Goal: Information Seeking & Learning: Learn about a topic

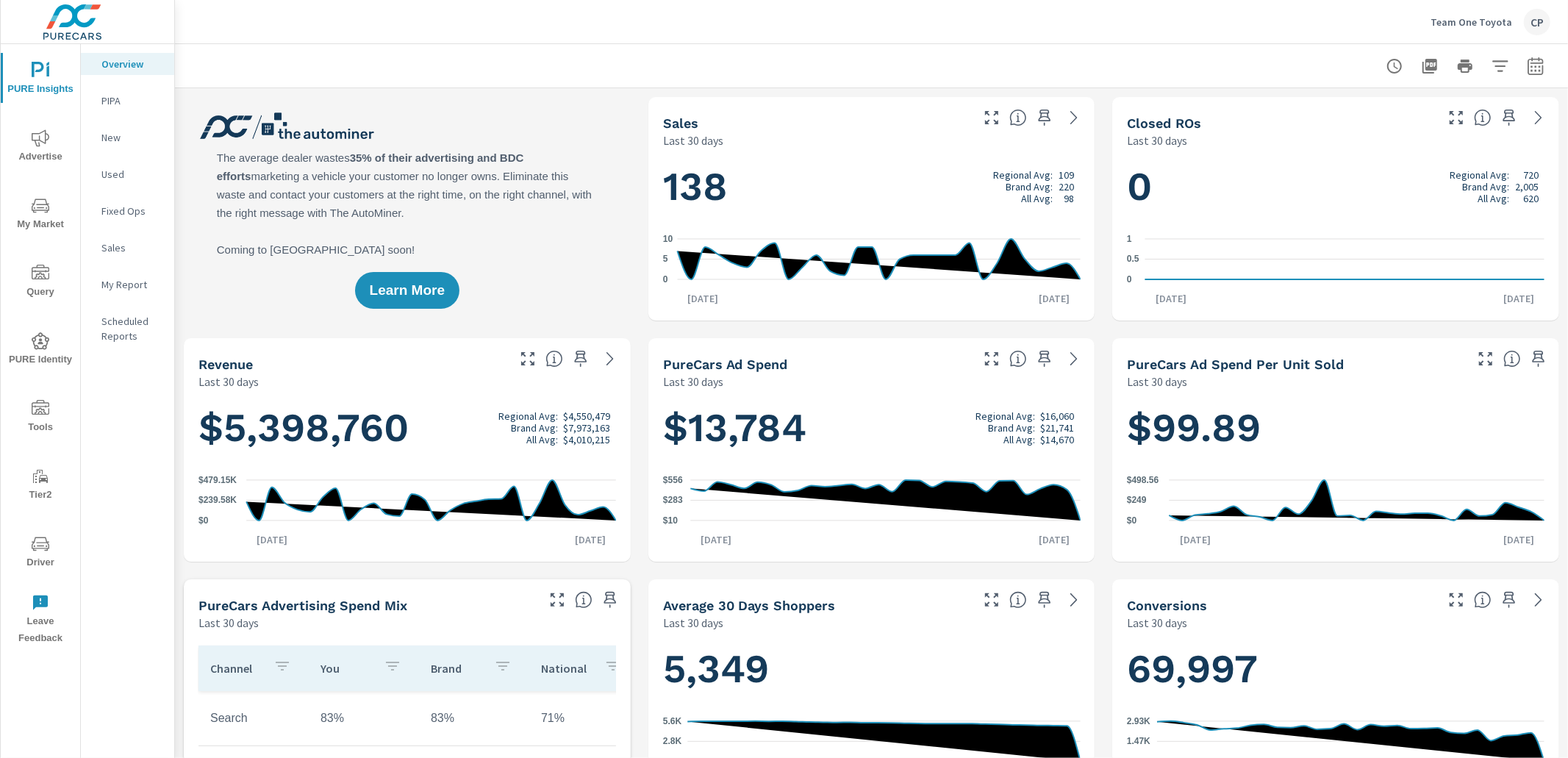
click at [1548, 70] on div at bounding box center [1465, 66] width 171 height 29
click at [1534, 69] on icon "button" at bounding box center [1536, 66] width 18 height 18
click at [1392, 136] on select "Custom [DATE] Last week Last 7 days Last 14 days Last 30 days Last 45 days Last…" at bounding box center [1418, 127] width 147 height 29
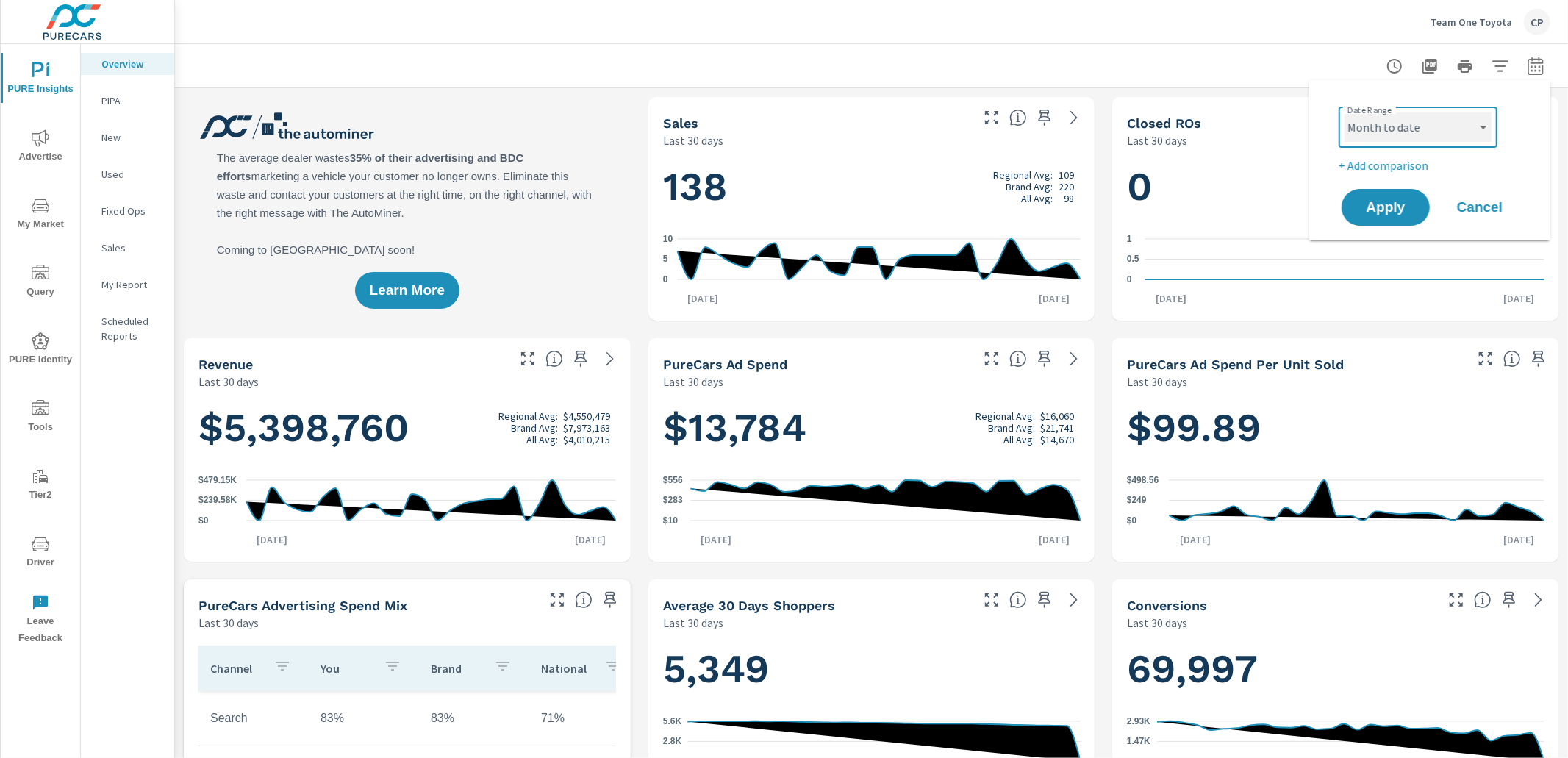
click at [1345, 112] on select "Custom [DATE] Last week Last 7 days Last 14 days Last 30 days Last 45 days Last…" at bounding box center [1418, 127] width 147 height 29
select select "Month to date"
click at [1394, 108] on div "Custom [DATE] Last week Last 7 days Last 14 days Last 30 days Last 45 days Last…" at bounding box center [1418, 127] width 159 height 41
click at [1391, 128] on select "Custom [DATE] Last week Last 7 days Last 14 days Last 30 days Last 45 days Last…" at bounding box center [1418, 127] width 147 height 29
click at [129, 285] on p "My Report" at bounding box center [132, 284] width 61 height 15
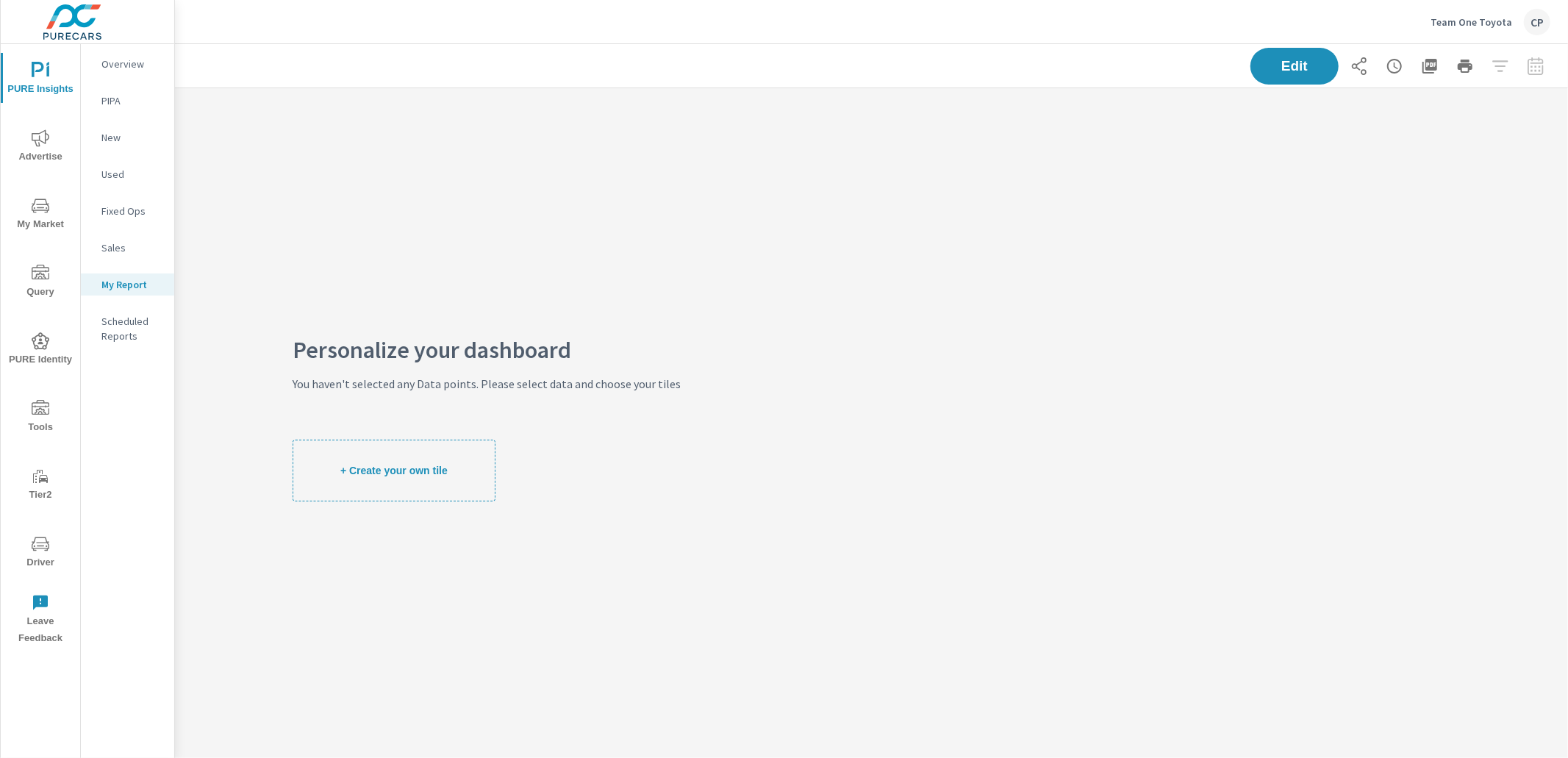
drag, startPoint x: 22, startPoint y: 147, endPoint x: 31, endPoint y: 150, distance: 9.5
click at [26, 148] on span "Advertise" at bounding box center [40, 147] width 70 height 36
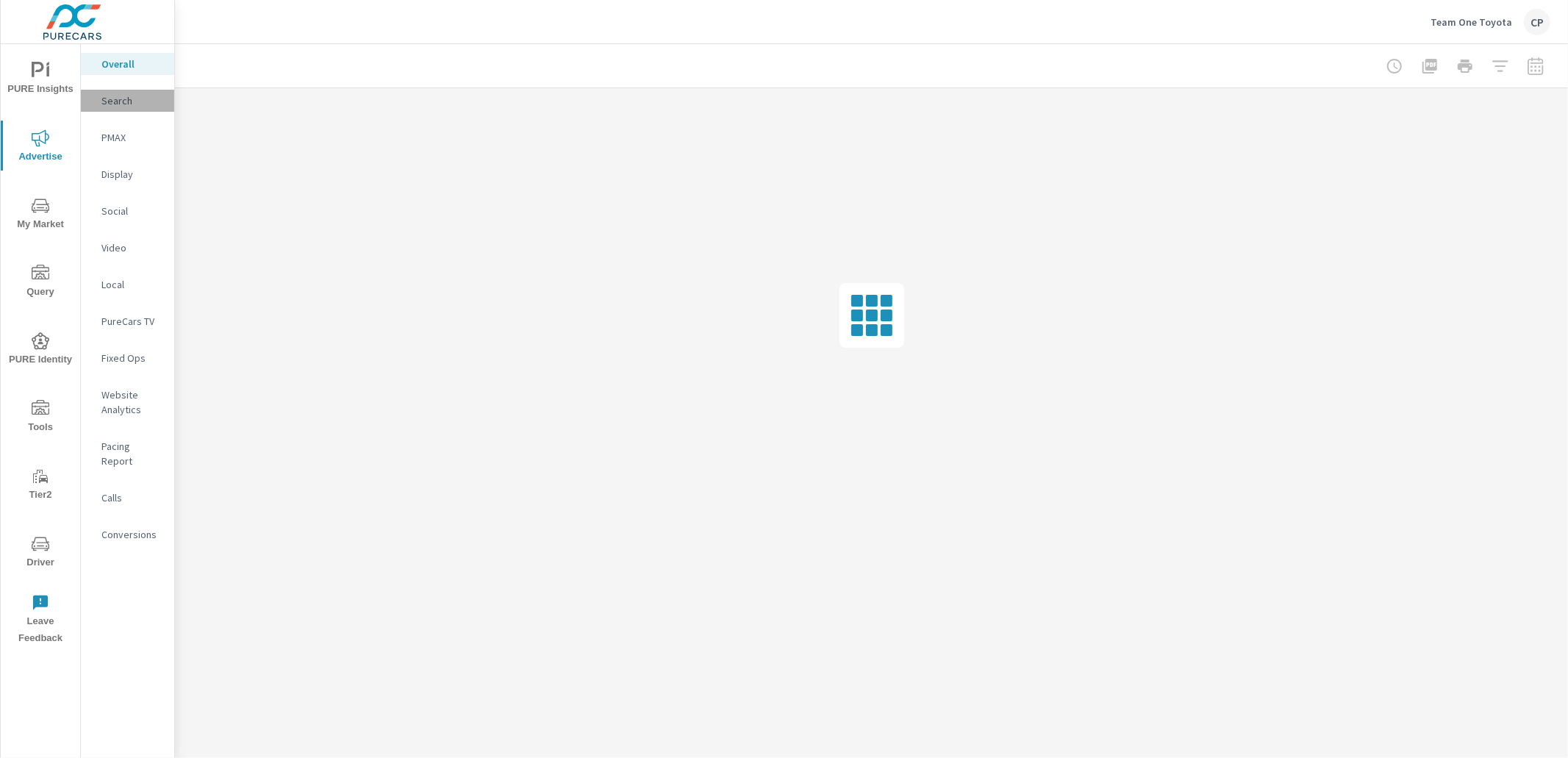
click at [120, 91] on div "Search" at bounding box center [128, 100] width 94 height 22
click at [136, 67] on p "Overall" at bounding box center [132, 63] width 61 height 15
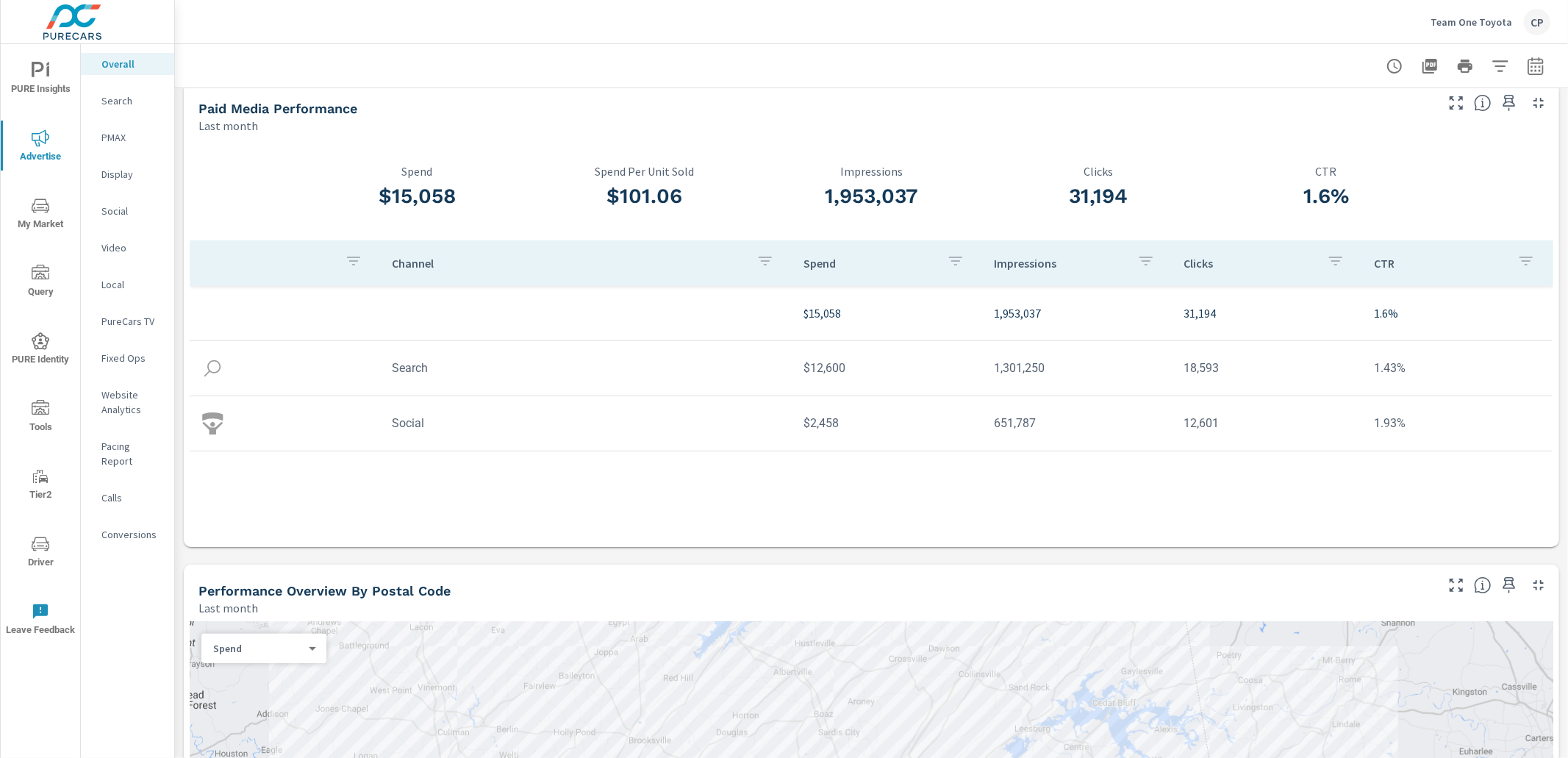
scroll to position [20, 0]
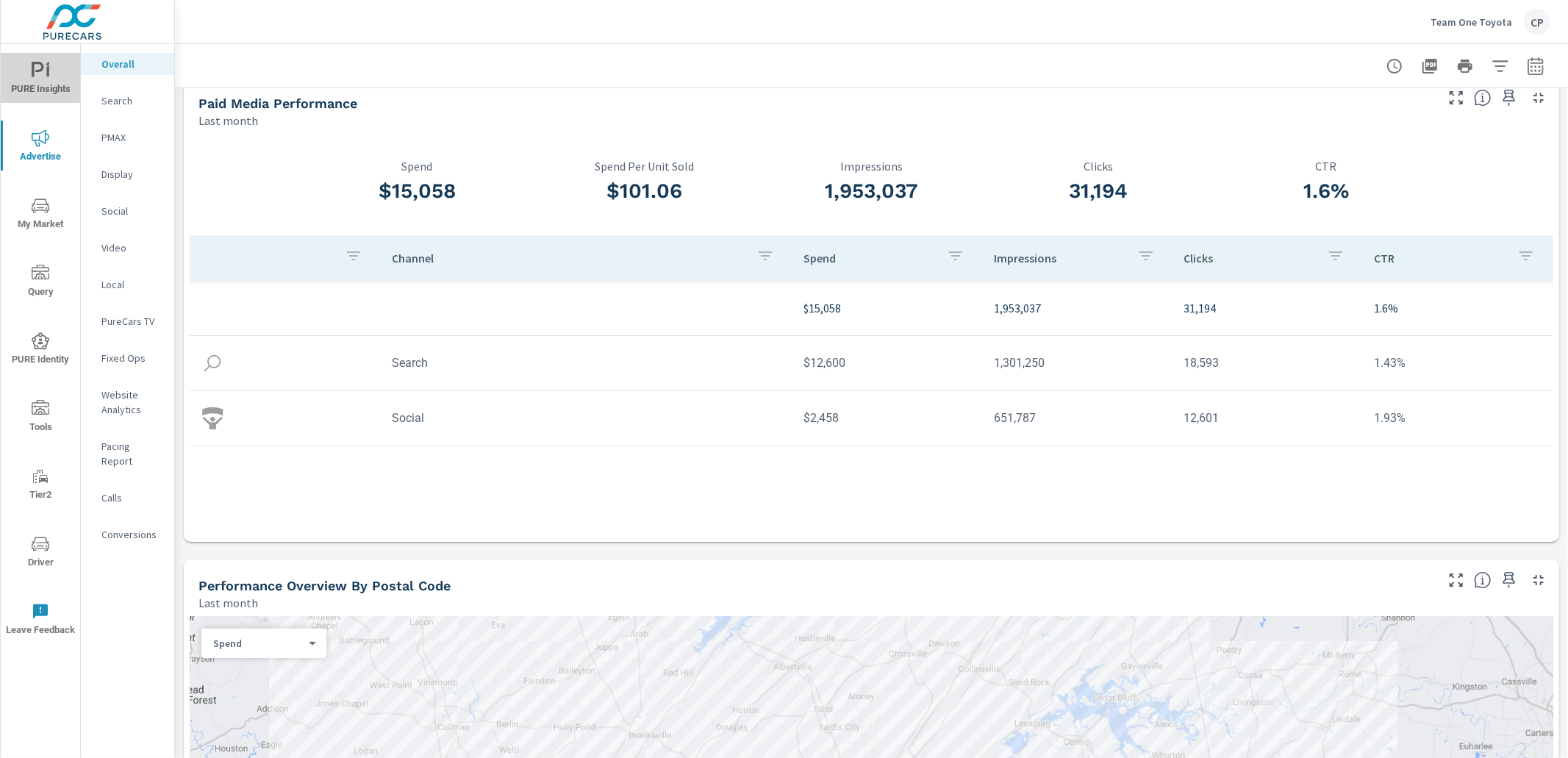
click at [43, 90] on span "PURE Insights" at bounding box center [40, 79] width 70 height 36
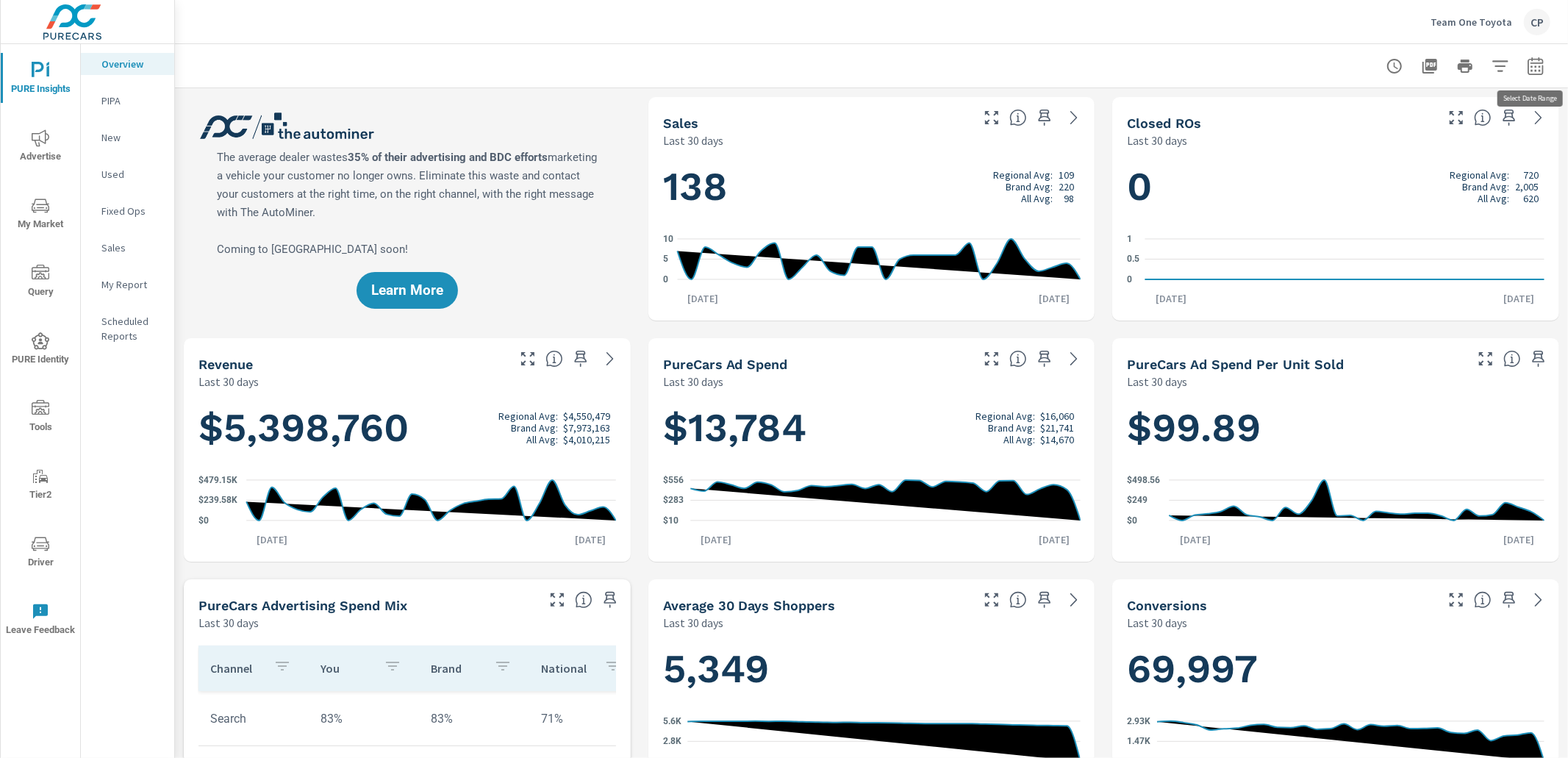
click at [1527, 63] on icon "button" at bounding box center [1536, 66] width 18 height 18
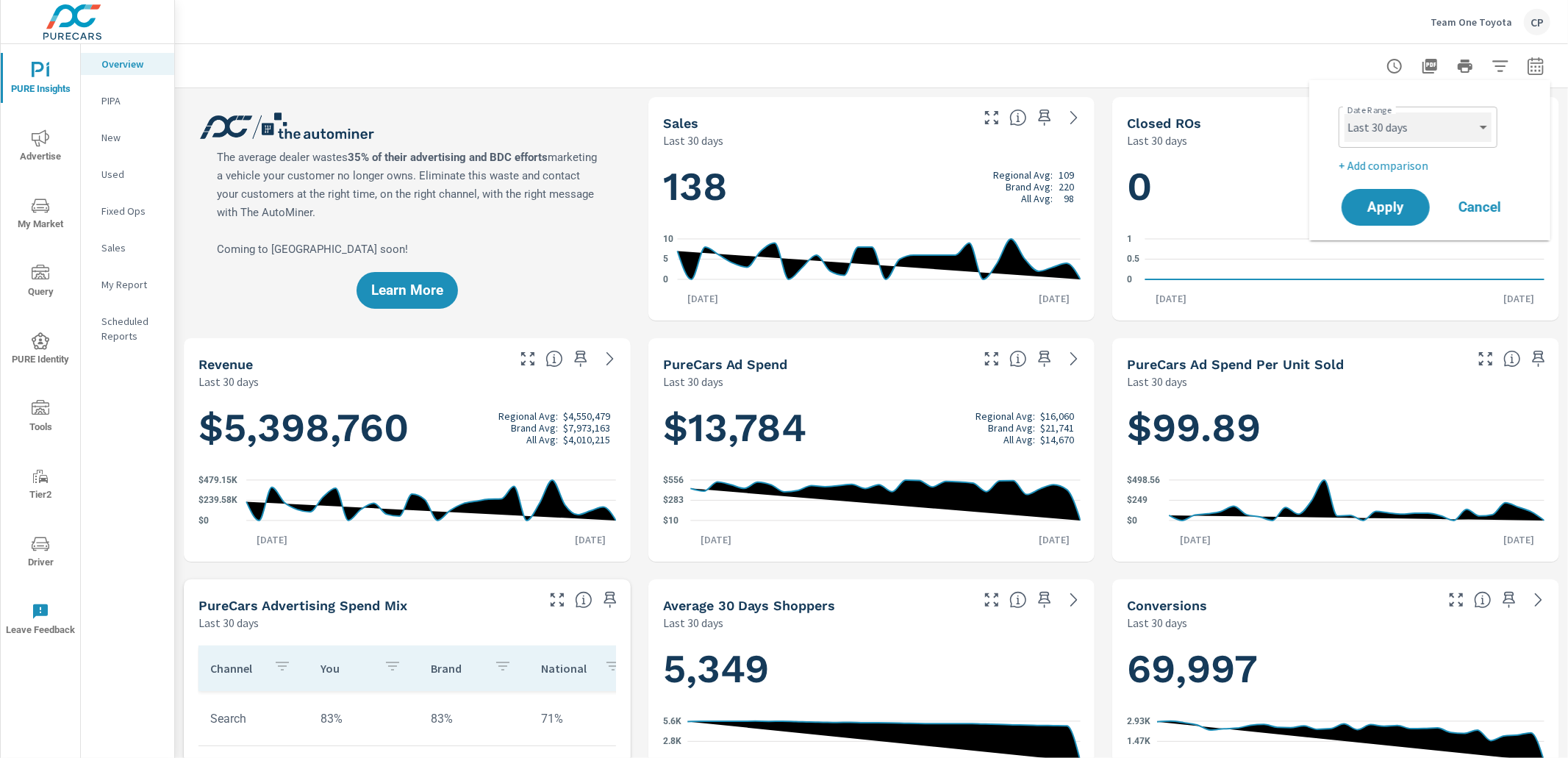
click at [1443, 128] on select "Custom [DATE] Last week Last 7 days Last 14 days Last 30 days Last 45 days Last…" at bounding box center [1418, 127] width 147 height 29
click at [1345, 112] on select "Custom [DATE] Last week Last 7 days Last 14 days Last 30 days Last 45 days Last…" at bounding box center [1418, 127] width 147 height 29
select select "custom"
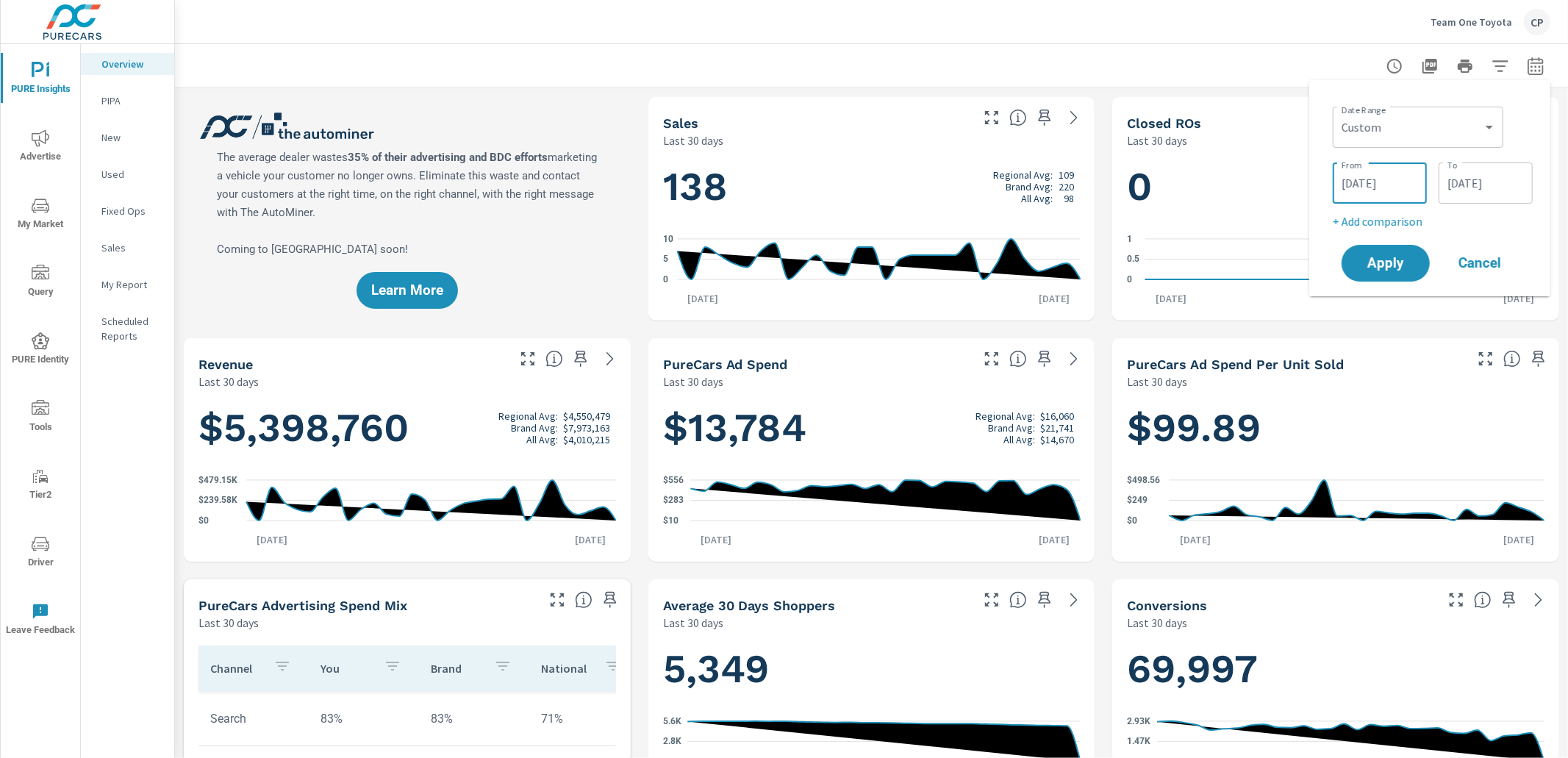
click at [1387, 181] on input "[DATE]" at bounding box center [1380, 183] width 82 height 29
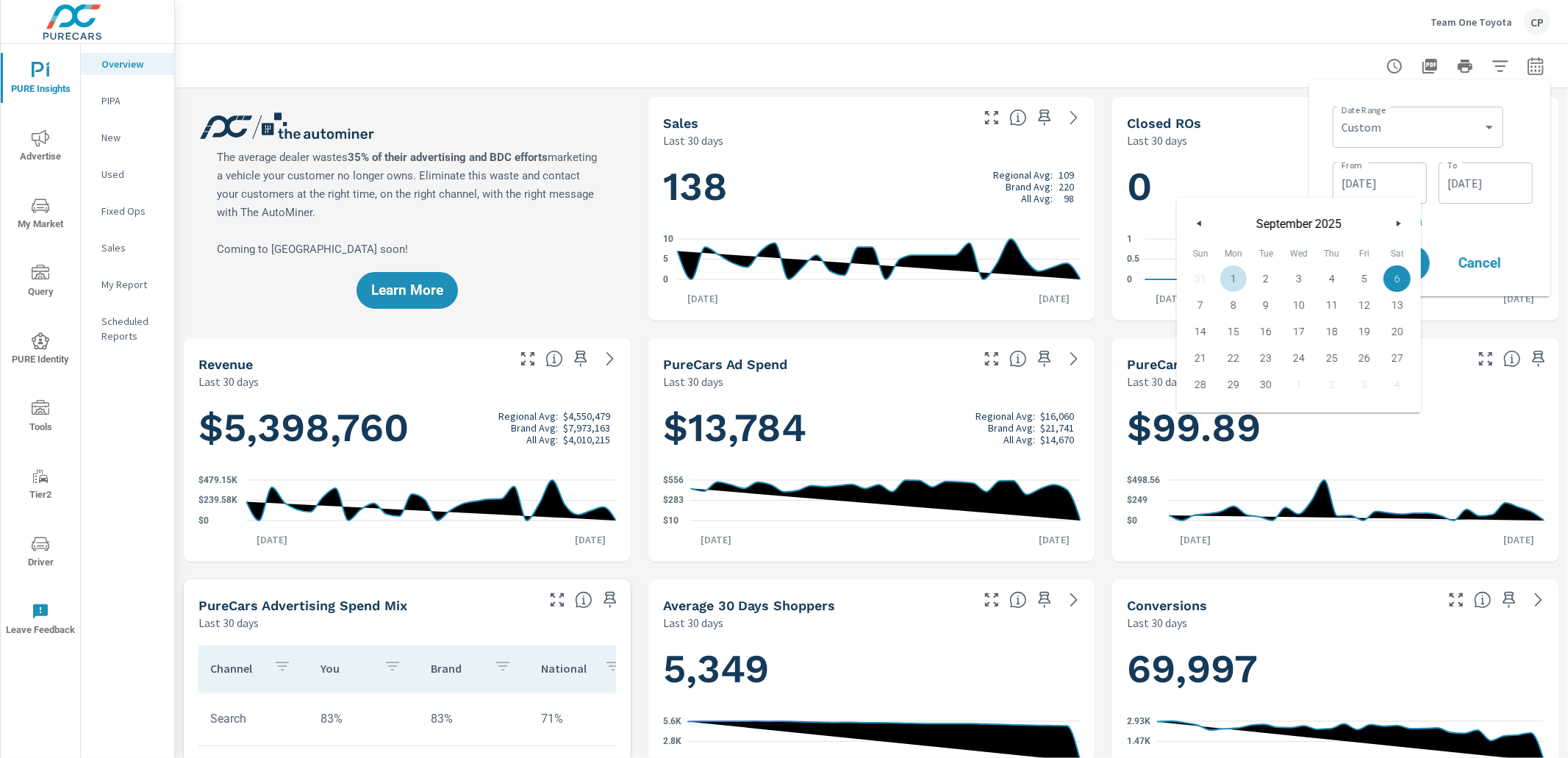
drag, startPoint x: 1192, startPoint y: 223, endPoint x: 1203, endPoint y: 229, distance: 12.5
click at [1194, 225] on button "button" at bounding box center [1200, 223] width 18 height 18
drag, startPoint x: 1365, startPoint y: 271, endPoint x: 1432, endPoint y: 253, distance: 69.4
click at [1366, 271] on span "1" at bounding box center [1365, 279] width 33 height 20
type input "[DATE]"
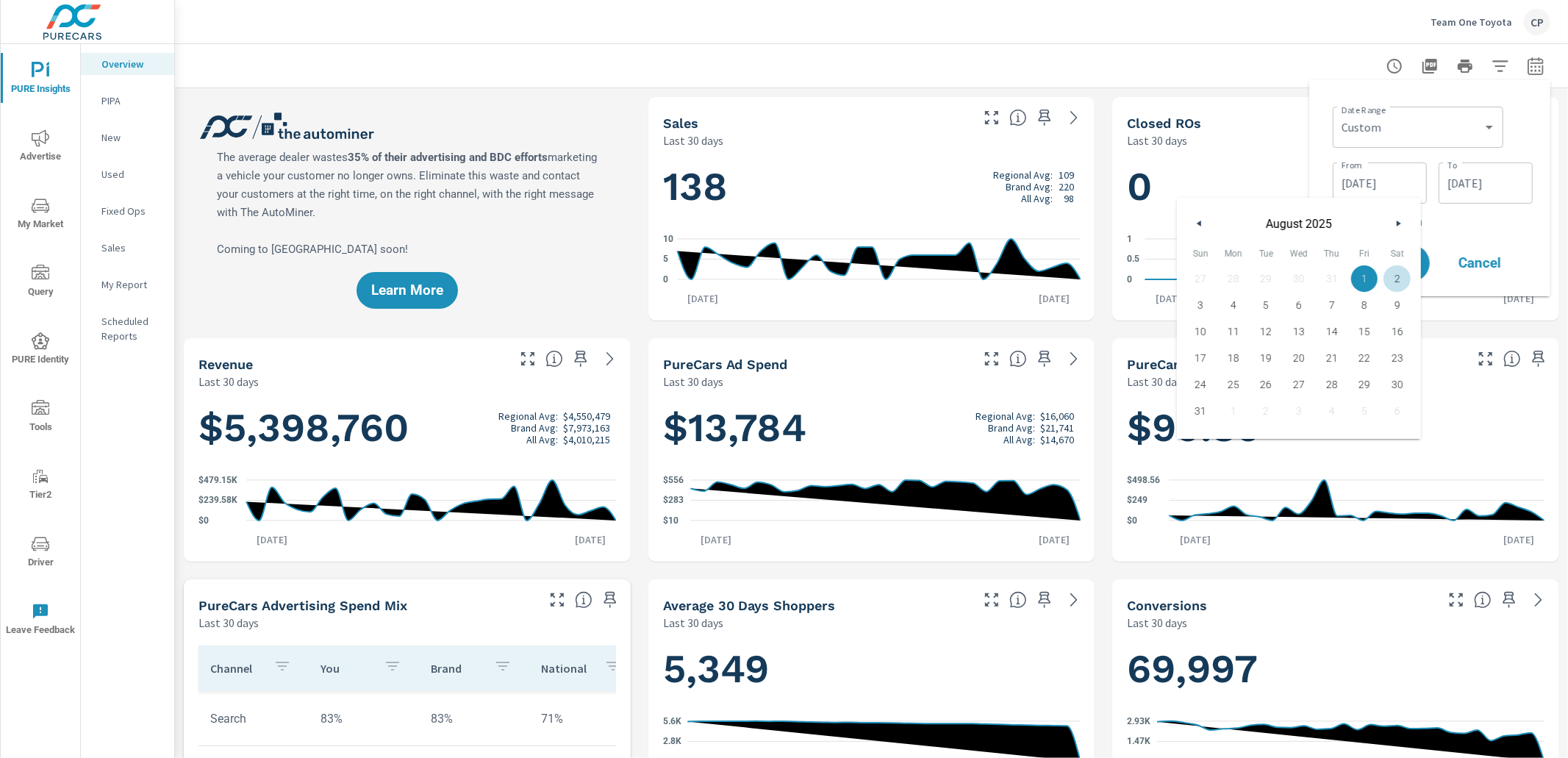
click at [1507, 192] on input "[DATE]" at bounding box center [1485, 183] width 82 height 29
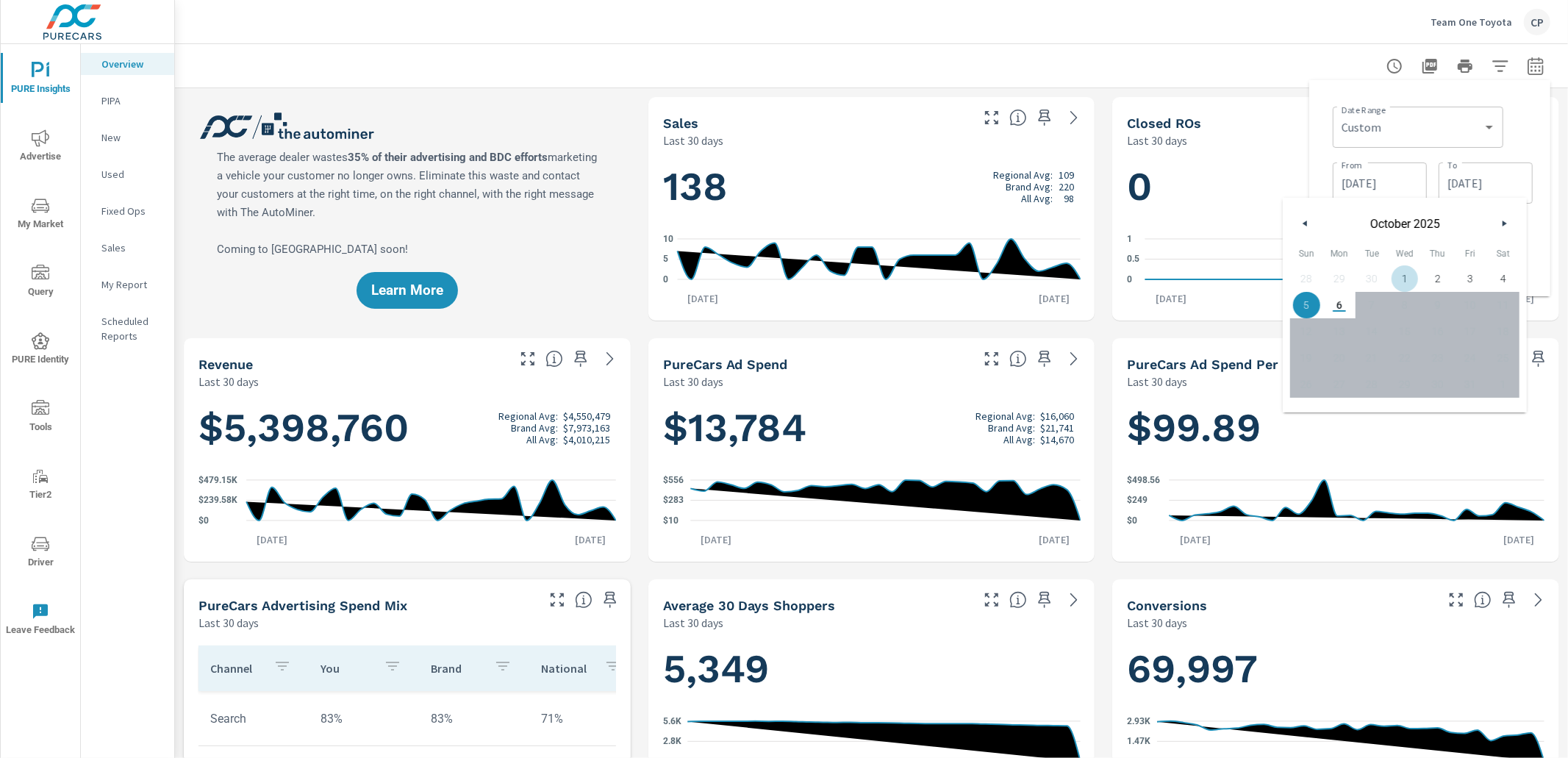
click at [1300, 222] on icon "button" at bounding box center [1304, 223] width 8 height 6
click at [1300, 223] on icon "button" at bounding box center [1304, 223] width 8 height 6
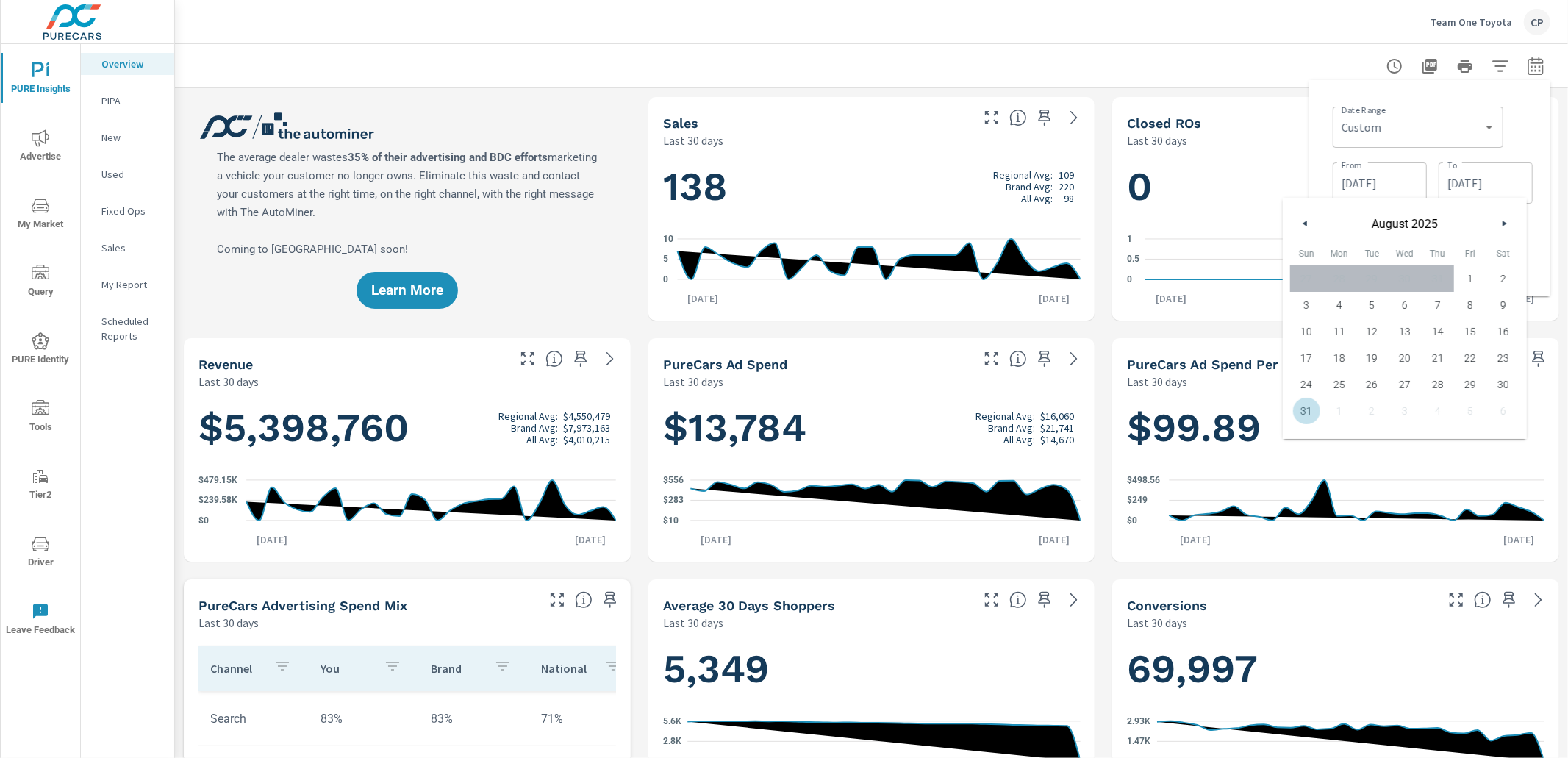
click at [1305, 412] on span "31" at bounding box center [1307, 411] width 33 height 20
type input "[DATE]"
click at [1531, 208] on div "Date Range Custom [DATE] Last week Last 7 days Last 14 days Last 30 days Last 4…" at bounding box center [1432, 165] width 200 height 130
drag, startPoint x: 1364, startPoint y: 263, endPoint x: 1339, endPoint y: 263, distance: 25.0
click at [1361, 263] on span "Apply" at bounding box center [1386, 263] width 59 height 14
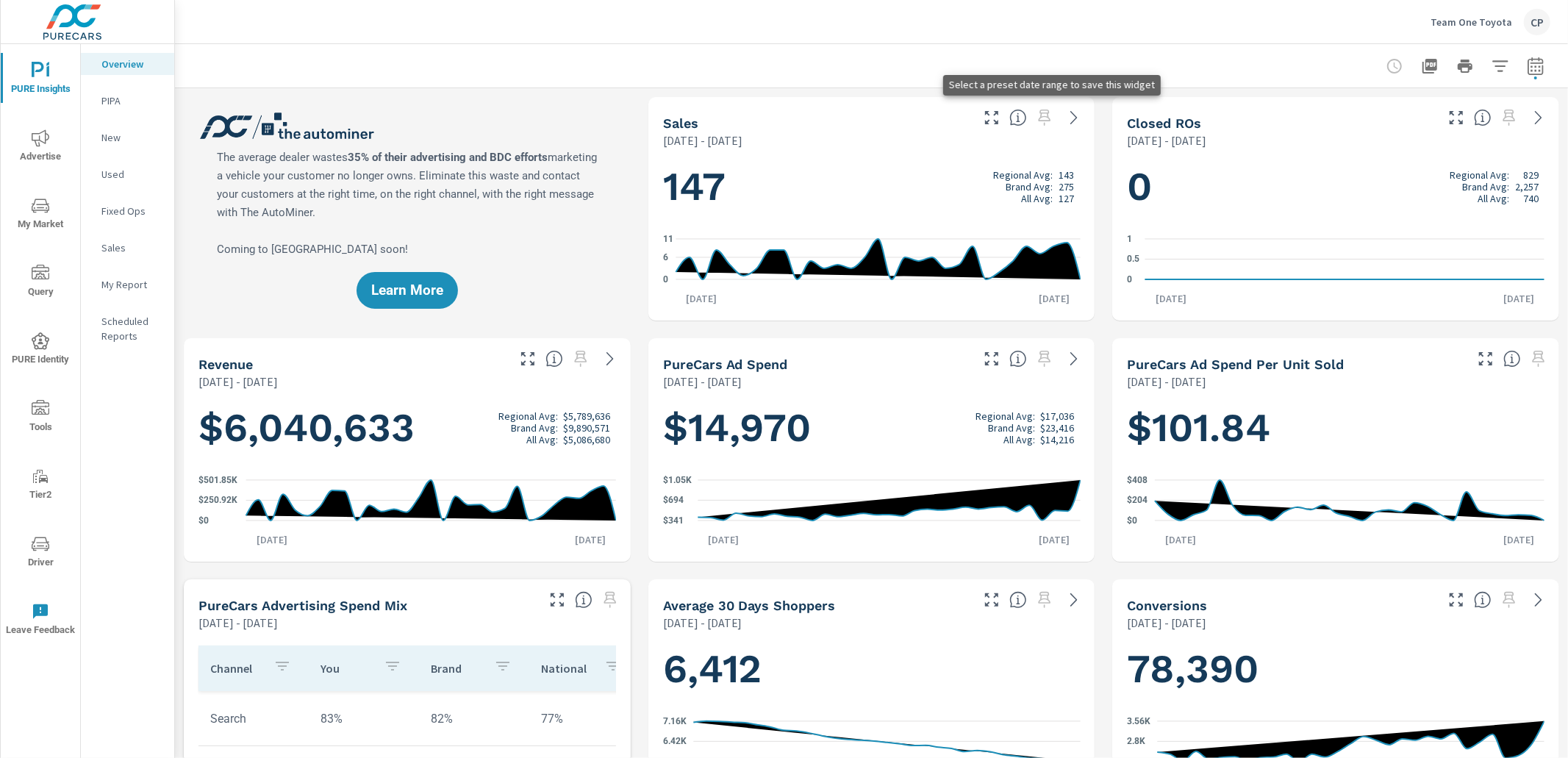
click at [1046, 116] on span at bounding box center [1045, 117] width 23 height 23
drag, startPoint x: 1212, startPoint y: 70, endPoint x: 1292, endPoint y: 90, distance: 82.5
click at [1223, 76] on div at bounding box center [871, 65] width 1358 height 43
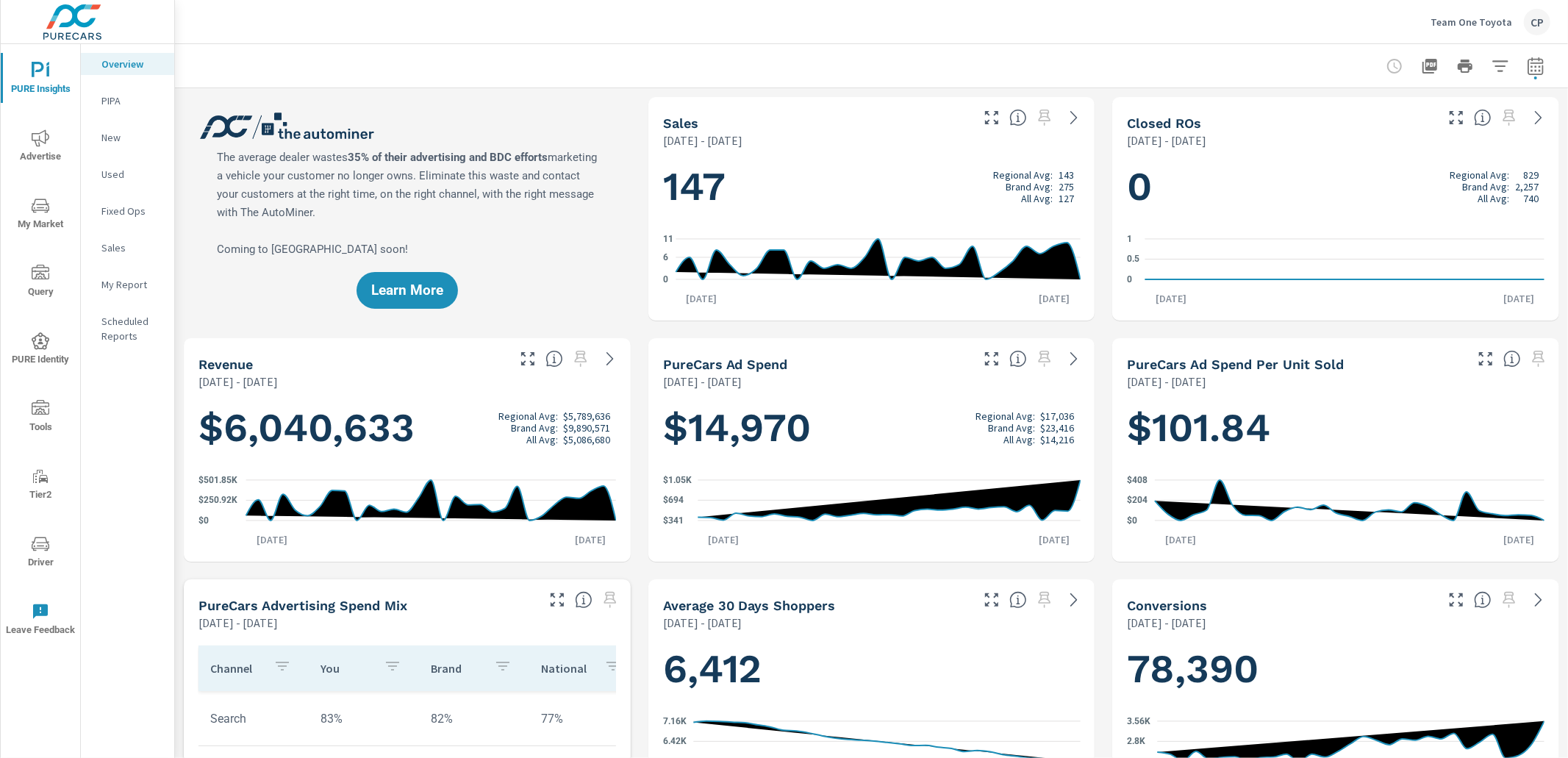
drag, startPoint x: 1553, startPoint y: 69, endPoint x: 1544, endPoint y: 71, distance: 9.2
click at [1551, 70] on div at bounding box center [871, 65] width 1393 height 43
click at [1539, 72] on icon "button" at bounding box center [1536, 66] width 18 height 18
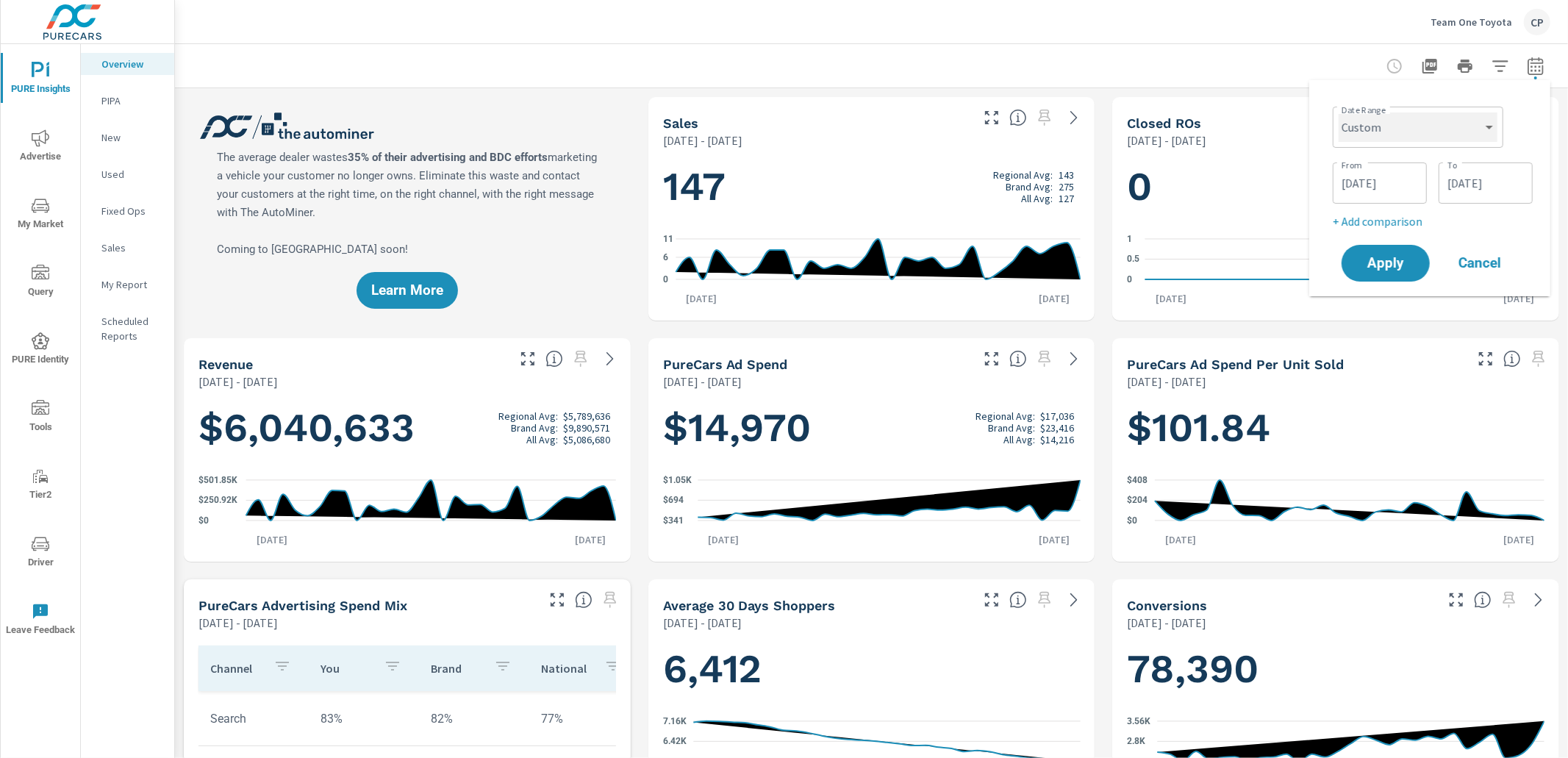
click at [1441, 127] on select "Custom [DATE] Last week Last 7 days Last 14 days Last 30 days Last 45 days Last…" at bounding box center [1418, 127] width 159 height 29
click at [1339, 112] on select "Custom [DATE] Last week Last 7 days Last 14 days Last 30 days Last 45 days Last…" at bounding box center [1418, 127] width 159 height 29
select select "Last month"
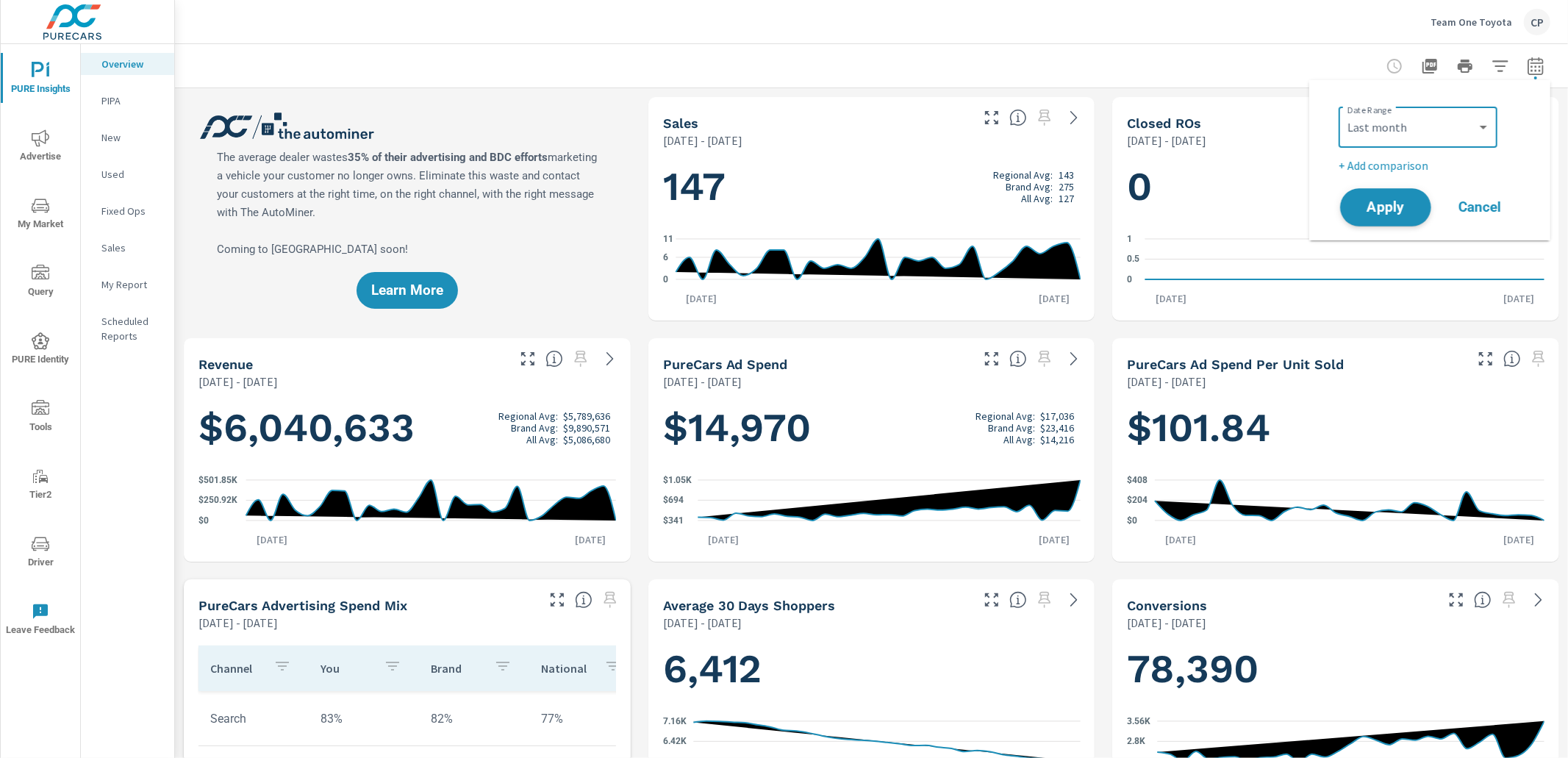
drag, startPoint x: 1355, startPoint y: 201, endPoint x: 1348, endPoint y: 201, distance: 7.0
click at [1355, 201] on span "Apply" at bounding box center [1386, 208] width 60 height 14
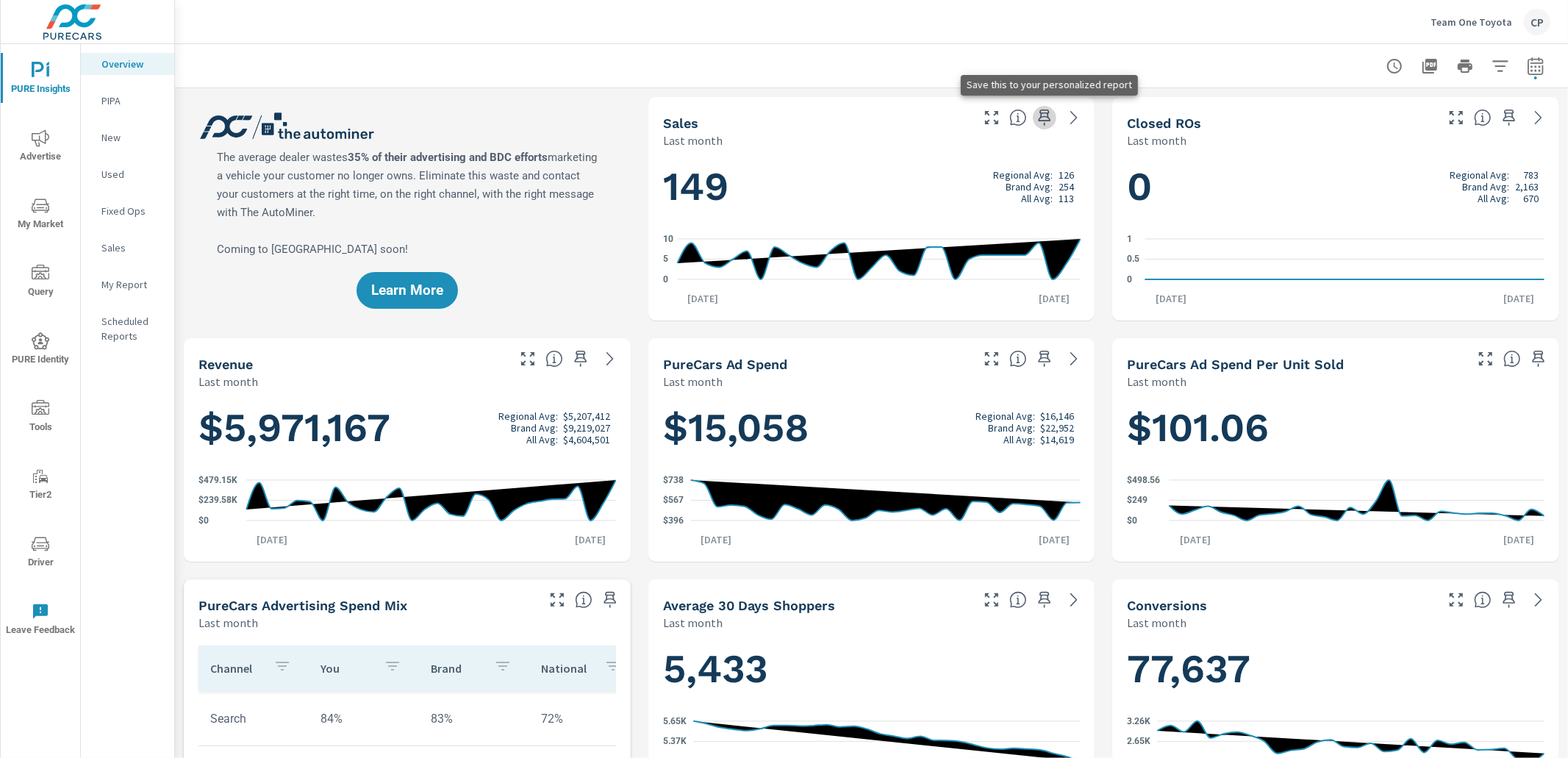
click at [1047, 118] on icon "button" at bounding box center [1045, 118] width 18 height 18
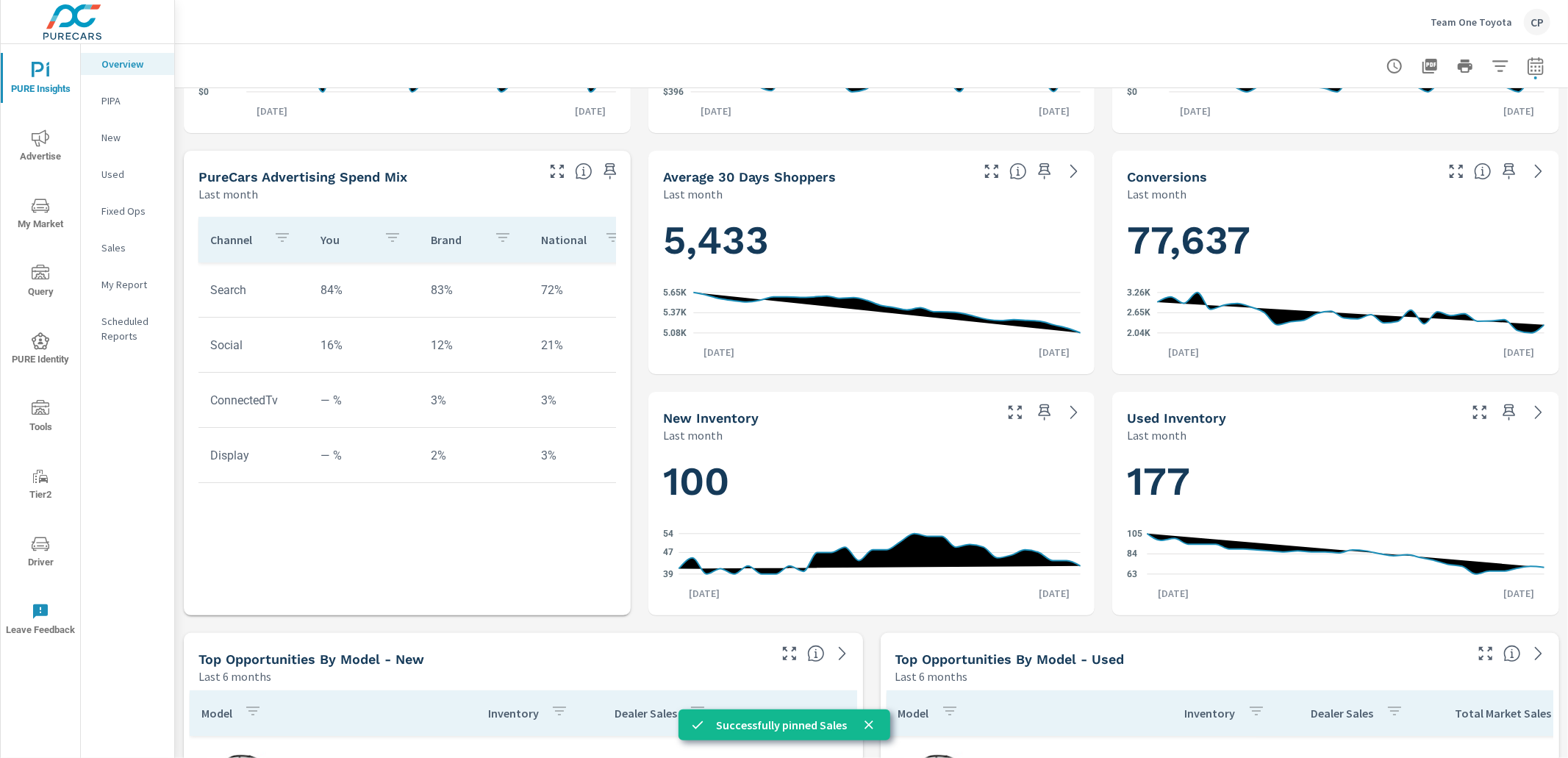
scroll to position [434, 0]
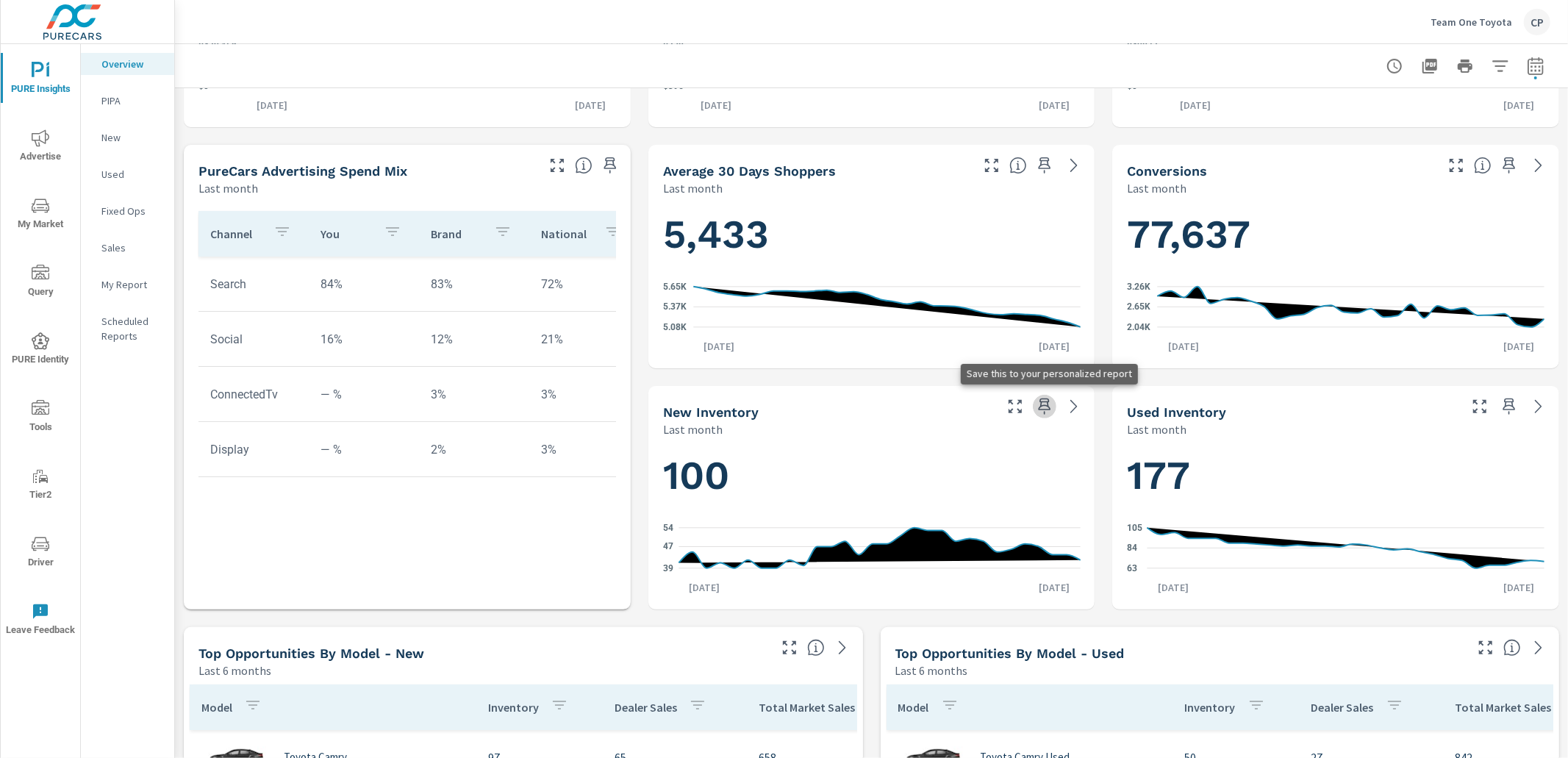
click at [1043, 406] on icon "button" at bounding box center [1045, 406] width 13 height 17
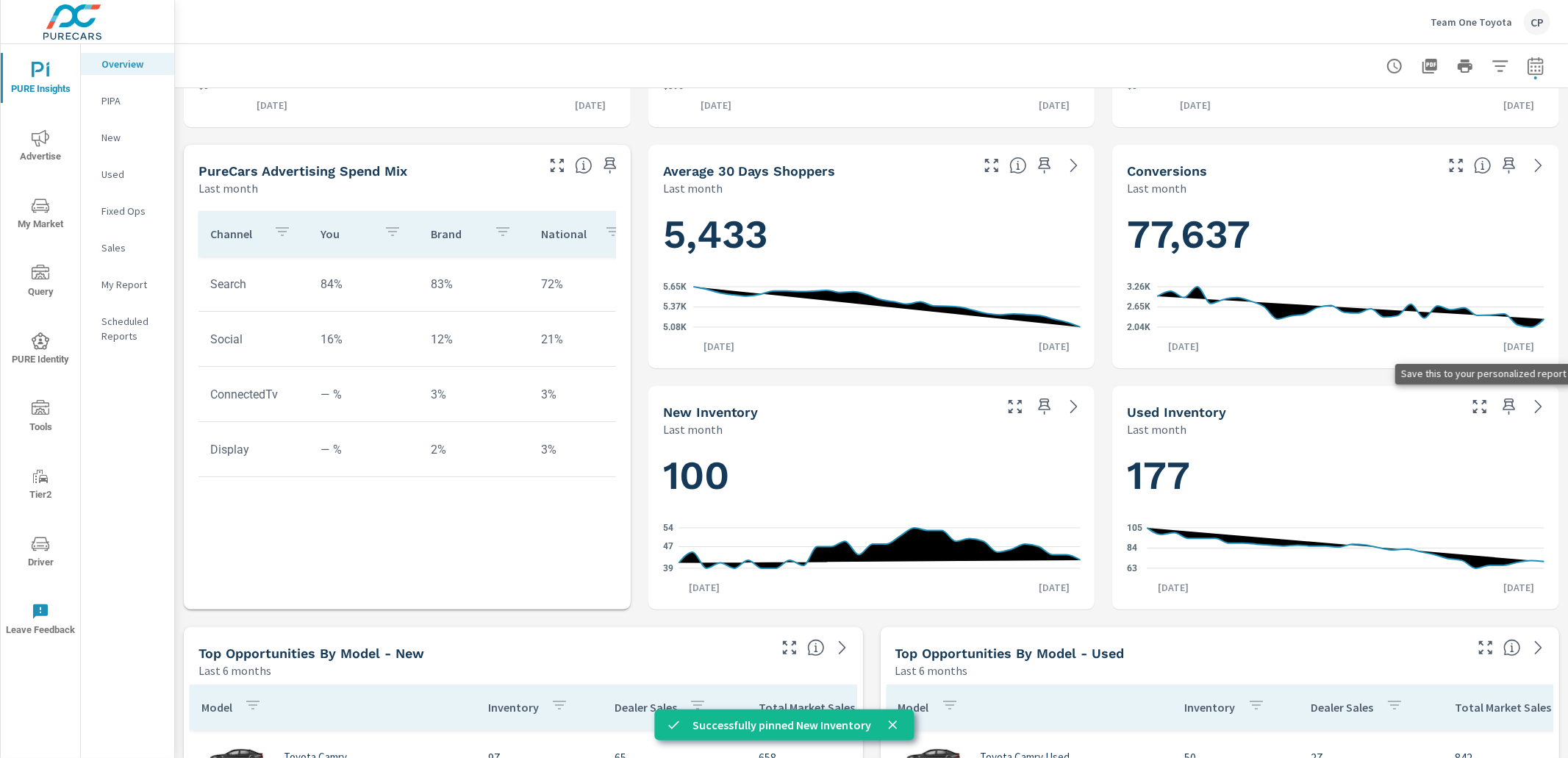
click at [1510, 404] on icon "button" at bounding box center [1509, 407] width 18 height 18
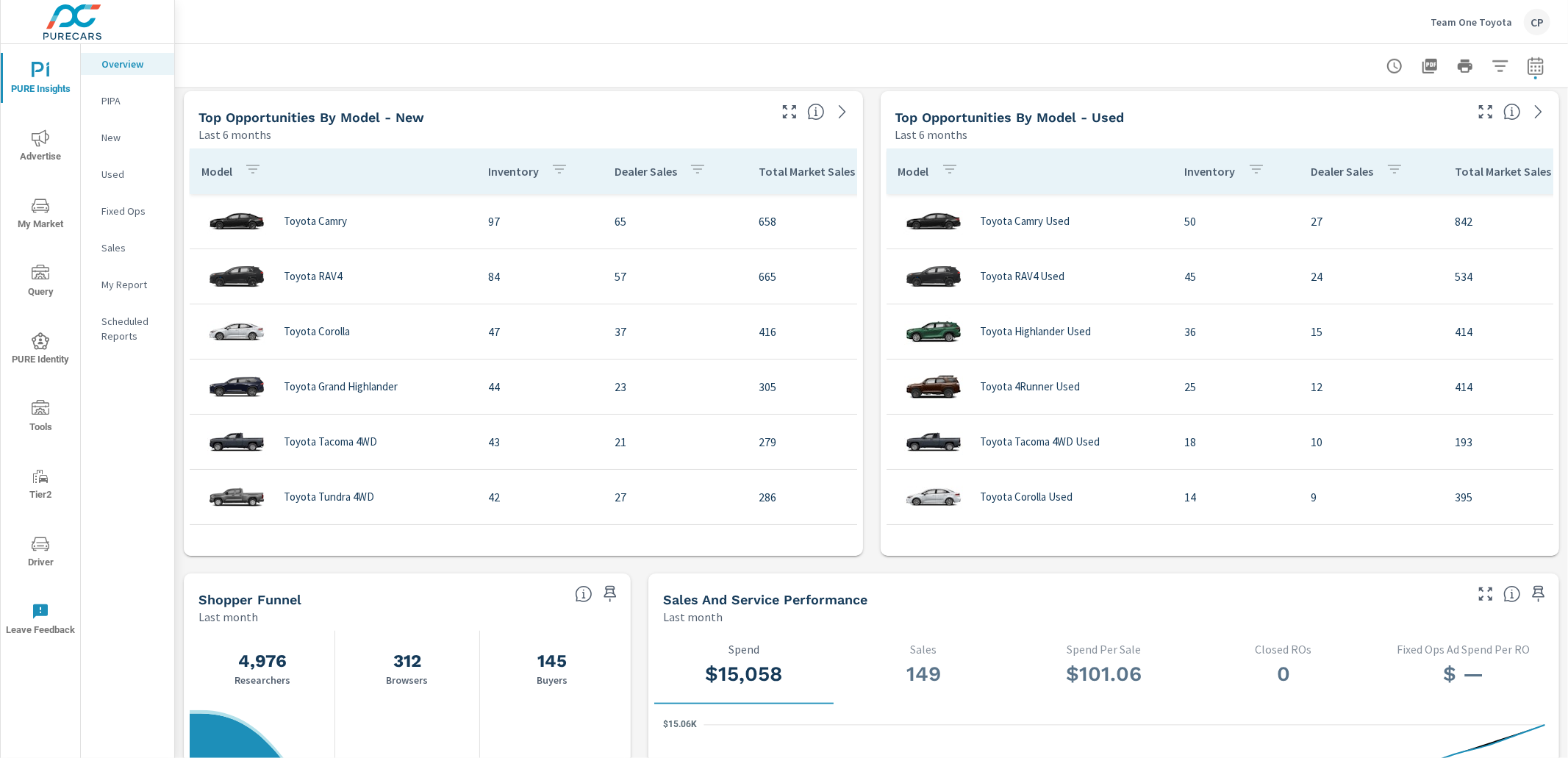
scroll to position [971, 0]
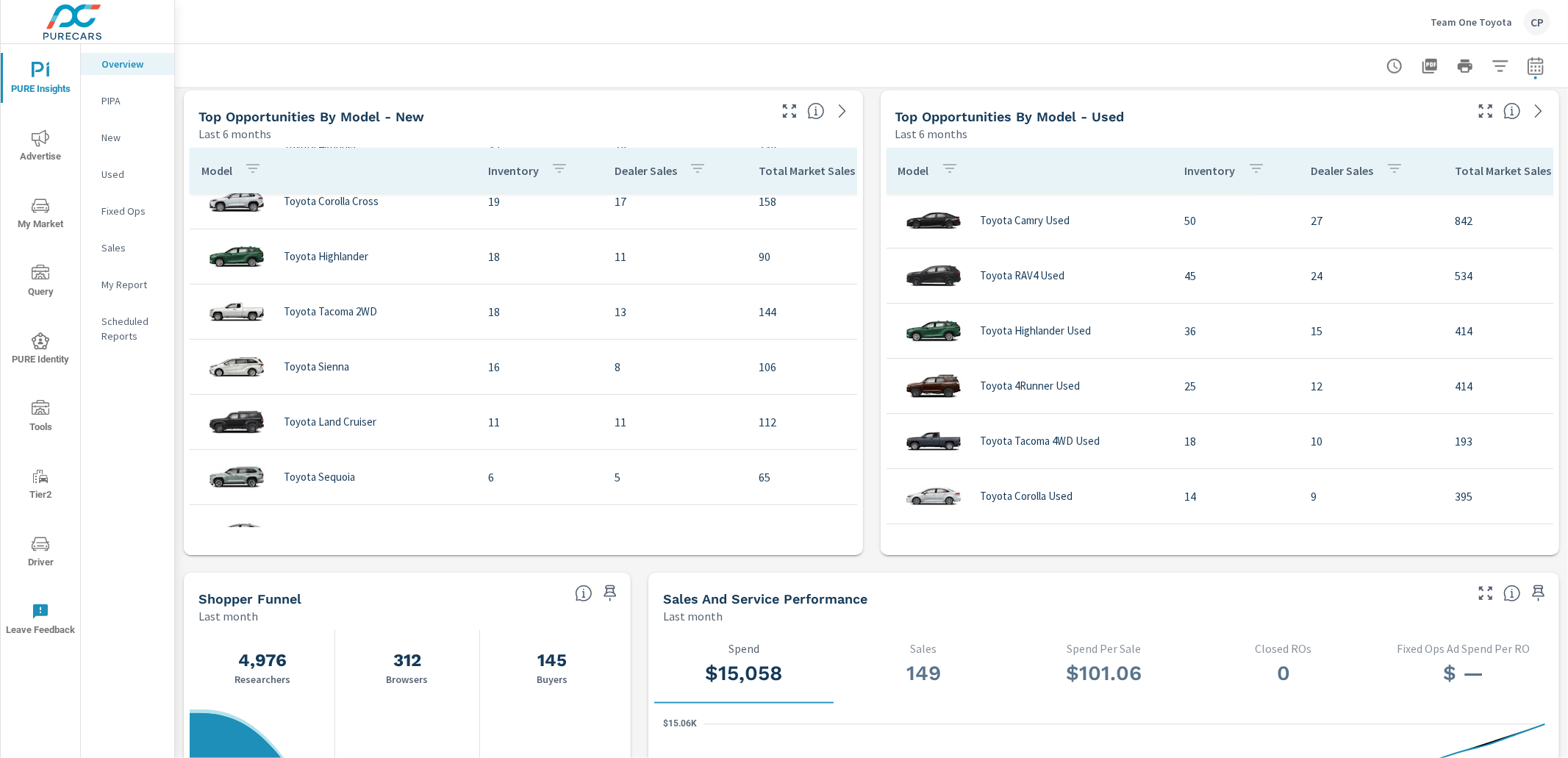
scroll to position [452, 0]
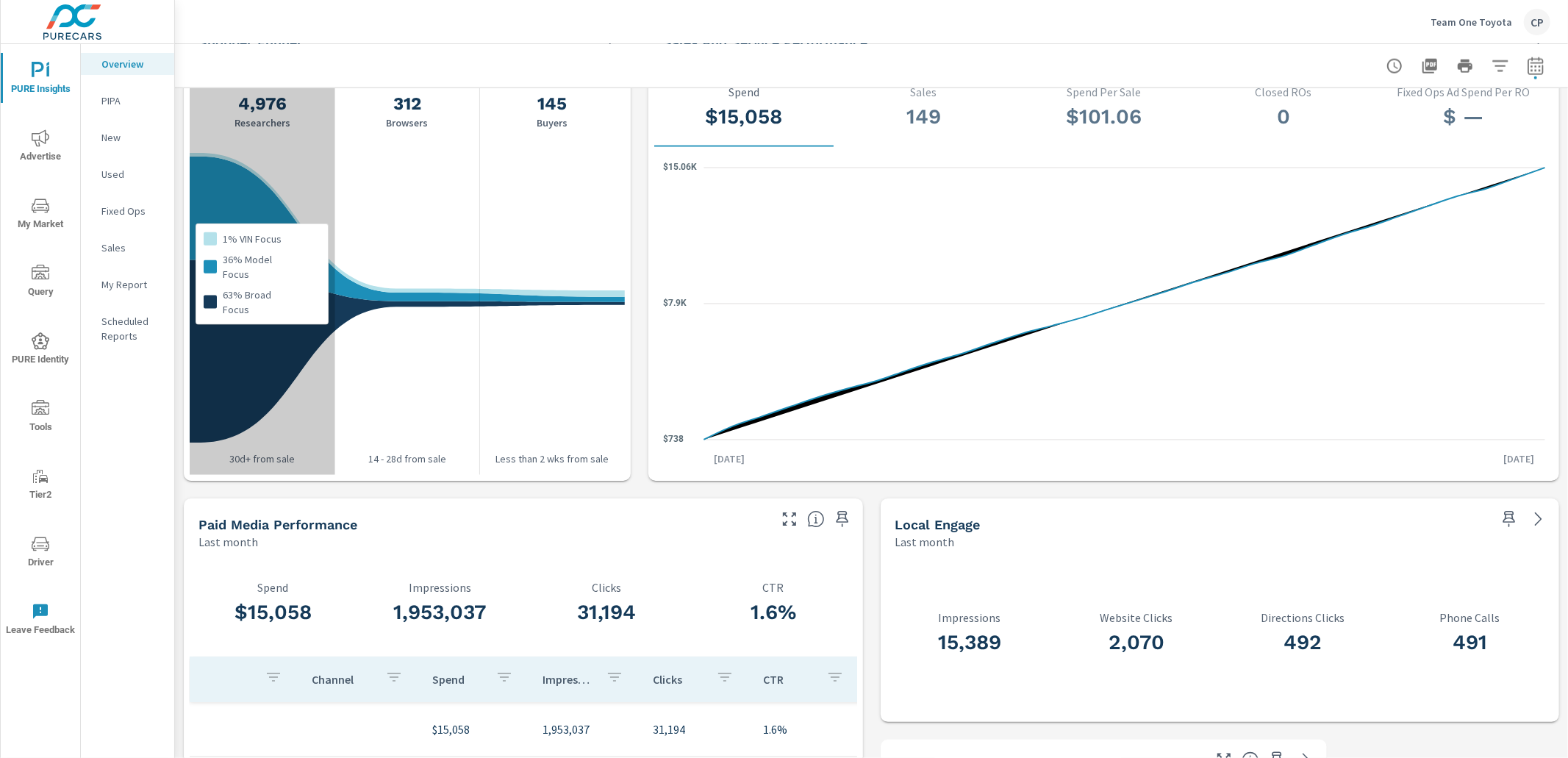
scroll to position [1603, 0]
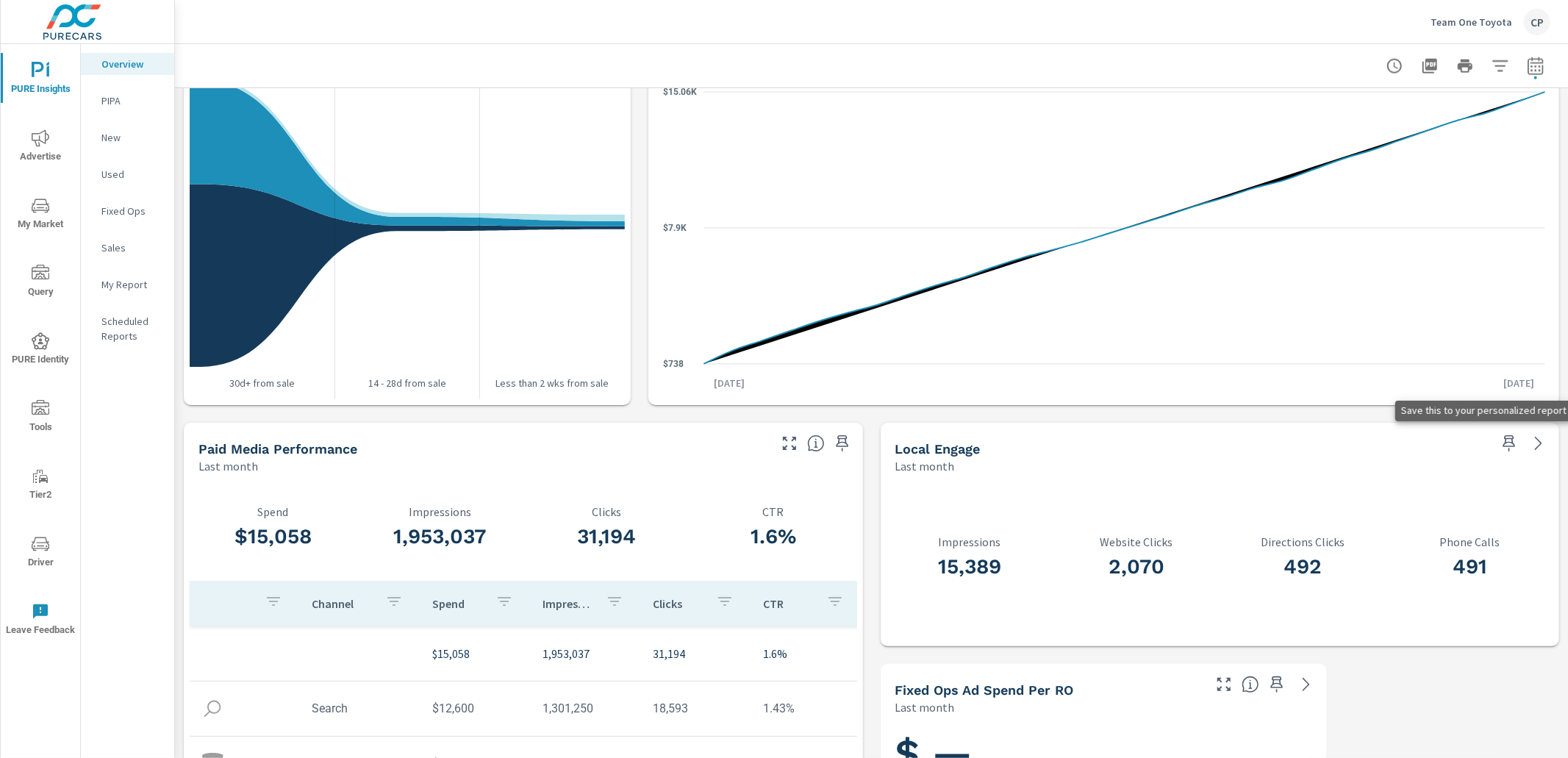
click at [1513, 440] on icon "button" at bounding box center [1509, 443] width 18 height 18
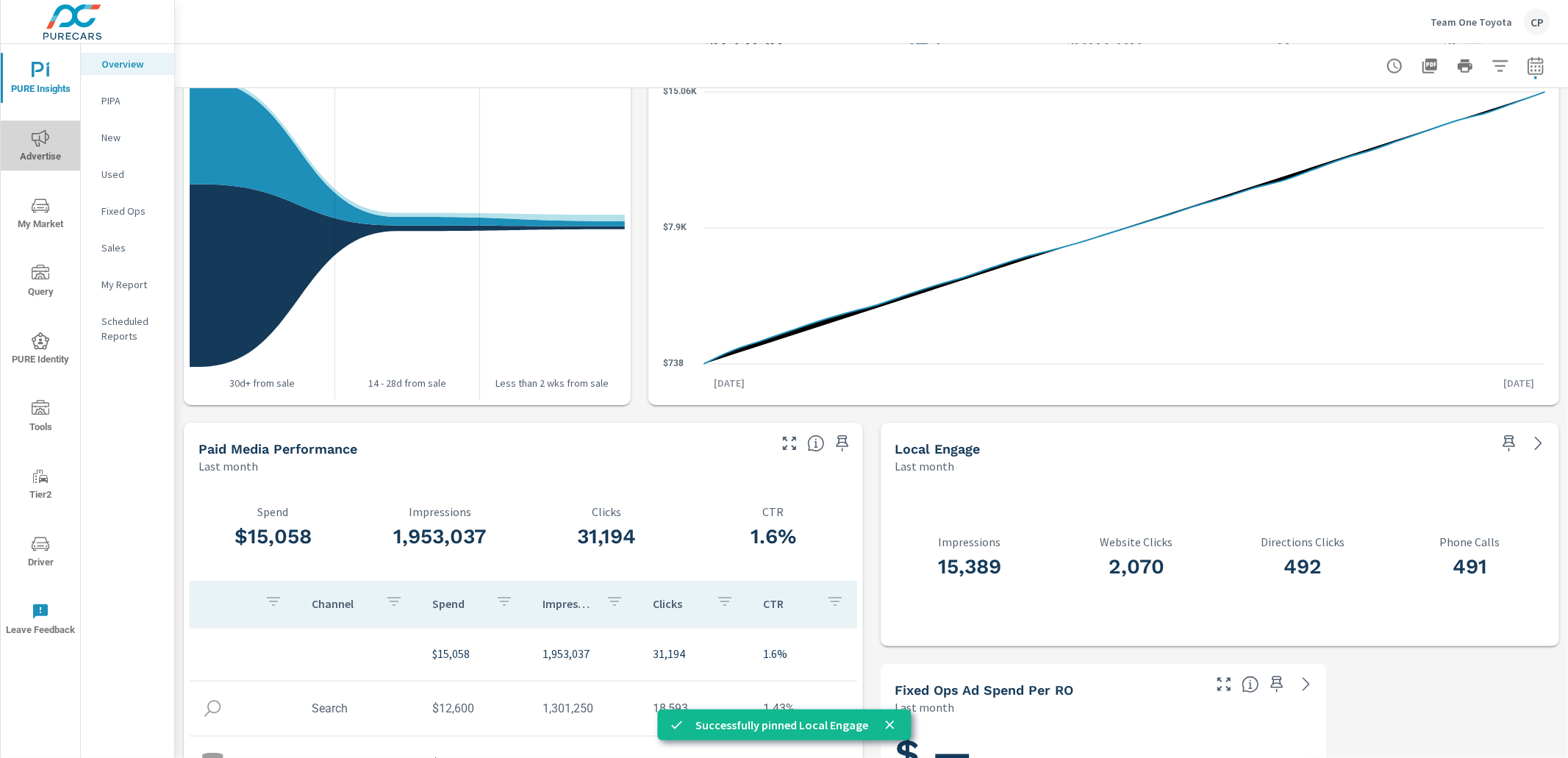
click at [56, 150] on span "Advertise" at bounding box center [40, 147] width 70 height 36
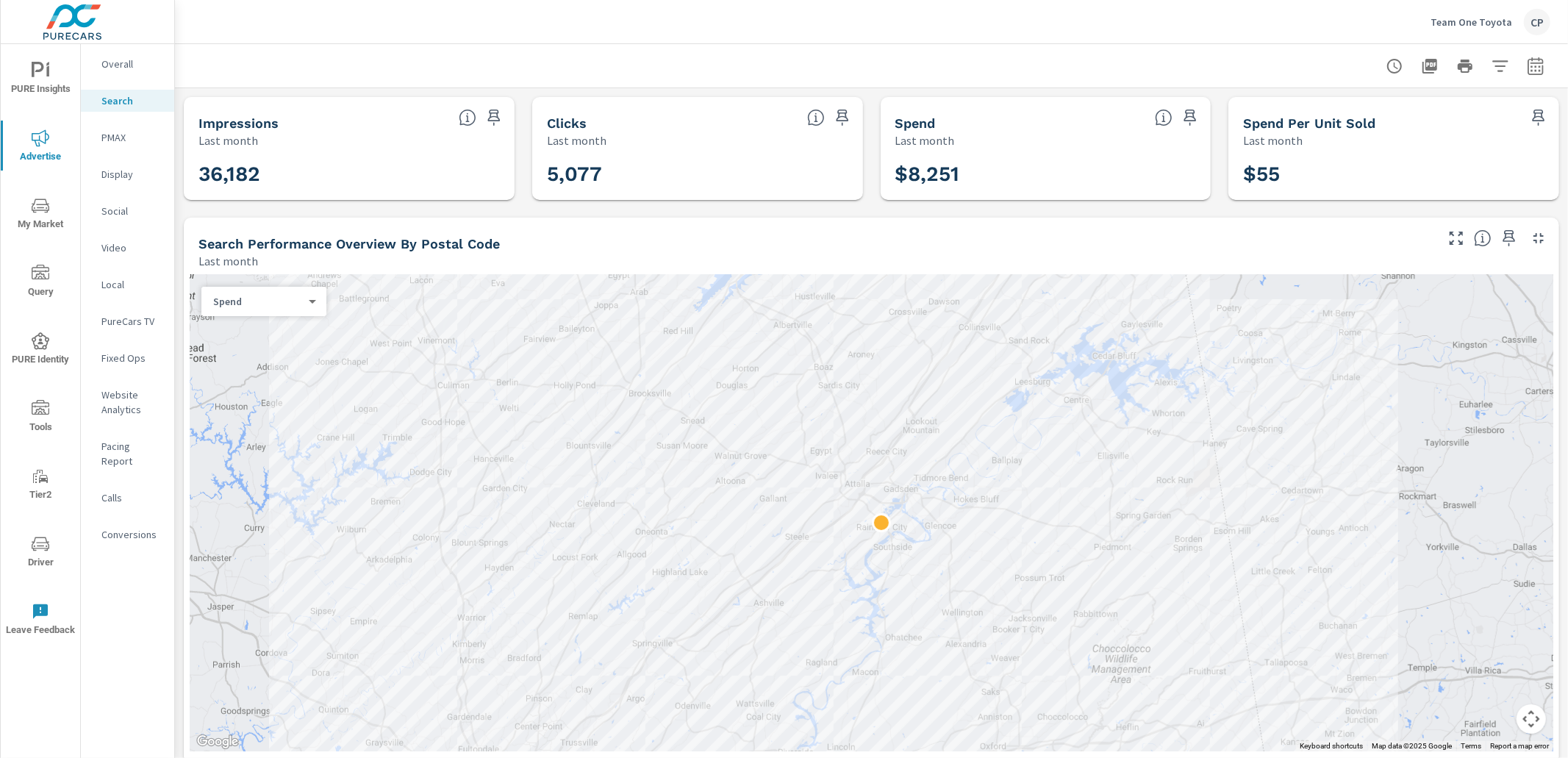
click at [503, 127] on span at bounding box center [494, 117] width 23 height 23
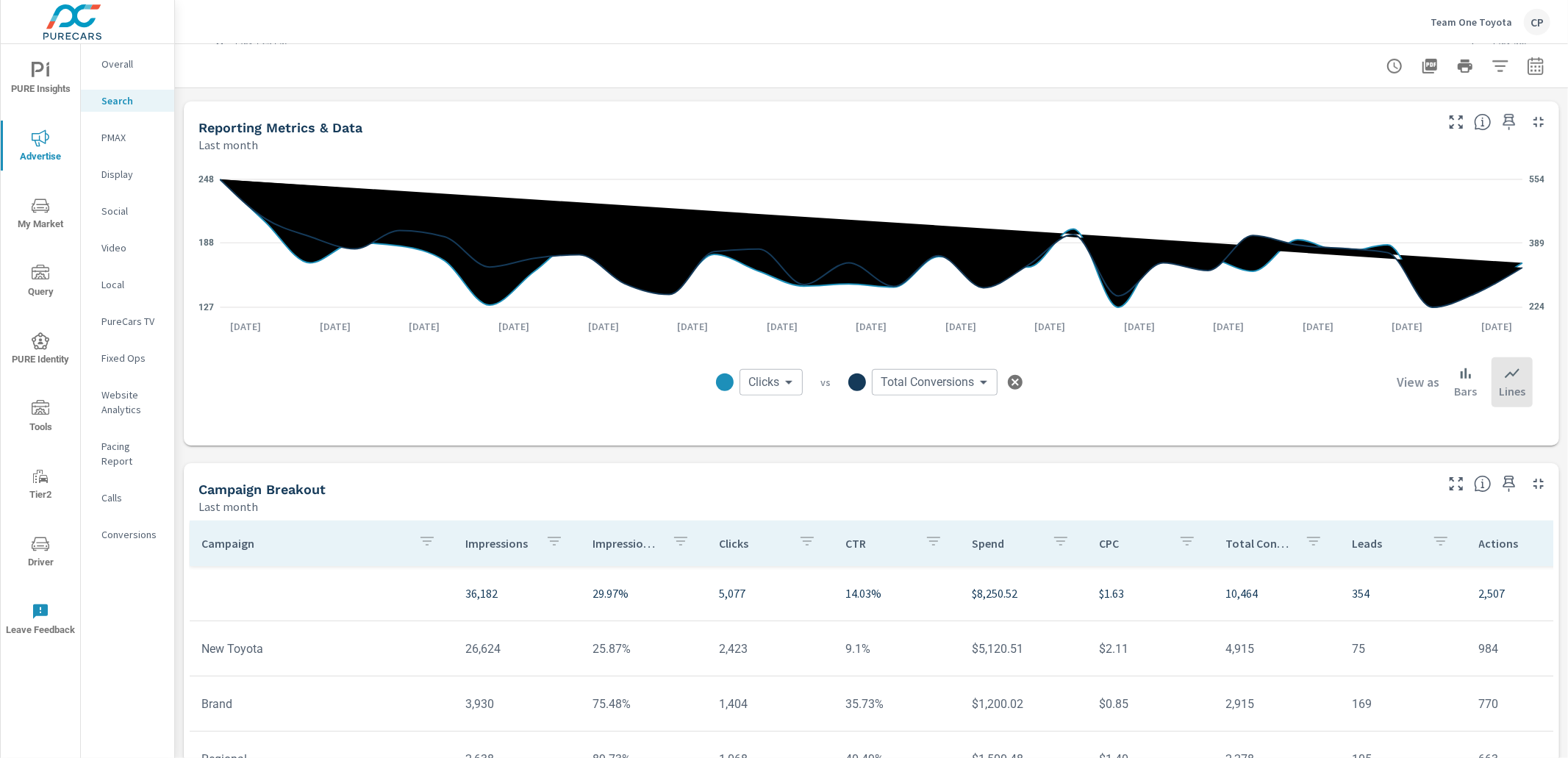
scroll to position [898, 0]
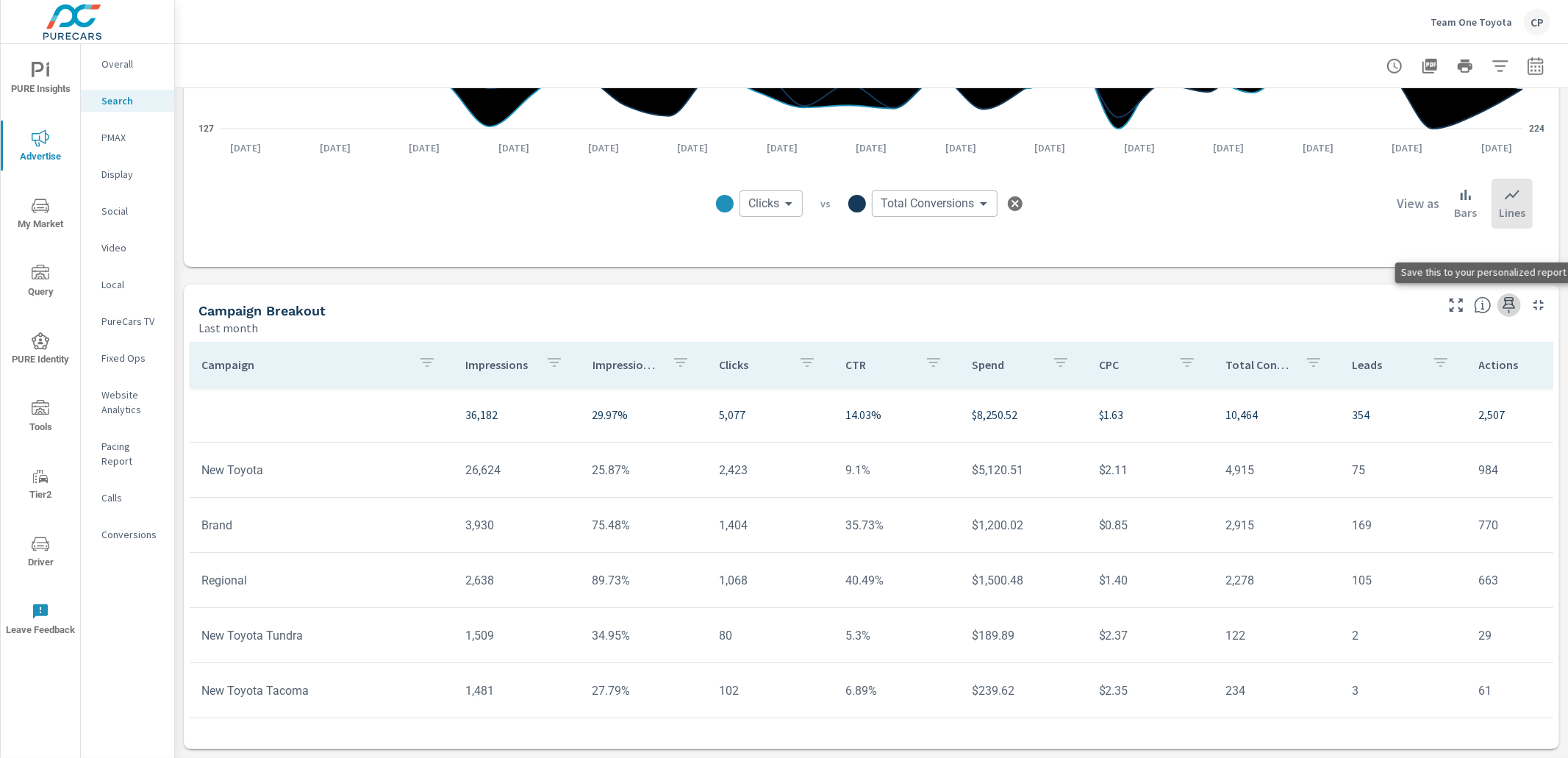
click at [1508, 305] on icon "button" at bounding box center [1509, 305] width 18 height 18
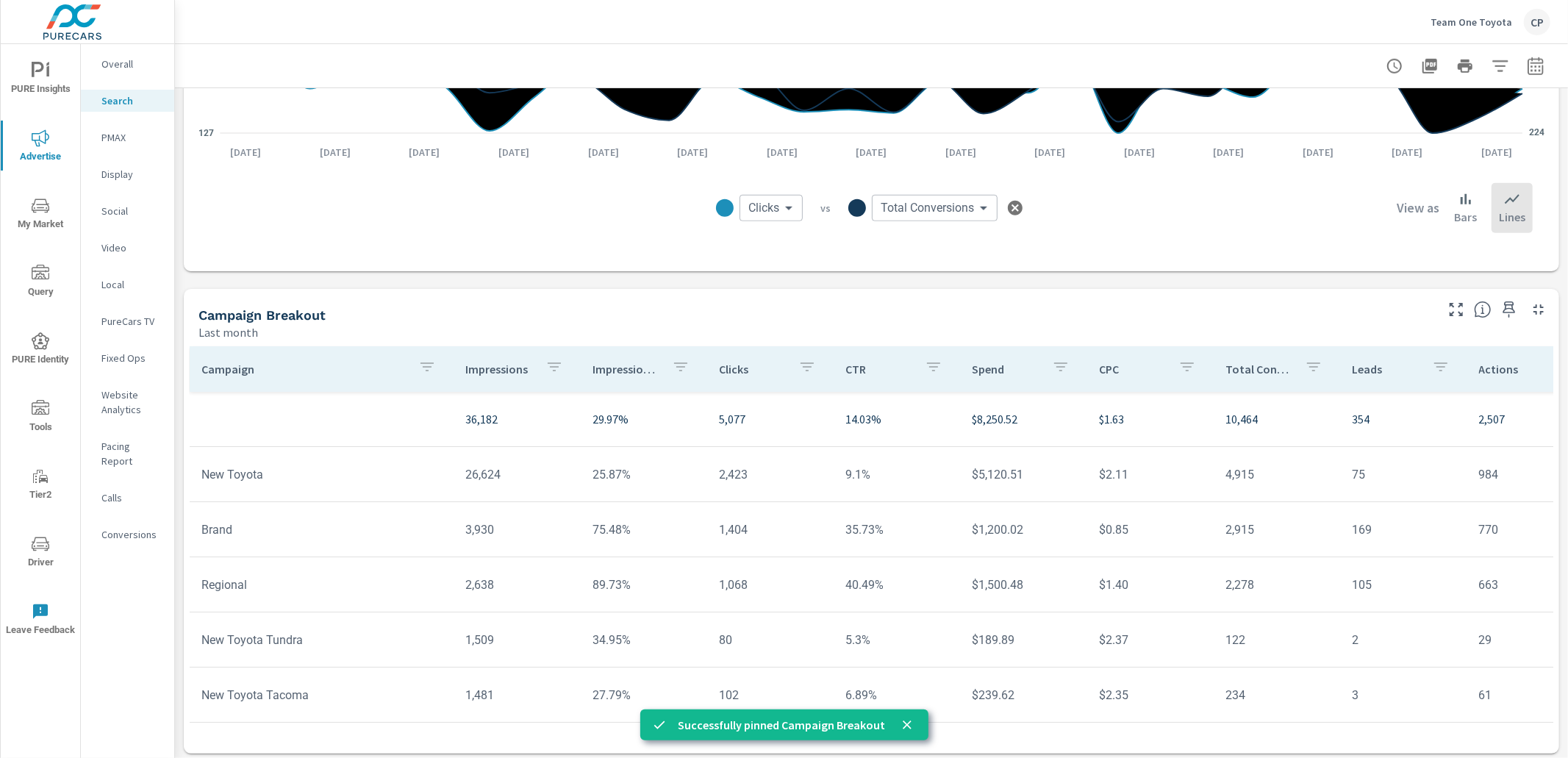
scroll to position [891, 0]
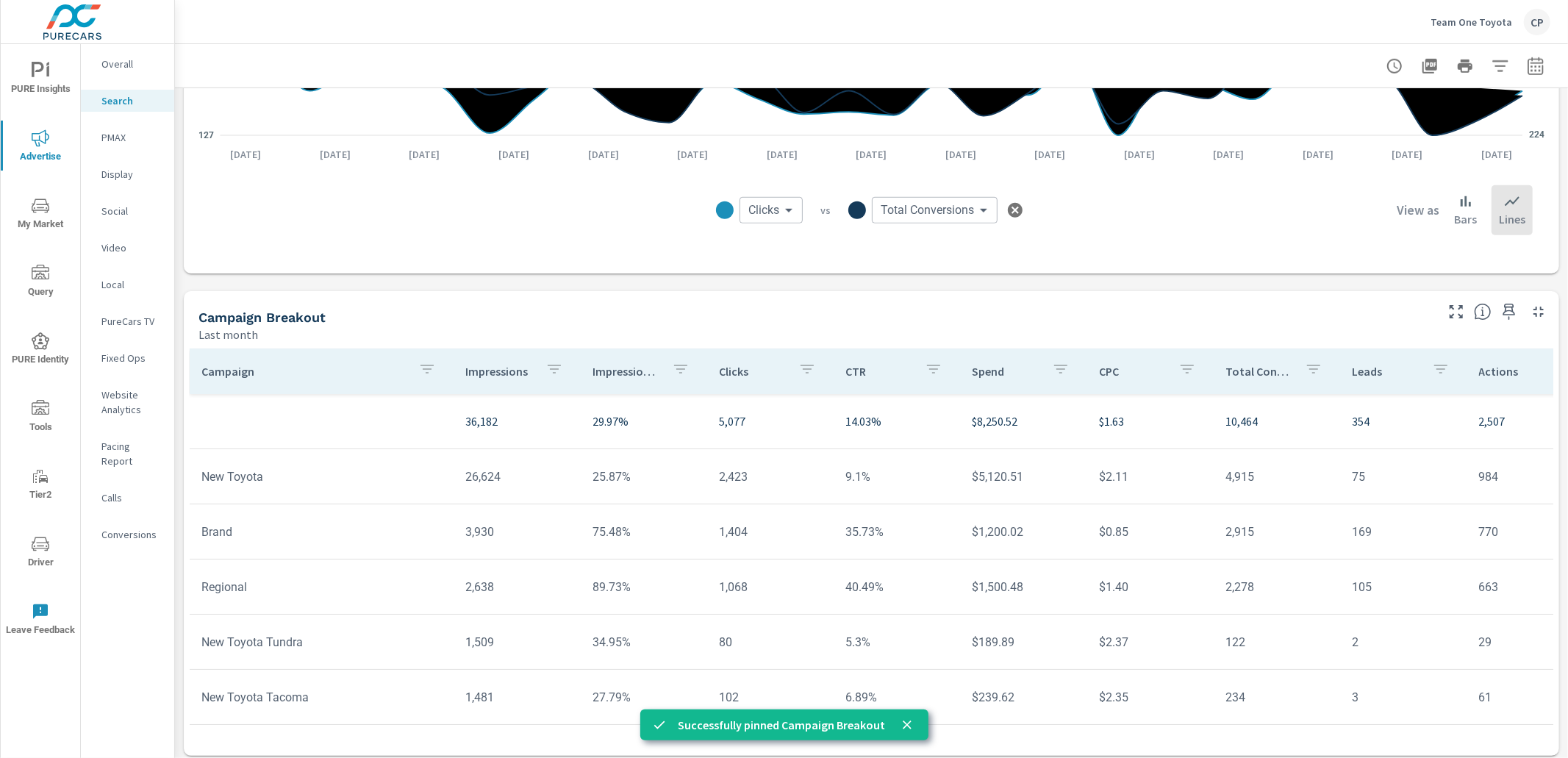
click at [139, 139] on p "PMAX" at bounding box center [132, 137] width 61 height 15
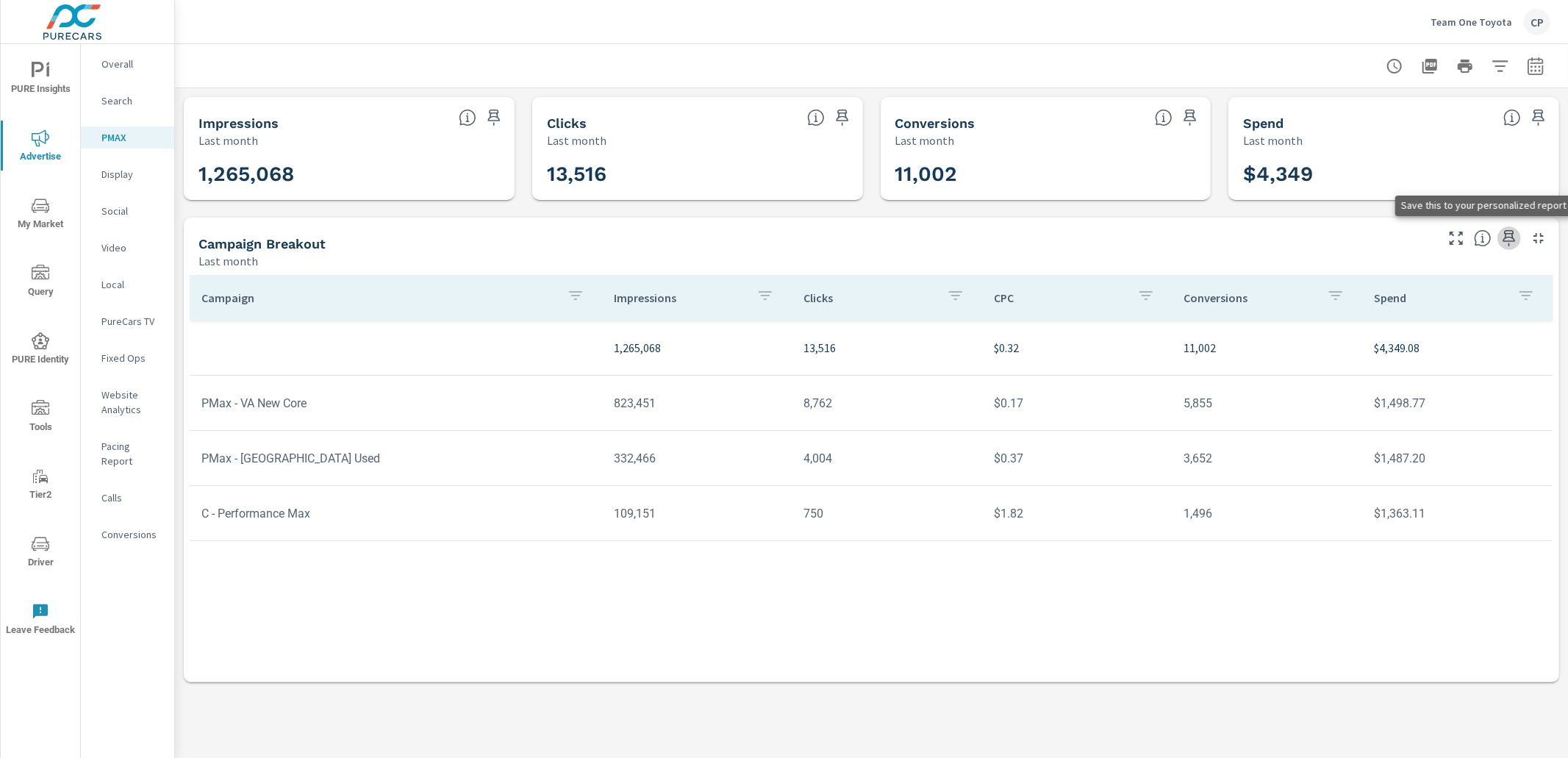
drag, startPoint x: 1513, startPoint y: 237, endPoint x: 1477, endPoint y: 234, distance: 36.1
click at [1513, 237] on icon "button" at bounding box center [1509, 238] width 18 height 18
click at [40, 419] on span "Tools" at bounding box center [40, 418] width 70 height 36
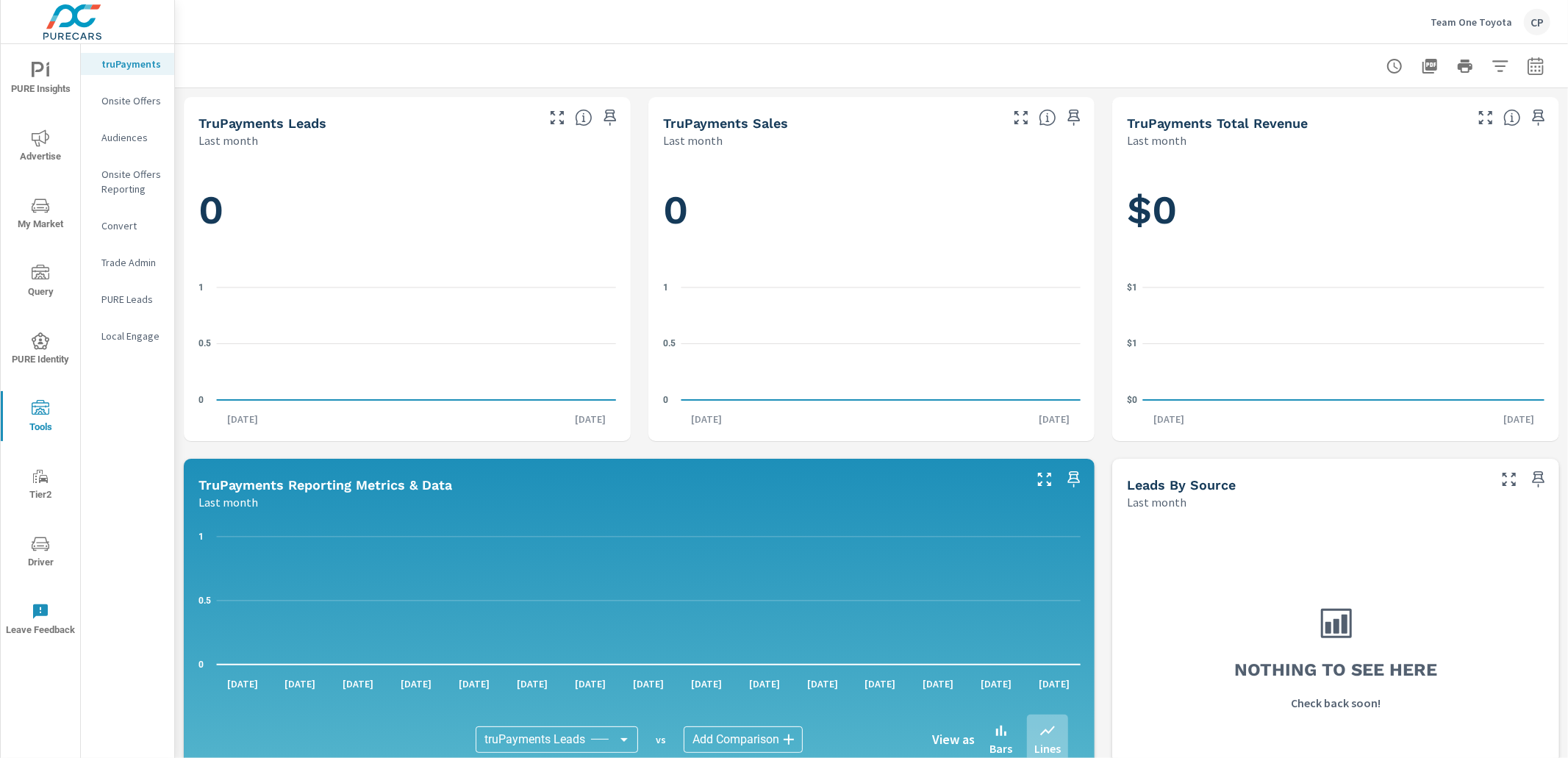
click at [141, 105] on p "Onsite Offers" at bounding box center [132, 100] width 61 height 15
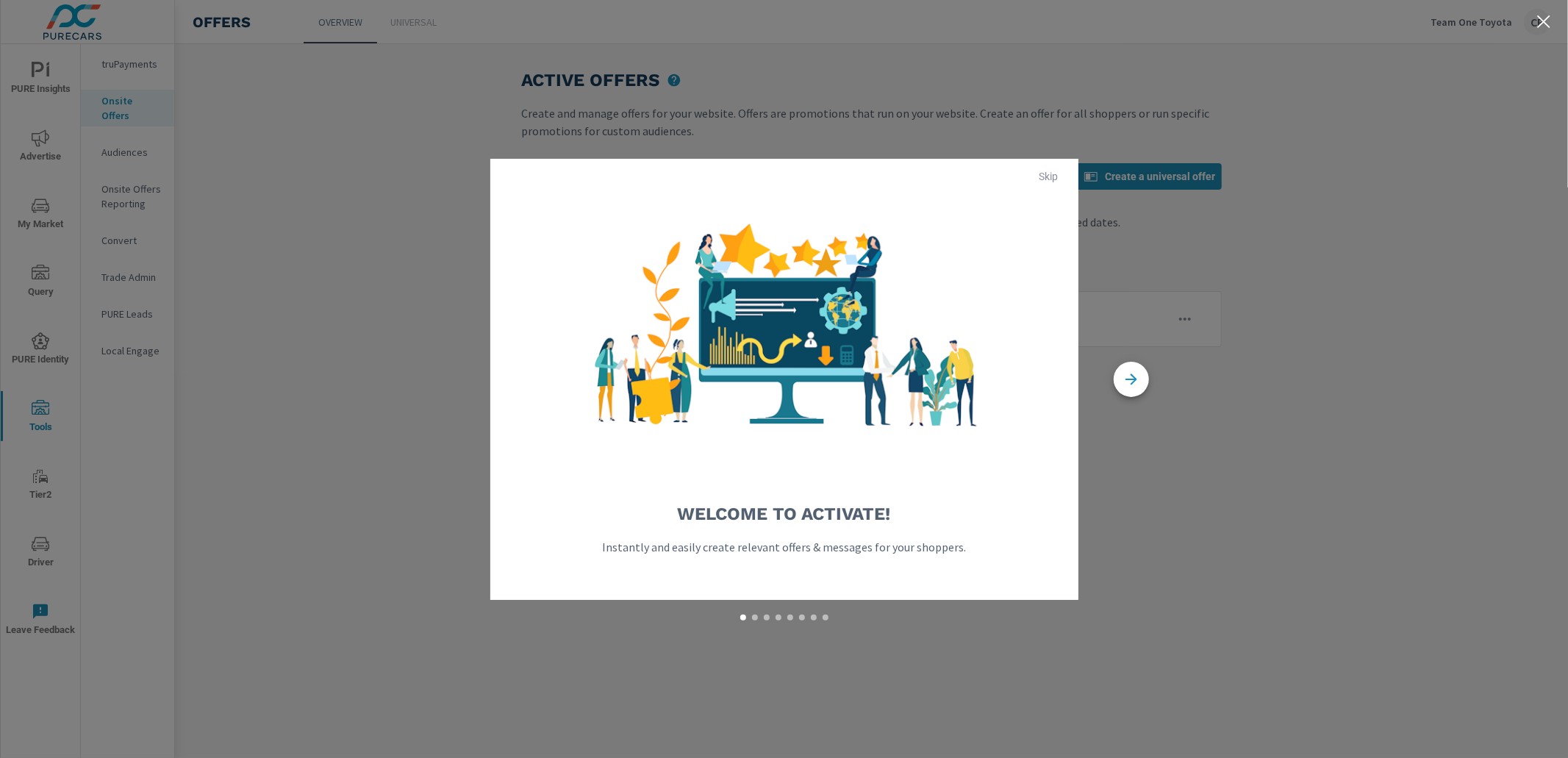
click at [246, 150] on div "Welcome to Activate! Instantly and easily create relevant offers & messages for…" at bounding box center [784, 379] width 1568 height 758
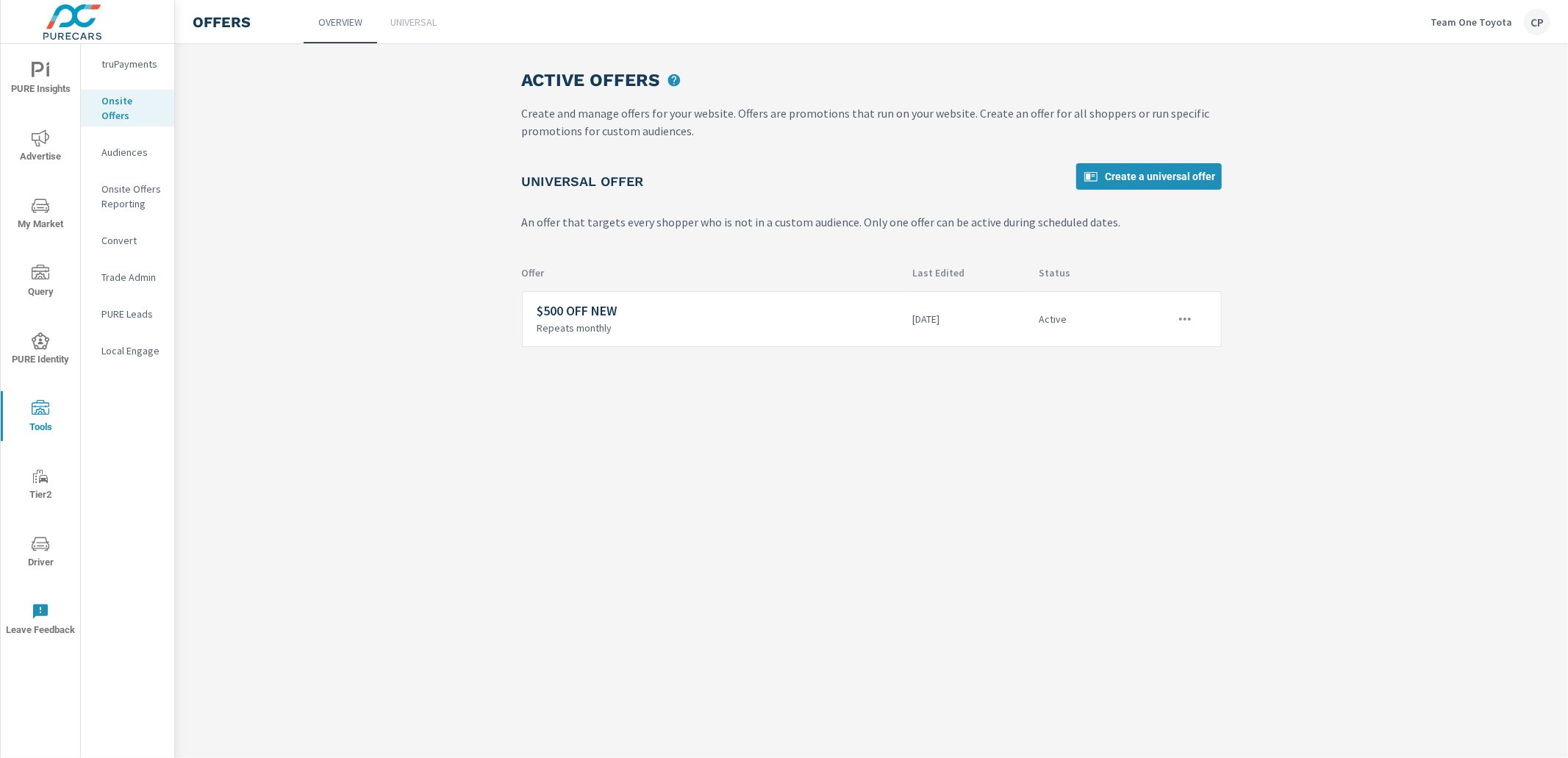
click at [136, 181] on p "Onsite Offers Reporting" at bounding box center [132, 196] width 61 height 29
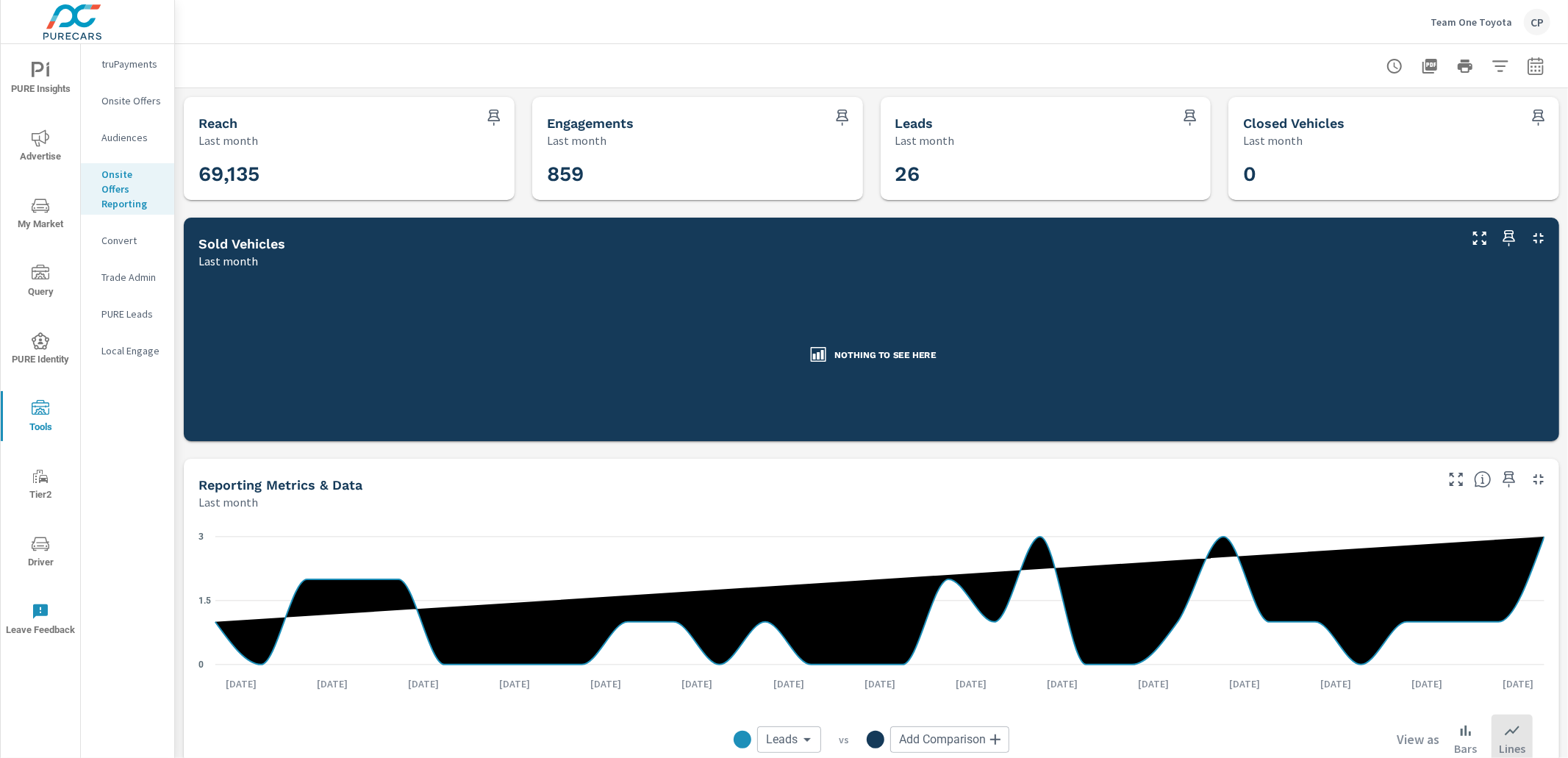
click at [1546, 70] on button "button" at bounding box center [1536, 66] width 29 height 29
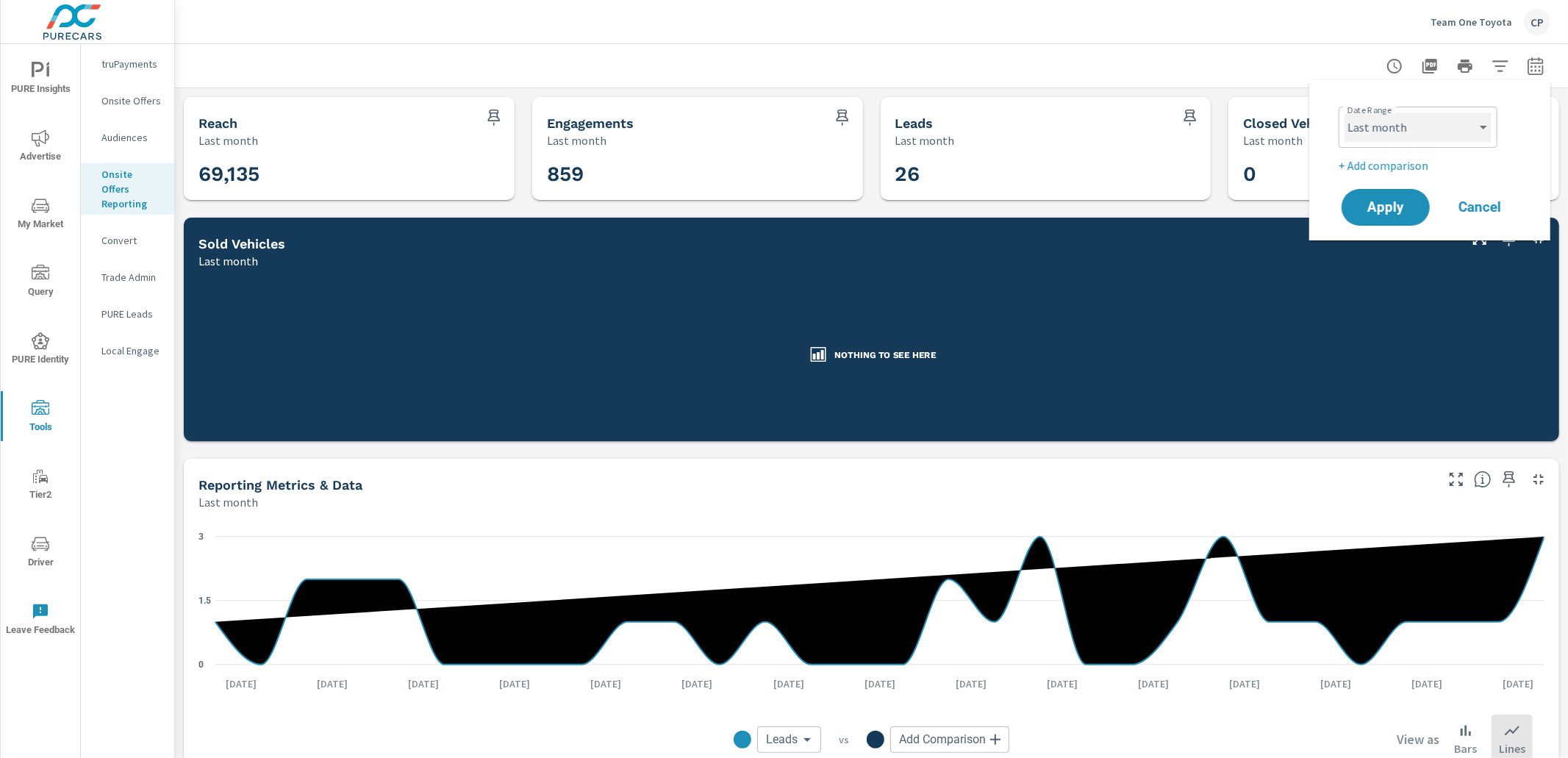
click at [1452, 115] on select "Custom [DATE] Last week Last 7 days Last 14 days Last 30 days Last 45 days Last…" at bounding box center [1418, 127] width 147 height 29
click at [1345, 112] on select "Custom [DATE] Last week Last 7 days Last 14 days Last 30 days Last 45 days Last…" at bounding box center [1418, 127] width 147 height 29
select select "custom"
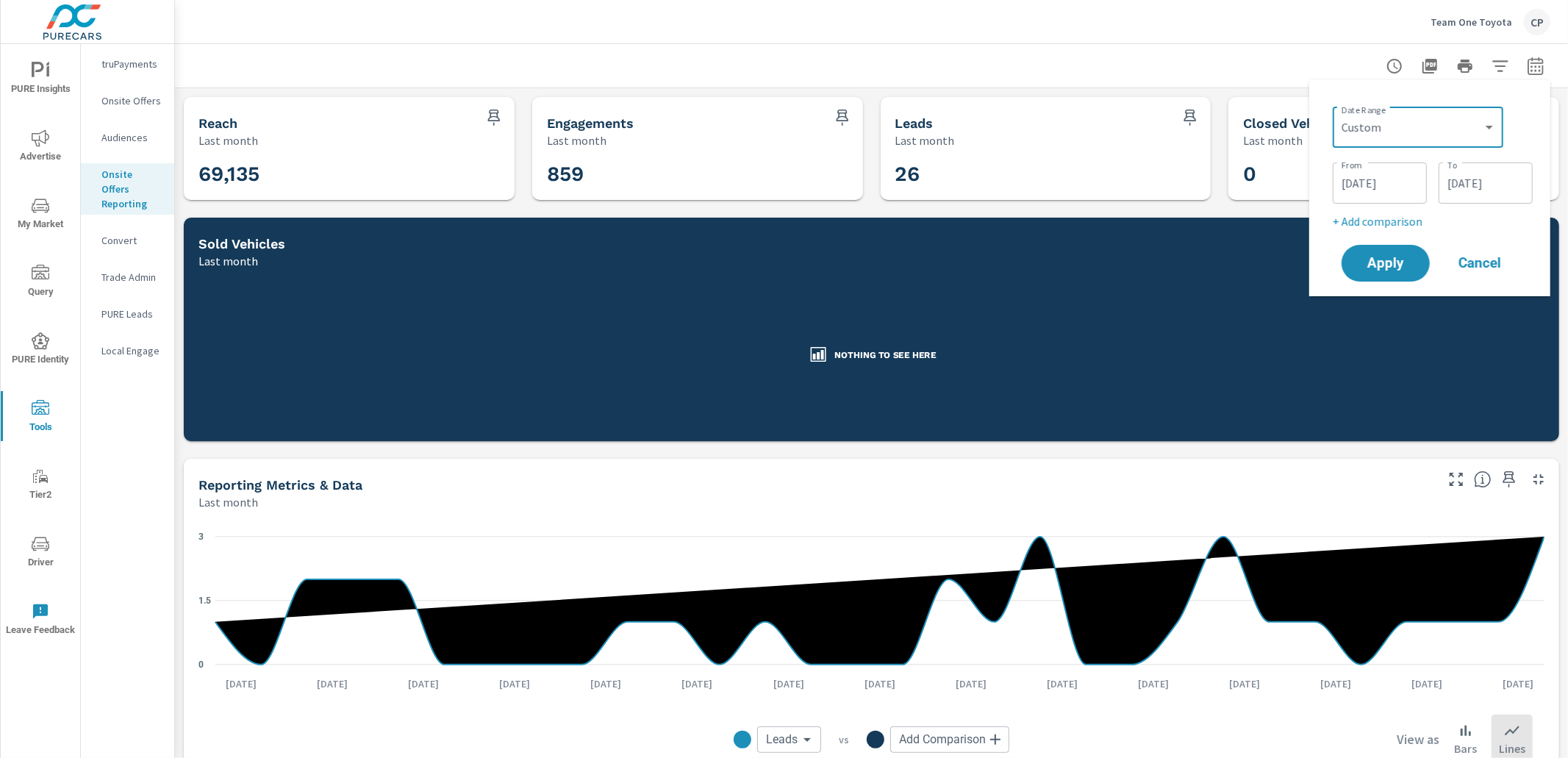
click at [1375, 183] on input "[DATE]" at bounding box center [1380, 183] width 82 height 29
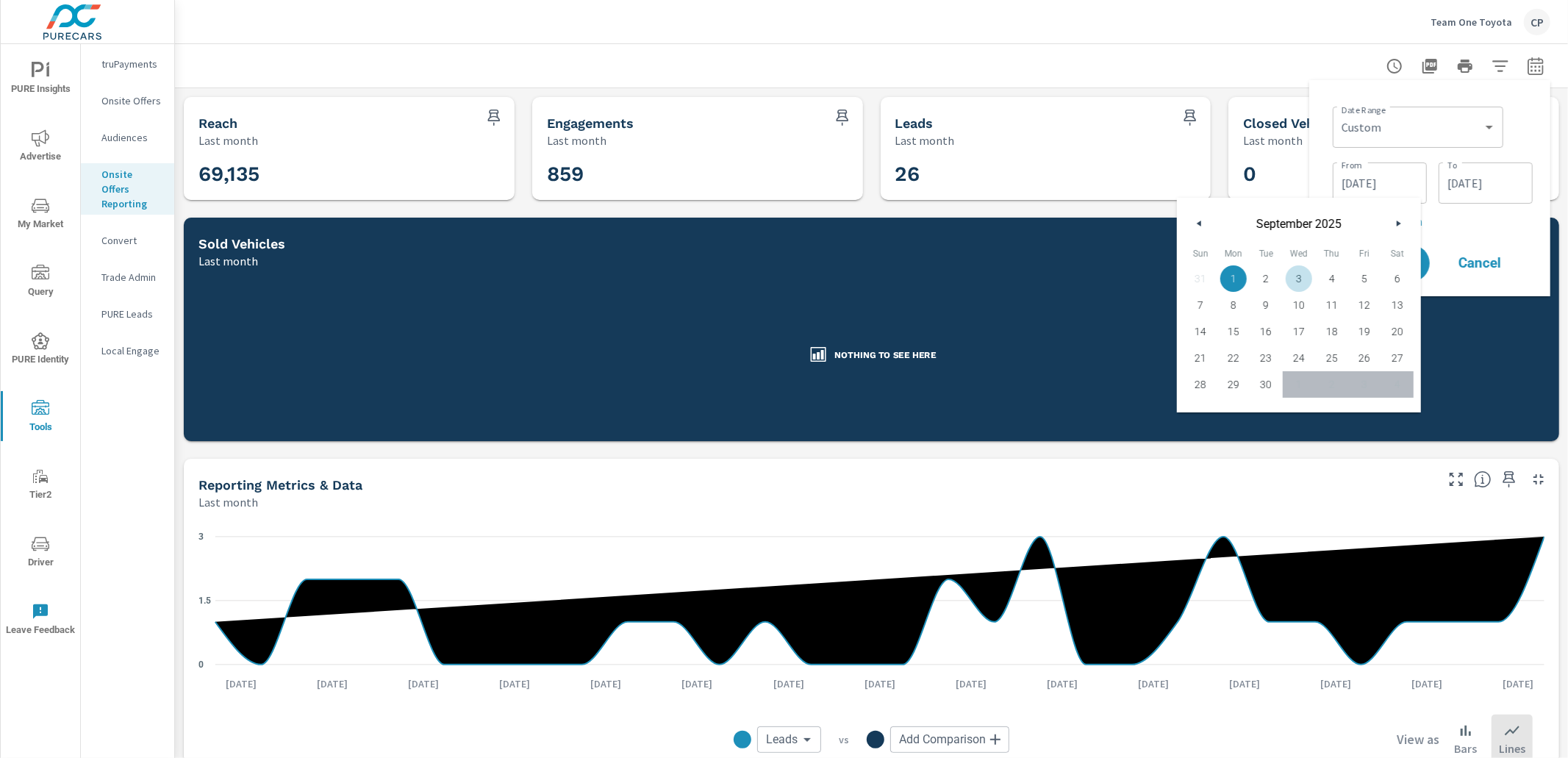
click at [1206, 219] on button "button" at bounding box center [1200, 223] width 18 height 18
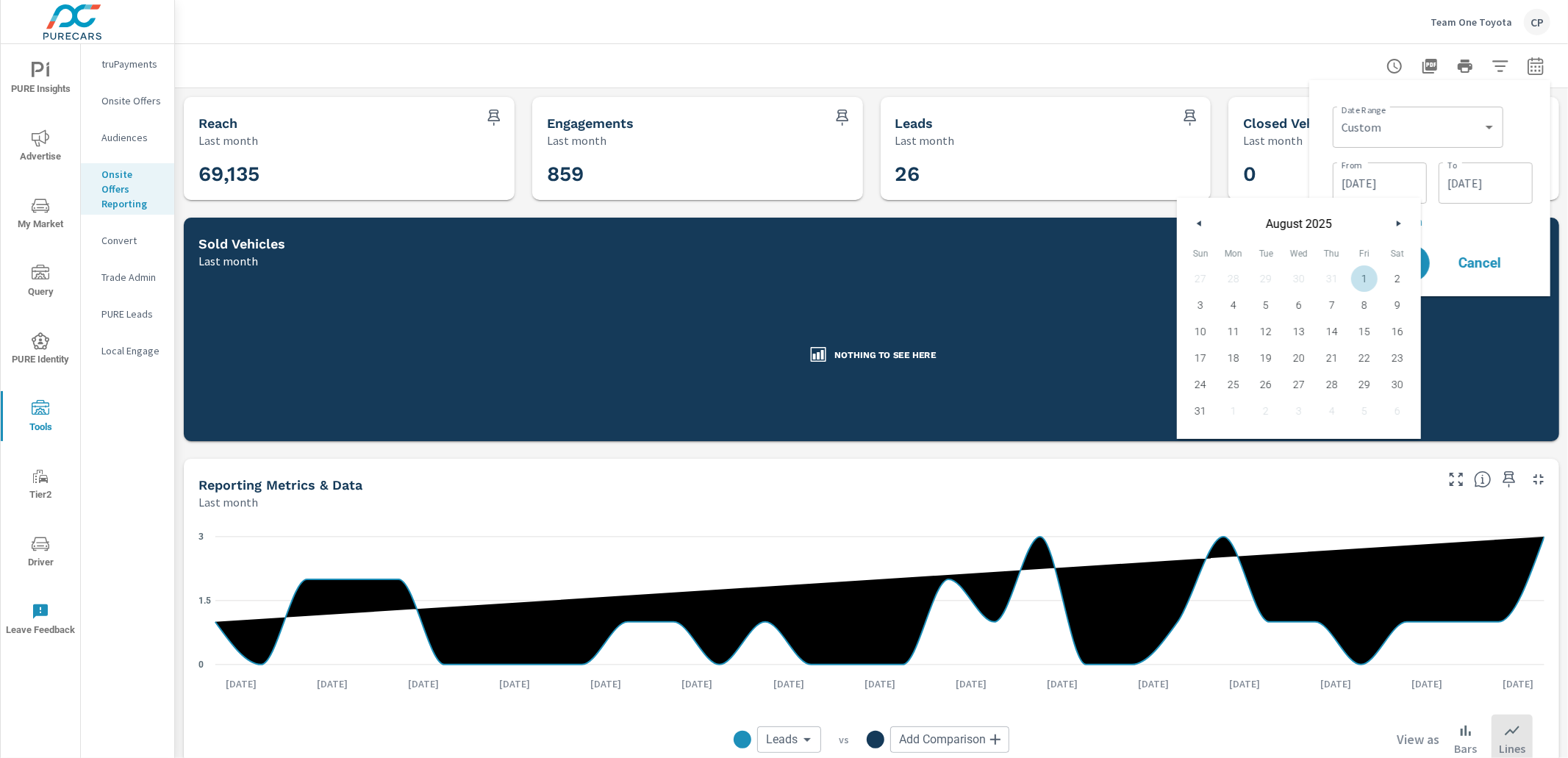
click at [1365, 276] on span "1" at bounding box center [1365, 279] width 33 height 20
type input "[DATE]"
drag, startPoint x: 1475, startPoint y: 183, endPoint x: 1471, endPoint y: 196, distance: 13.6
click at [1475, 183] on input "[DATE]" at bounding box center [1485, 183] width 82 height 29
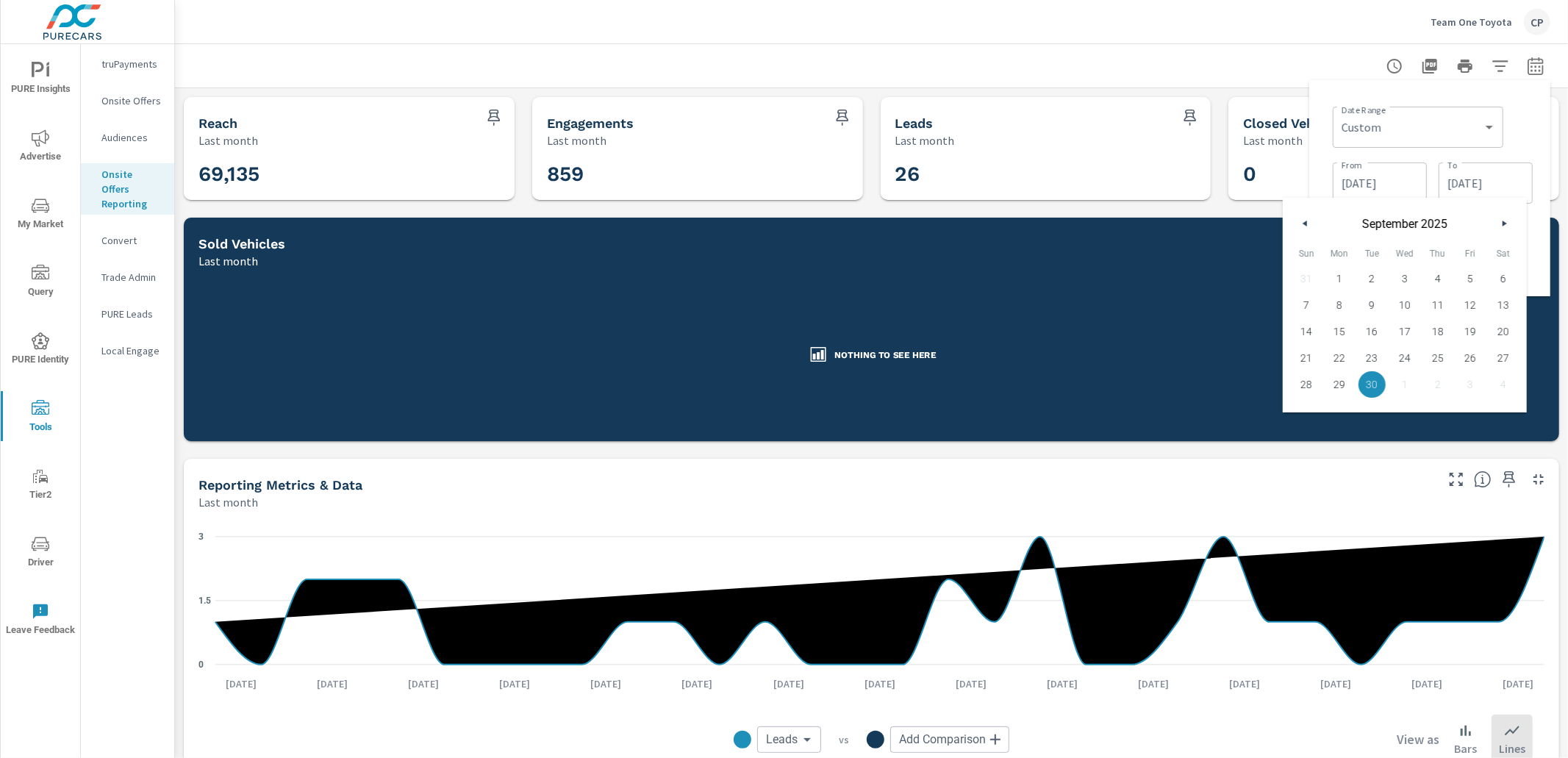
drag, startPoint x: 1305, startPoint y: 226, endPoint x: 1308, endPoint y: 234, distance: 8.5
click at [1305, 226] on button "button" at bounding box center [1306, 223] width 18 height 18
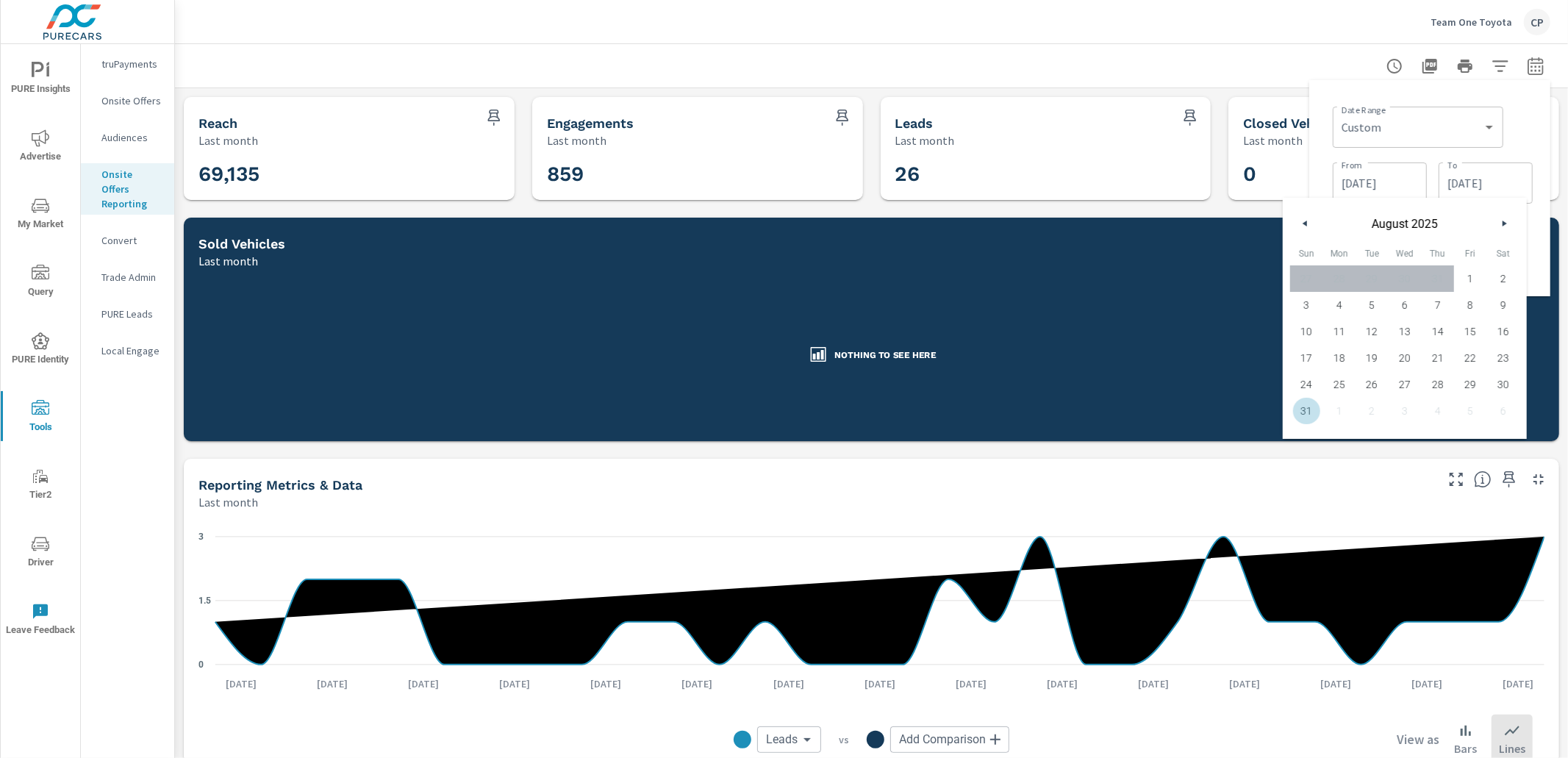
click at [1301, 416] on span "31" at bounding box center [1307, 411] width 33 height 20
type input "[DATE]"
click at [1302, 416] on span "31" at bounding box center [1307, 411] width 33 height 20
click at [1522, 370] on div "[DATE] Sun Mon Tue Wed Thu Fri Sat 27 28 29 30 31 1 2 3 4 5 6 7 8 9 10 11 12 13…" at bounding box center [1405, 340] width 244 height 197
drag, startPoint x: 1540, startPoint y: 262, endPoint x: 1531, endPoint y: 263, distance: 9.1
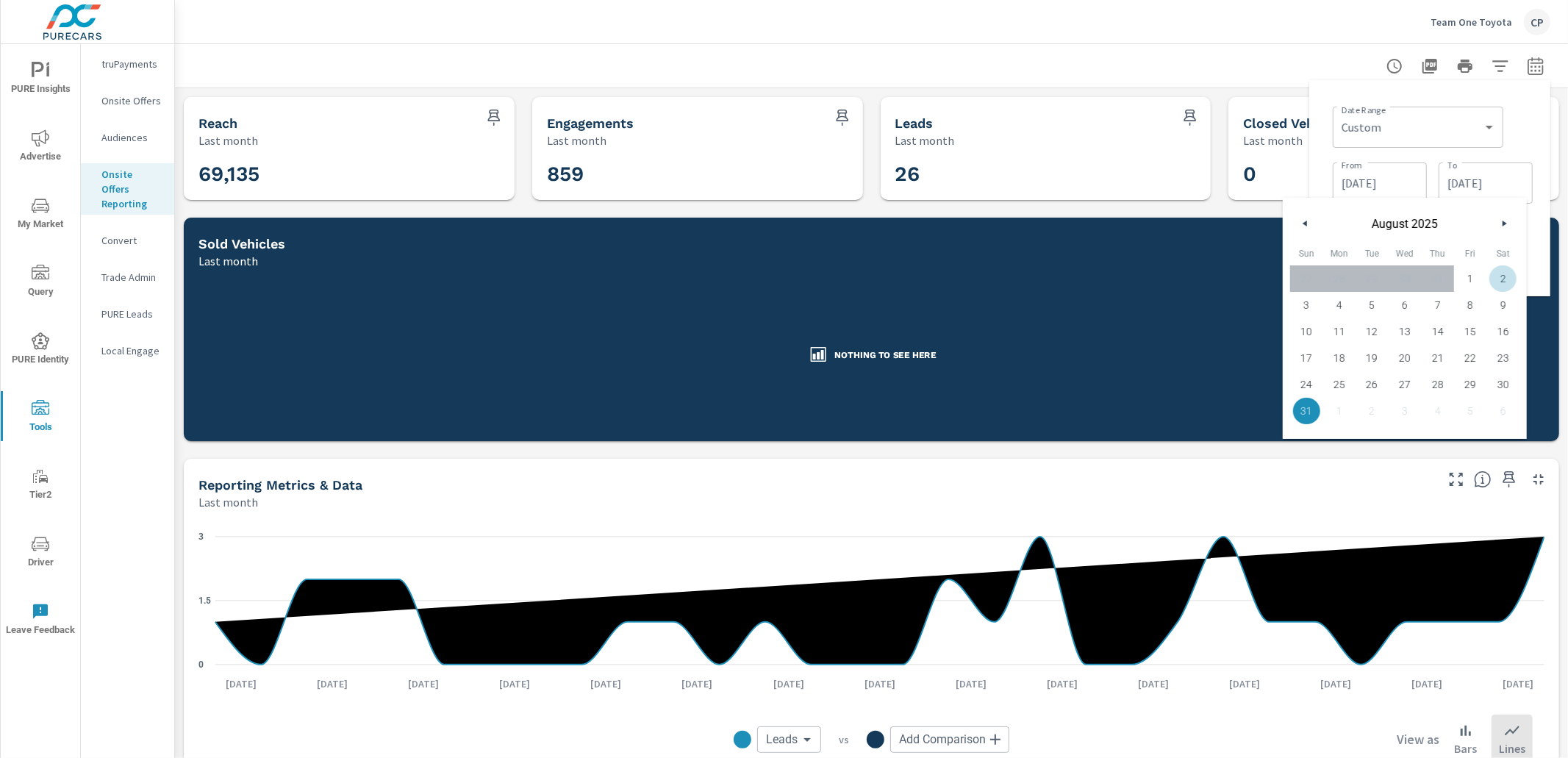
click at [1539, 262] on div "Date Range Custom [DATE] Last week Last 7 days Last 14 days Last 30 days Last 4…" at bounding box center [1429, 188] width 241 height 217
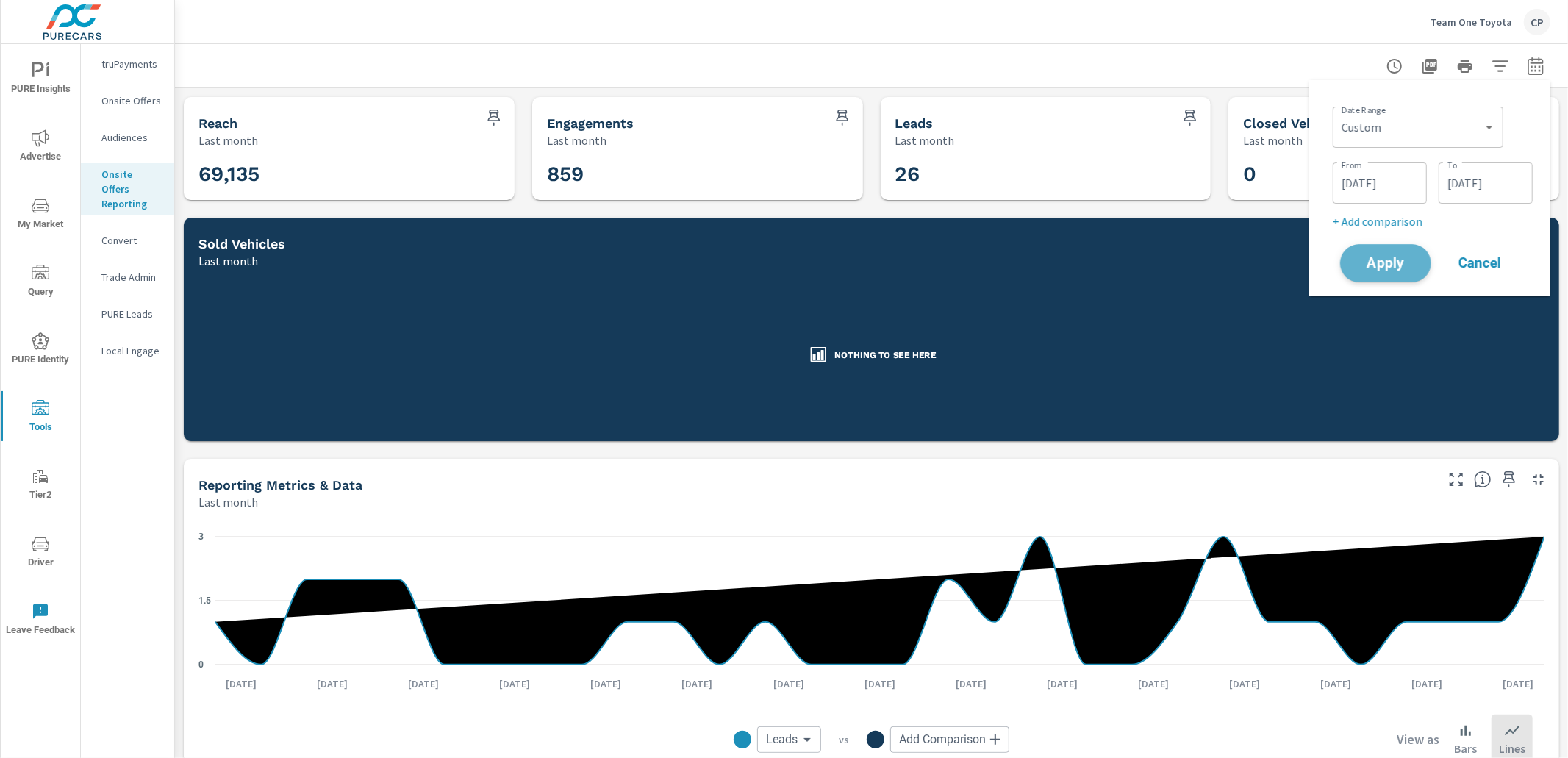
drag, startPoint x: 1406, startPoint y: 262, endPoint x: 1373, endPoint y: 268, distance: 33.5
click at [1396, 264] on span "Apply" at bounding box center [1386, 263] width 60 height 14
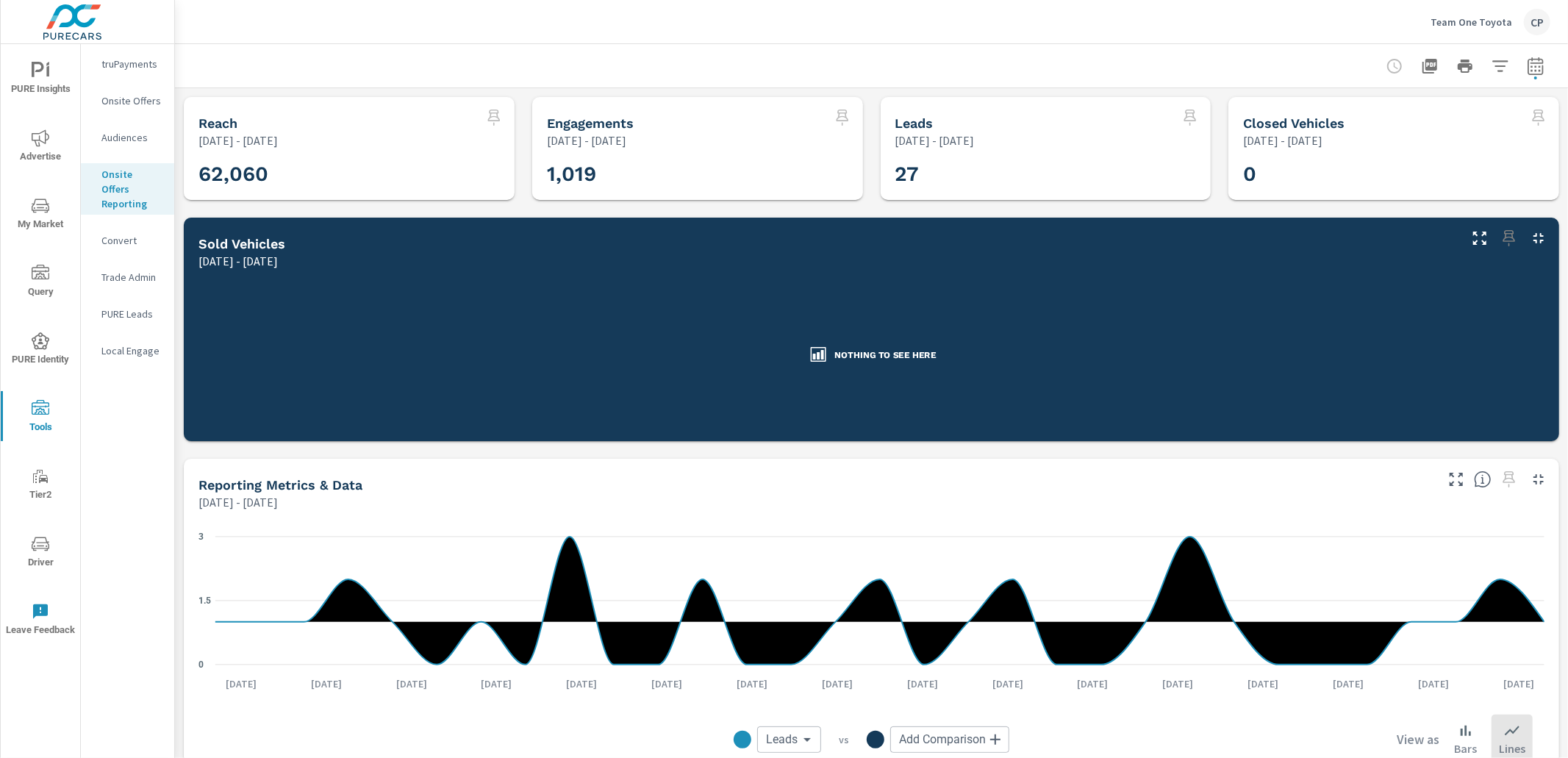
click at [839, 27] on div "Team One Toyota CP" at bounding box center [871, 21] width 1358 height 43
click at [1540, 65] on icon "button" at bounding box center [1536, 68] width 10 height 6
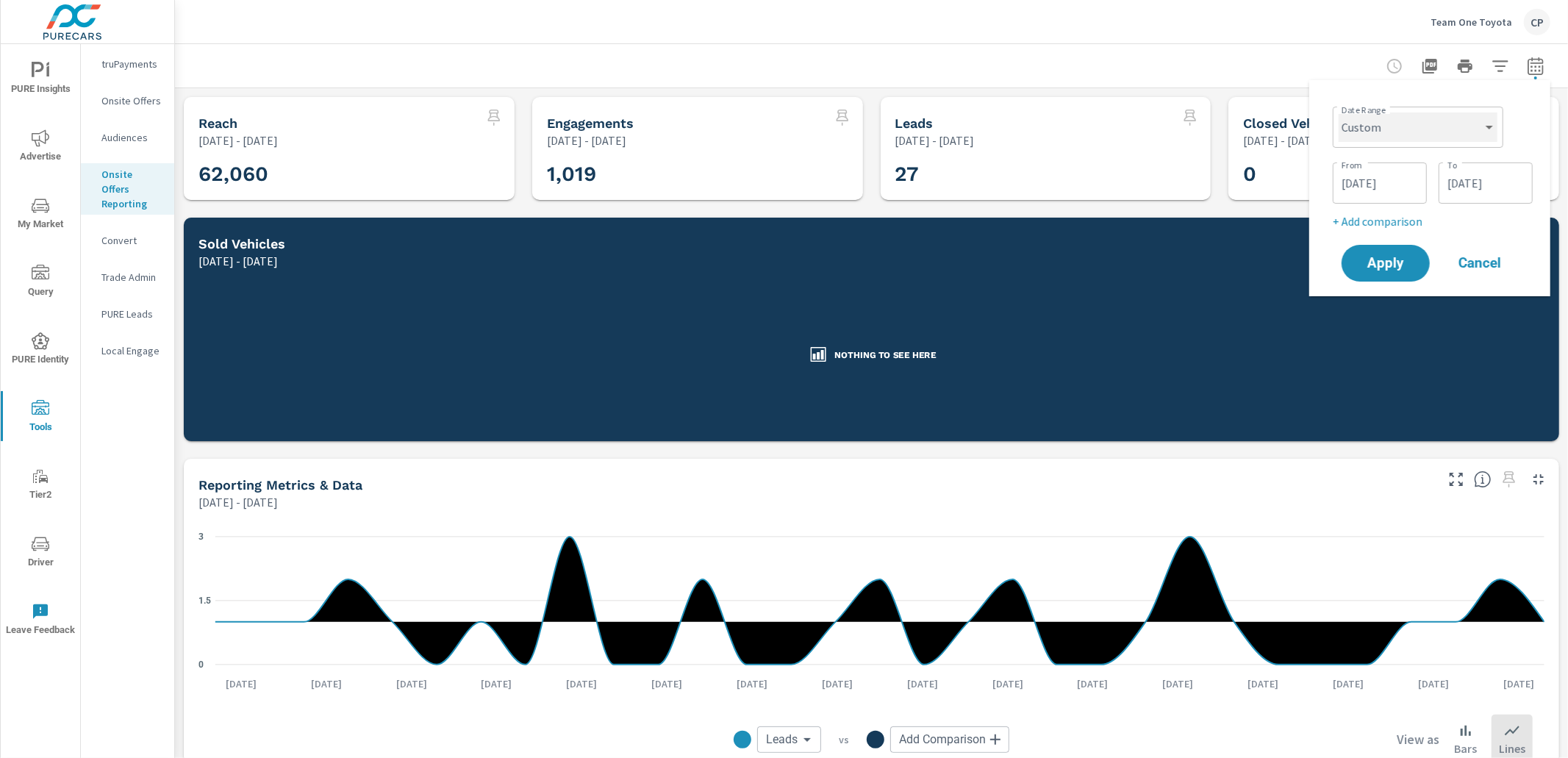
click at [1459, 115] on select "Custom [DATE] Last week Last 7 days Last 14 days Last 30 days Last 45 days Last…" at bounding box center [1418, 127] width 159 height 29
click at [1339, 112] on select "Custom [DATE] Last week Last 7 days Last 14 days Last 30 days Last 45 days Last…" at bounding box center [1418, 127] width 159 height 29
select select "Last month"
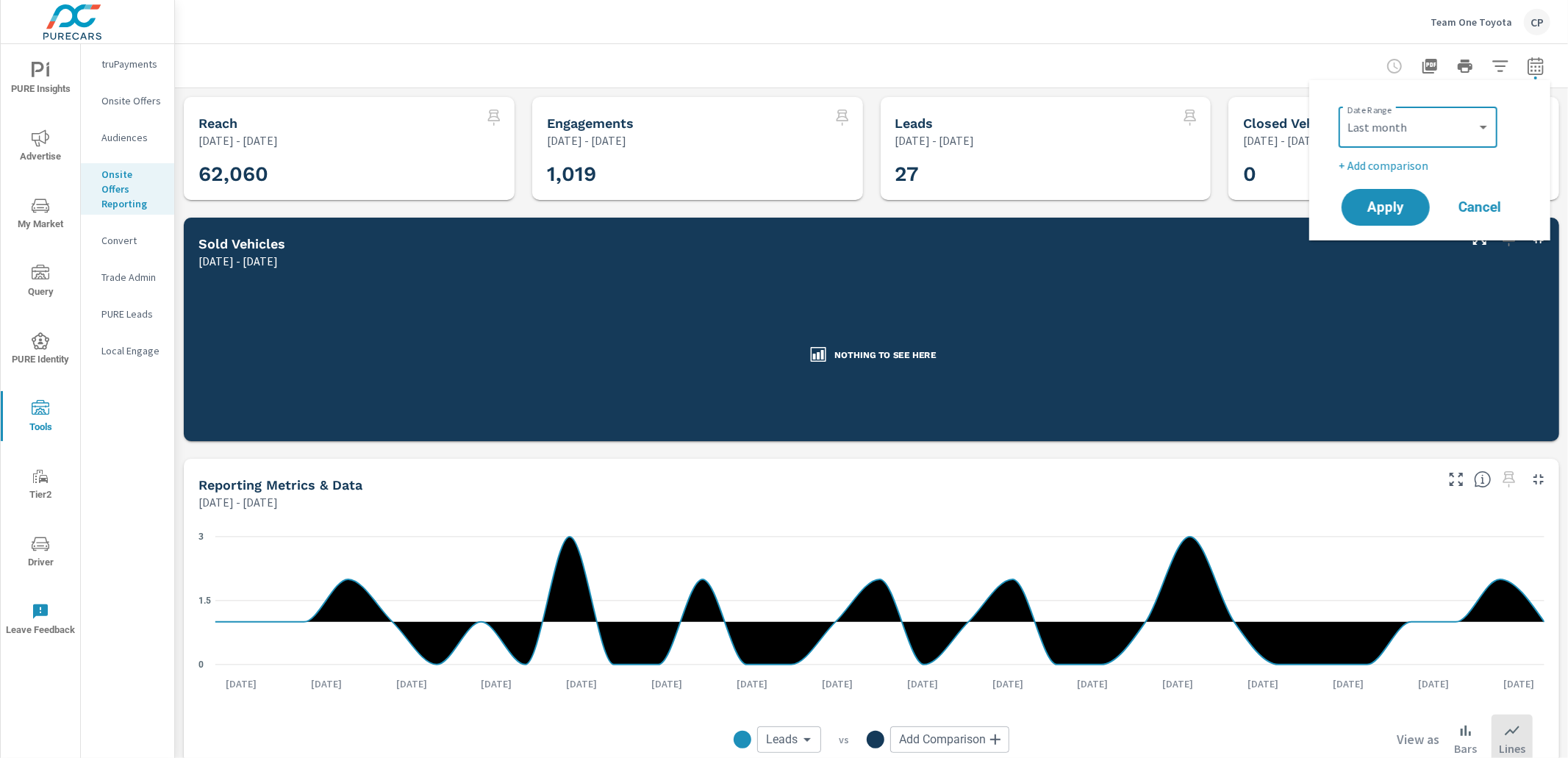
click at [1391, 260] on div "[DATE] - [DATE]" at bounding box center [826, 260] width 1258 height 18
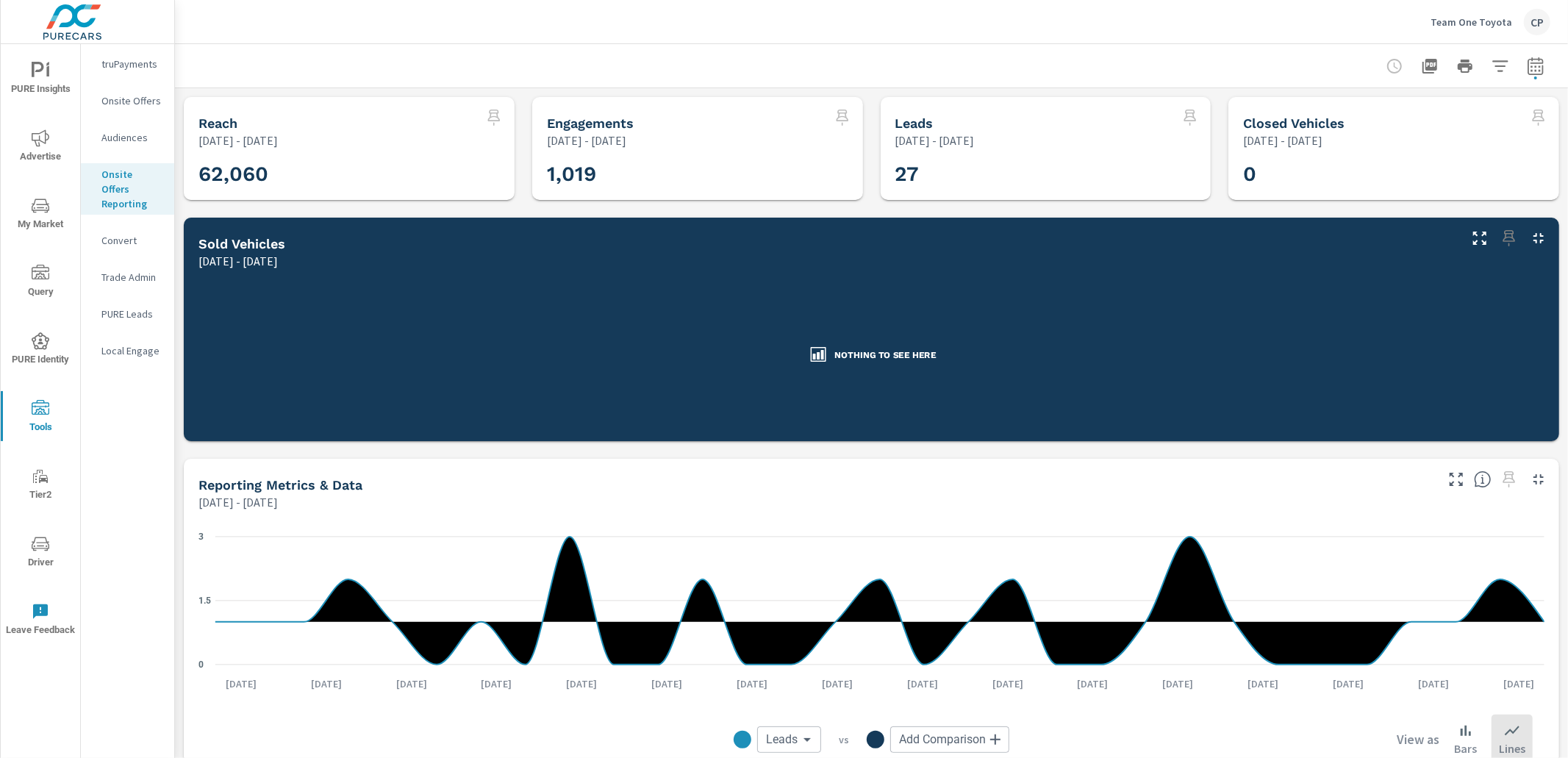
click at [1548, 59] on div at bounding box center [1465, 66] width 171 height 29
click at [1531, 70] on icon "button" at bounding box center [1536, 68] width 10 height 6
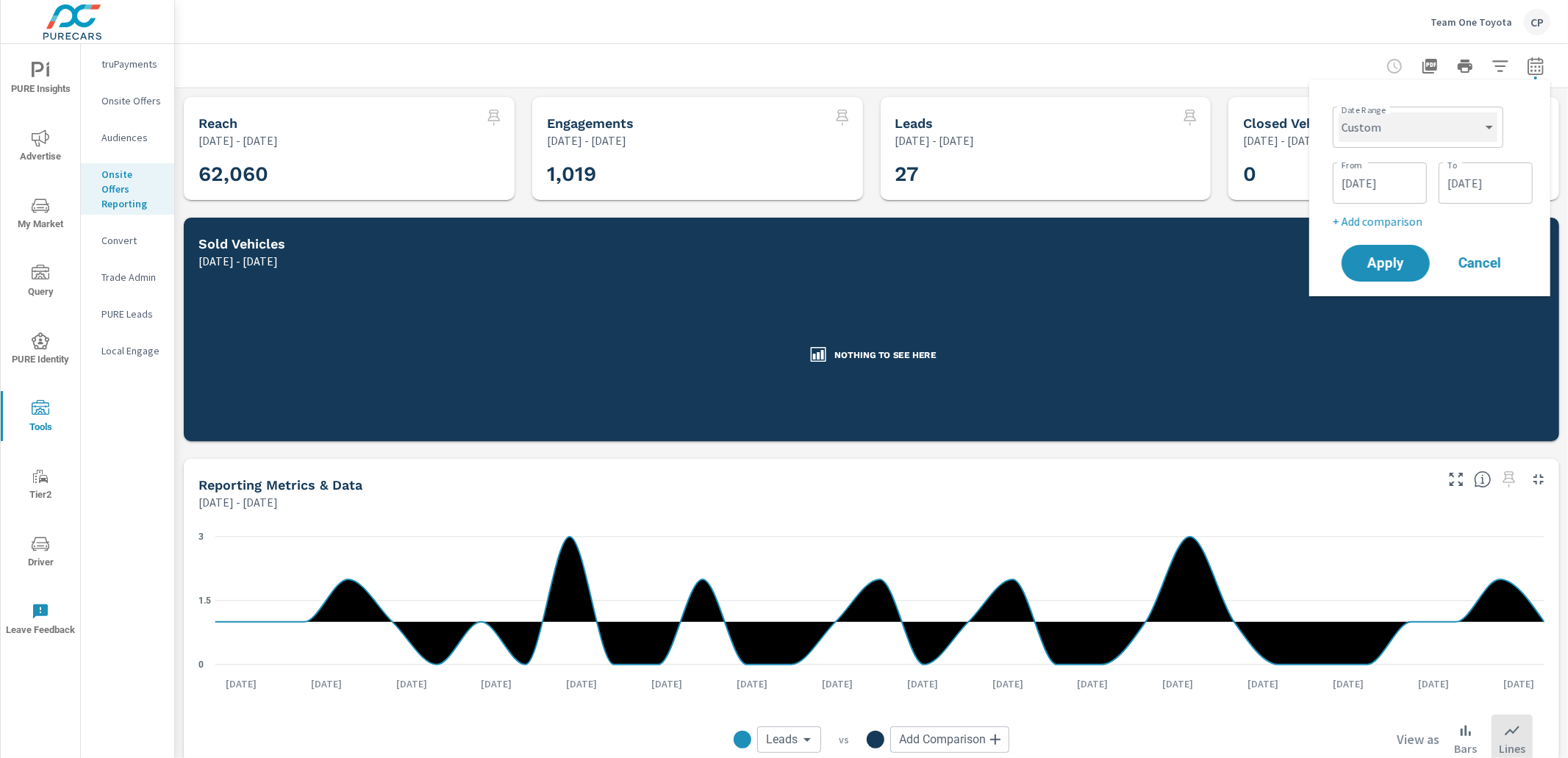
click at [1396, 118] on select "Custom [DATE] Last week Last 7 days Last 14 days Last 30 days Last 45 days Last…" at bounding box center [1418, 127] width 159 height 29
click at [1339, 112] on select "Custom [DATE] Last week Last 7 days Last 14 days Last 30 days Last 45 days Last…" at bounding box center [1418, 127] width 159 height 29
select select "Last month"
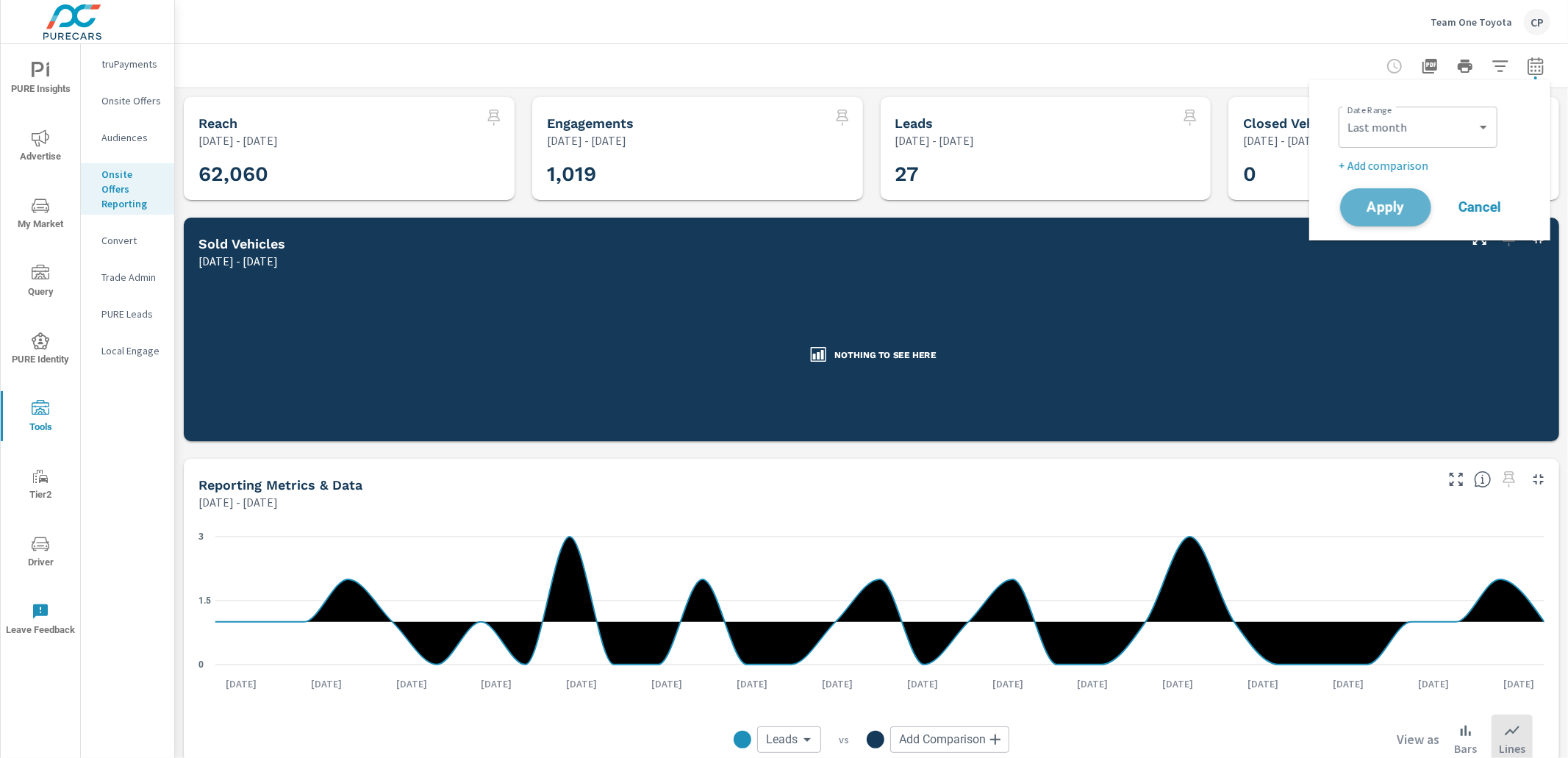
click at [1404, 204] on span "Apply" at bounding box center [1386, 208] width 60 height 14
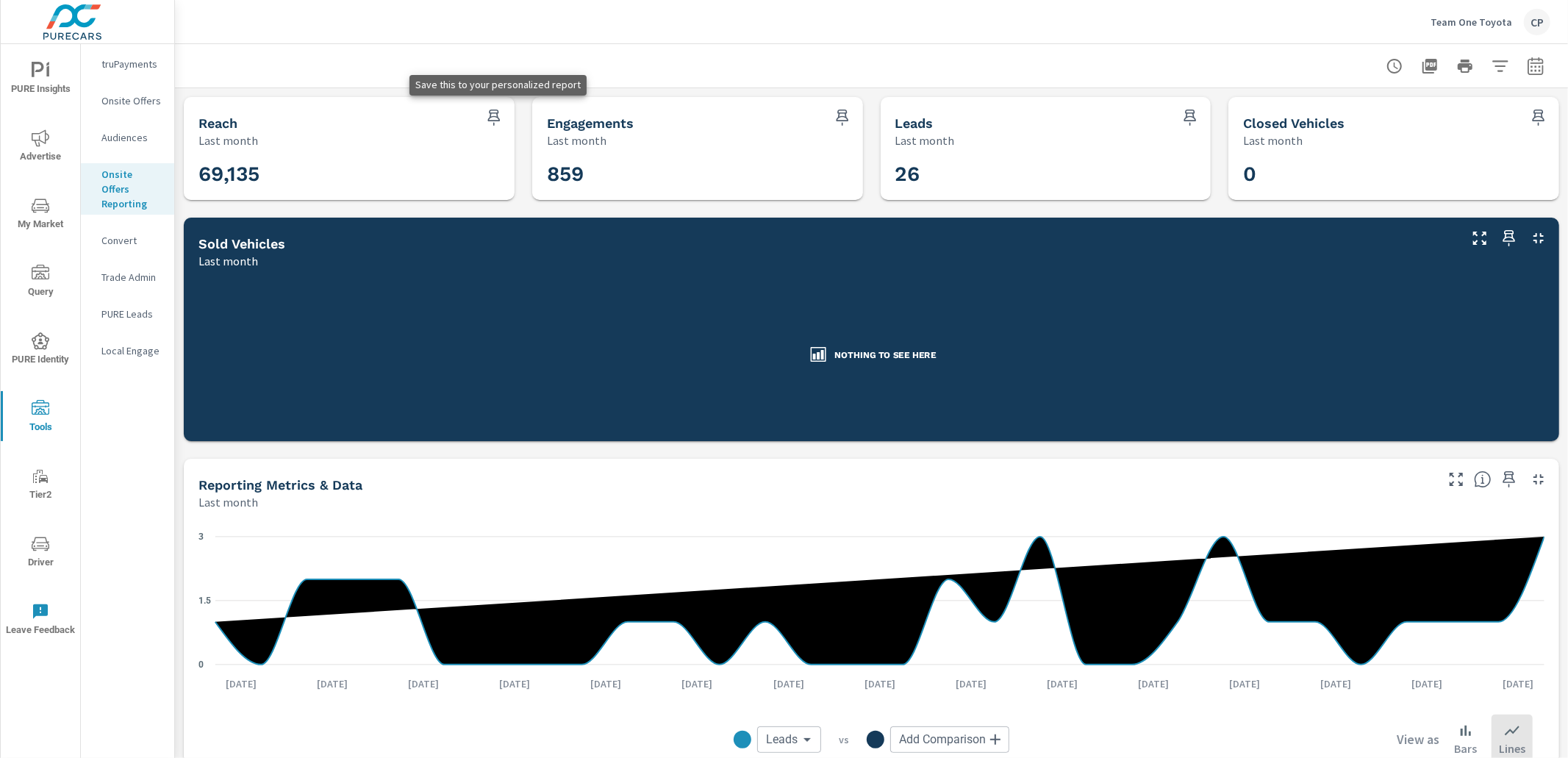
drag, startPoint x: 492, startPoint y: 116, endPoint x: 507, endPoint y: 121, distance: 15.8
click at [493, 116] on icon "button" at bounding box center [494, 118] width 18 height 18
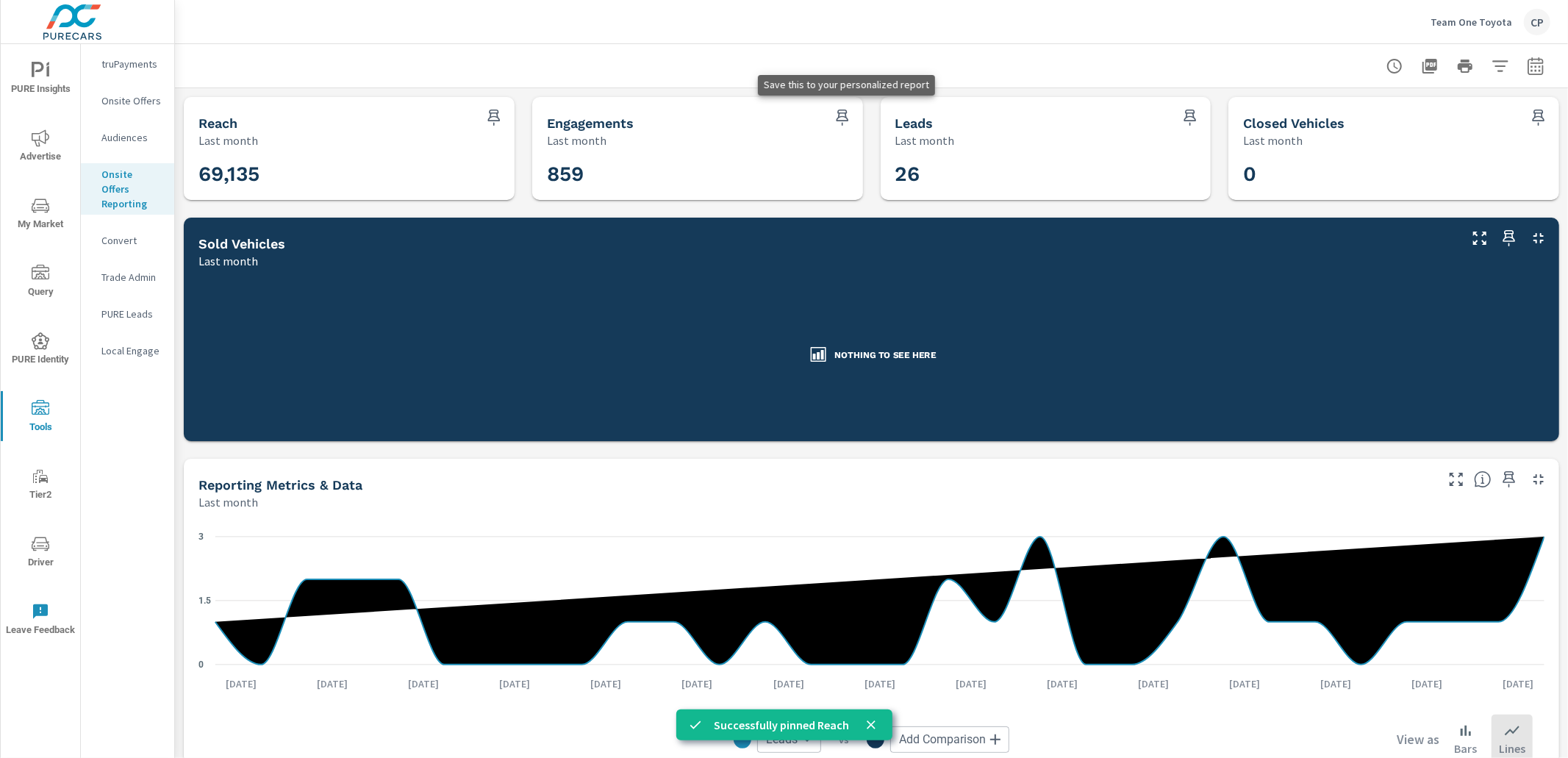
click at [833, 112] on icon "button" at bounding box center [842, 118] width 18 height 18
drag, startPoint x: 1172, startPoint y: 112, endPoint x: 1182, endPoint y: 112, distance: 10.0
click at [1172, 112] on div "Leads Last month" at bounding box center [1027, 122] width 293 height 52
click at [1193, 112] on icon "button" at bounding box center [1190, 117] width 13 height 17
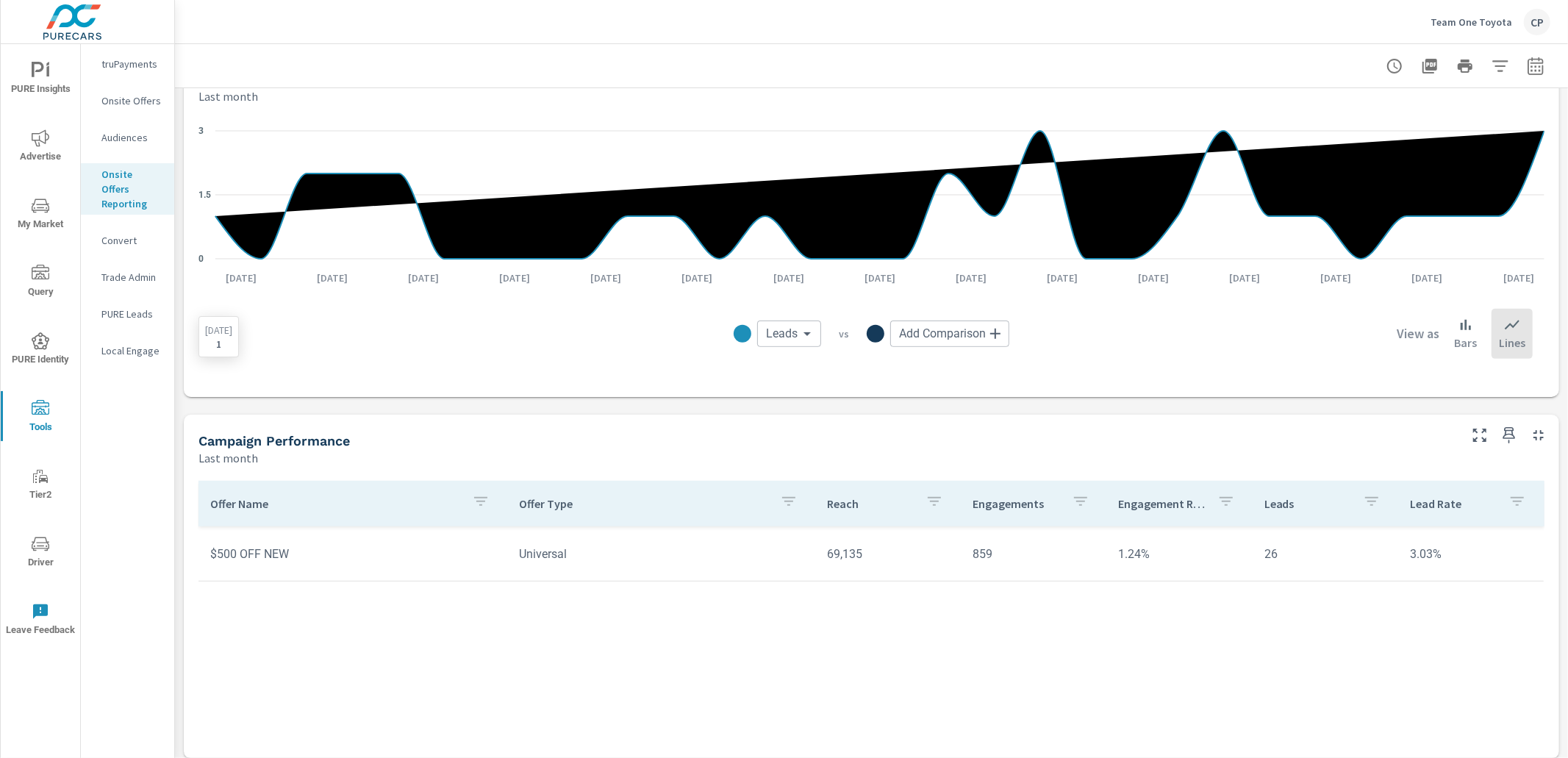
scroll to position [415, 0]
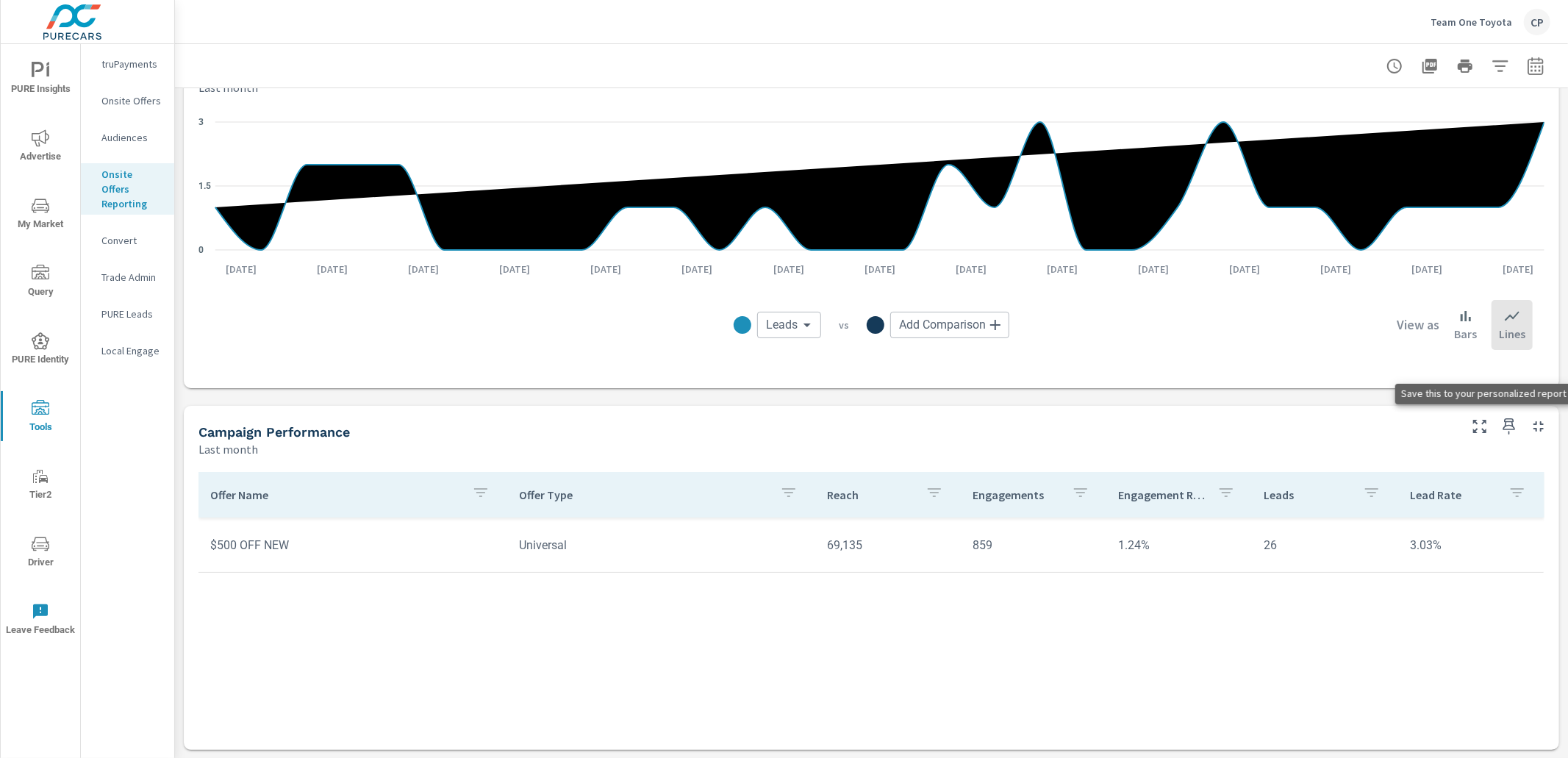
click at [1507, 423] on icon "button" at bounding box center [1509, 426] width 18 height 18
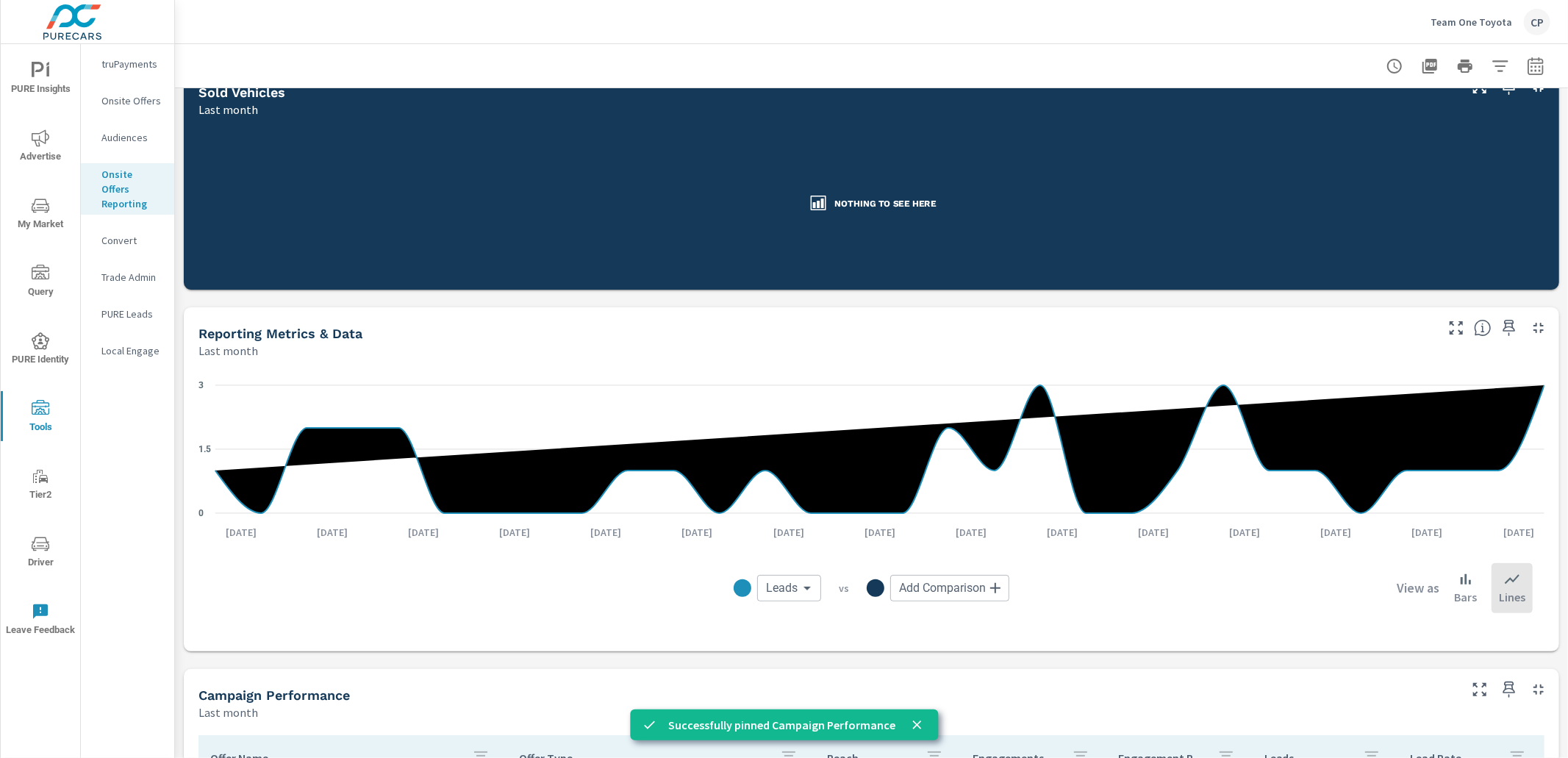
scroll to position [147, 0]
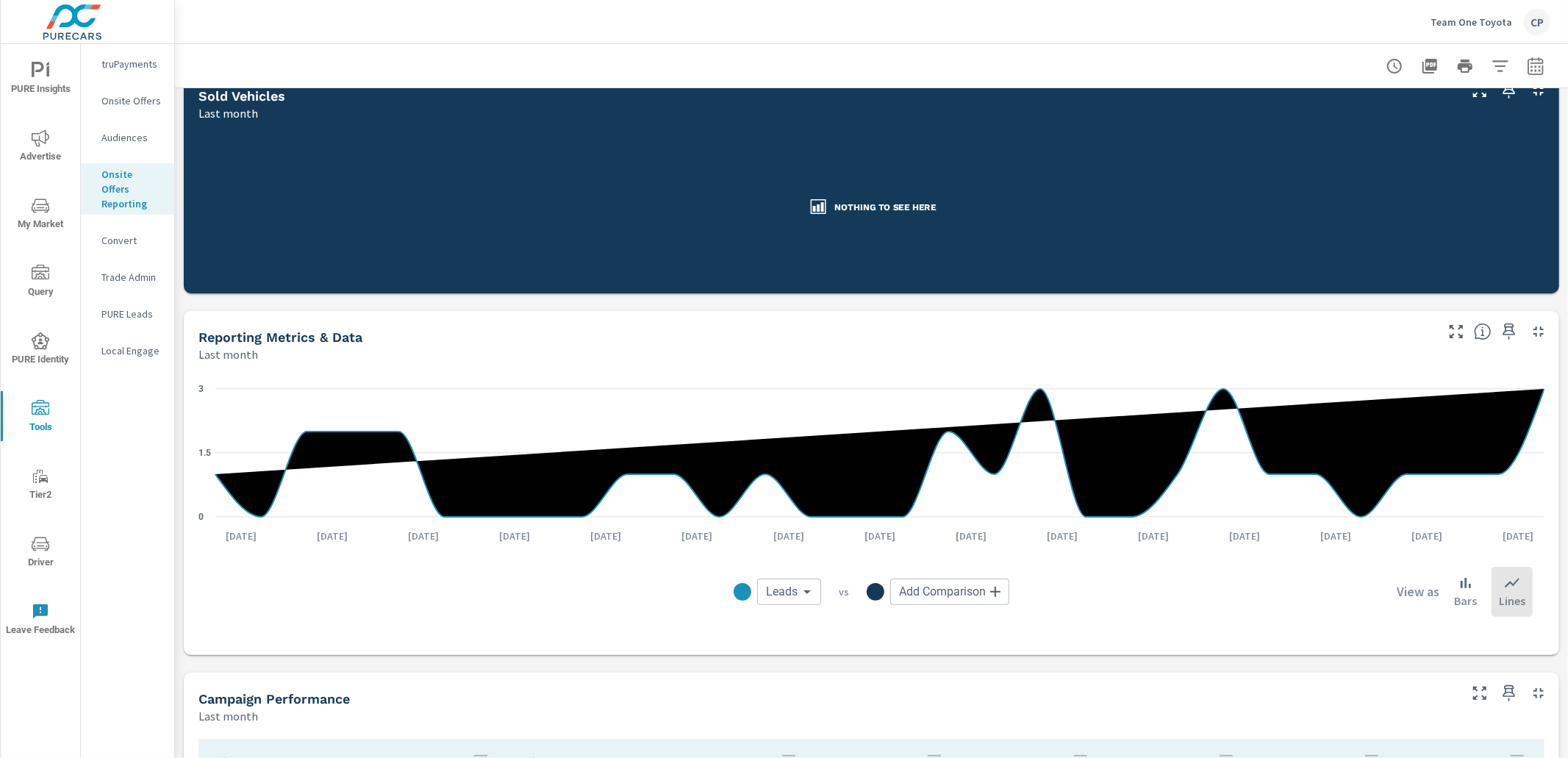
click at [45, 217] on span "My Market" at bounding box center [40, 215] width 70 height 36
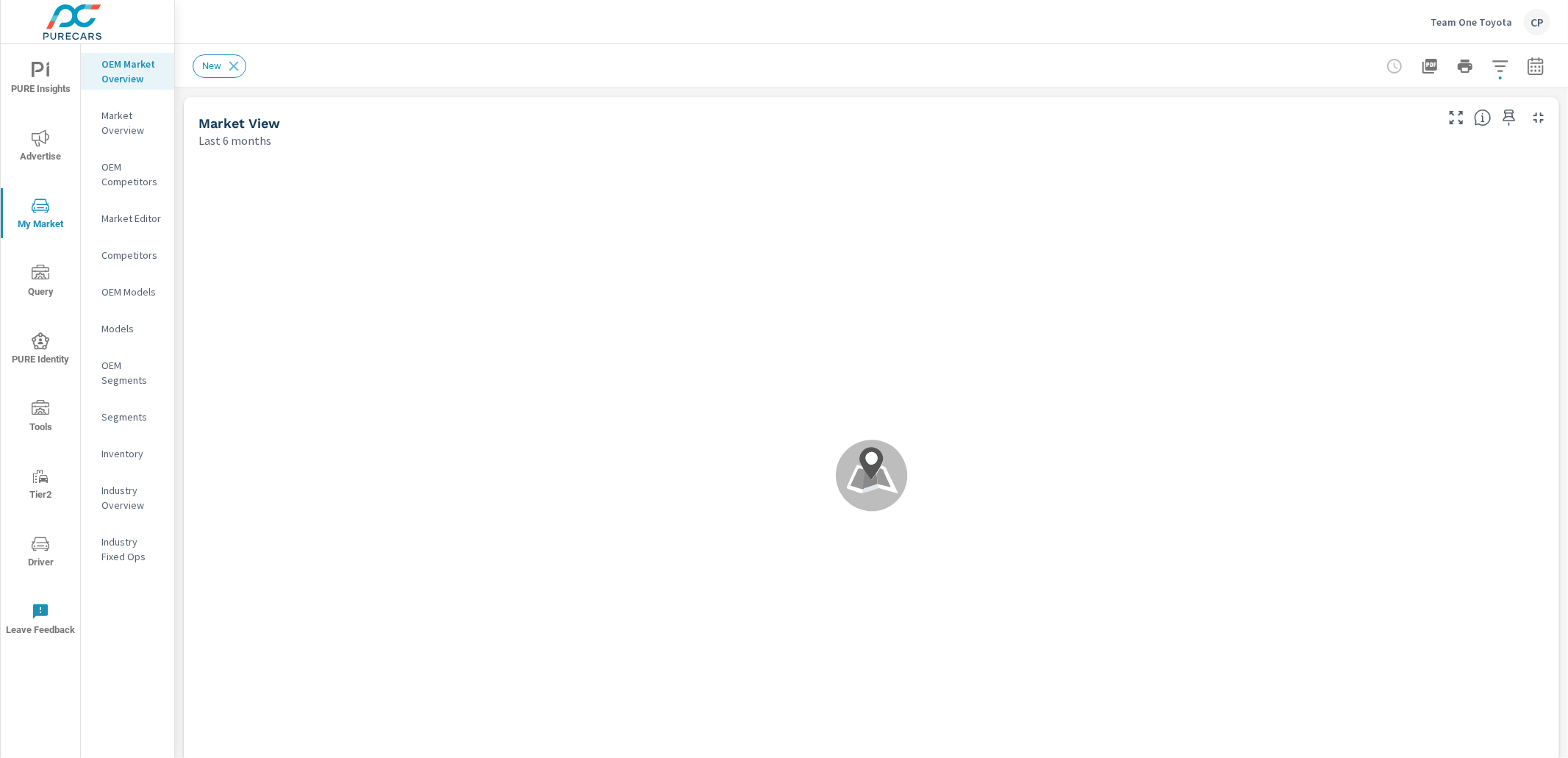
scroll to position [56, 0]
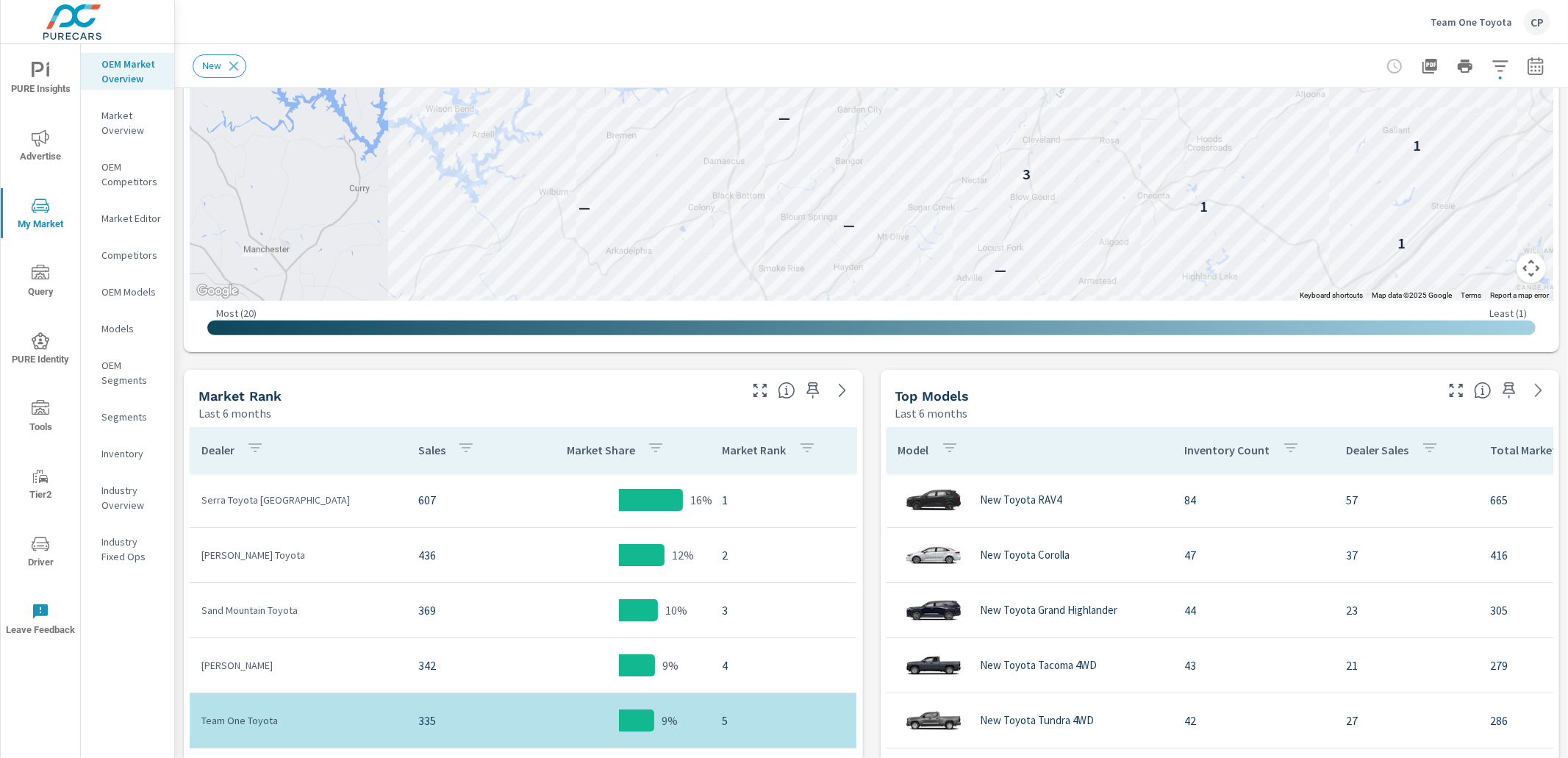
scroll to position [475, 0]
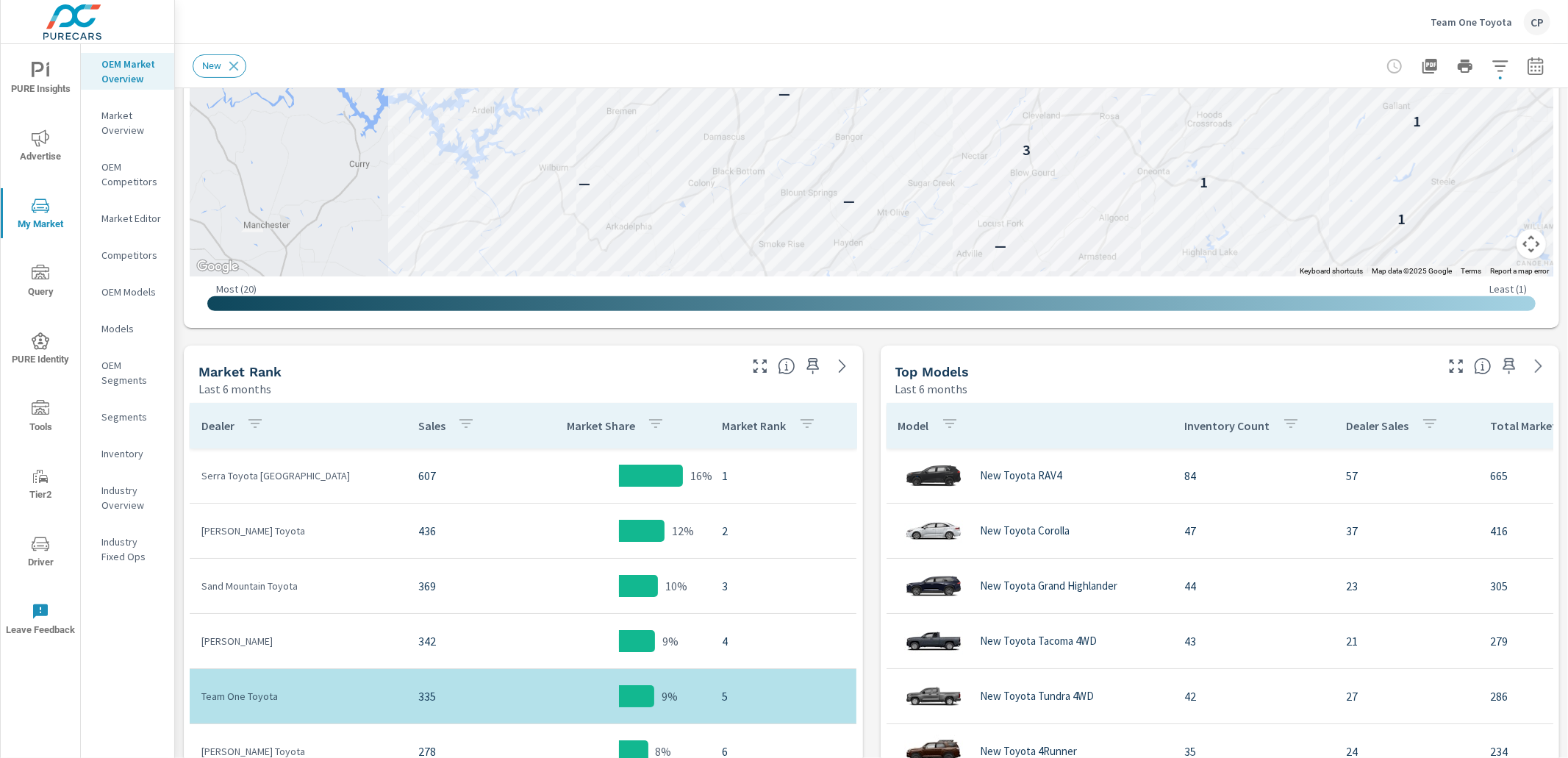
drag, startPoint x: 1537, startPoint y: 64, endPoint x: 1520, endPoint y: 78, distance: 22.0
click at [1535, 66] on icon "button" at bounding box center [1536, 66] width 18 height 18
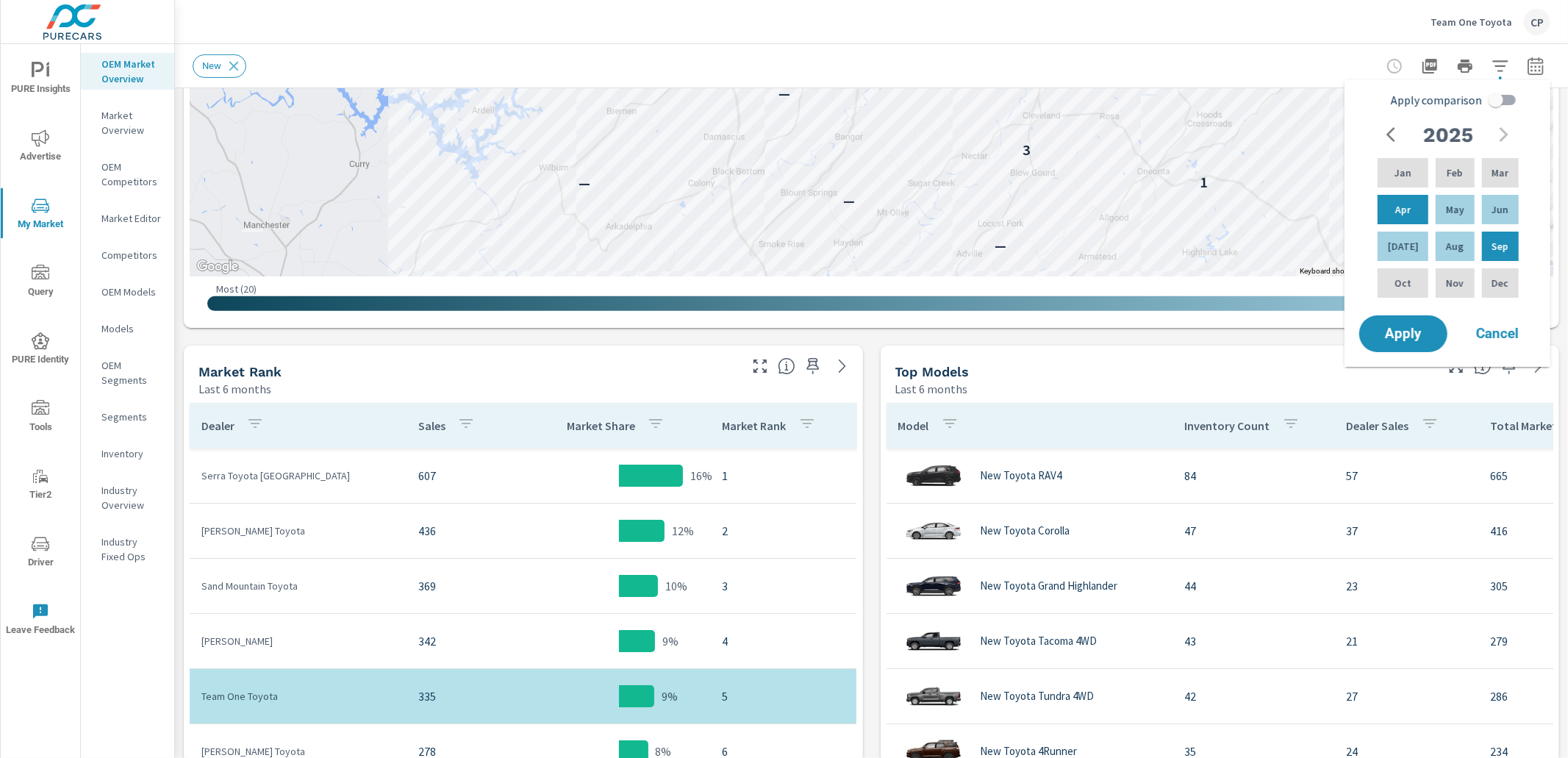
drag, startPoint x: 1491, startPoint y: 99, endPoint x: 1487, endPoint y: 115, distance: 16.5
click at [1490, 100] on input "Apply comparison" at bounding box center [1496, 100] width 84 height 28
checkbox input "true"
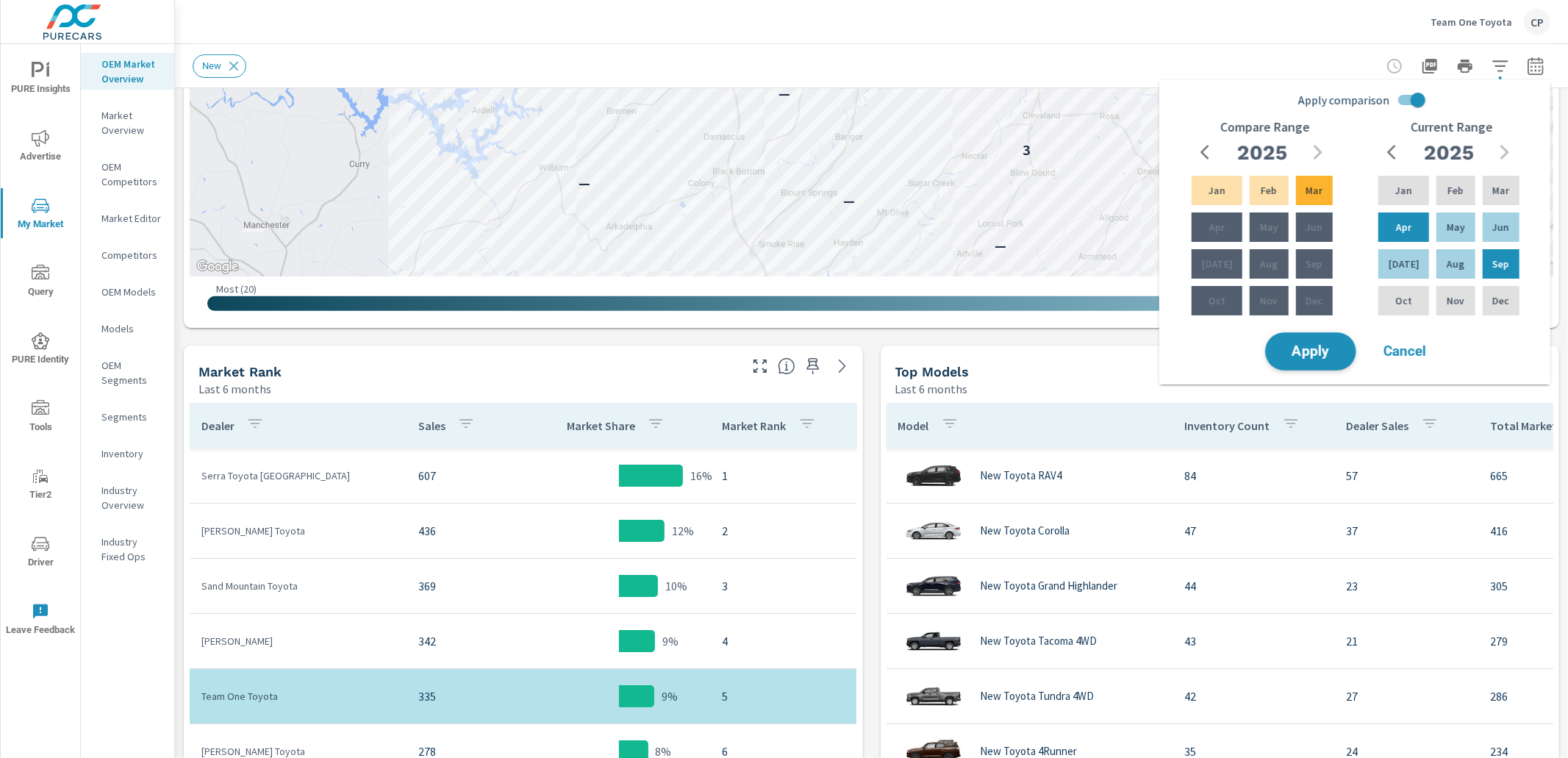
click at [1310, 338] on button "Apply" at bounding box center [1310, 351] width 91 height 38
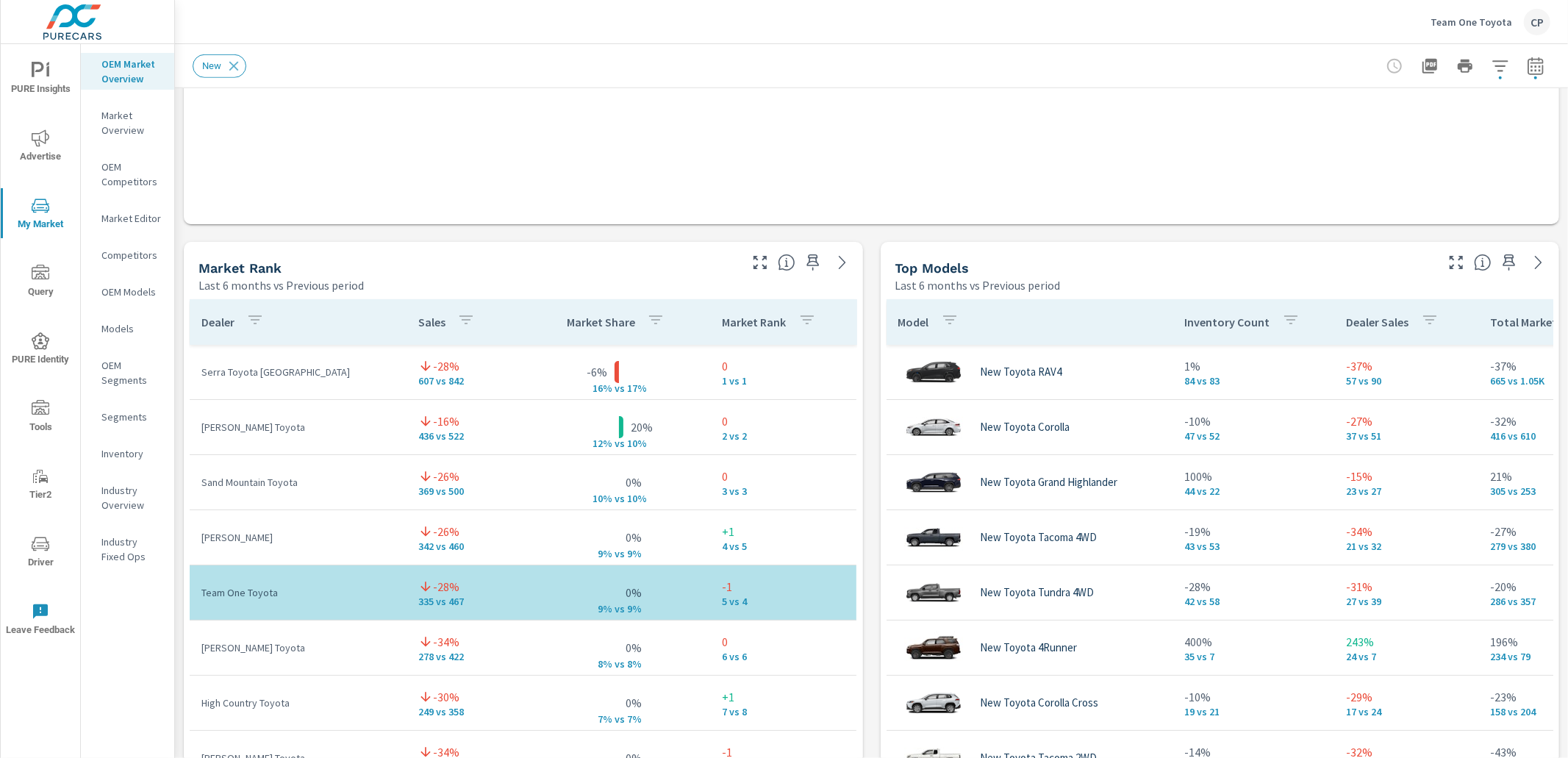
scroll to position [785, 0]
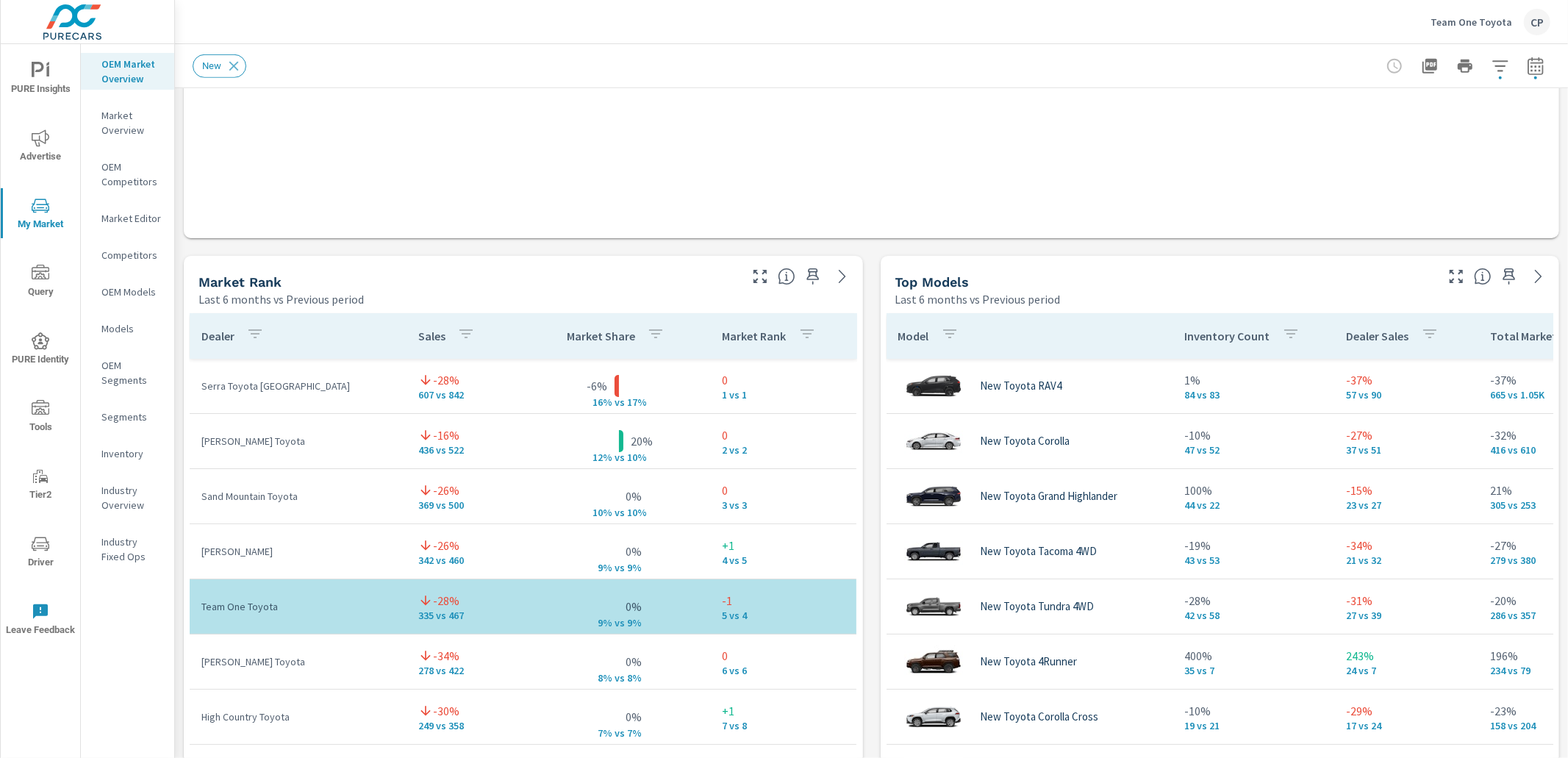
click at [52, 141] on span "Advertise" at bounding box center [40, 147] width 70 height 36
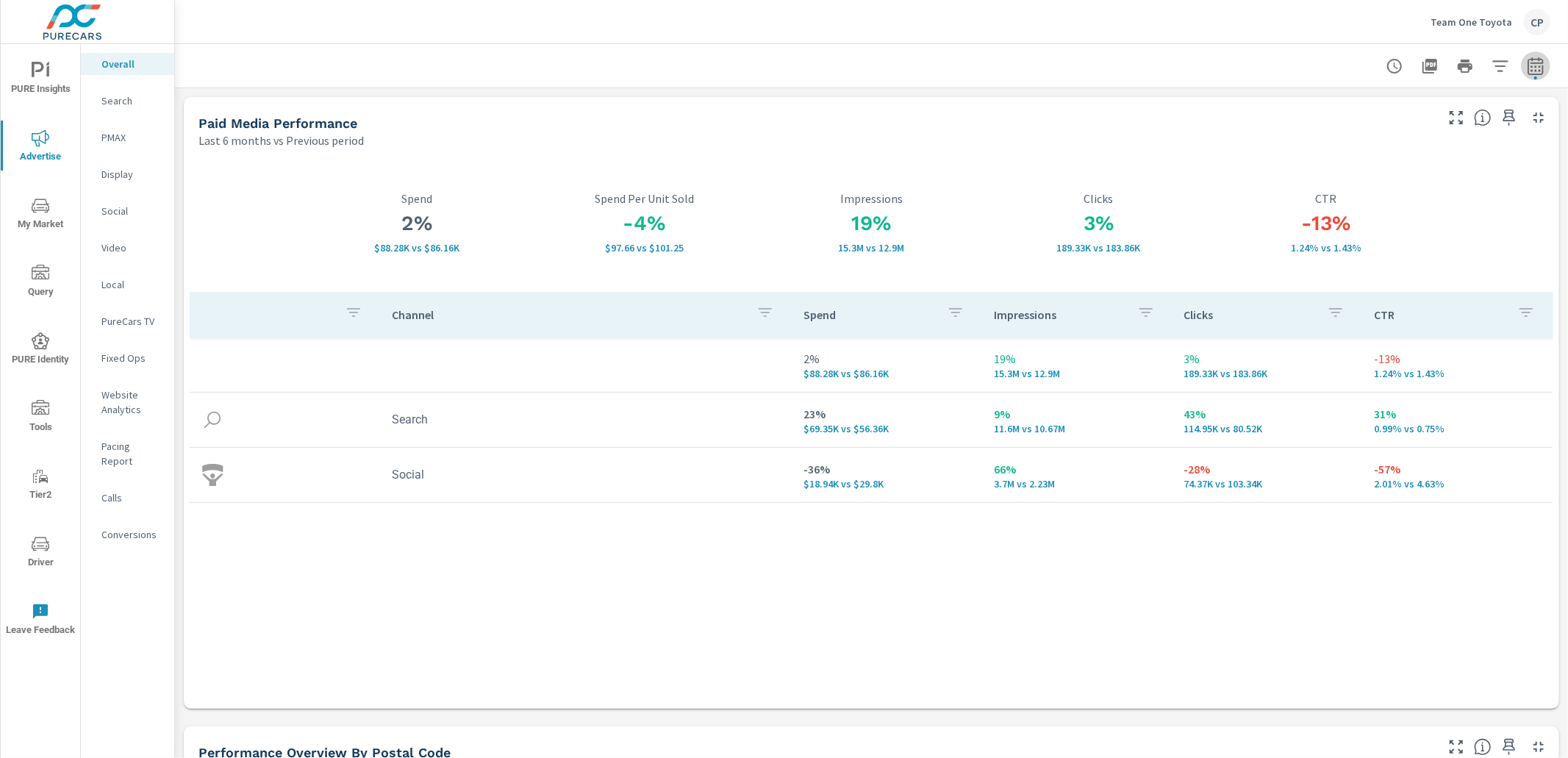
drag, startPoint x: 1547, startPoint y: 60, endPoint x: 1540, endPoint y: 67, distance: 9.9
click at [1546, 61] on button "button" at bounding box center [1536, 66] width 29 height 29
select select "Last 6 months"
select select "Previous period"
click at [1537, 67] on icon "button" at bounding box center [1536, 66] width 18 height 18
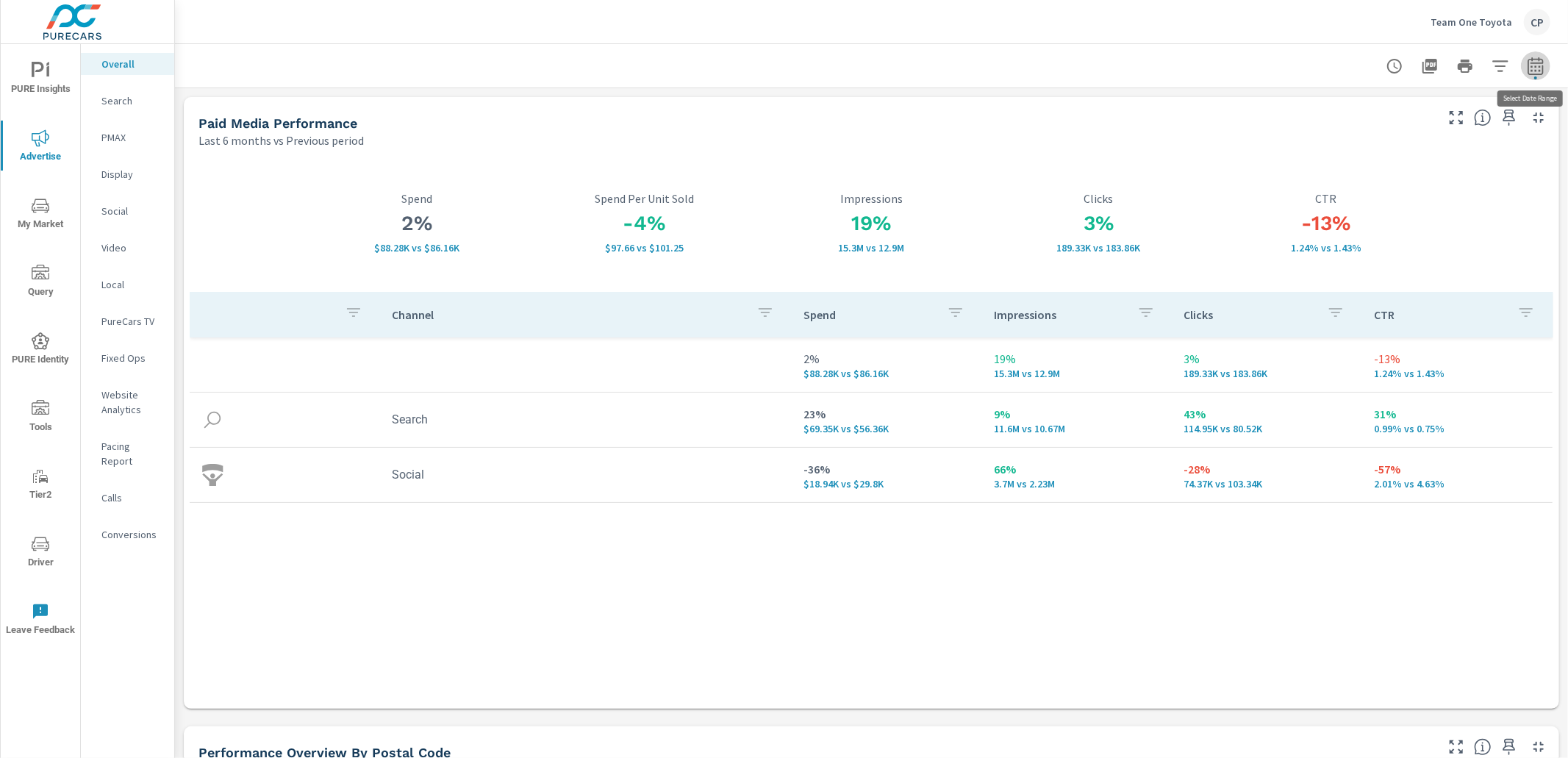
click at [1537, 63] on icon "button" at bounding box center [1536, 66] width 18 height 18
select select "Last 6 months"
select select "Previous period"
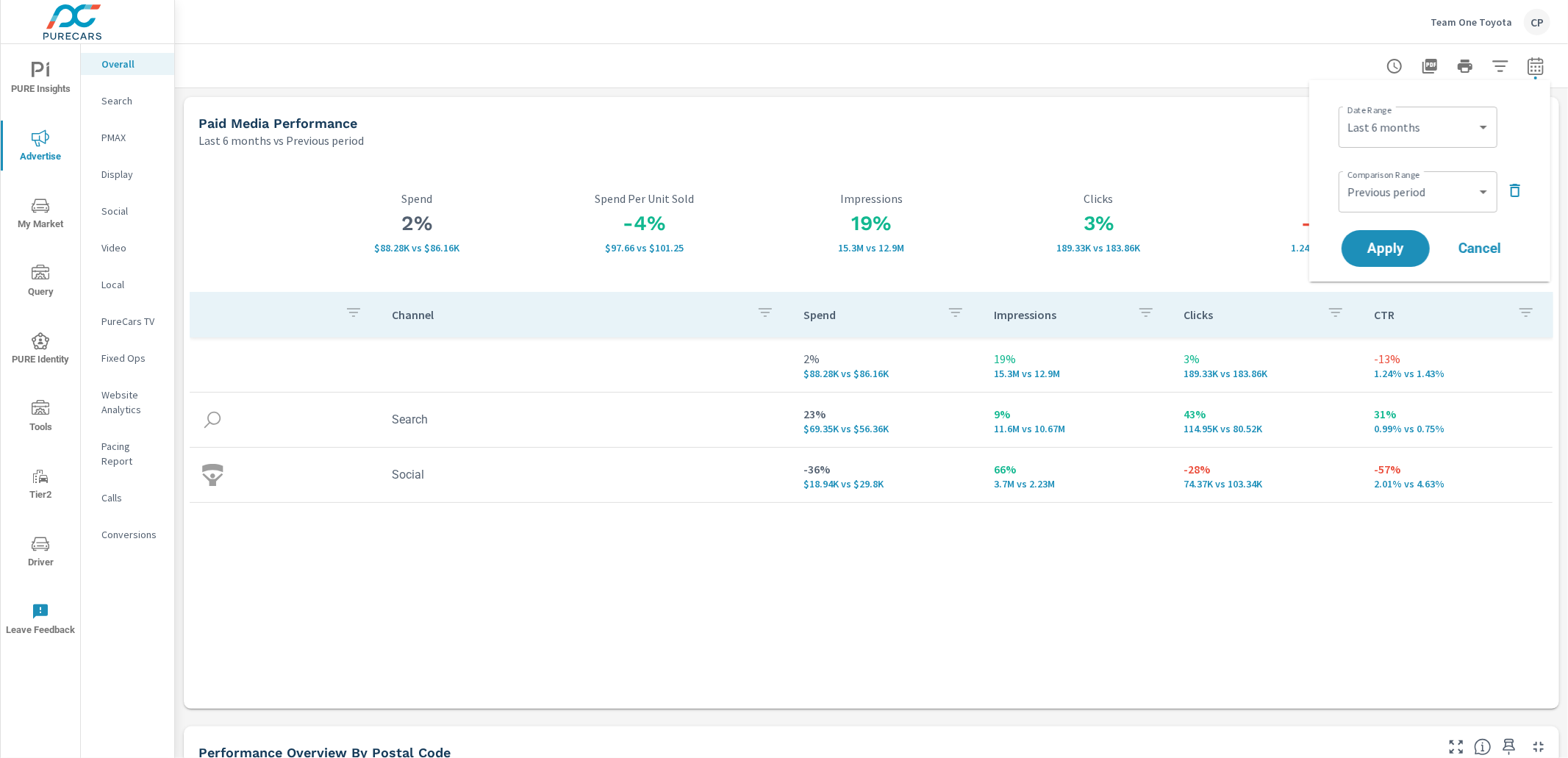
drag, startPoint x: 1508, startPoint y: 187, endPoint x: 1498, endPoint y: 179, distance: 12.8
click at [1507, 186] on icon "button" at bounding box center [1515, 190] width 18 height 18
click at [1454, 123] on select "Custom [DATE] Last week Last 7 days Last 14 days Last 30 days Last 45 days Last…" at bounding box center [1418, 127] width 147 height 29
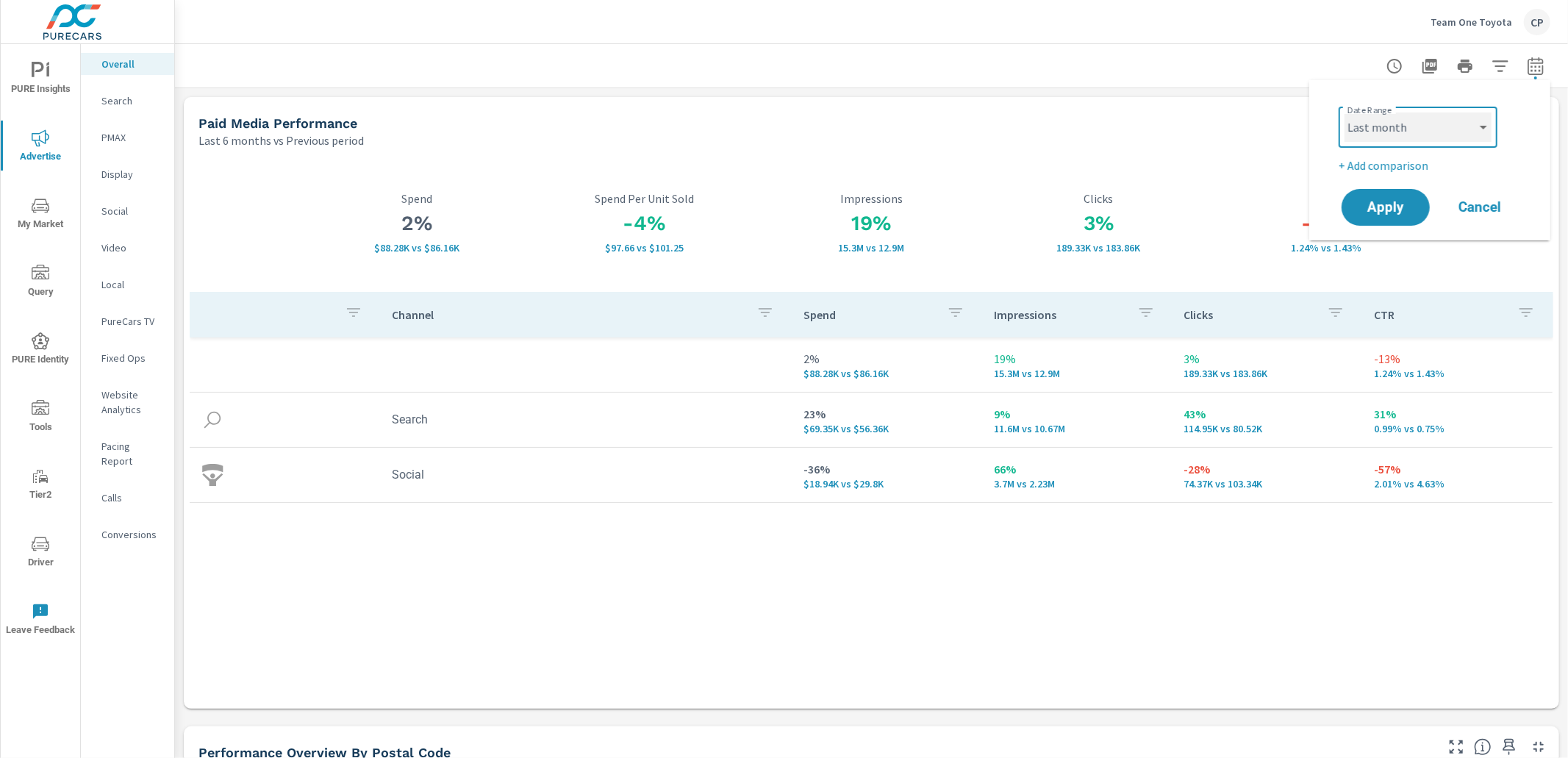
click at [1345, 112] on select "Custom [DATE] Last week Last 7 days Last 14 days Last 30 days Last 45 days Last…" at bounding box center [1418, 127] width 147 height 29
select select "Last month"
click at [1378, 210] on span "Apply" at bounding box center [1386, 208] width 60 height 14
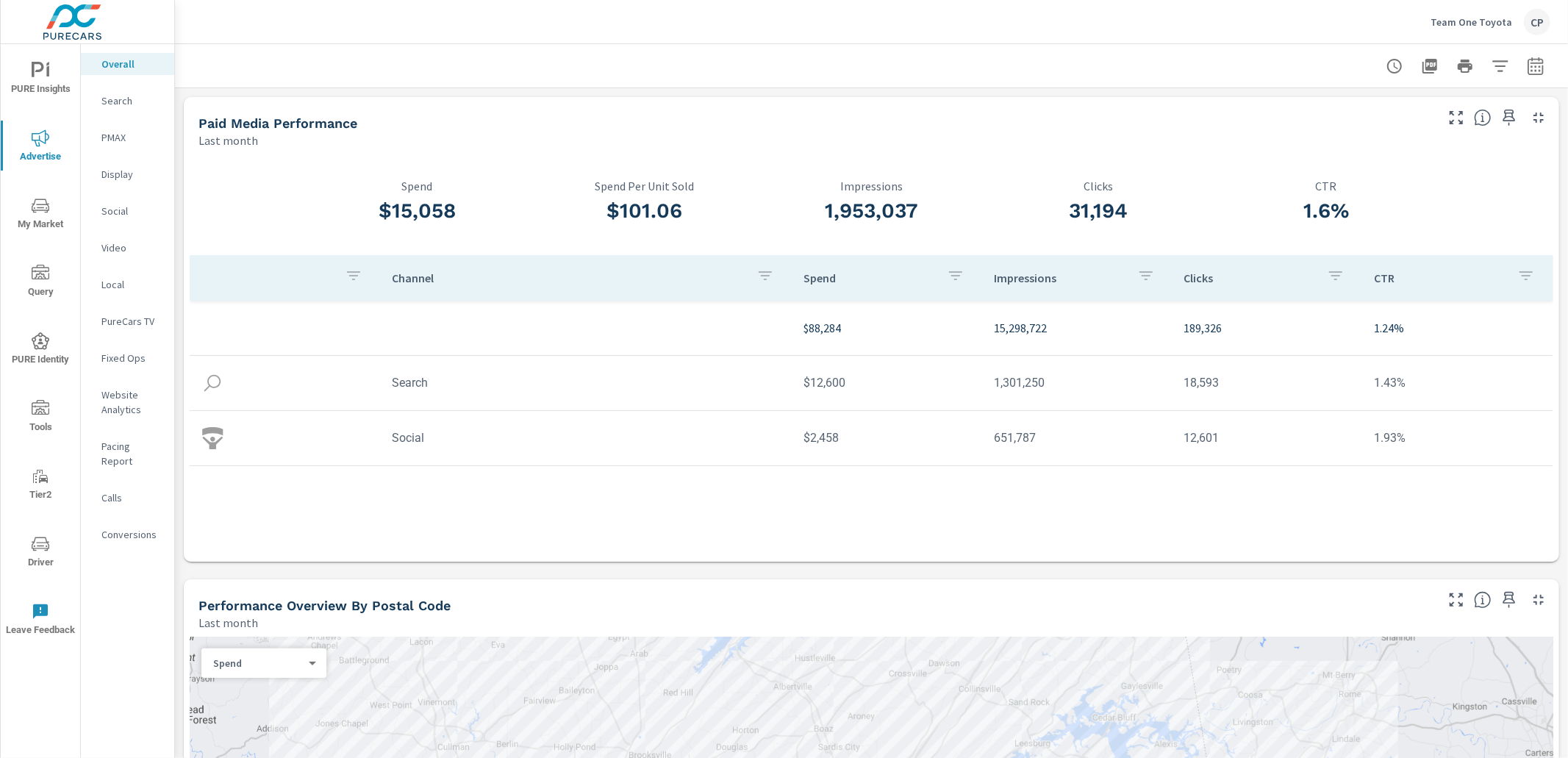
scroll to position [34, 0]
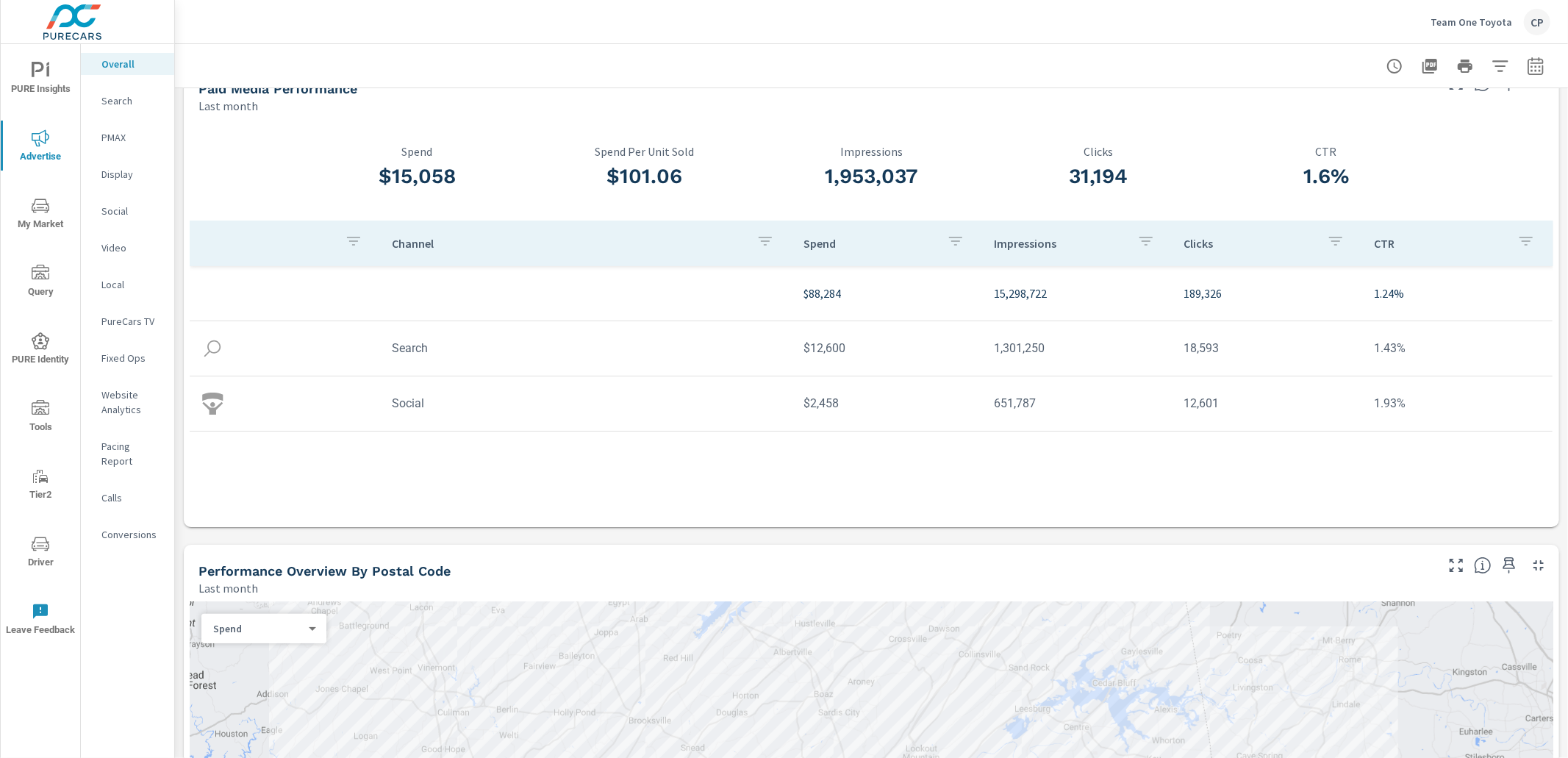
click at [140, 100] on p "Search" at bounding box center [132, 100] width 61 height 15
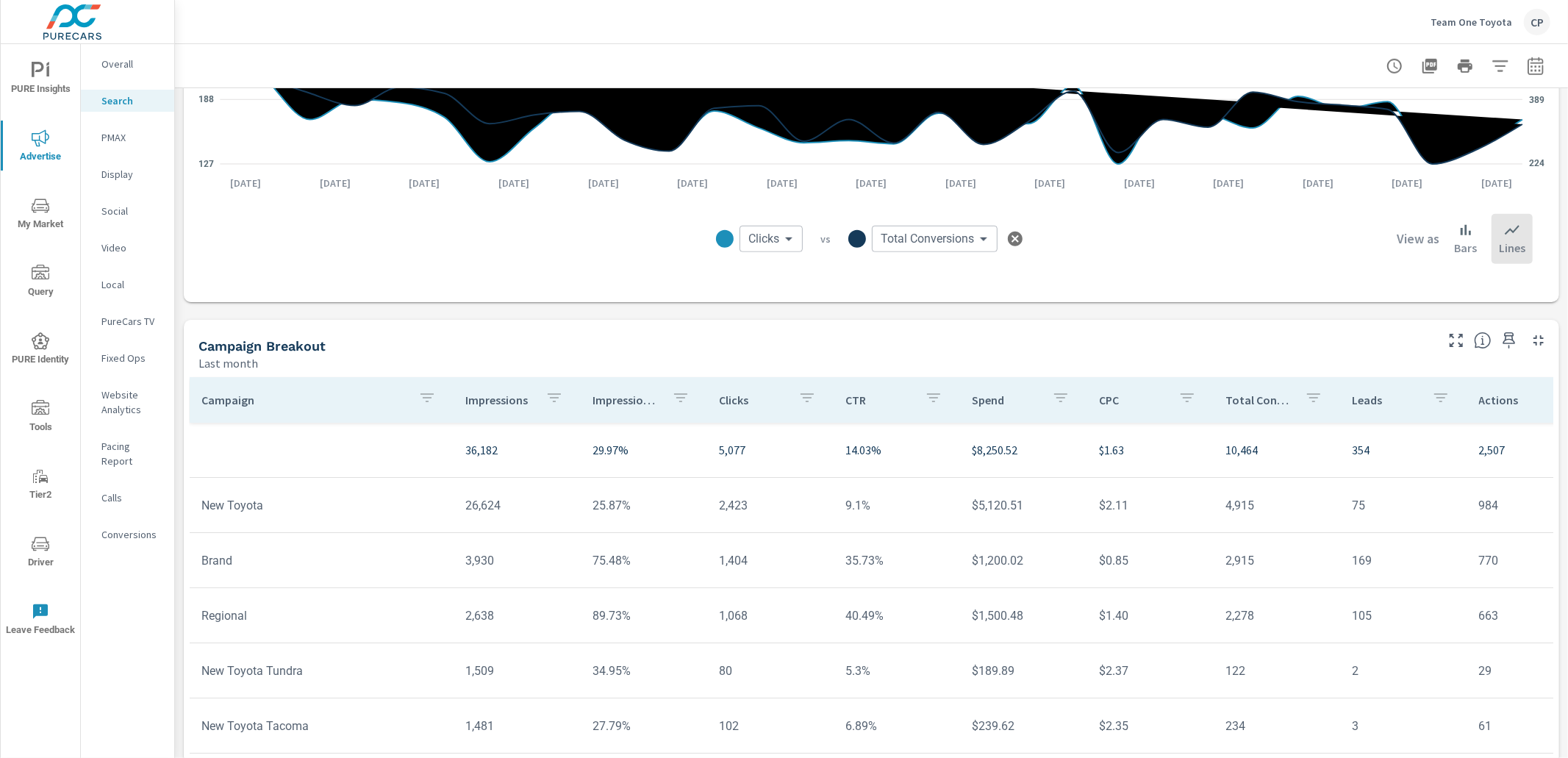
scroll to position [898, 0]
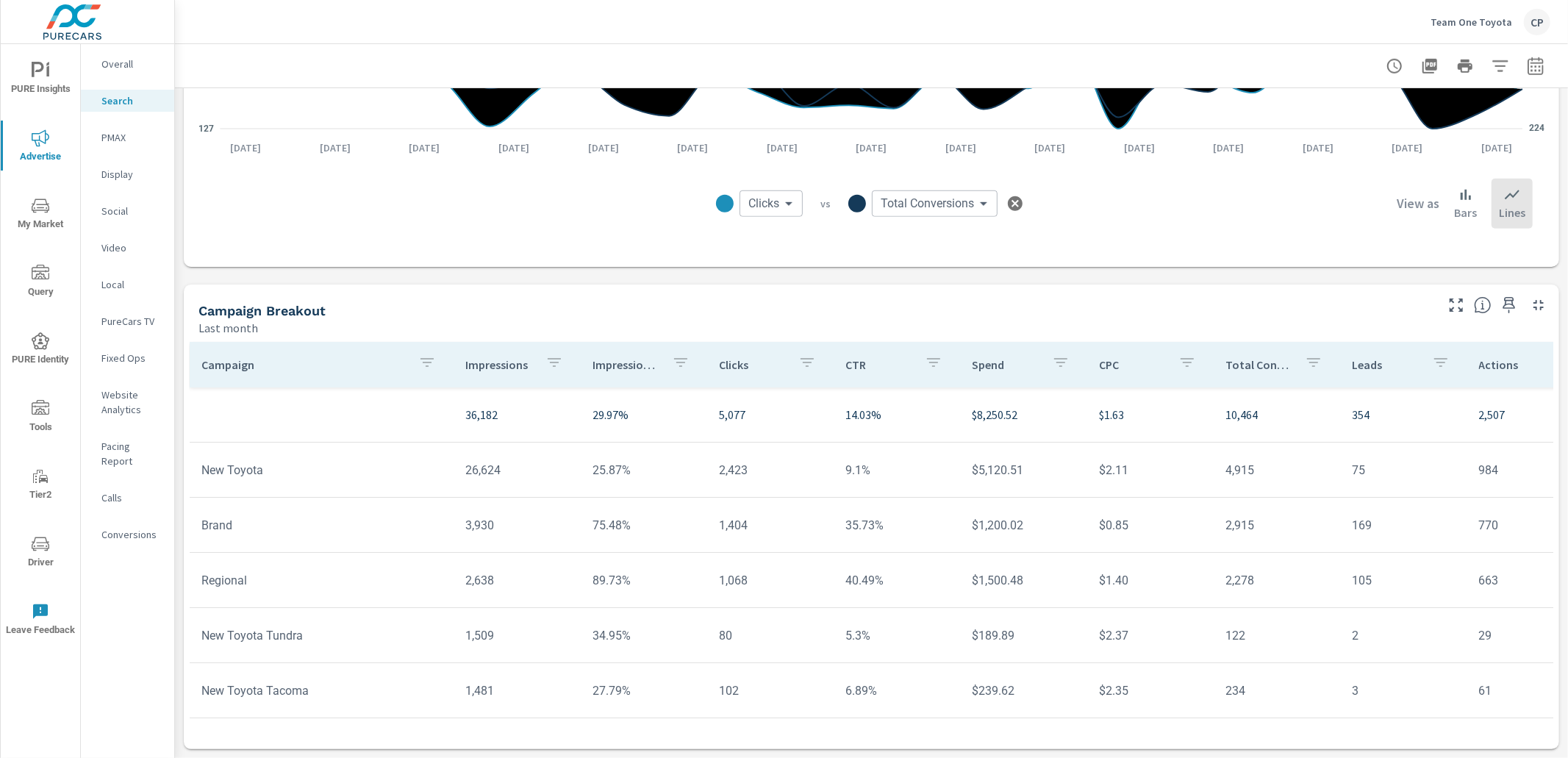
click at [31, 74] on icon "nav menu" at bounding box center [40, 70] width 18 height 18
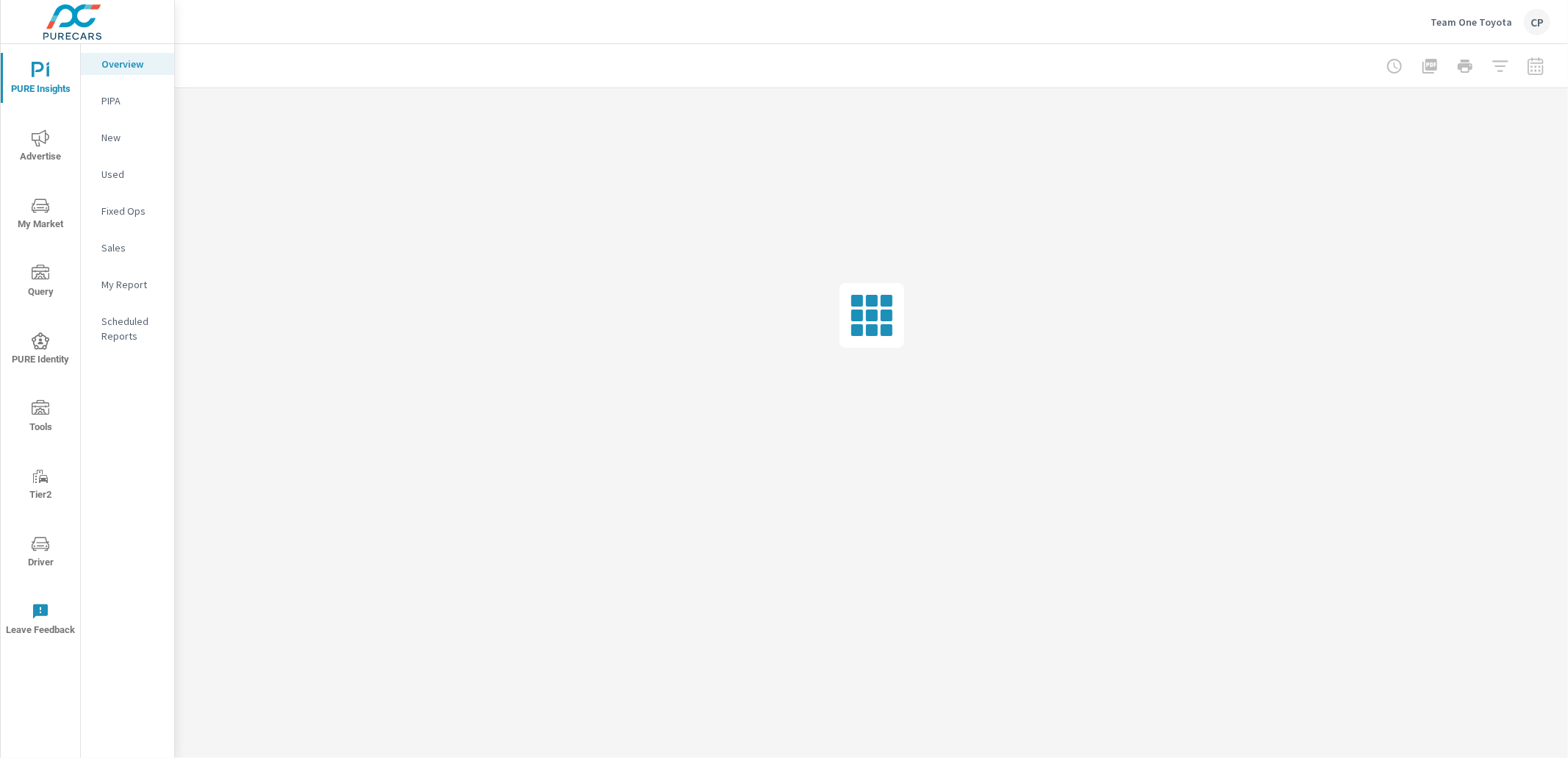
click at [31, 74] on icon "nav menu" at bounding box center [37, 69] width 13 height 16
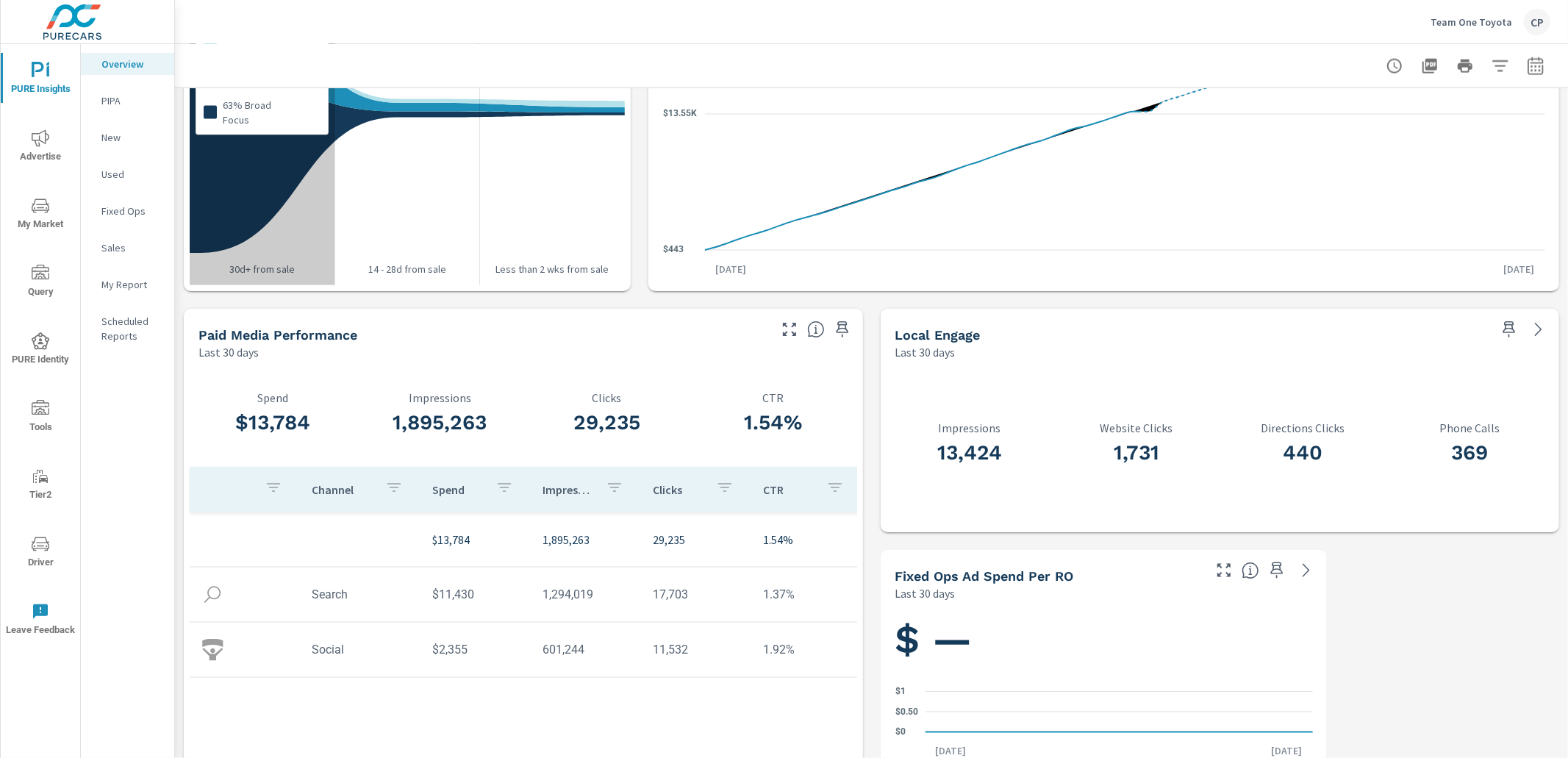
scroll to position [1740, 0]
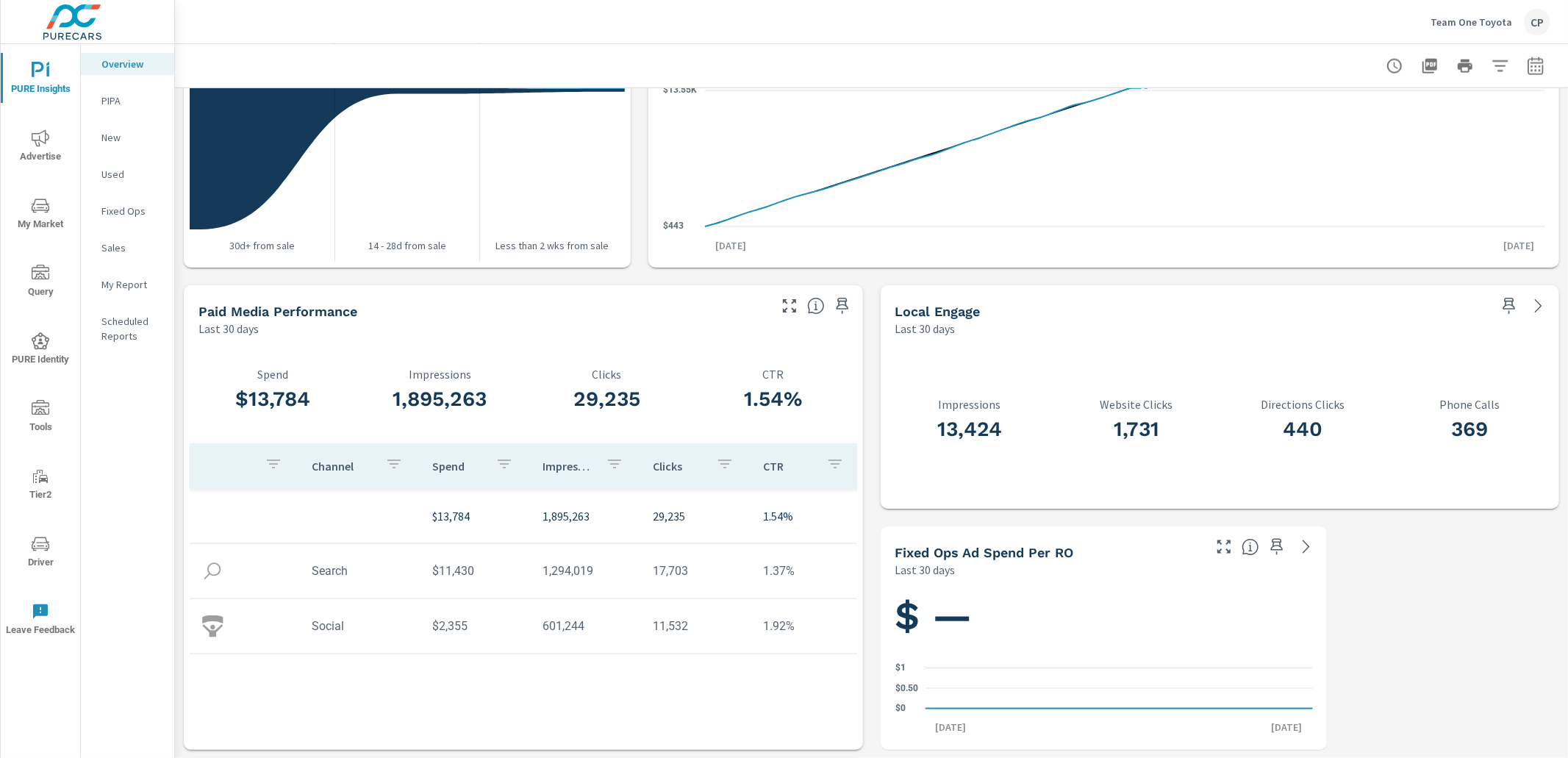
click at [118, 288] on p "My Report" at bounding box center [132, 284] width 61 height 15
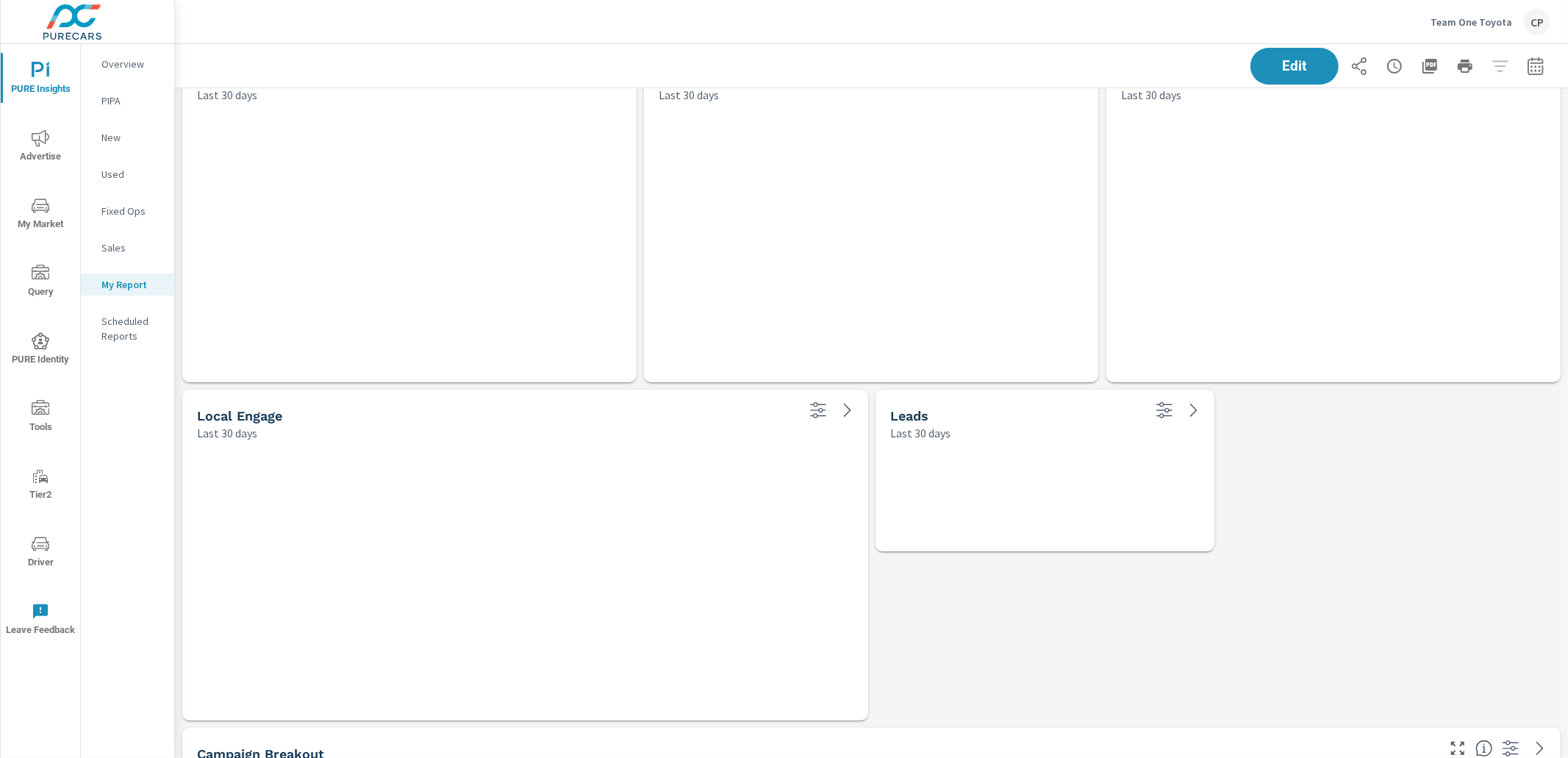
scroll to position [2713, 1393]
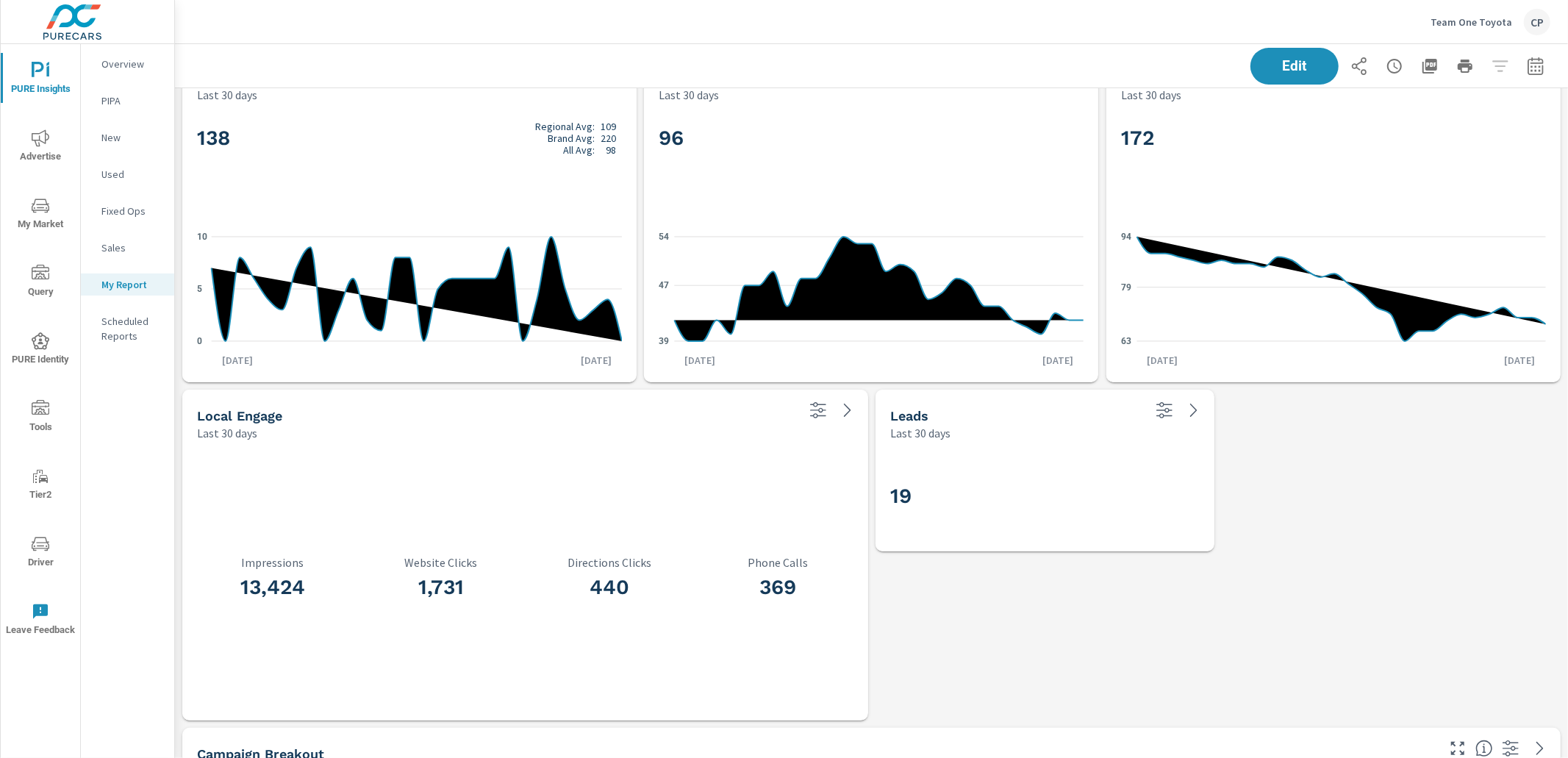
click at [1520, 67] on div "Edit" at bounding box center [1400, 66] width 300 height 37
click at [1531, 67] on icon "button" at bounding box center [1536, 68] width 10 height 6
click at [1465, 119] on select "Custom [DATE] Last week Last 7 days Last 14 days Last 30 days Last 45 days Last…" at bounding box center [1418, 127] width 147 height 29
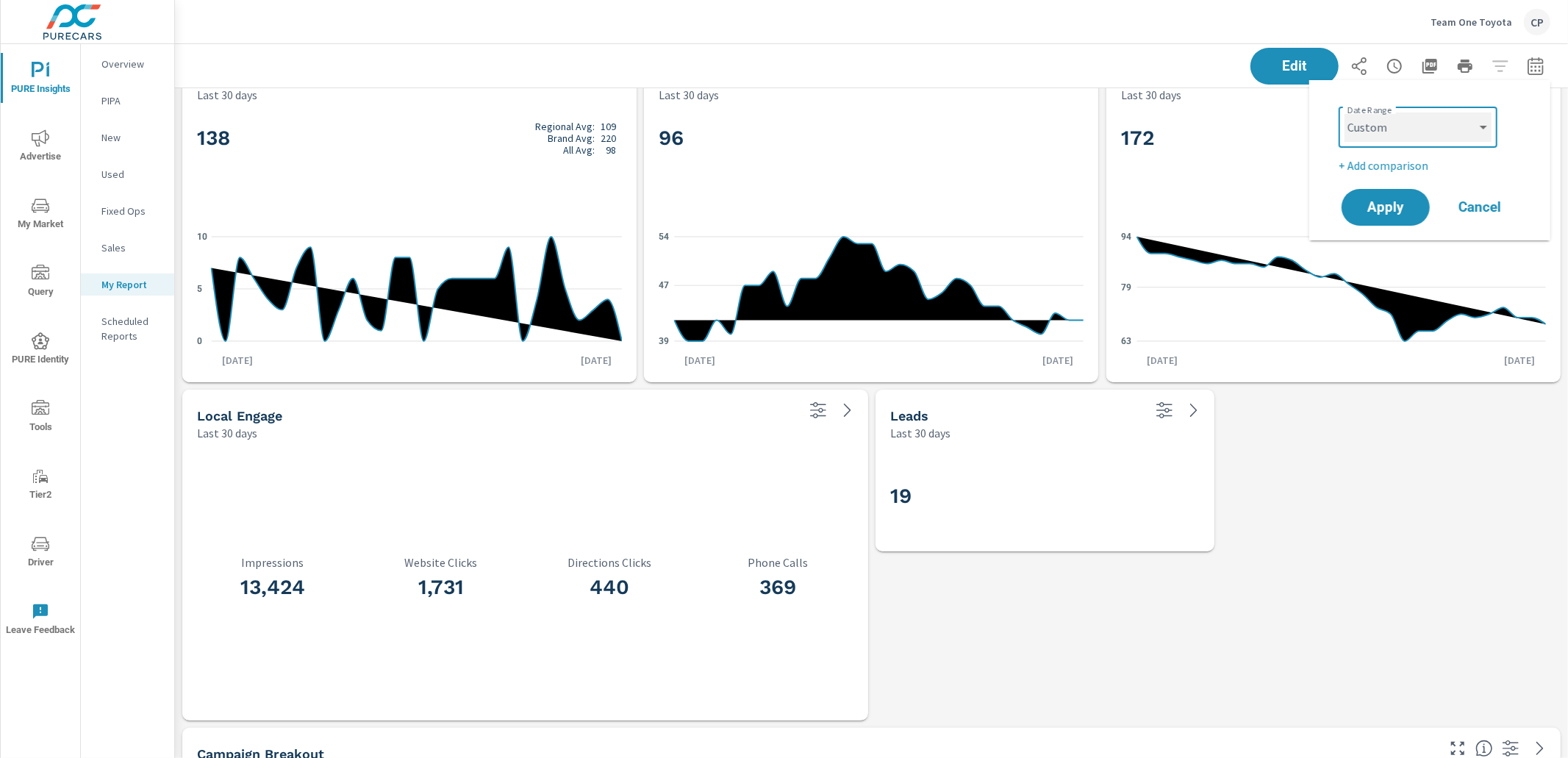
click at [1345, 112] on select "Custom [DATE] Last week Last 7 days Last 14 days Last 30 days Last 45 days Last…" at bounding box center [1418, 127] width 147 height 29
select select "custom"
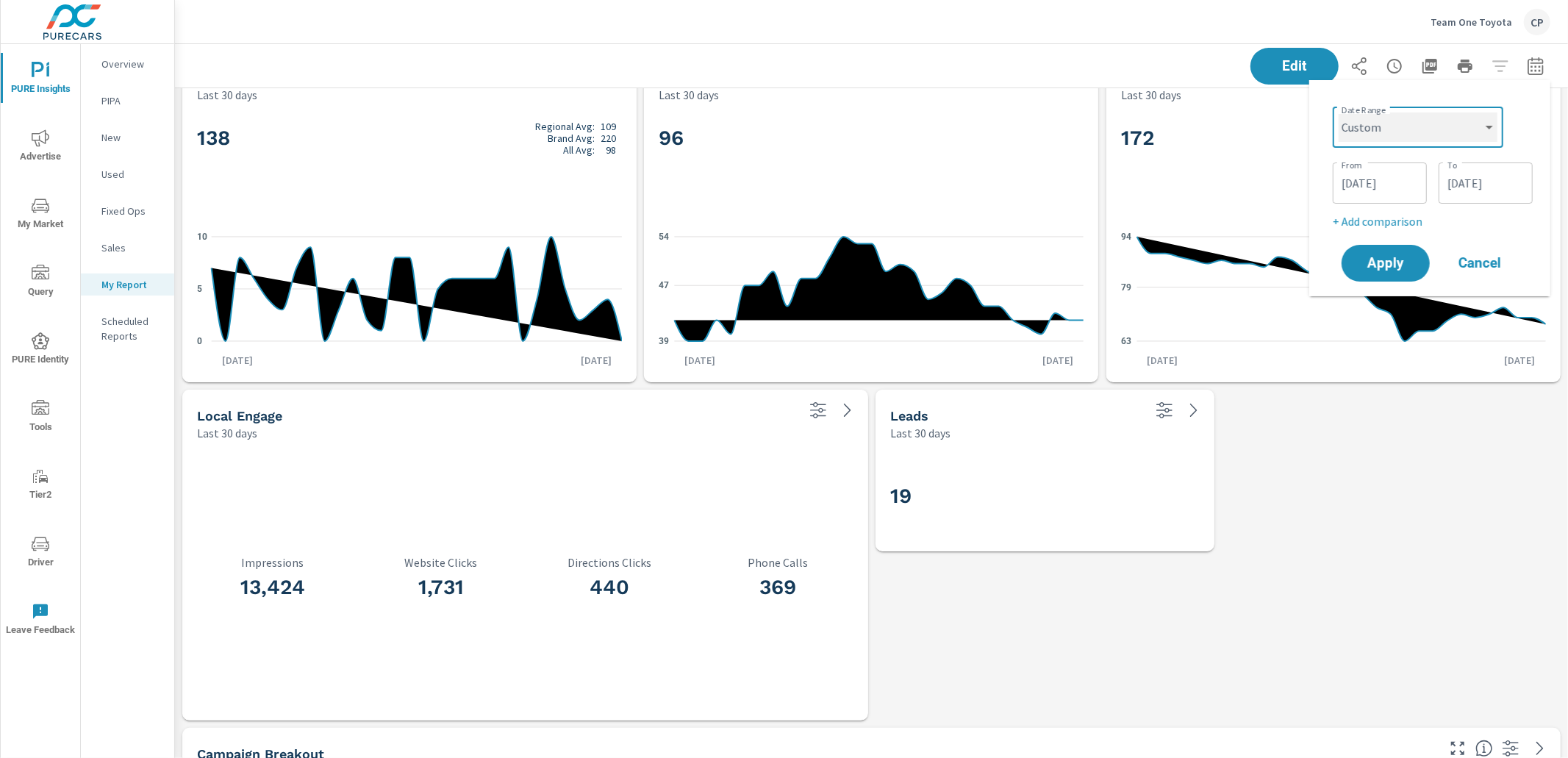
click at [1385, 134] on select "Custom [DATE] Last week Last 7 days Last 14 days Last 30 days Last 45 days Last…" at bounding box center [1418, 127] width 159 height 29
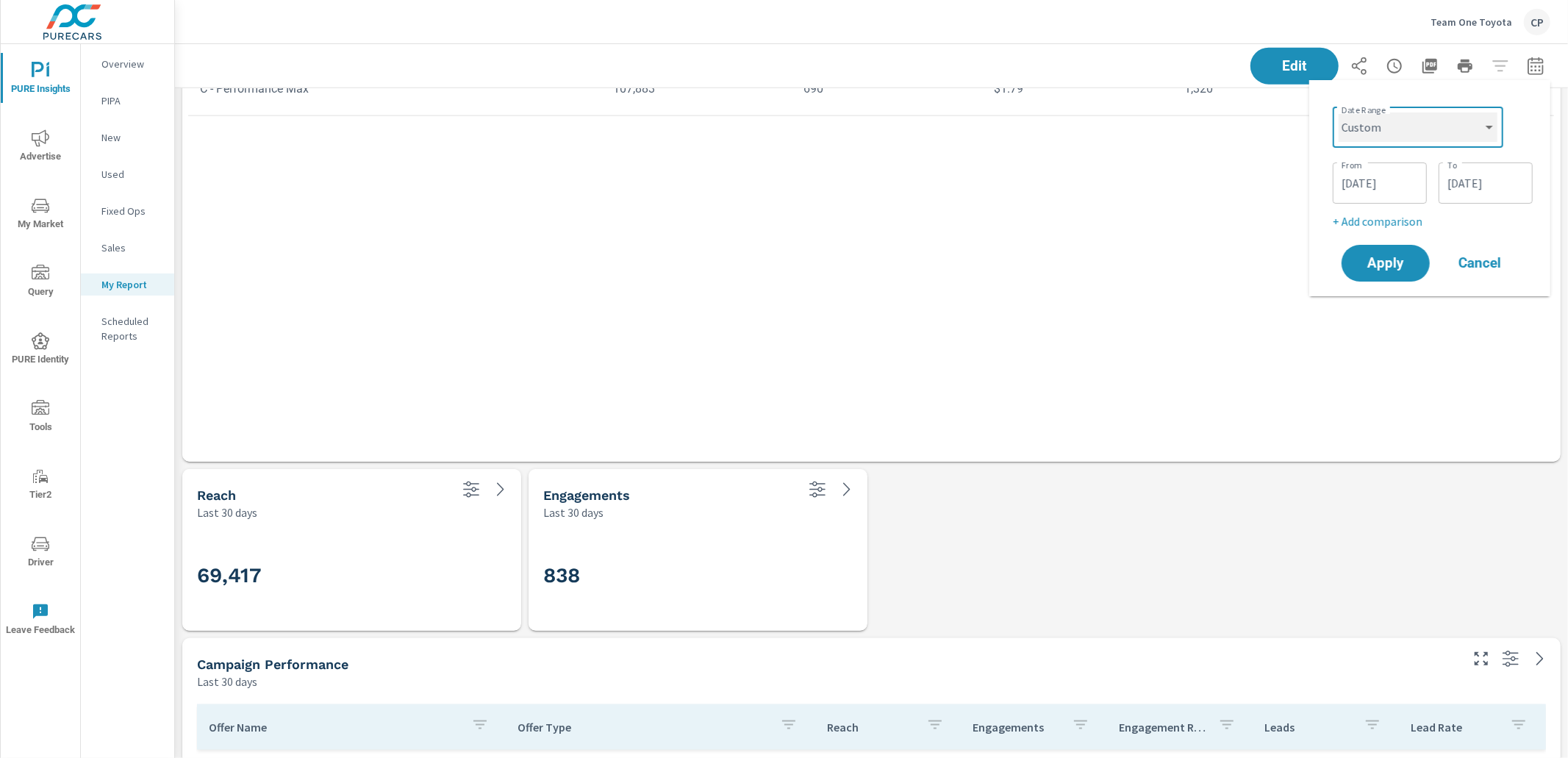
scroll to position [1587, 0]
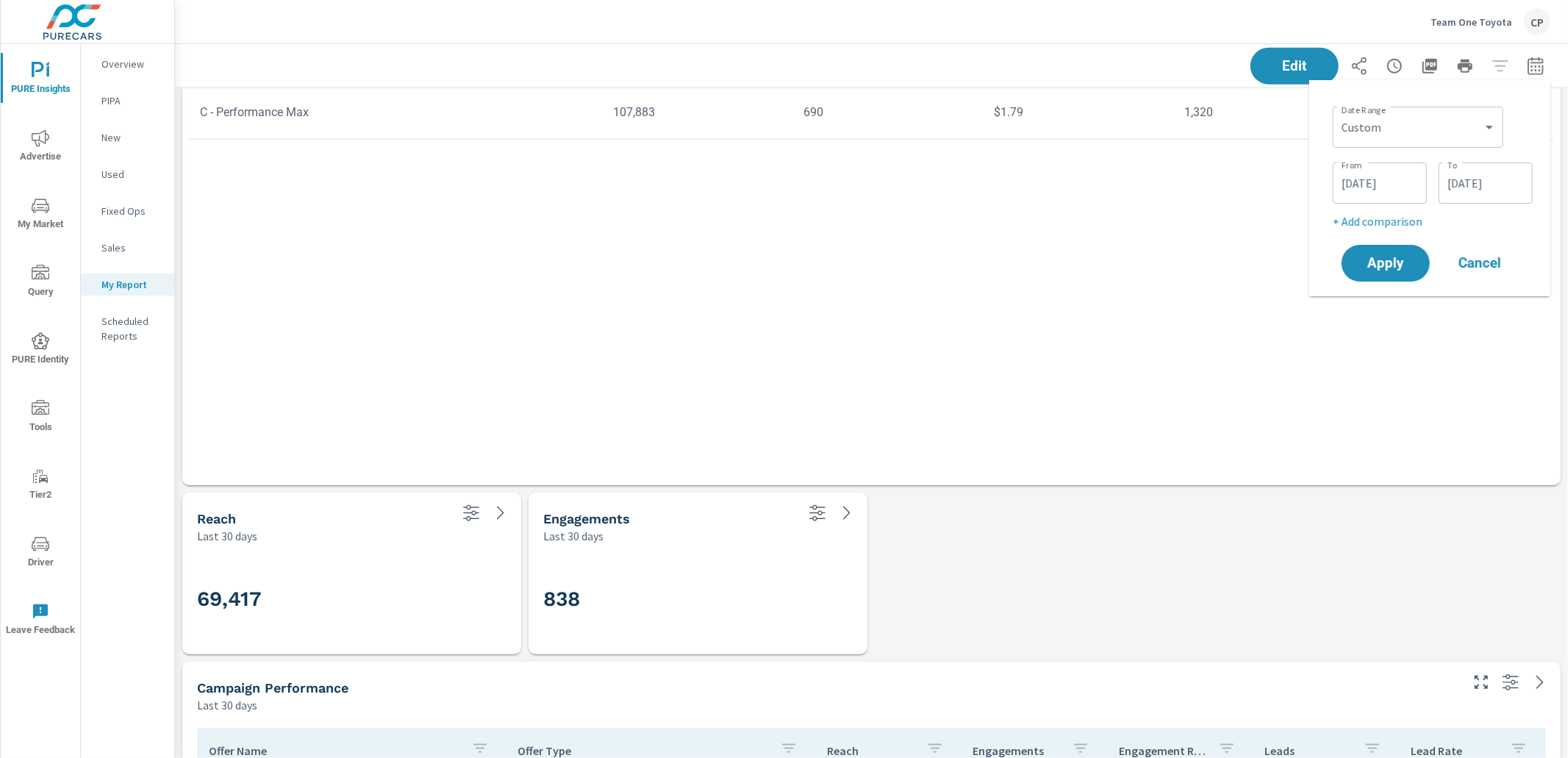
click at [1074, 479] on div "Campaign Impressions Clicks CPC Conversions Spend 1,260,965 13,088 $0.31 10,124…" at bounding box center [871, 176] width 1367 height 606
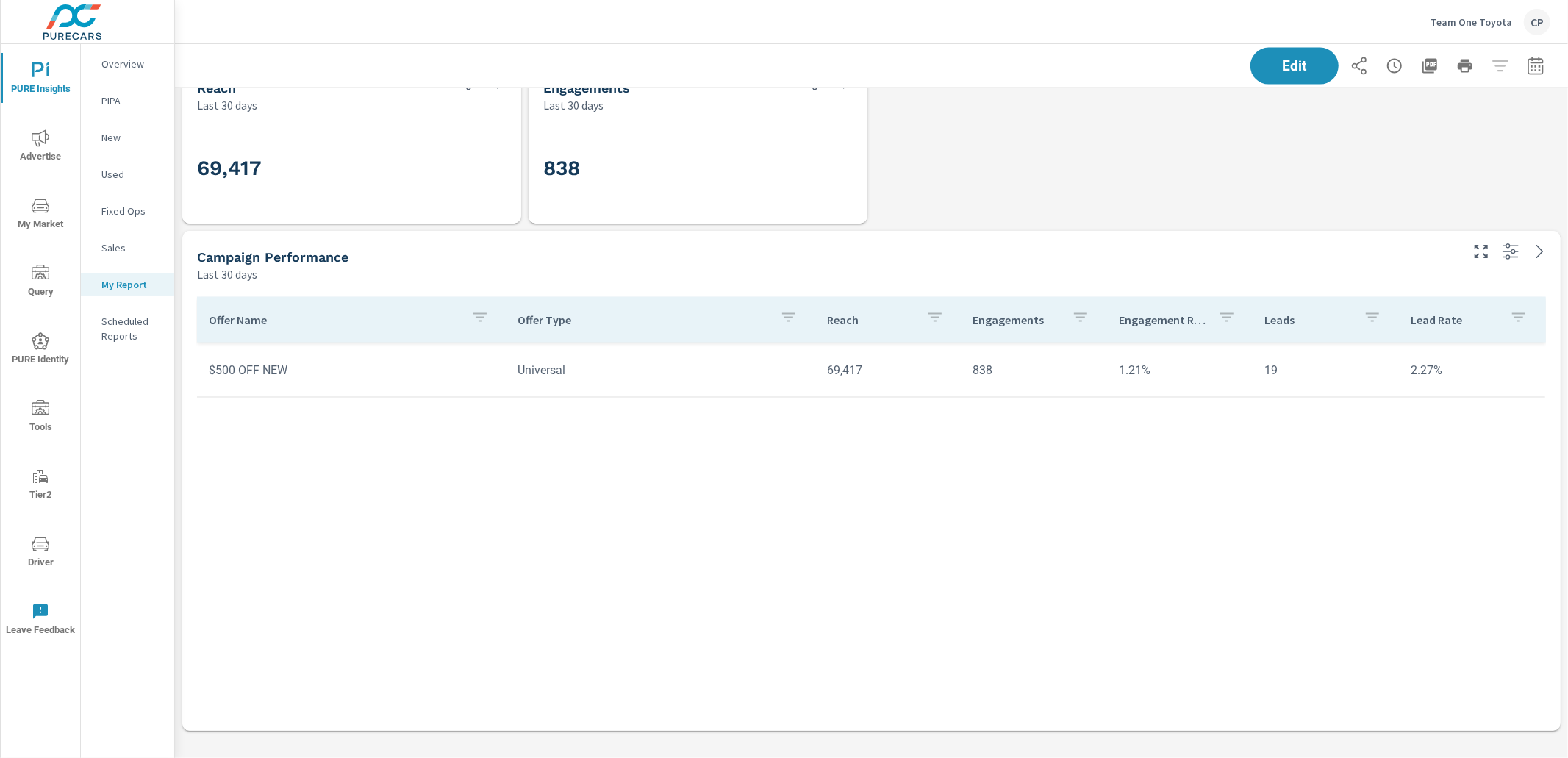
scroll to position [2019, 0]
click at [1534, 68] on icon "button" at bounding box center [1536, 66] width 18 height 18
click at [1457, 116] on select "Custom [DATE] Last week Last 7 days Last 14 days Last 30 days Last 45 days Last…" at bounding box center [1418, 127] width 147 height 29
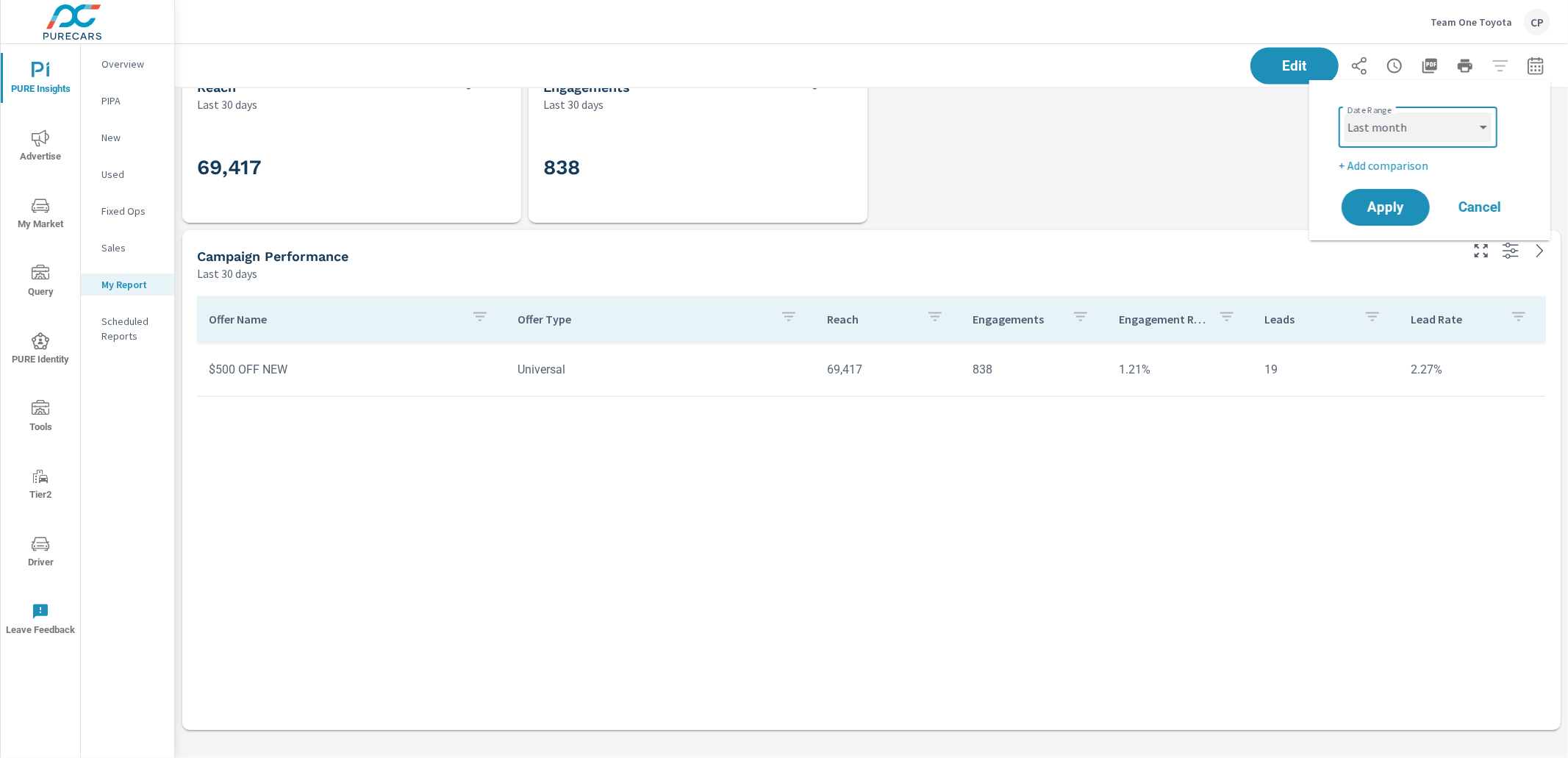
click at [1345, 112] on select "Custom [DATE] Last week Last 7 days Last 14 days Last 30 days Last 45 days Last…" at bounding box center [1418, 127] width 147 height 29
select select "Last month"
drag, startPoint x: 1385, startPoint y: 201, endPoint x: 1343, endPoint y: 213, distance: 43.7
click at [1382, 202] on span "Apply" at bounding box center [1386, 208] width 60 height 14
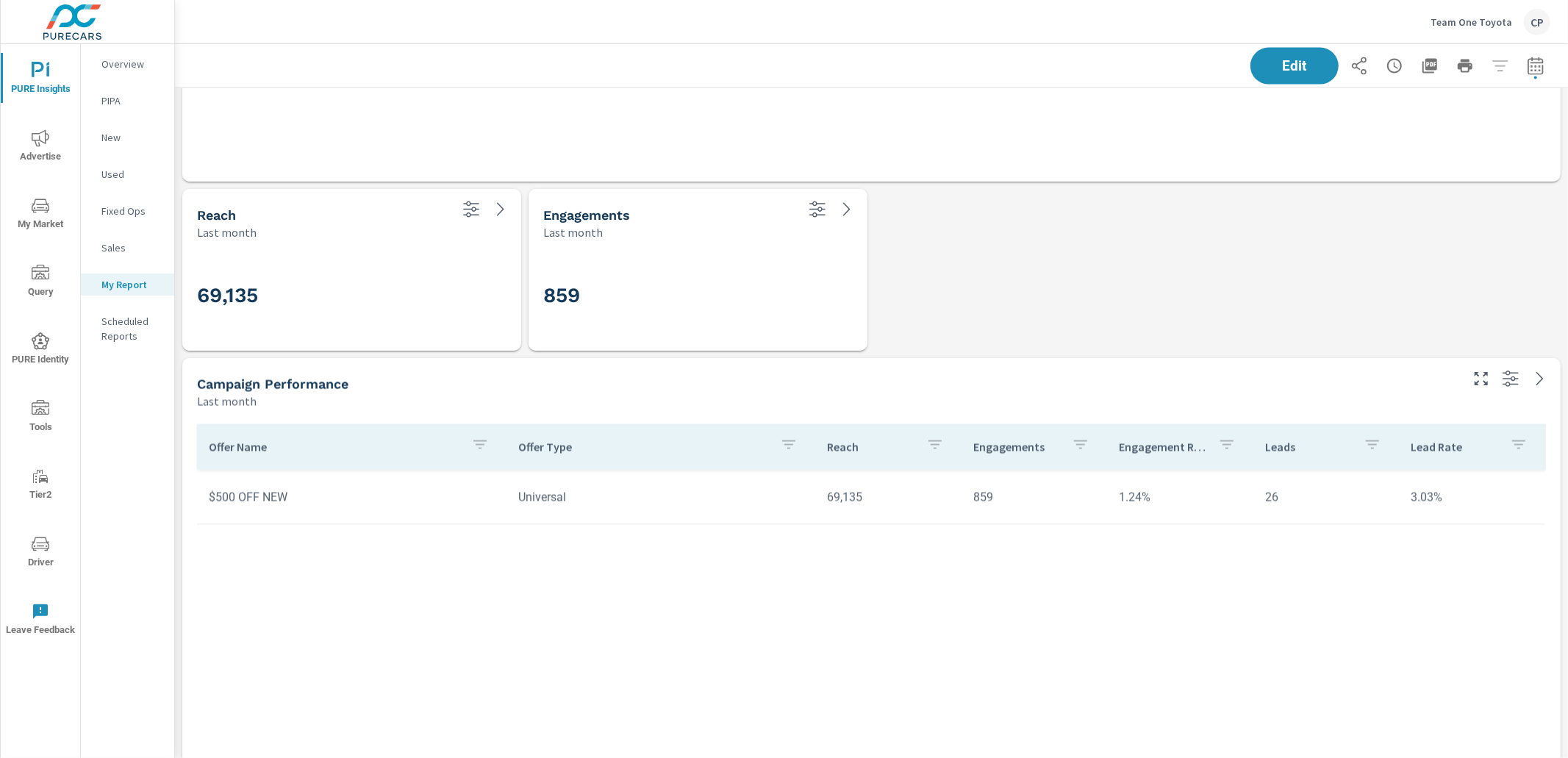
scroll to position [2713, 1393]
click at [1531, 65] on icon "button" at bounding box center [1536, 68] width 10 height 6
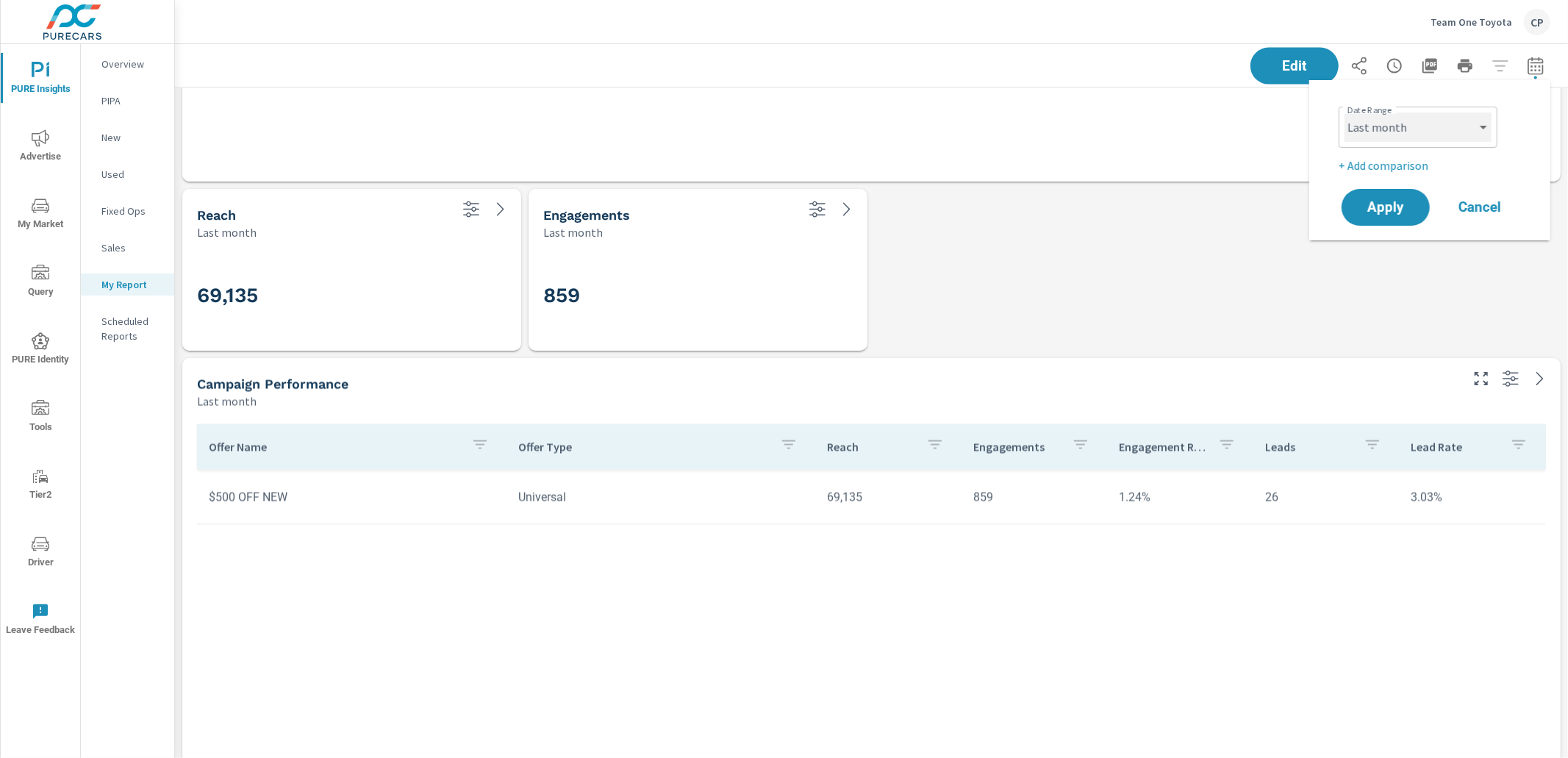
click at [1399, 125] on select "Custom [DATE] Last week Last 7 days Last 14 days Last 30 days Last 45 days Last…" at bounding box center [1418, 127] width 147 height 29
click at [1345, 112] on select "Custom [DATE] Last week Last 7 days Last 14 days Last 30 days Last 45 days Last…" at bounding box center [1418, 127] width 147 height 29
select select "custom"
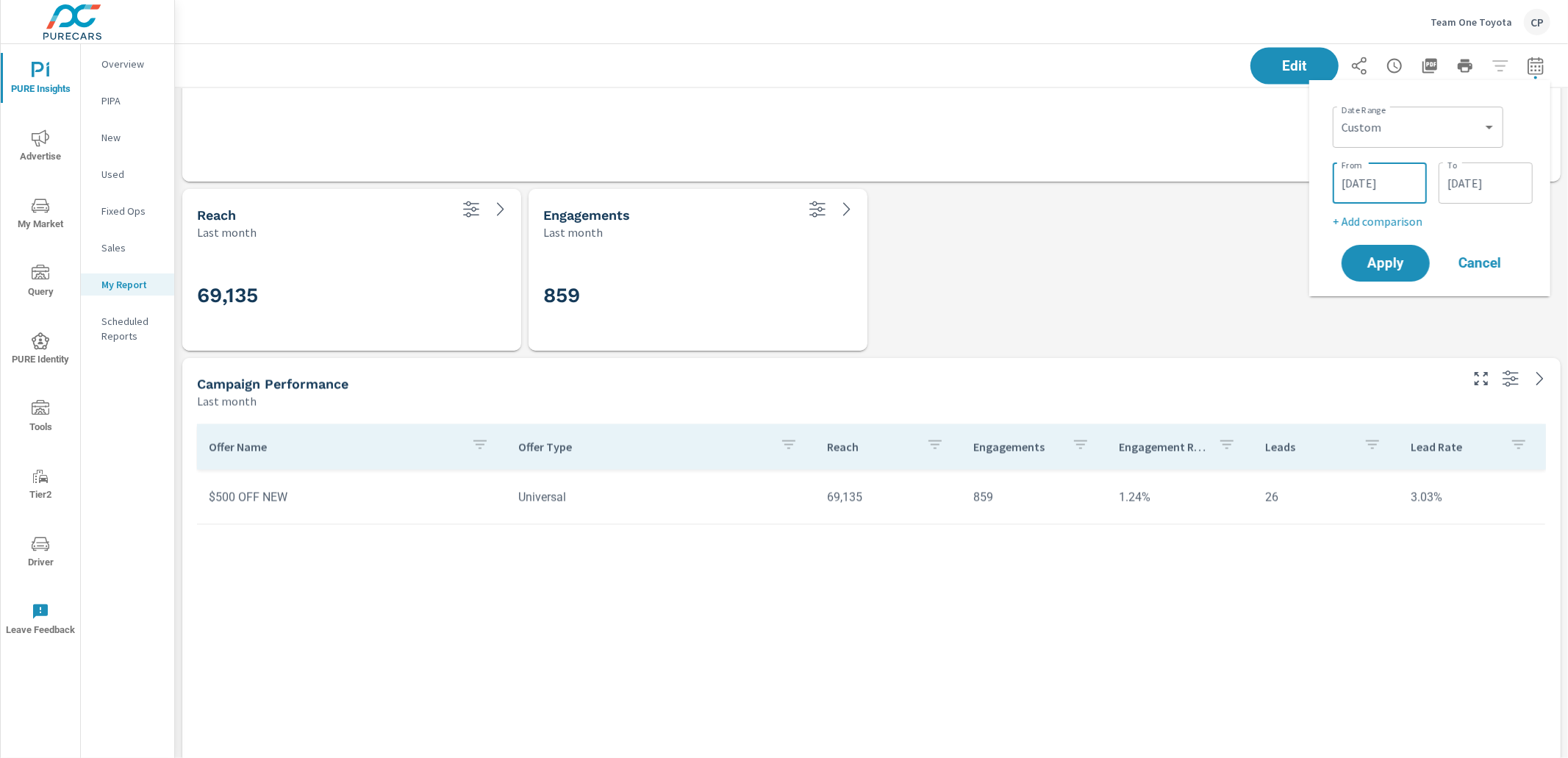
click at [1379, 190] on input "[DATE]" at bounding box center [1380, 183] width 82 height 29
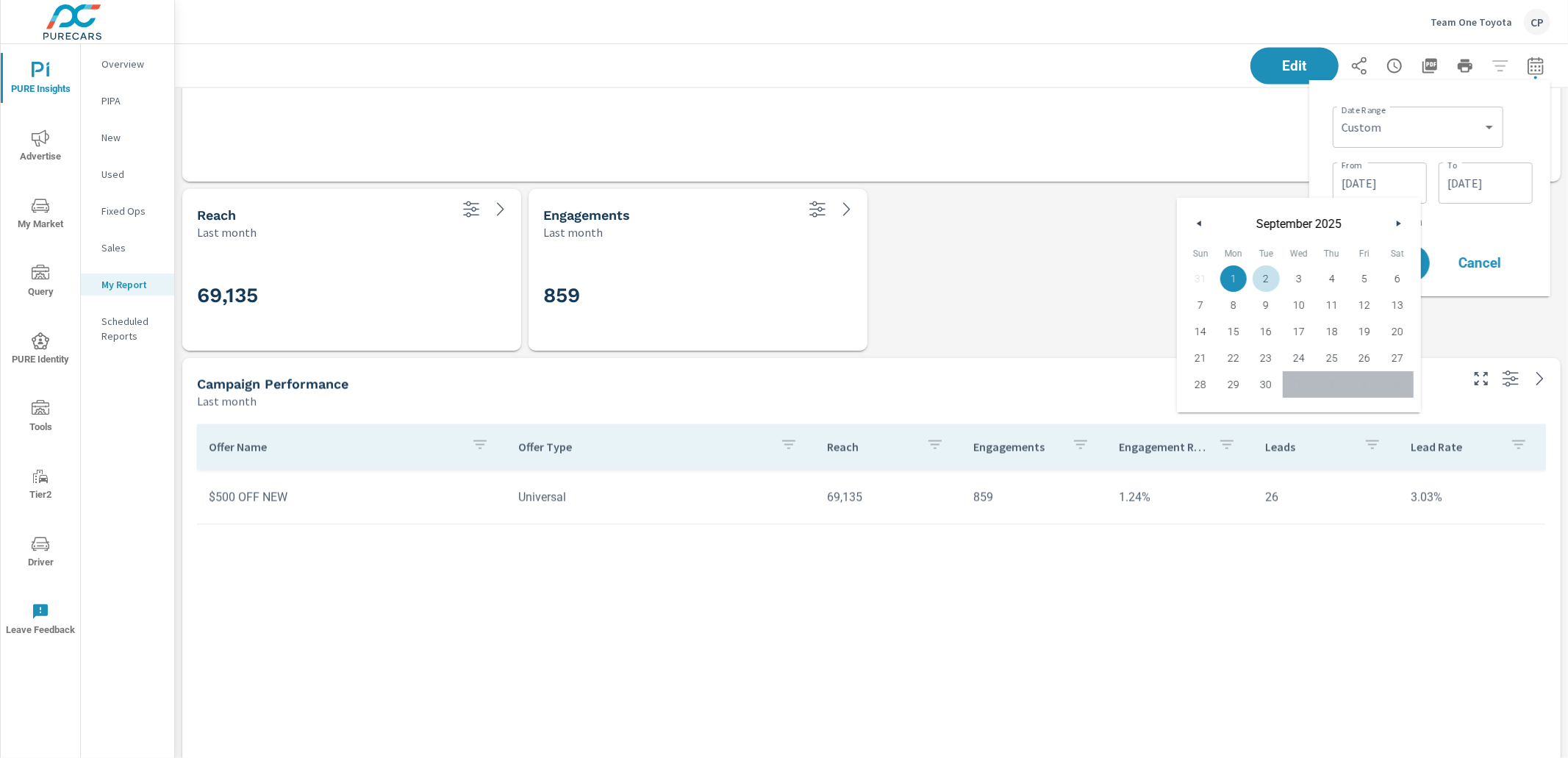
click at [1200, 223] on icon "button" at bounding box center [1198, 223] width 8 height 6
click at [1368, 279] on span "1" at bounding box center [1365, 279] width 33 height 20
type input "[DATE]"
drag, startPoint x: 1501, startPoint y: 187, endPoint x: 1497, endPoint y: 194, distance: 8.1
click at [1500, 189] on input "[DATE]" at bounding box center [1485, 183] width 82 height 29
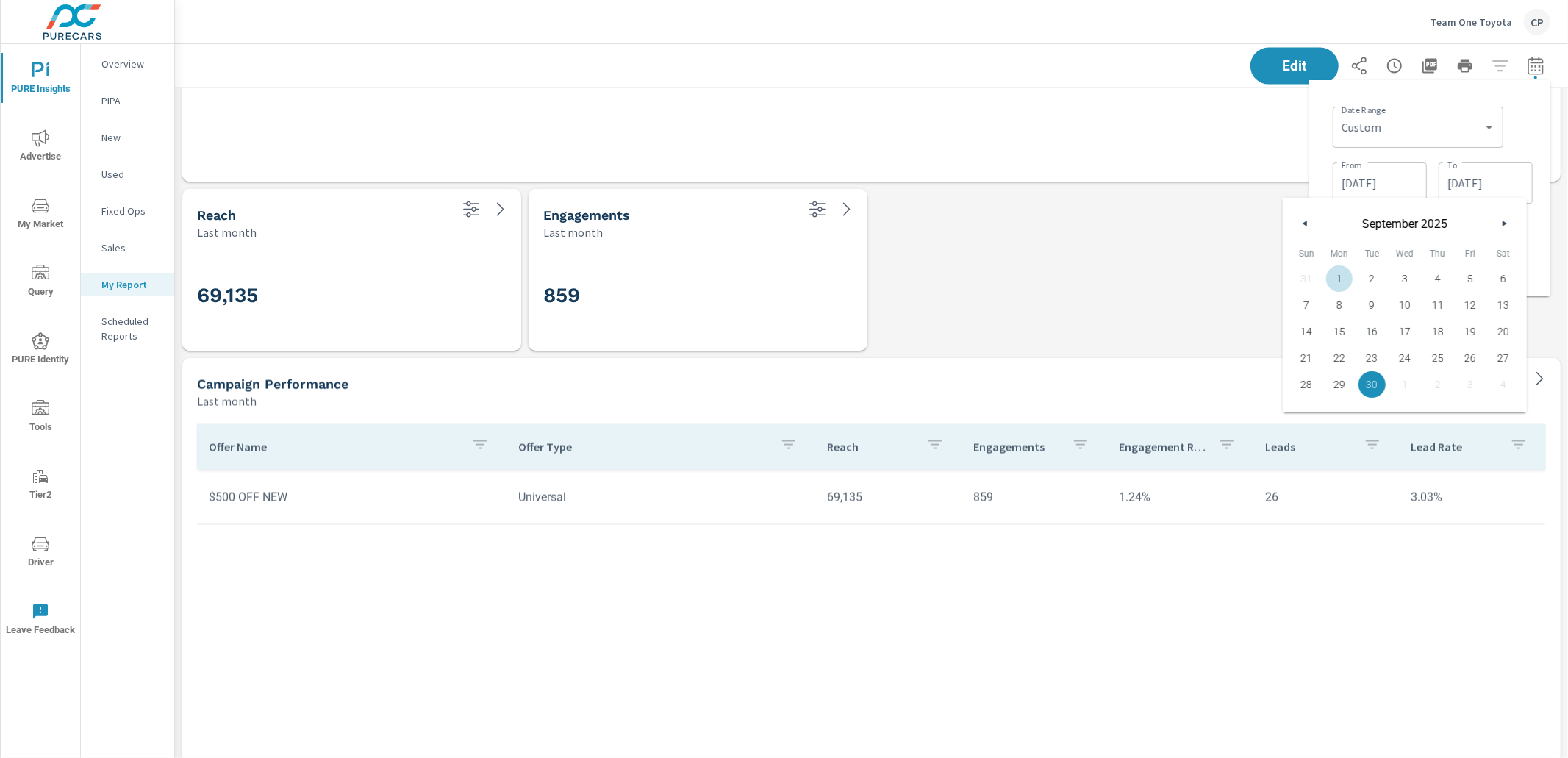
drag, startPoint x: 1305, startPoint y: 219, endPoint x: 1307, endPoint y: 237, distance: 18.1
click at [1305, 219] on button "button" at bounding box center [1306, 223] width 18 height 18
click at [1302, 405] on span "31" at bounding box center [1307, 411] width 33 height 20
type input "[DATE]"
drag, startPoint x: 1531, startPoint y: 147, endPoint x: 1504, endPoint y: 189, distance: 49.9
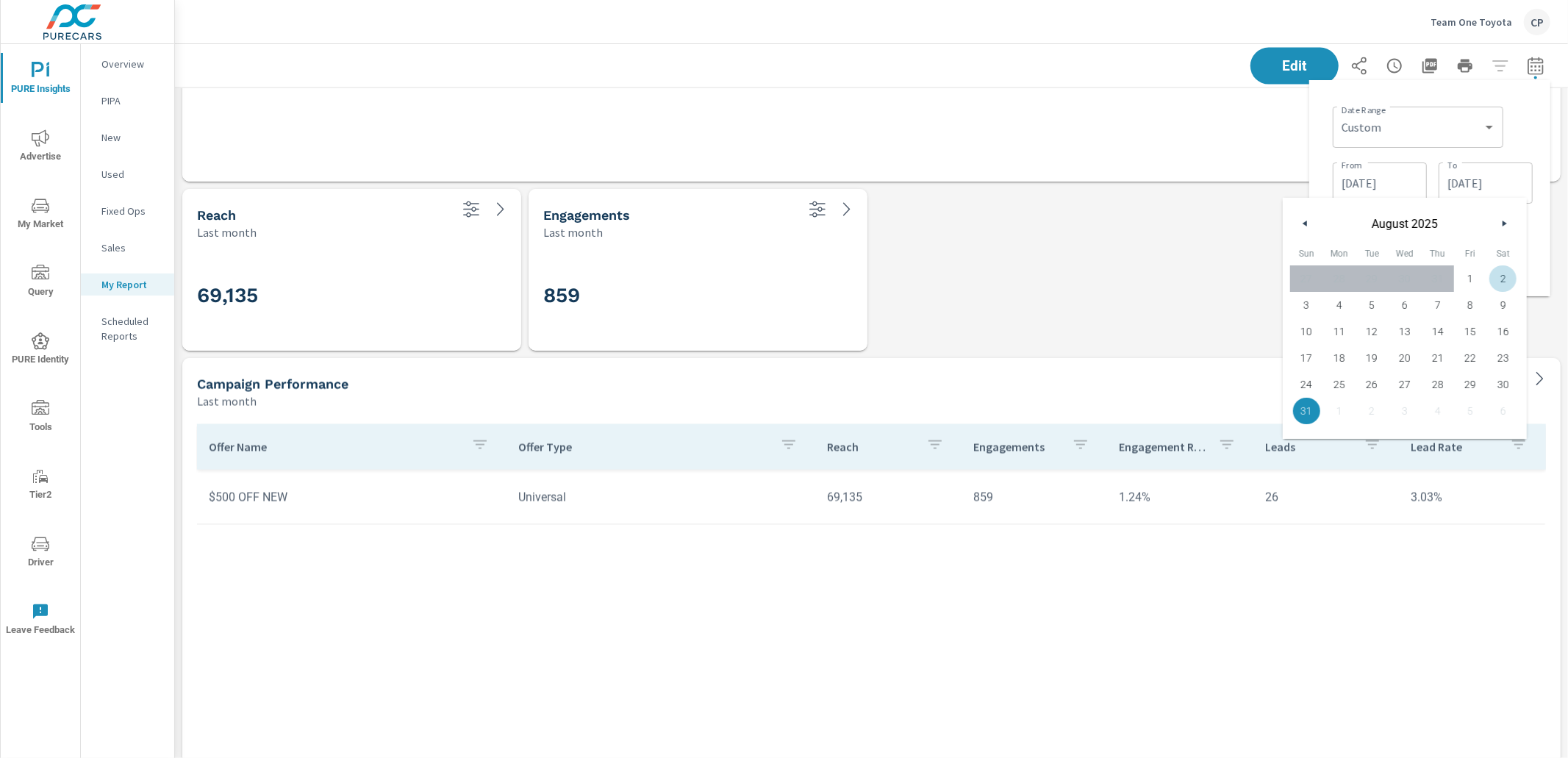
click at [1530, 150] on div "Date Range Custom [DATE] Last week Last 7 days Last 14 days Last 30 days Last 4…" at bounding box center [1432, 125] width 200 height 50
drag, startPoint x: 1409, startPoint y: 267, endPoint x: 1400, endPoint y: 270, distance: 9.5
click at [1403, 270] on span "Apply" at bounding box center [1386, 263] width 60 height 14
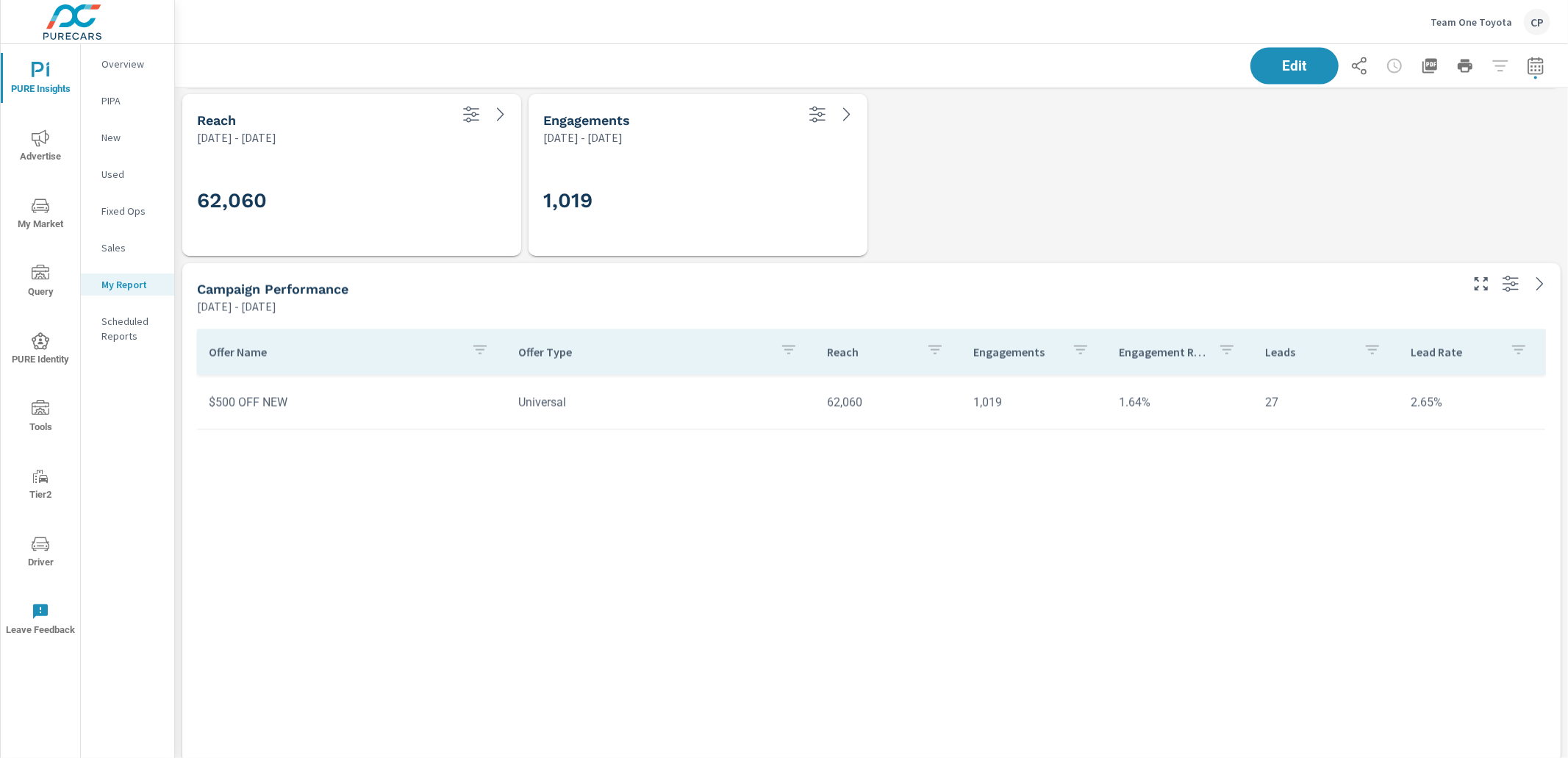
scroll to position [2042, 0]
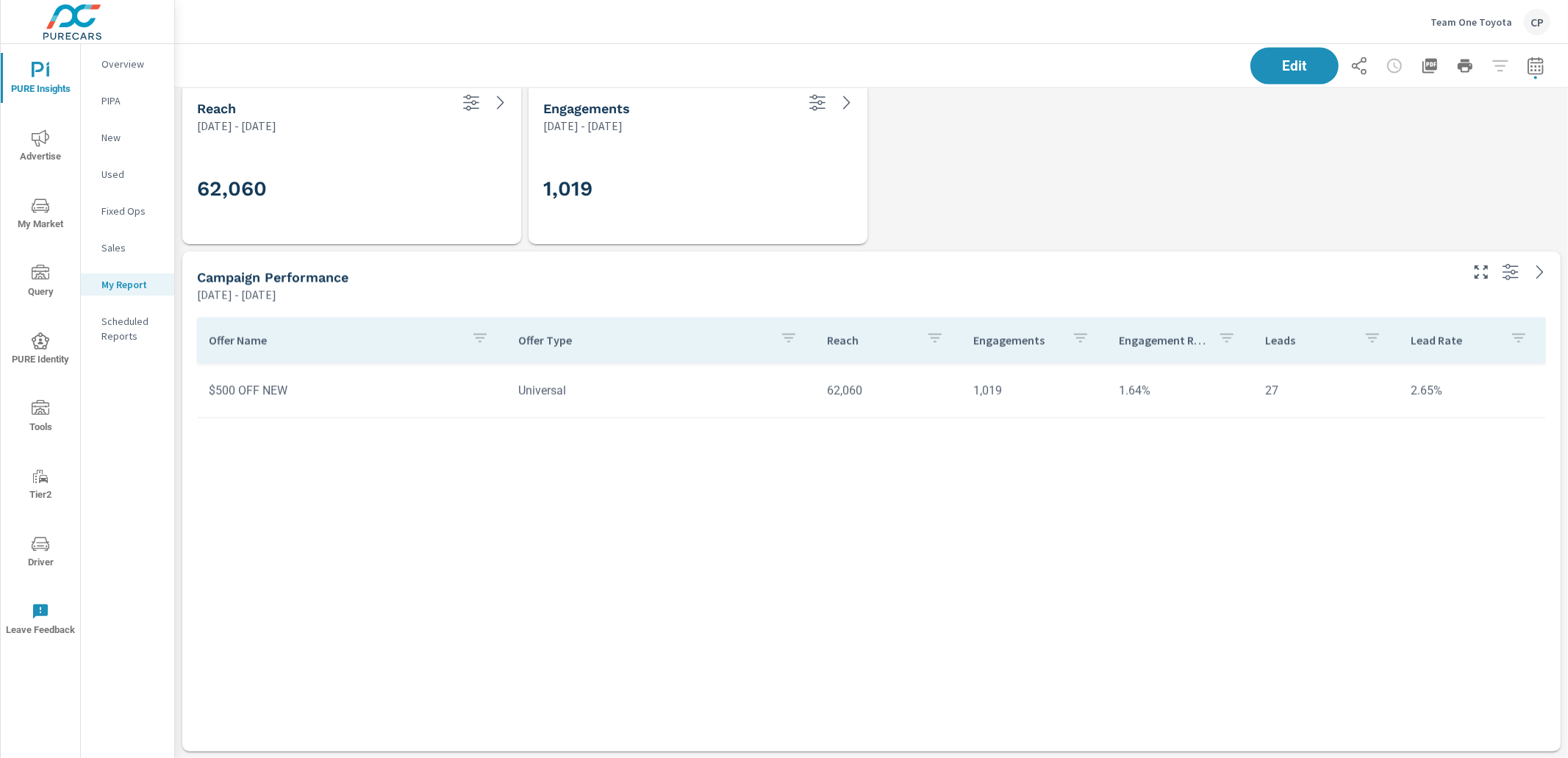
click at [727, 508] on div "Offer Name Offer Type Reach Engagements Engagement Rate Leads Lead Rate $500 OF…" at bounding box center [871, 515] width 1349 height 397
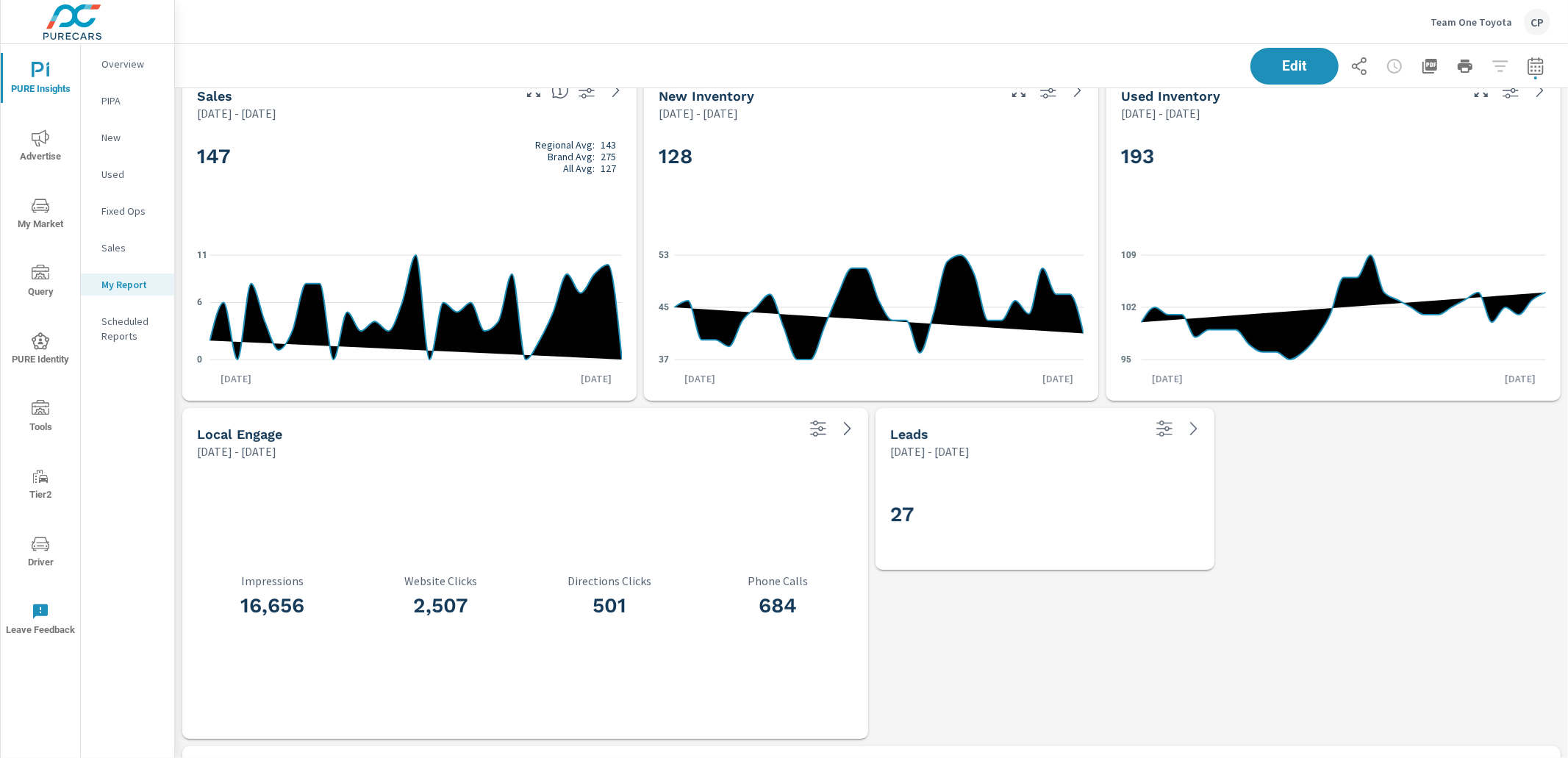
scroll to position [0, 0]
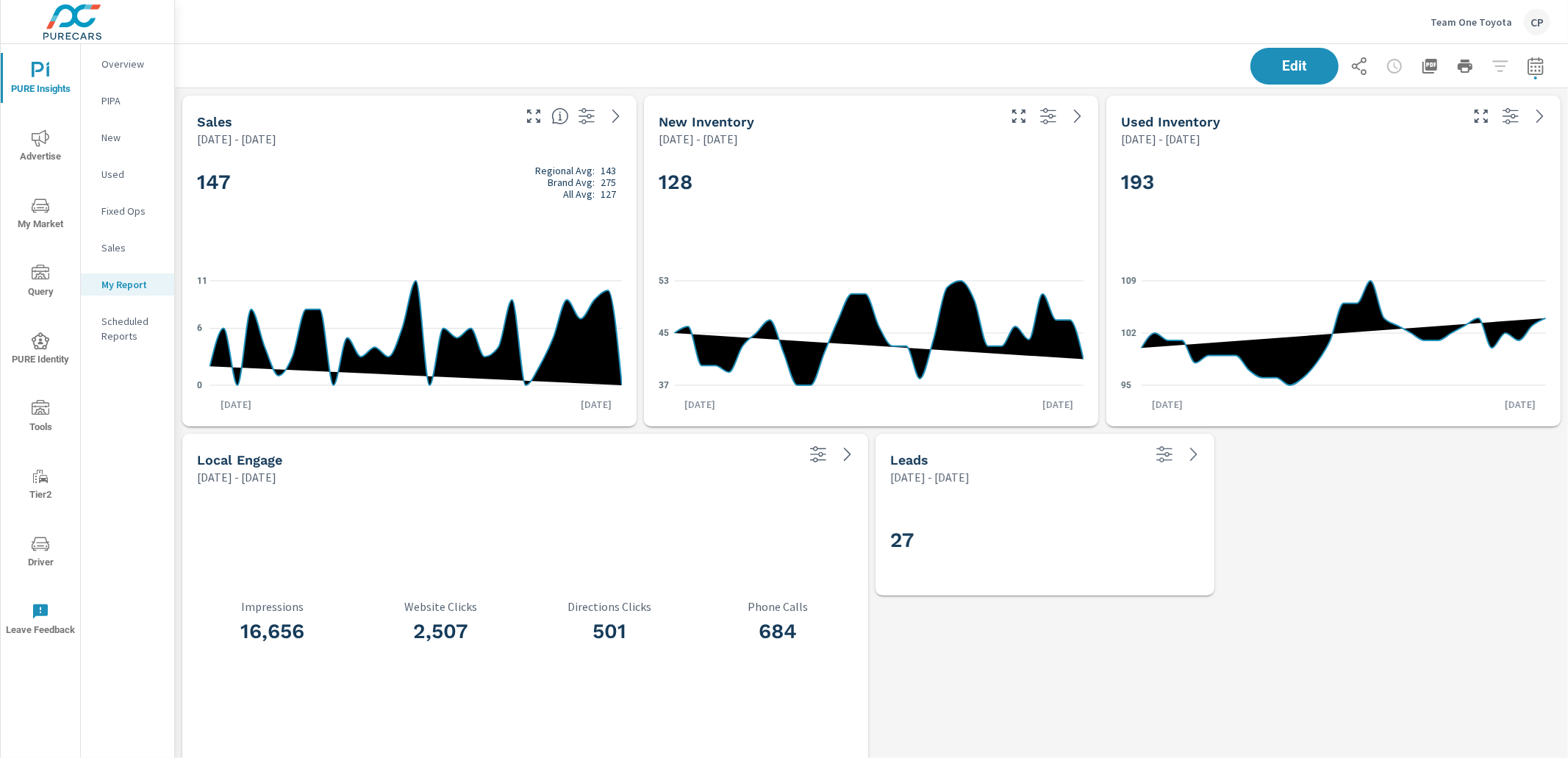
click at [1548, 61] on div "Edit" at bounding box center [871, 65] width 1393 height 43
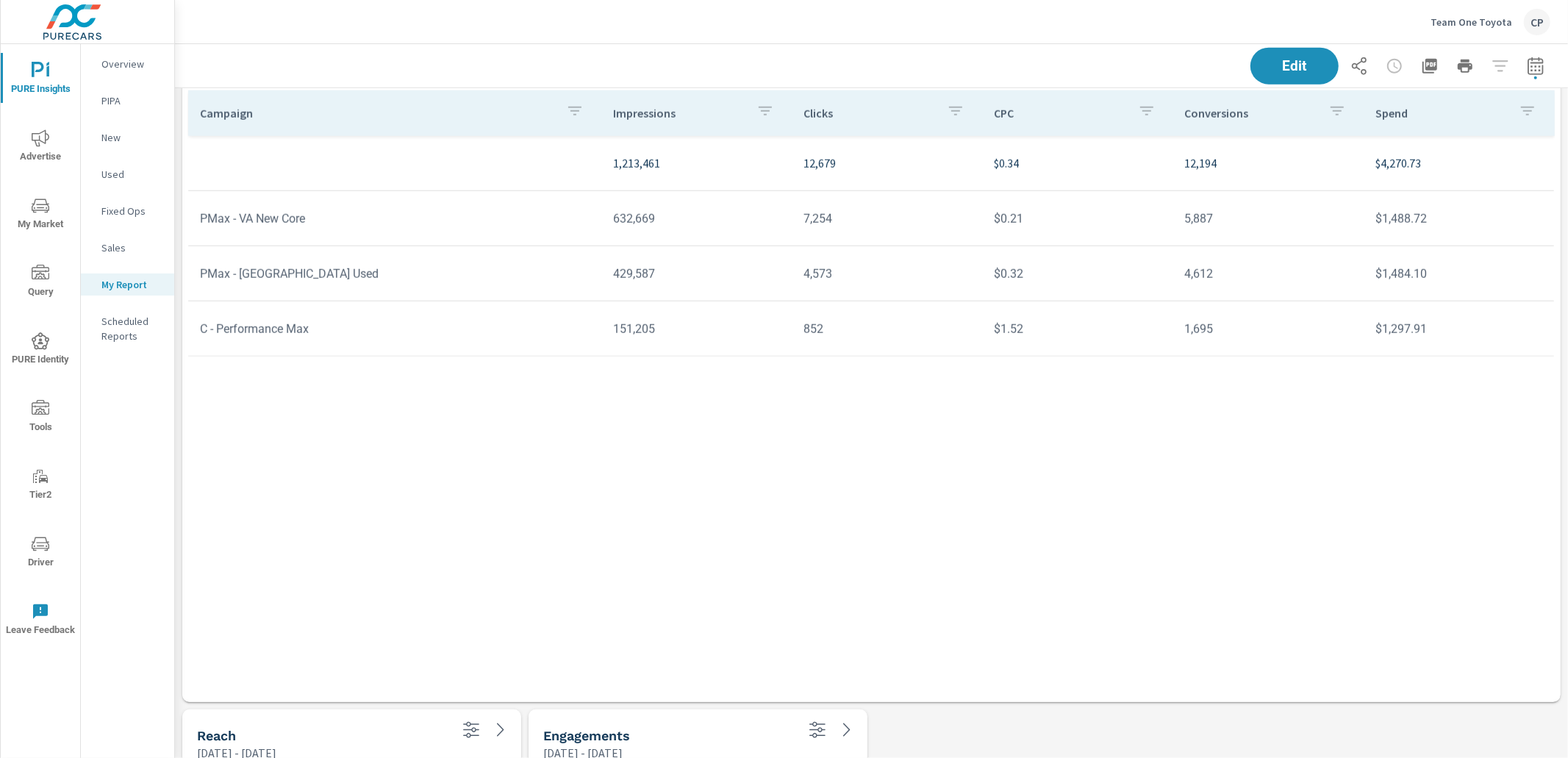
scroll to position [1402, 0]
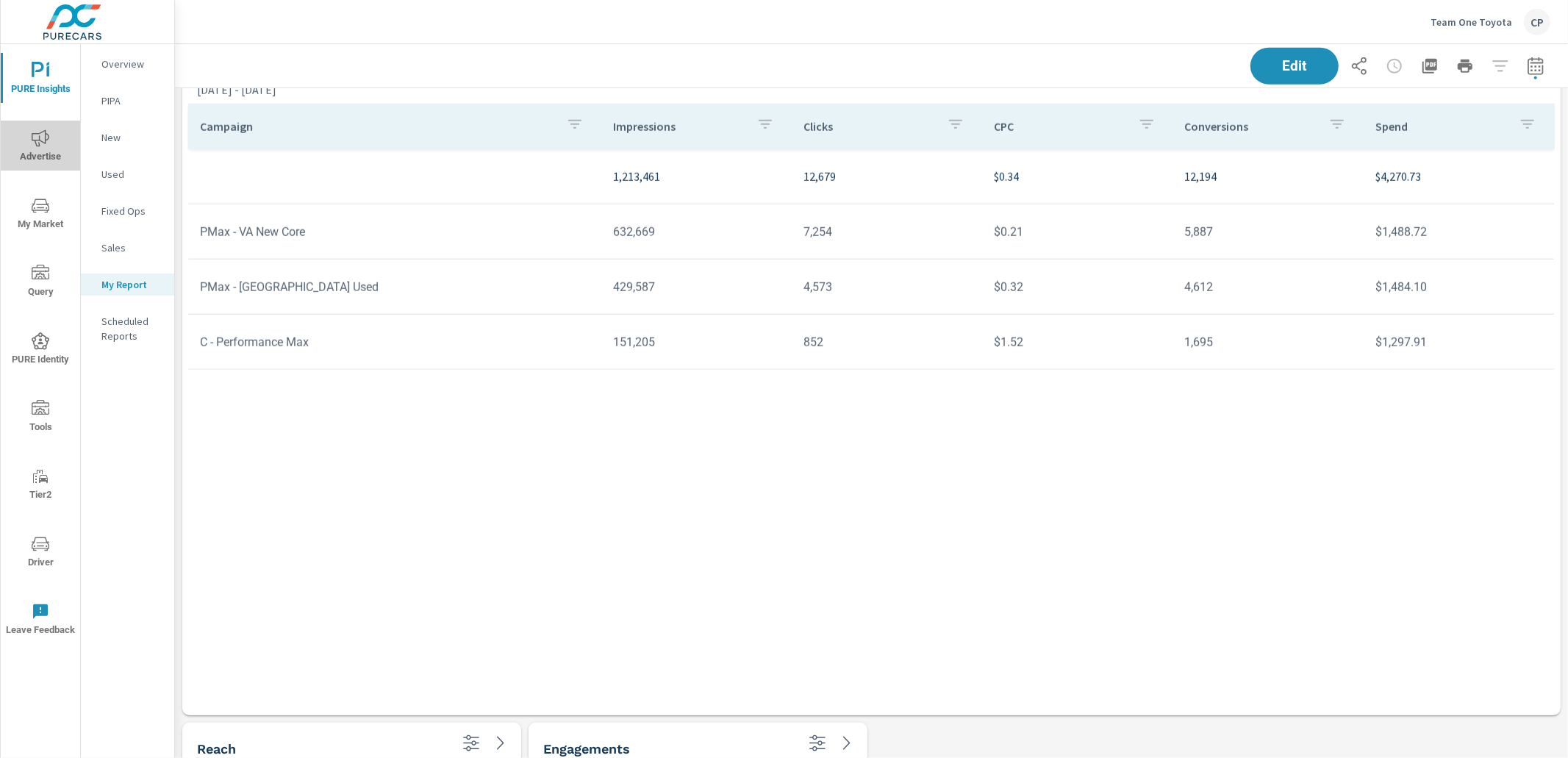
click at [40, 140] on icon "nav menu" at bounding box center [40, 138] width 18 height 17
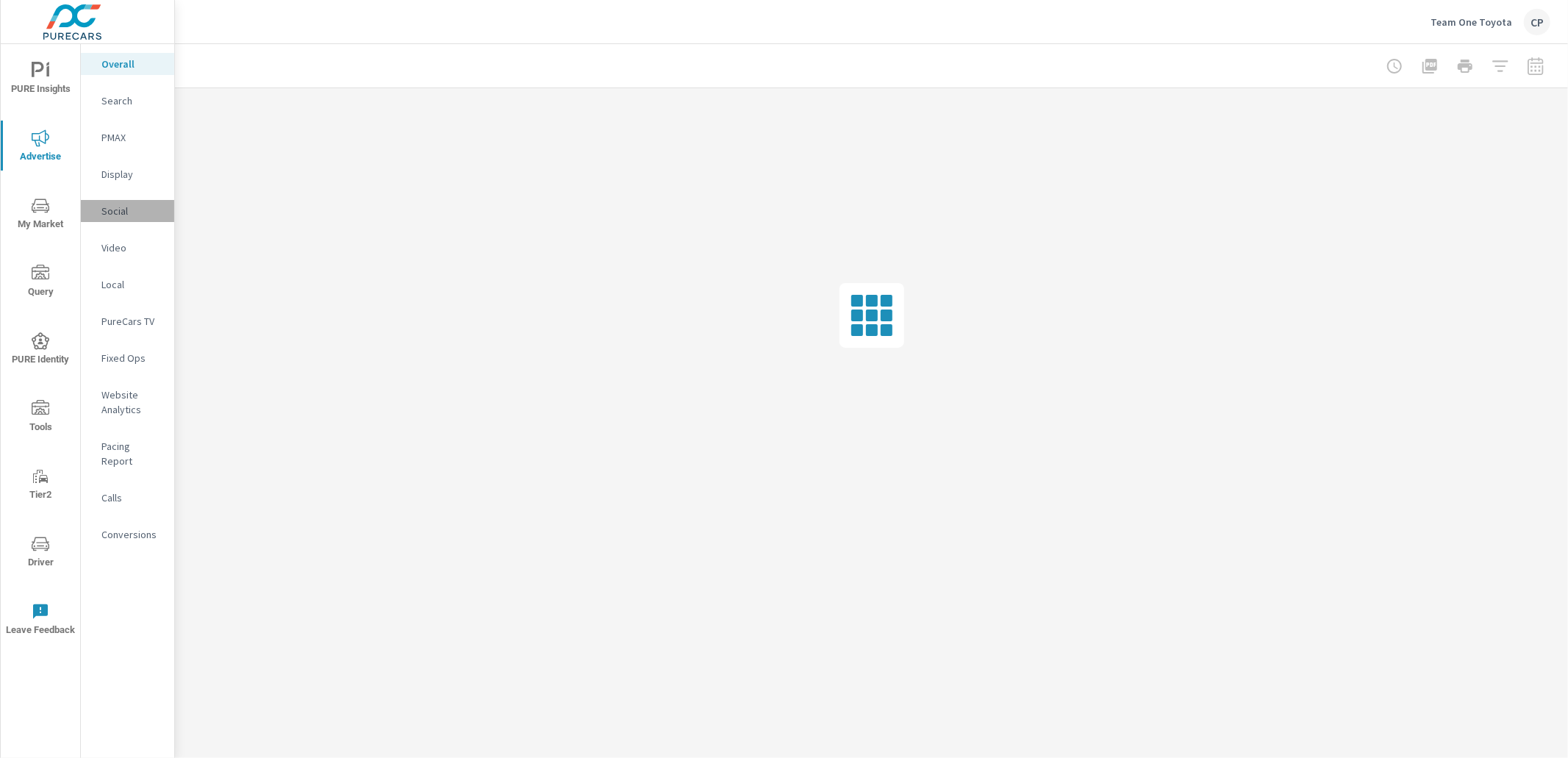
click at [129, 216] on p "Social" at bounding box center [132, 211] width 61 height 15
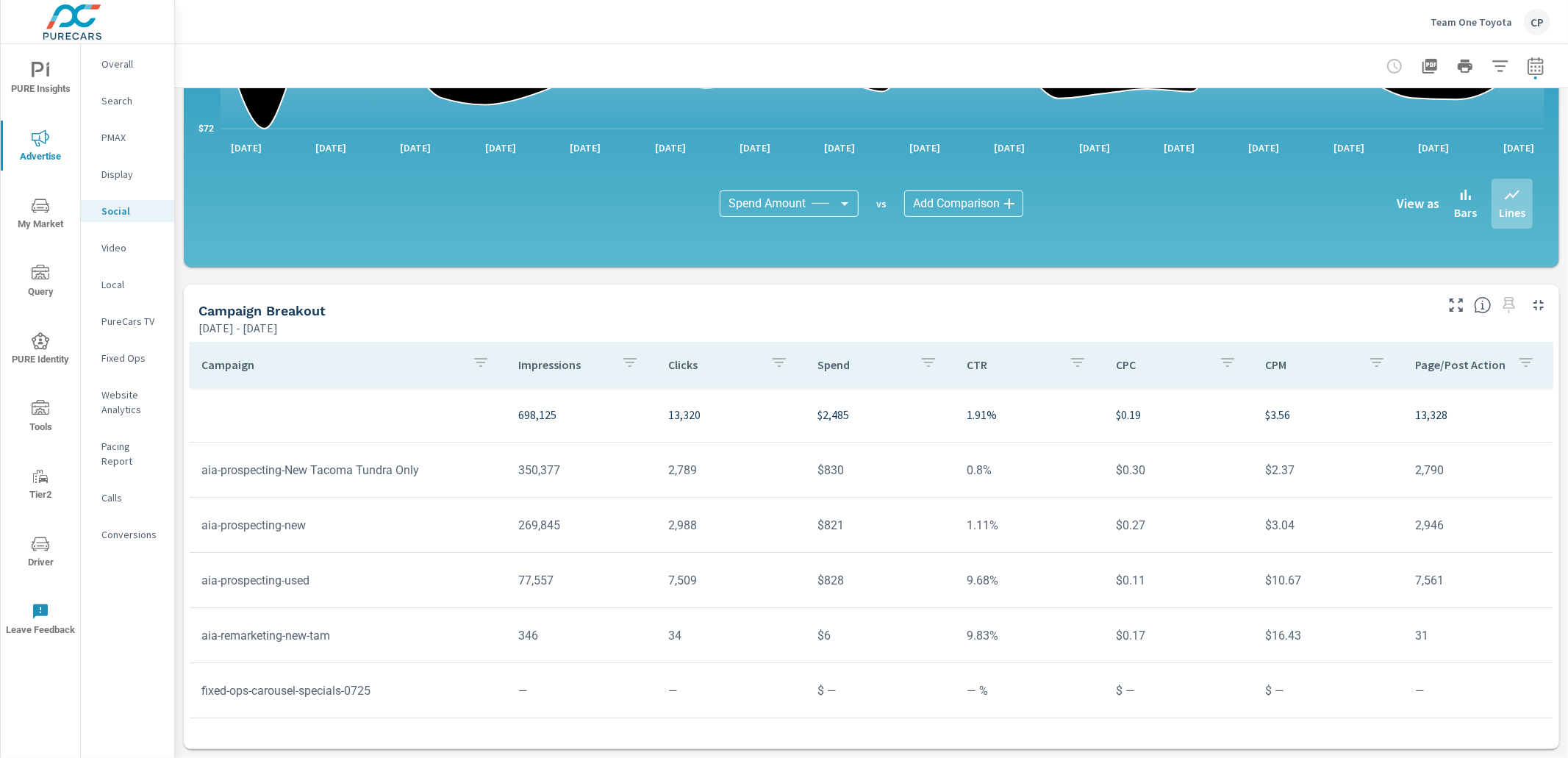
scroll to position [295, 0]
click at [127, 527] on p "Conversions" at bounding box center [132, 534] width 61 height 15
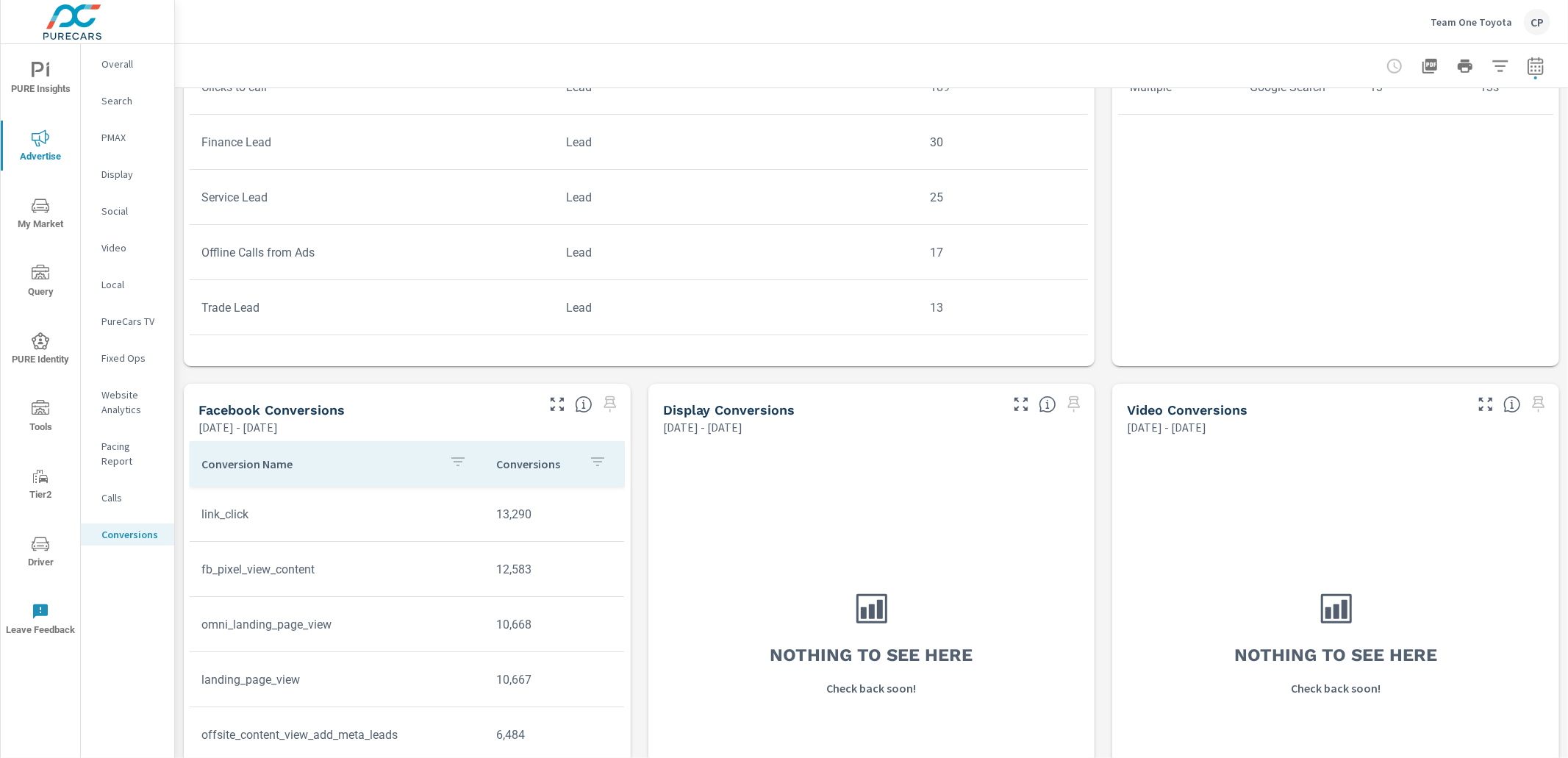
scroll to position [52, 0]
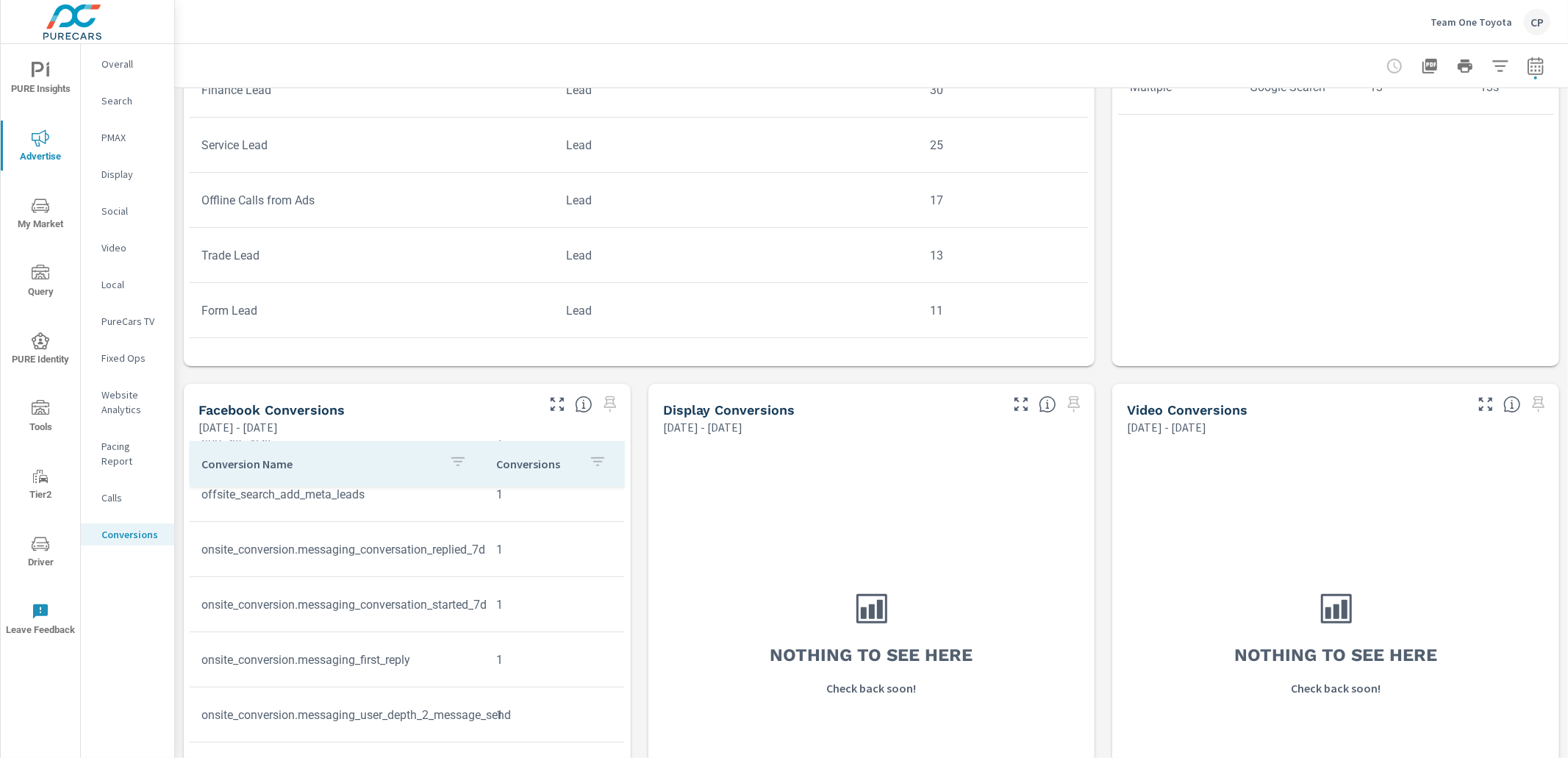
scroll to position [204, 0]
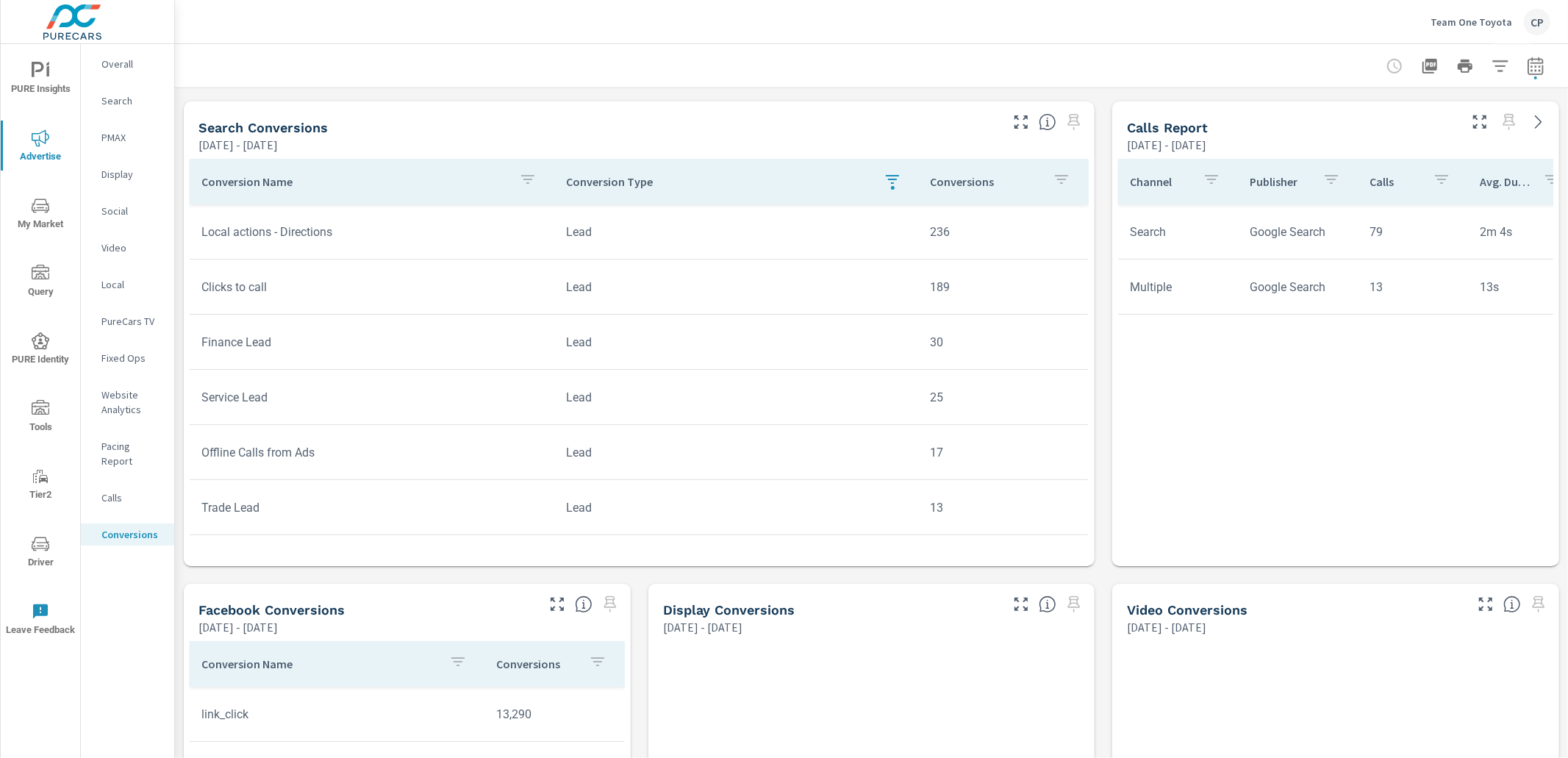
scroll to position [605, 0]
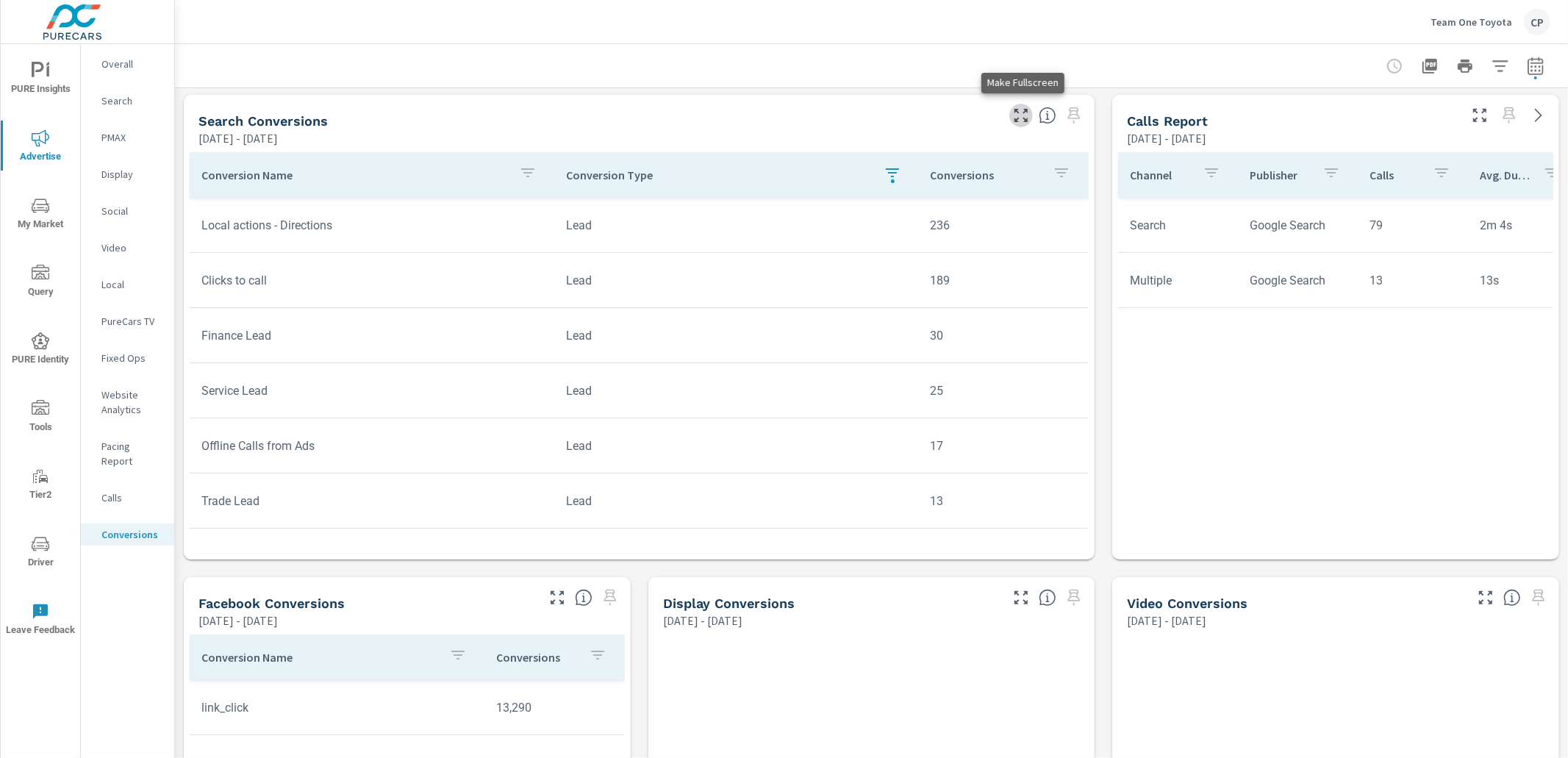
drag, startPoint x: 1018, startPoint y: 118, endPoint x: 972, endPoint y: 118, distance: 46.0
click at [1015, 118] on icon "button" at bounding box center [1021, 115] width 18 height 18
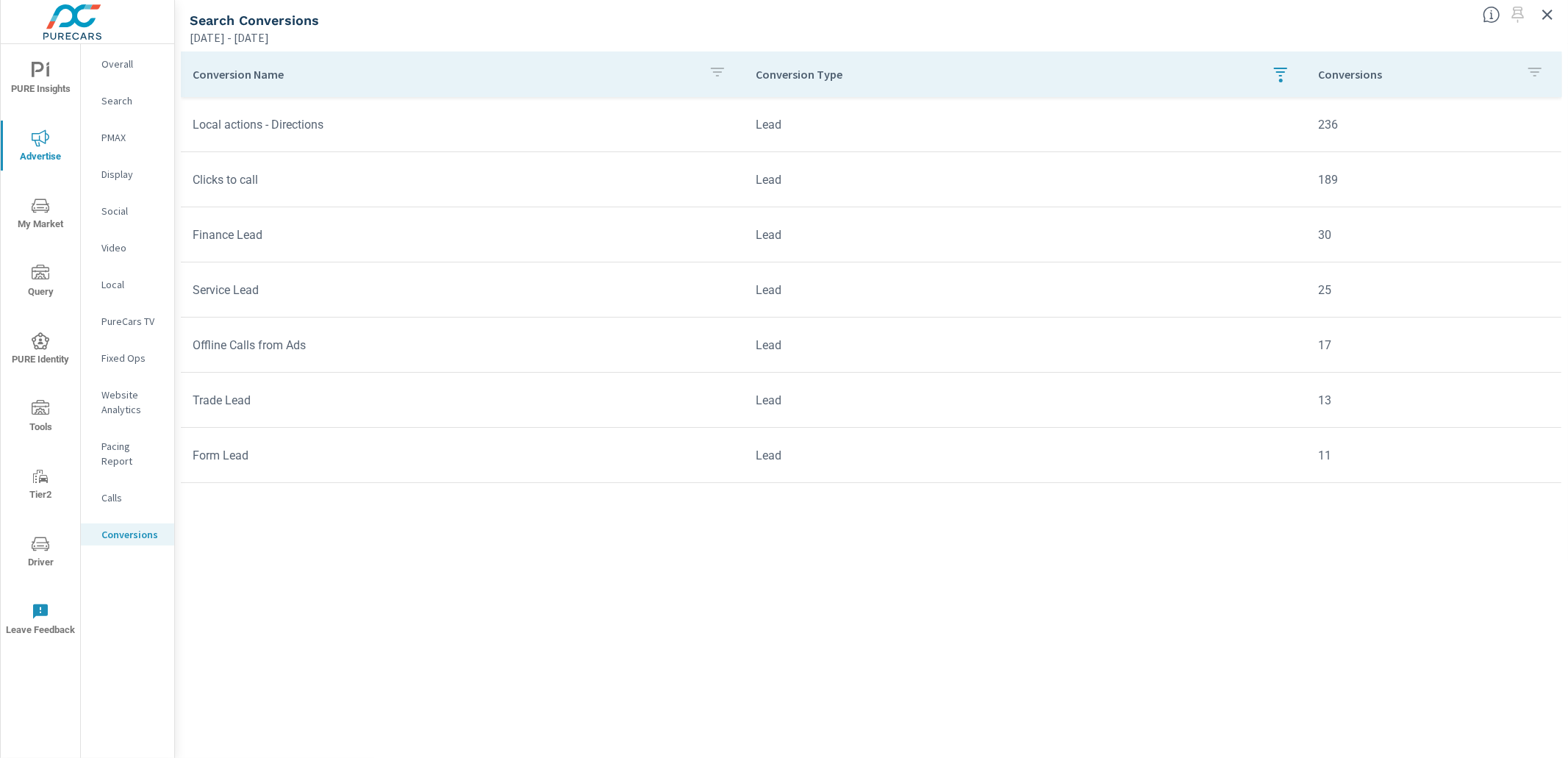
click at [574, 522] on div "Conversion Name Conversion Type Conversions Local actions - Directions Lead 236…" at bounding box center [871, 390] width 1382 height 678
click at [115, 100] on p "Search" at bounding box center [132, 100] width 61 height 15
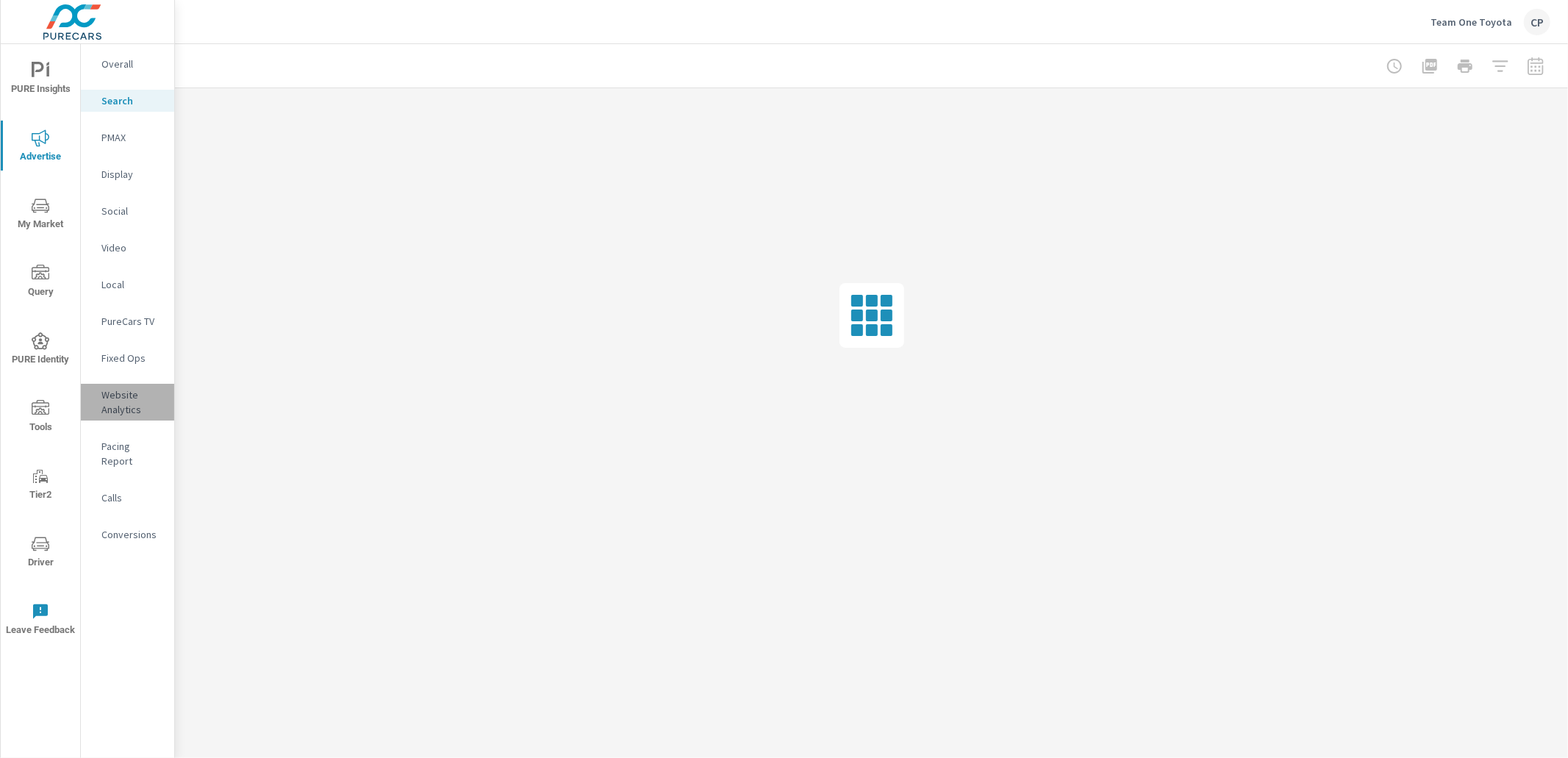
click at [118, 402] on p "Website Analytics" at bounding box center [132, 402] width 61 height 29
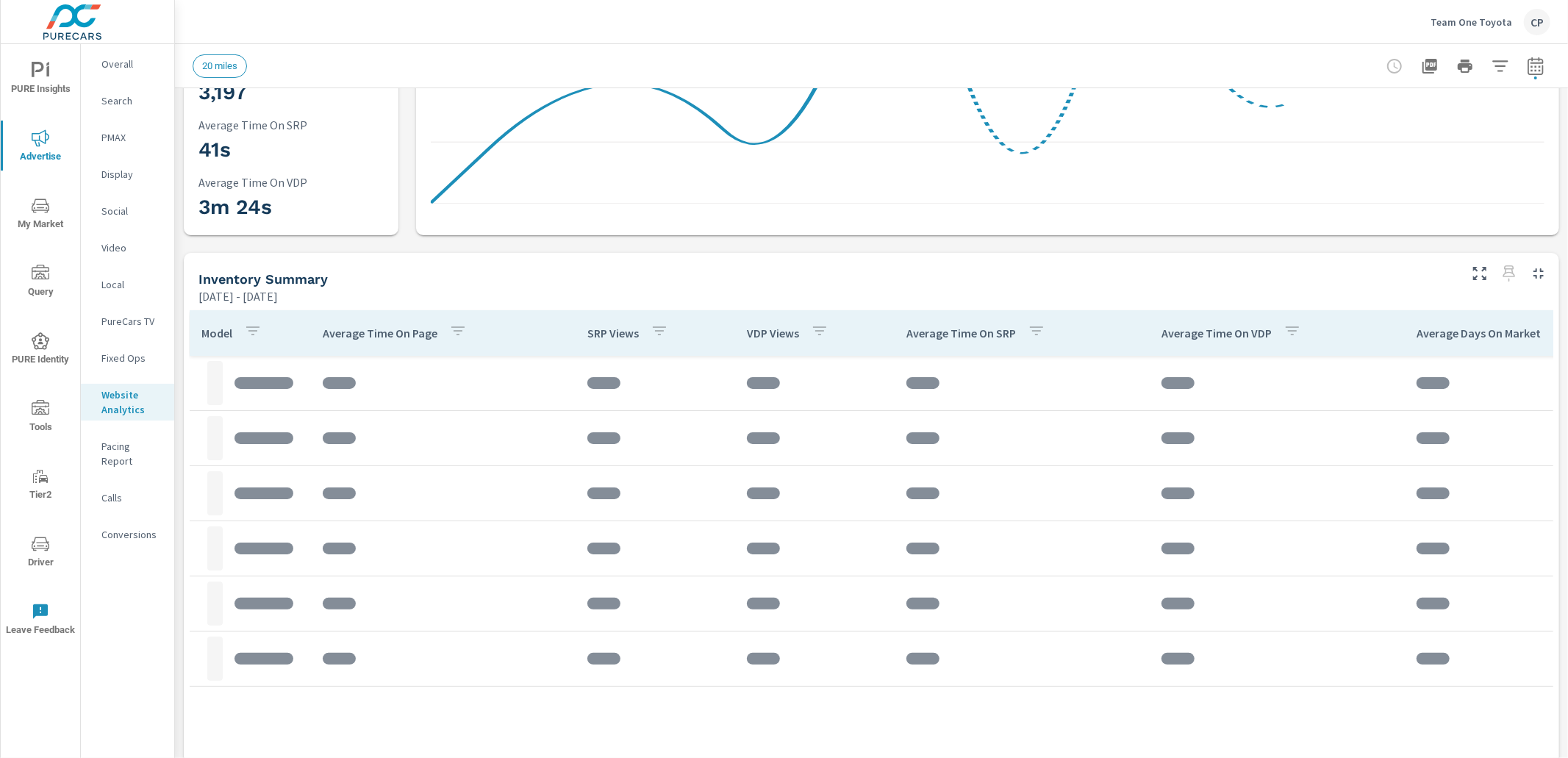
scroll to position [327, 0]
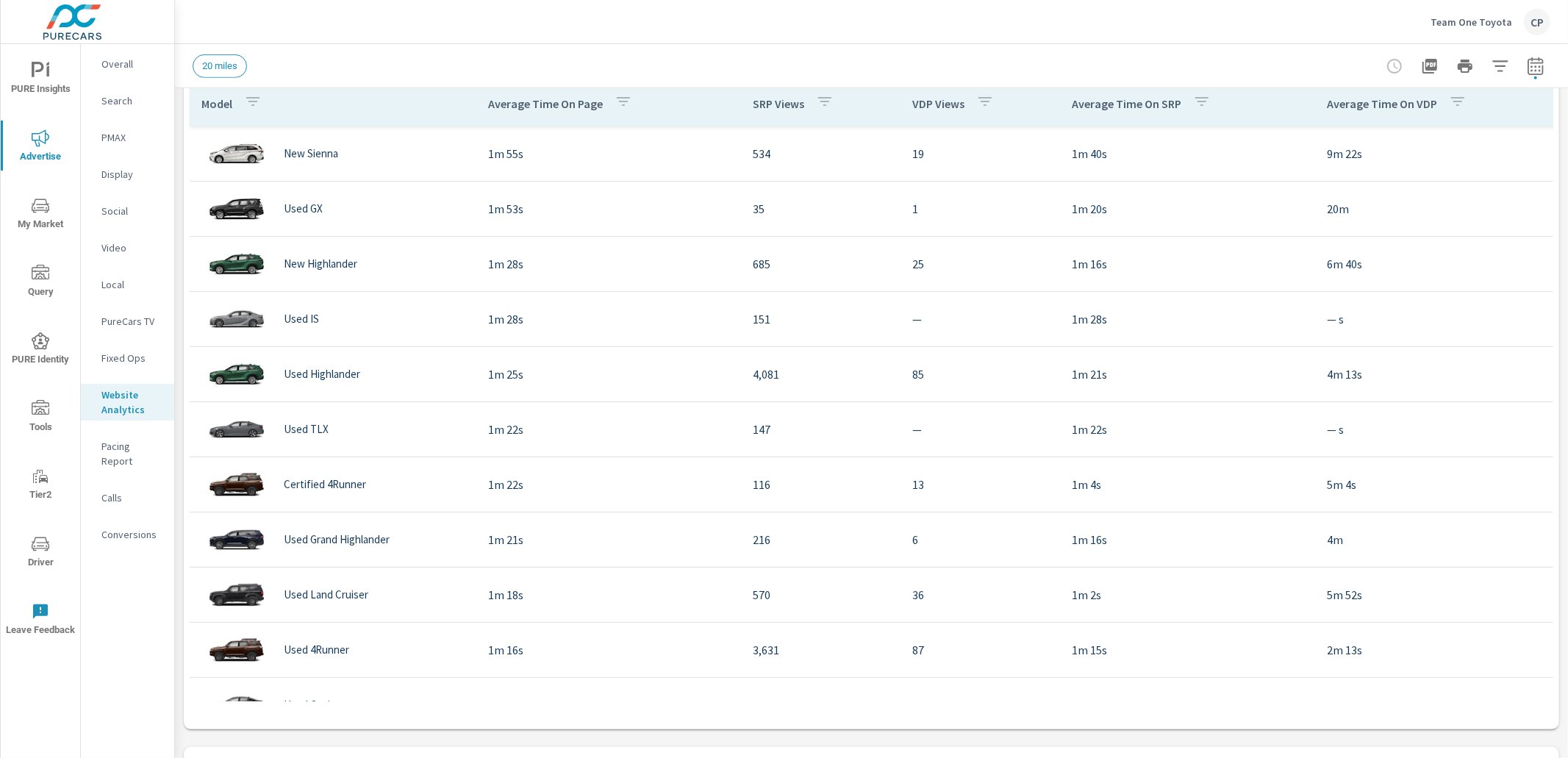
scroll to position [560, 0]
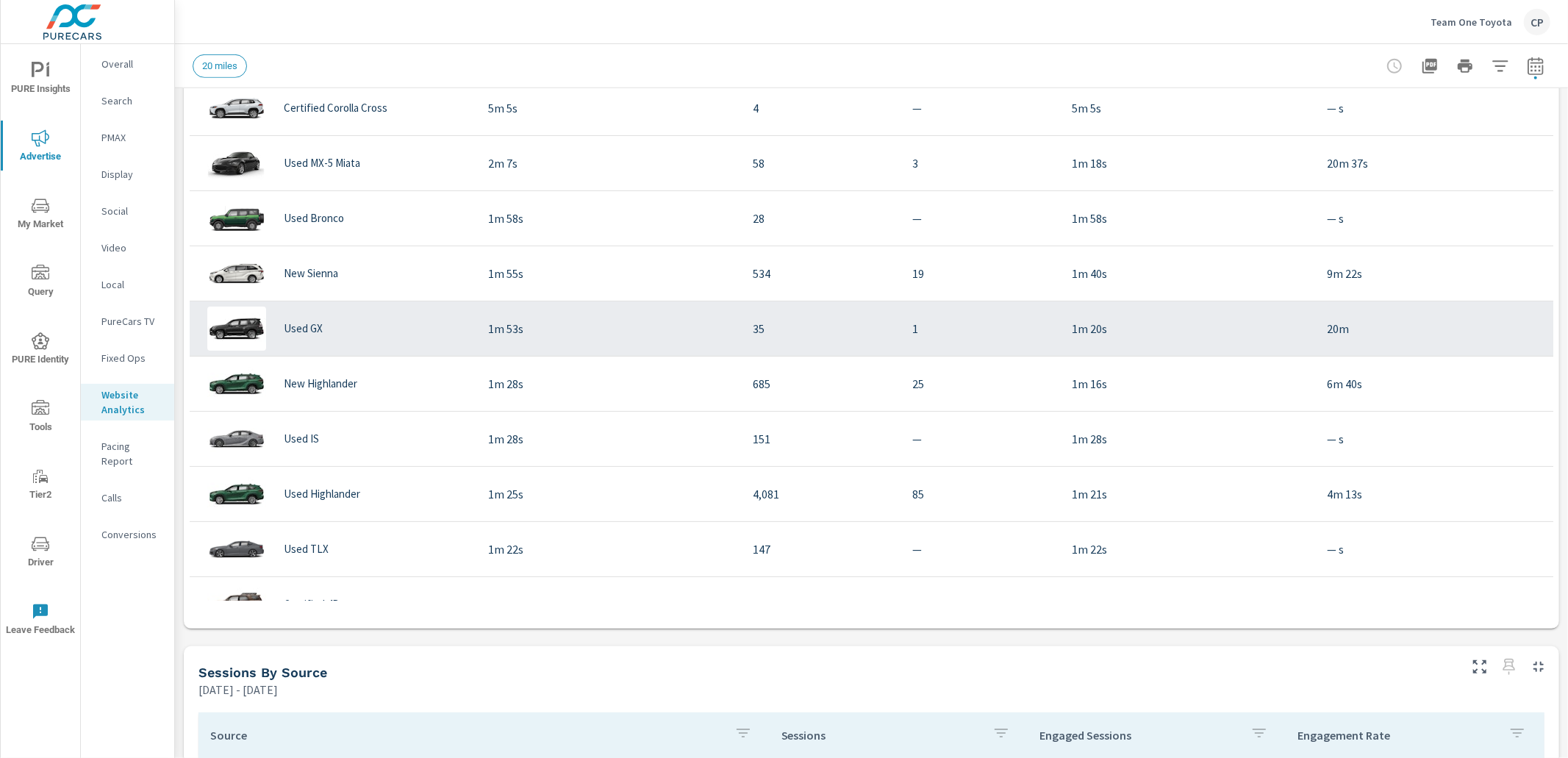
scroll to position [660, 0]
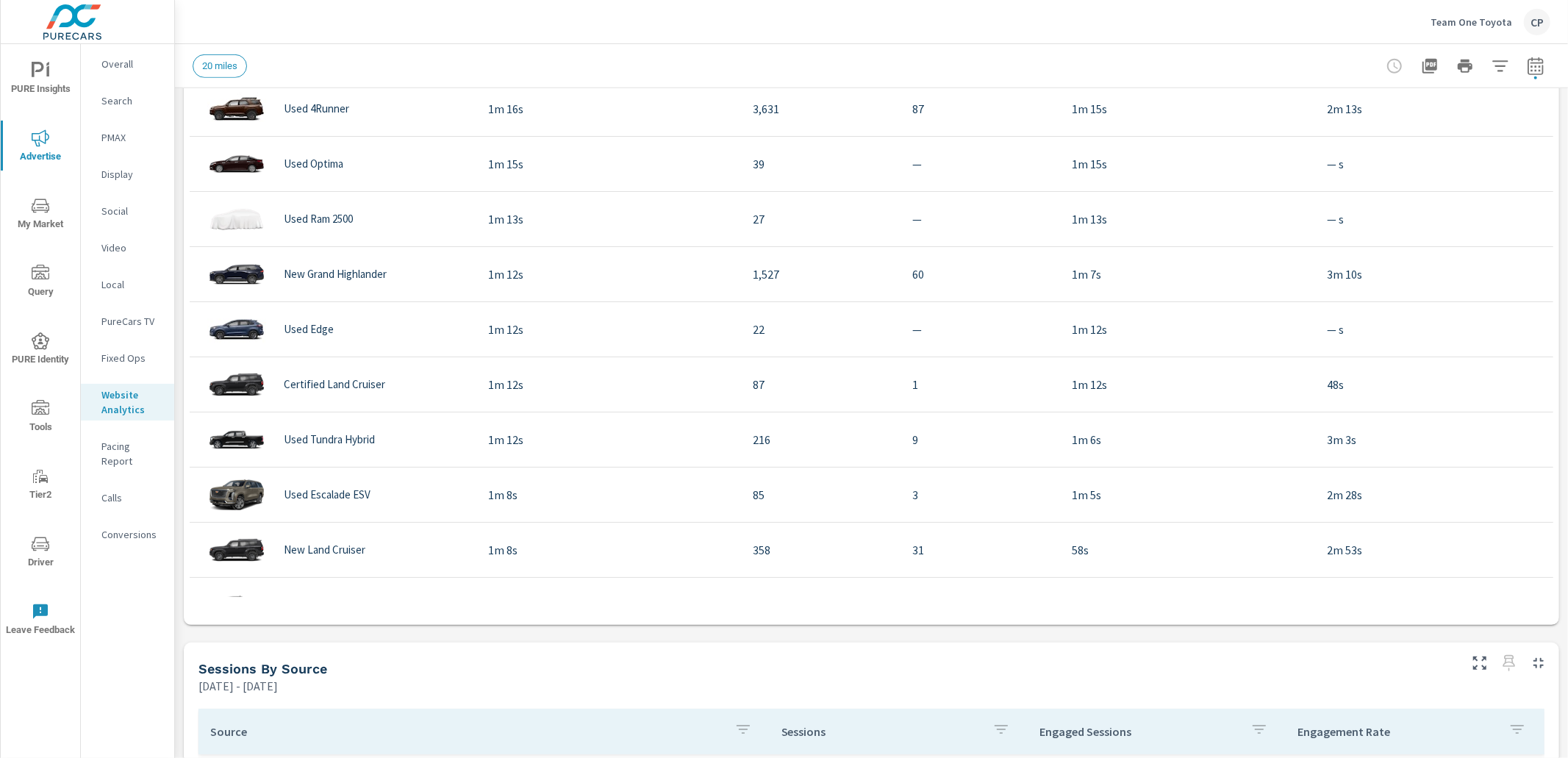
scroll to position [669, 0]
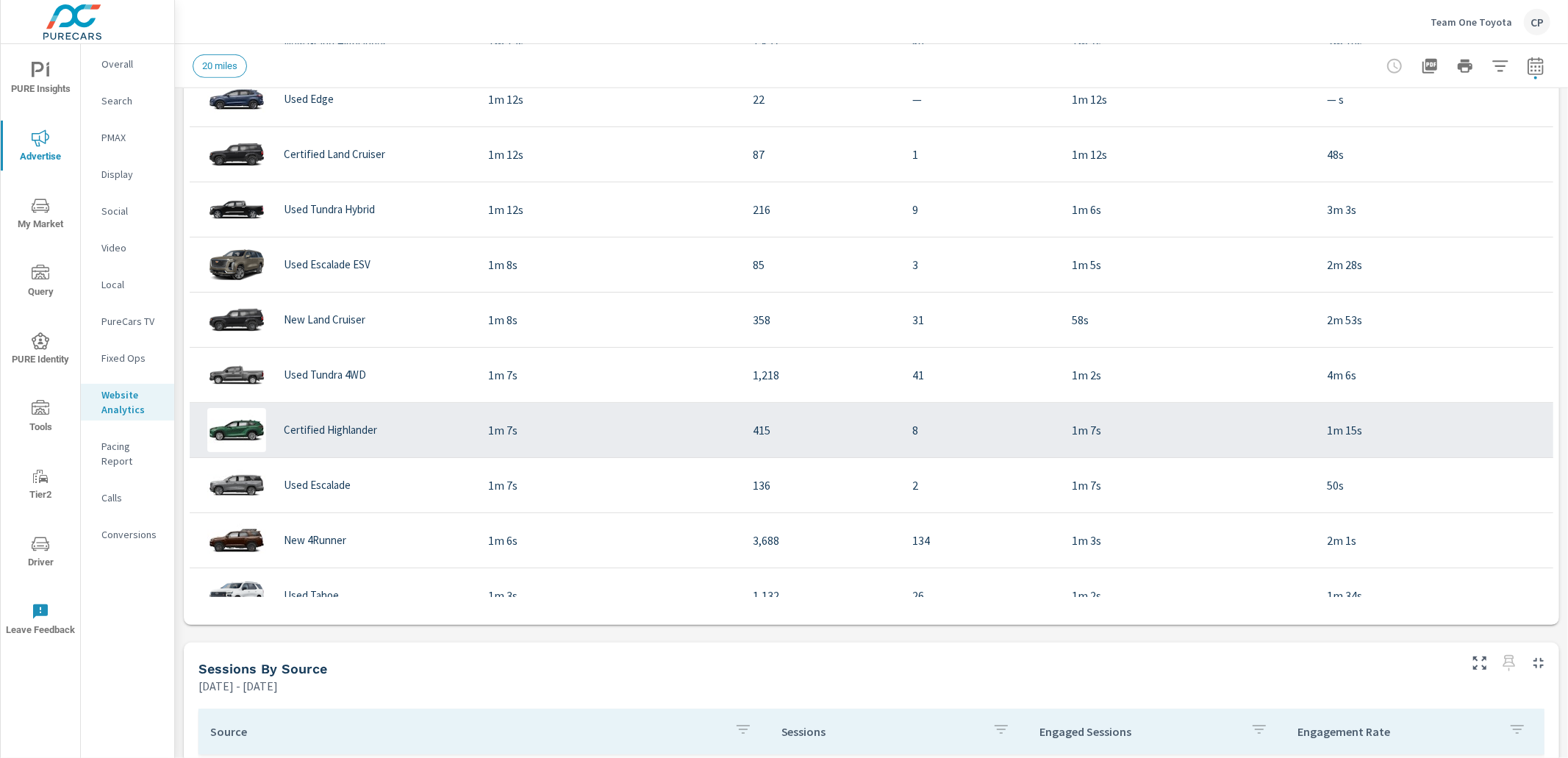
scroll to position [892, 0]
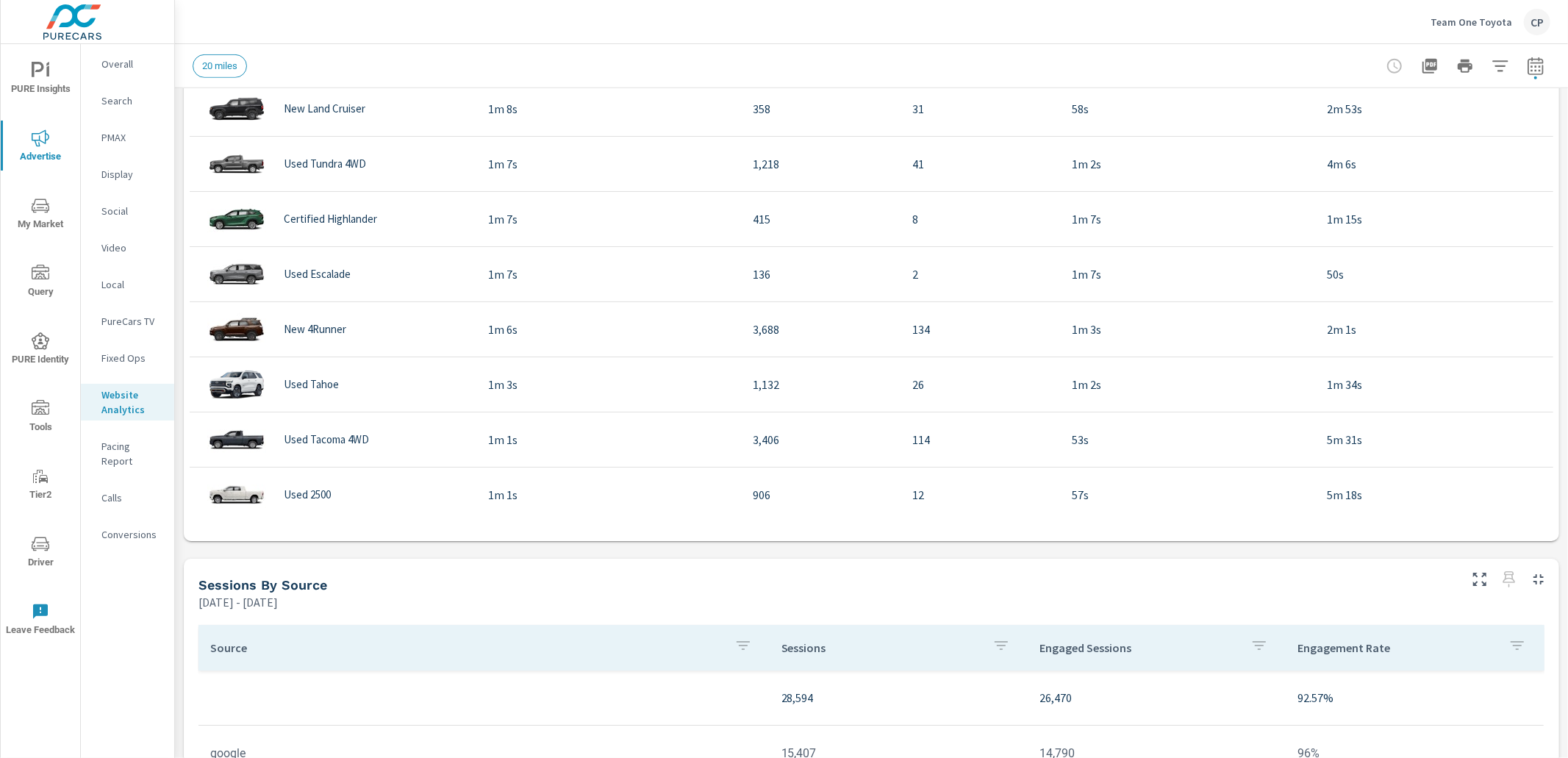
scroll to position [745, 0]
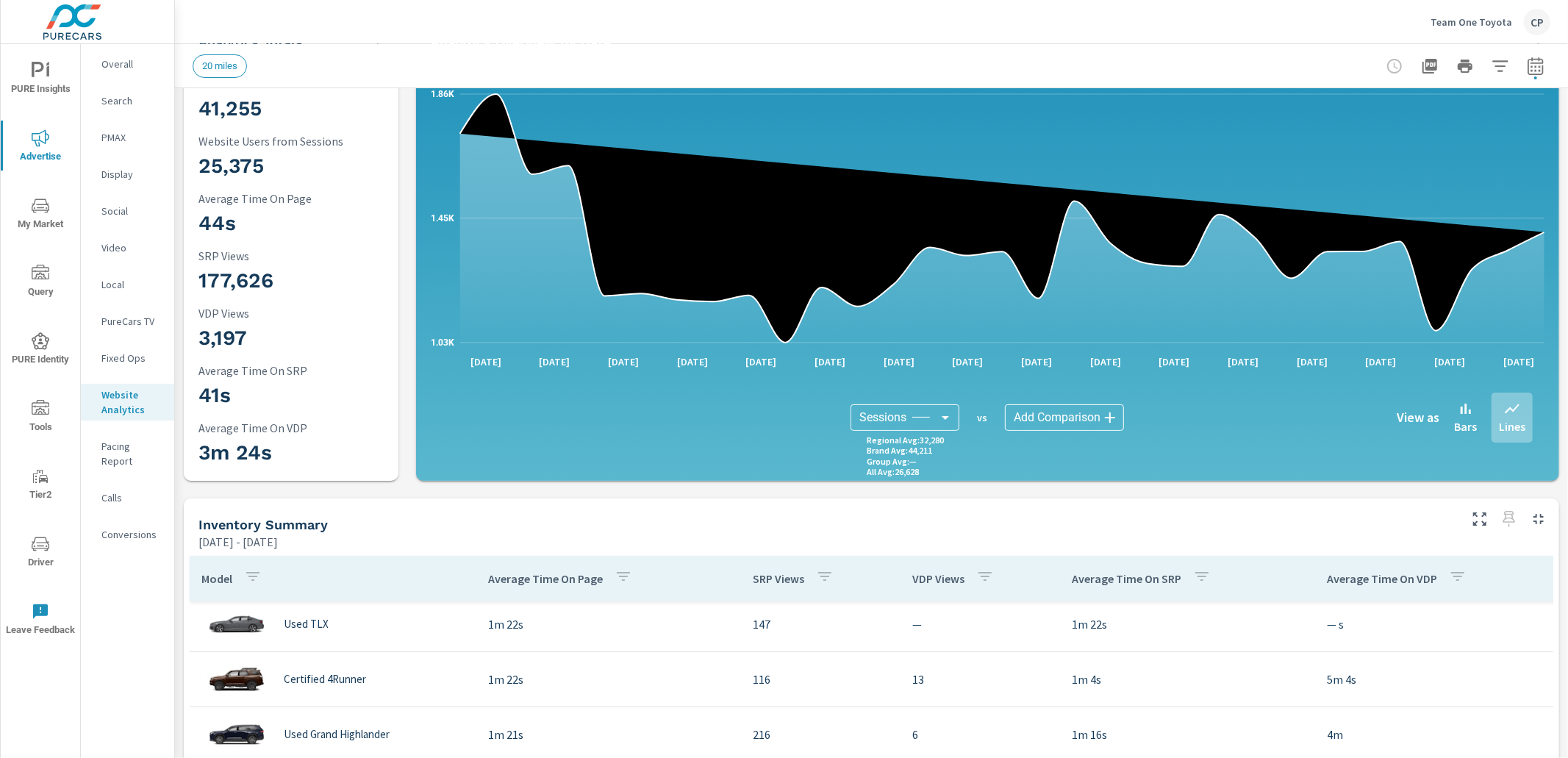
scroll to position [2, 0]
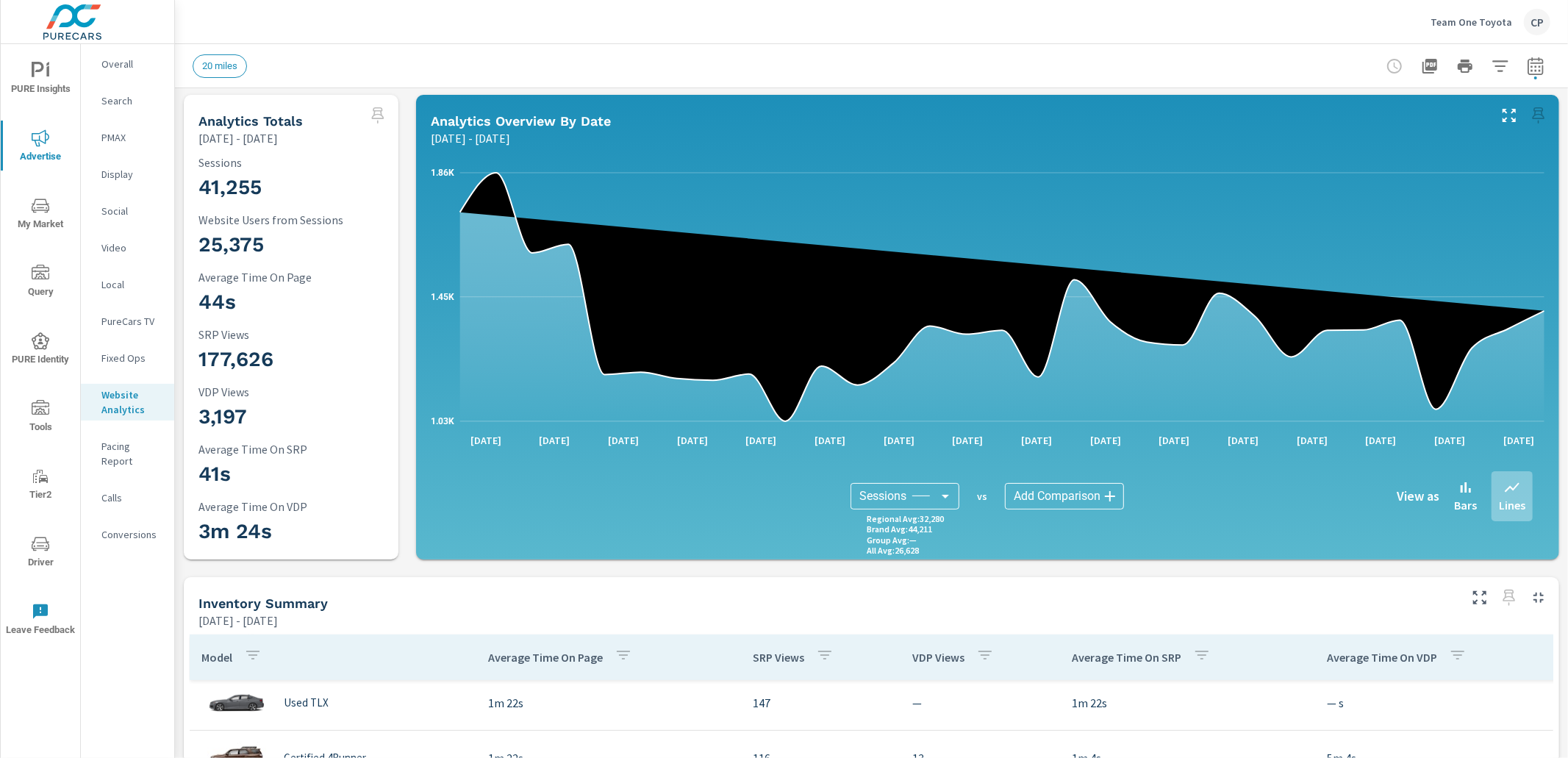
click at [120, 109] on div "Search" at bounding box center [128, 100] width 94 height 22
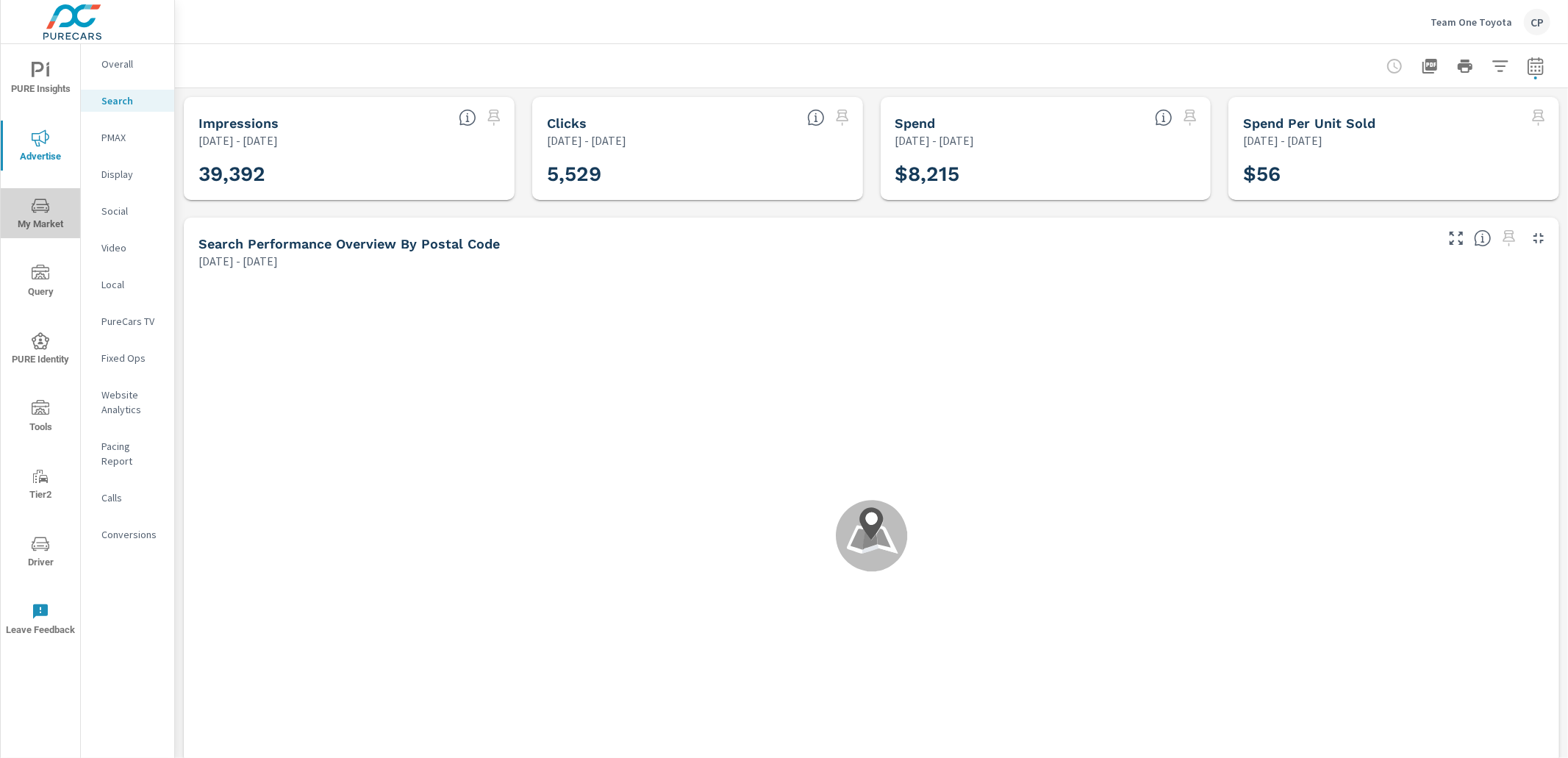
click at [45, 219] on span "My Market" at bounding box center [40, 215] width 70 height 36
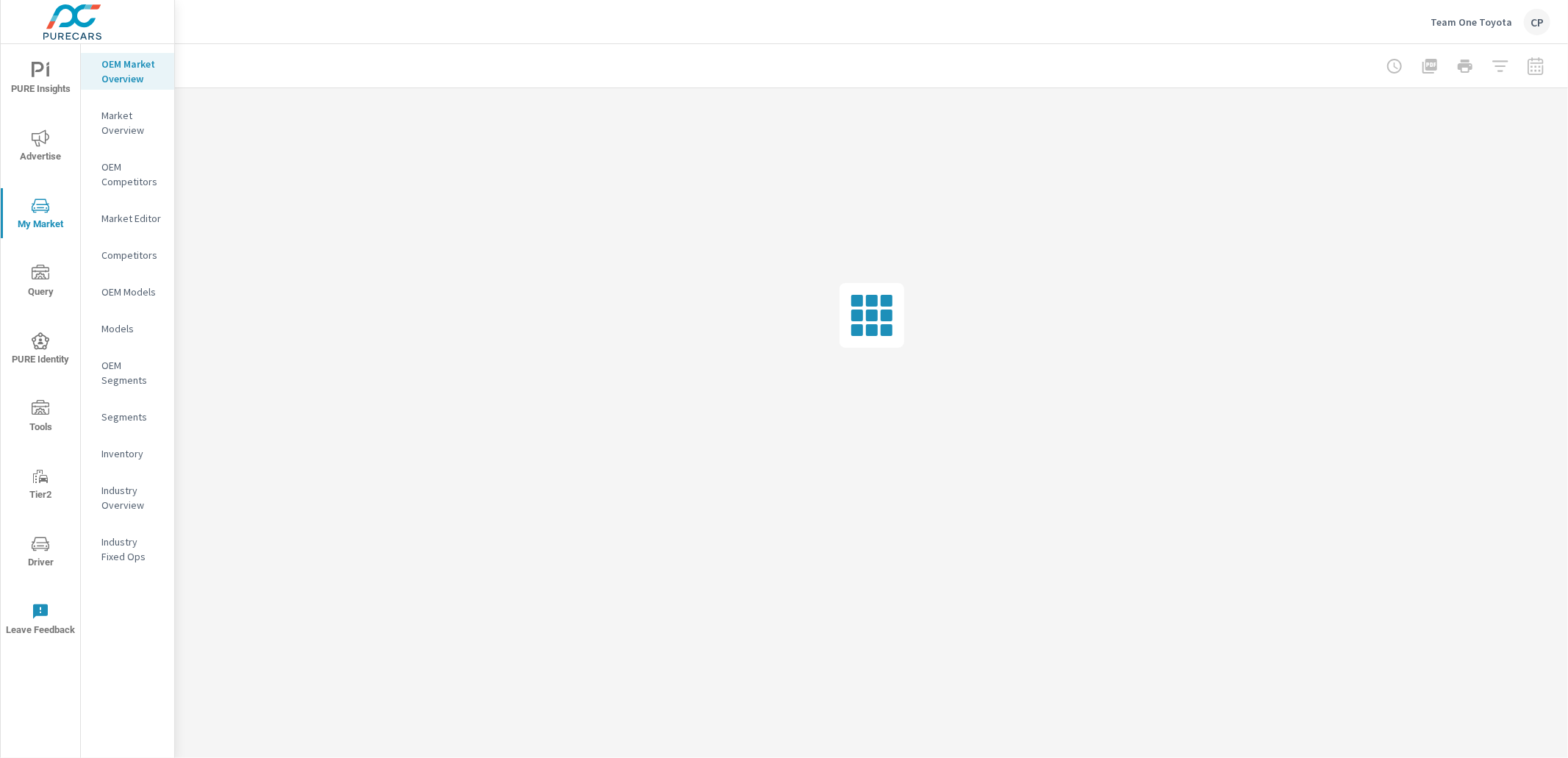
click at [134, 449] on p "Inventory" at bounding box center [132, 453] width 61 height 15
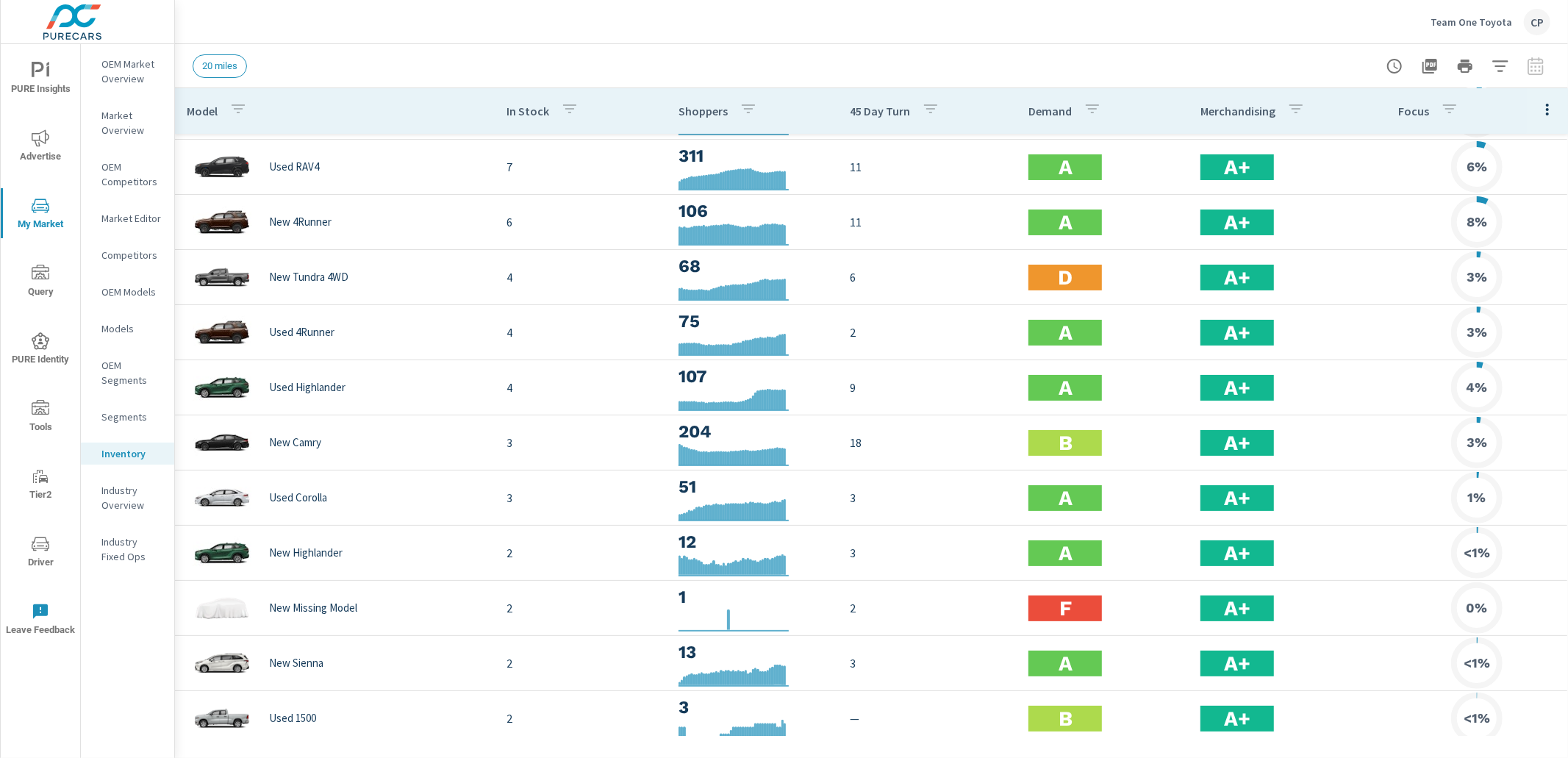
scroll to position [111, 0]
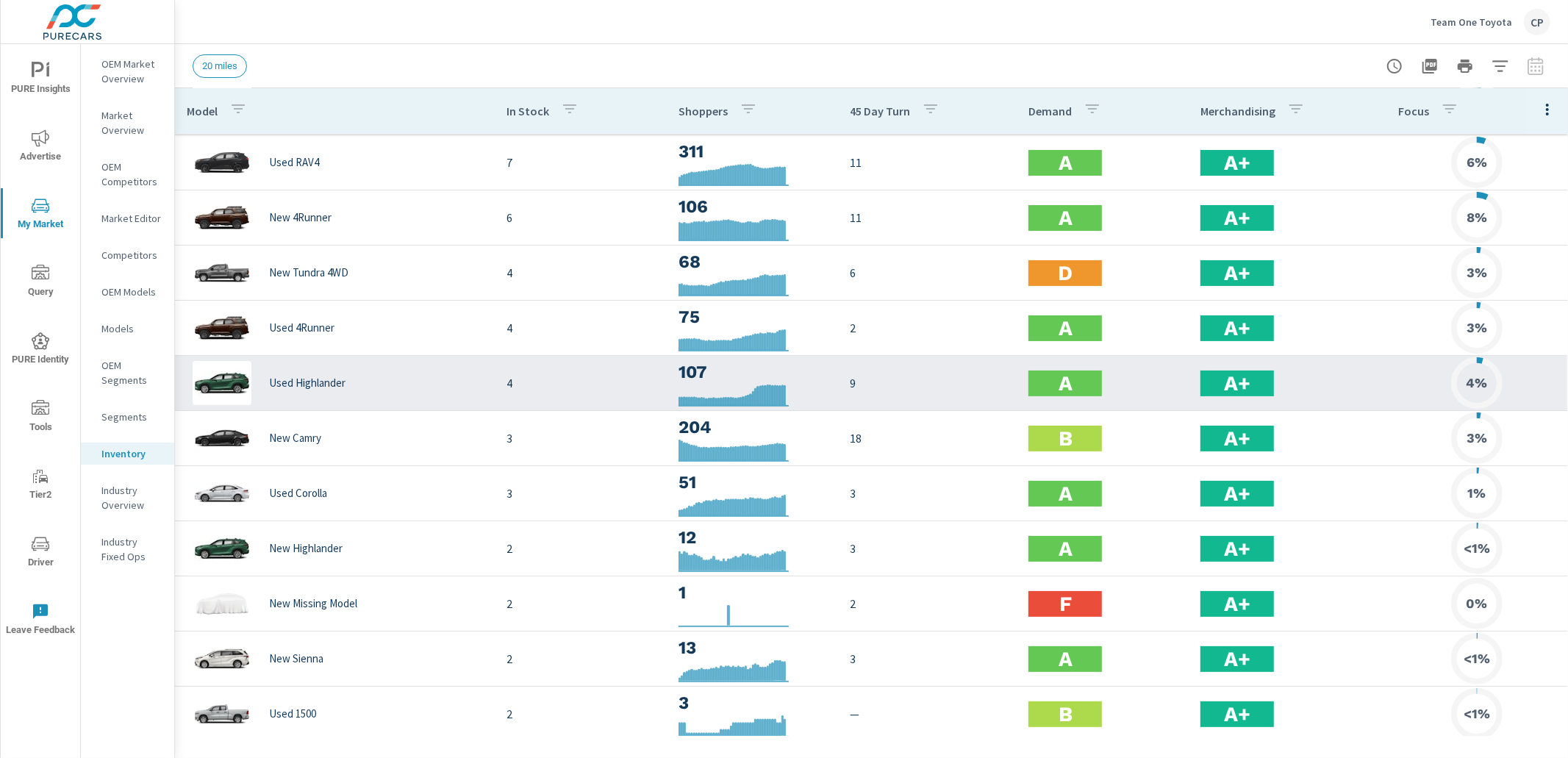
scroll to position [131, 0]
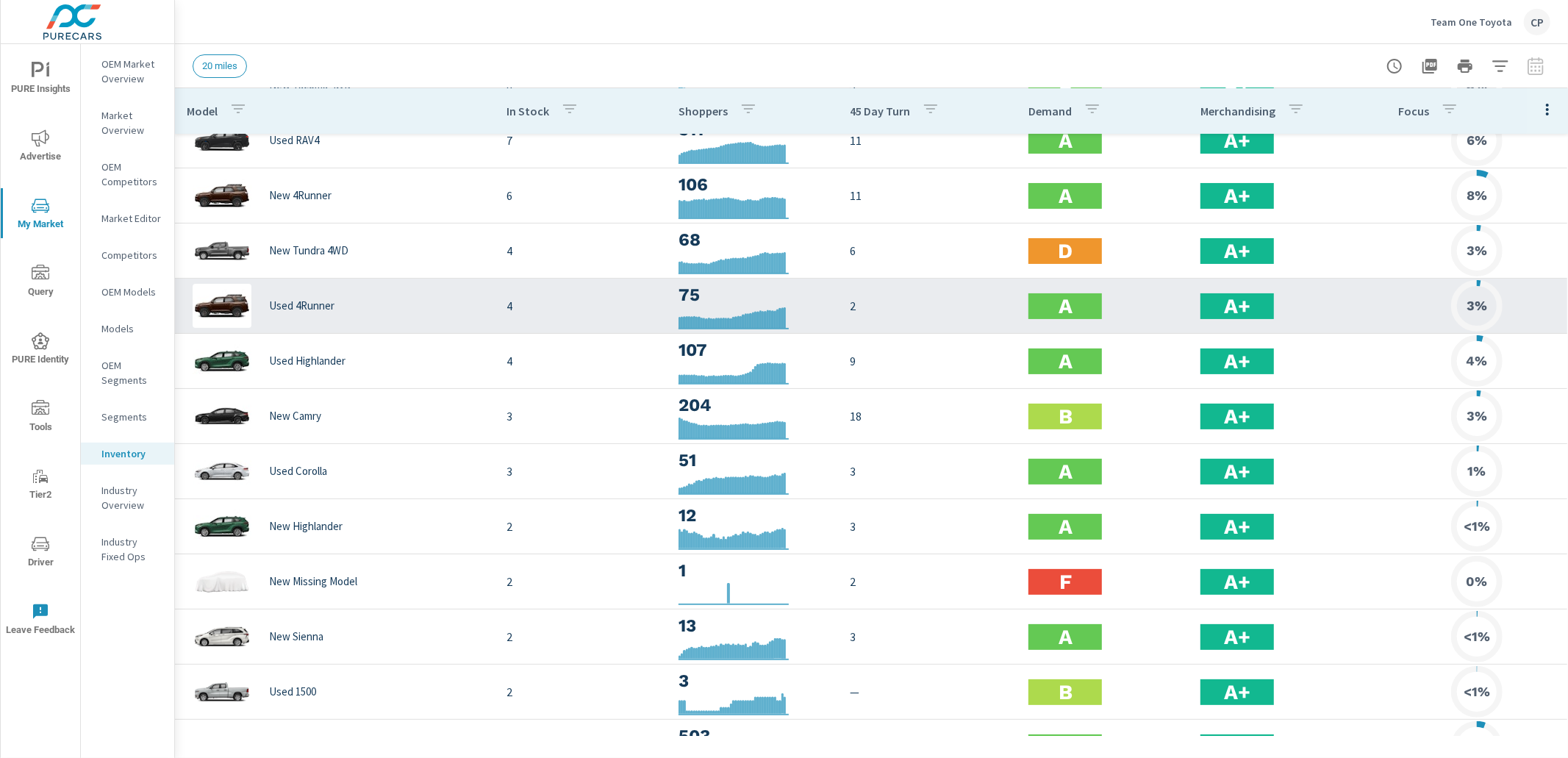
scroll to position [25, 0]
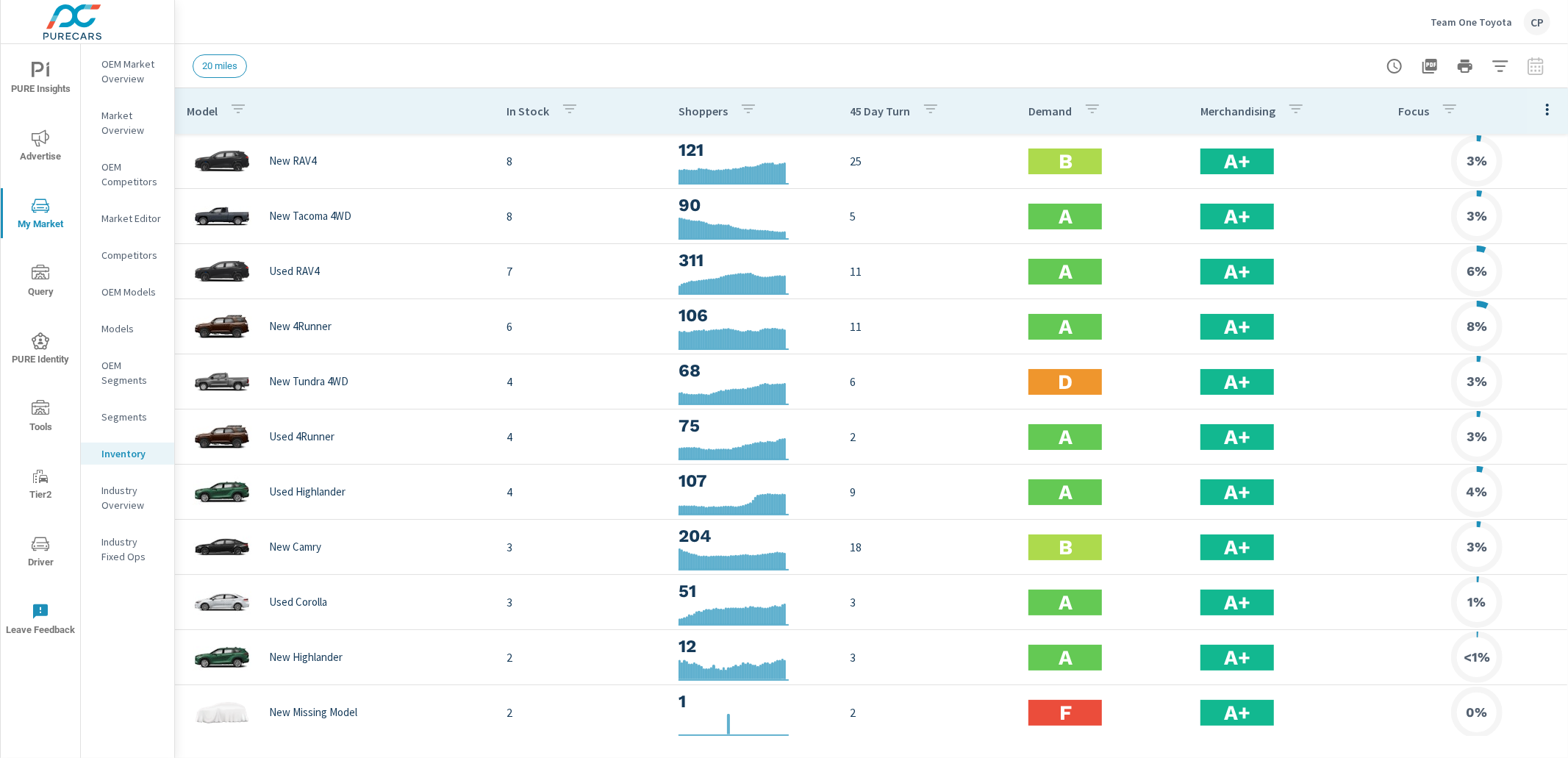
click at [125, 323] on p "Models" at bounding box center [132, 328] width 61 height 15
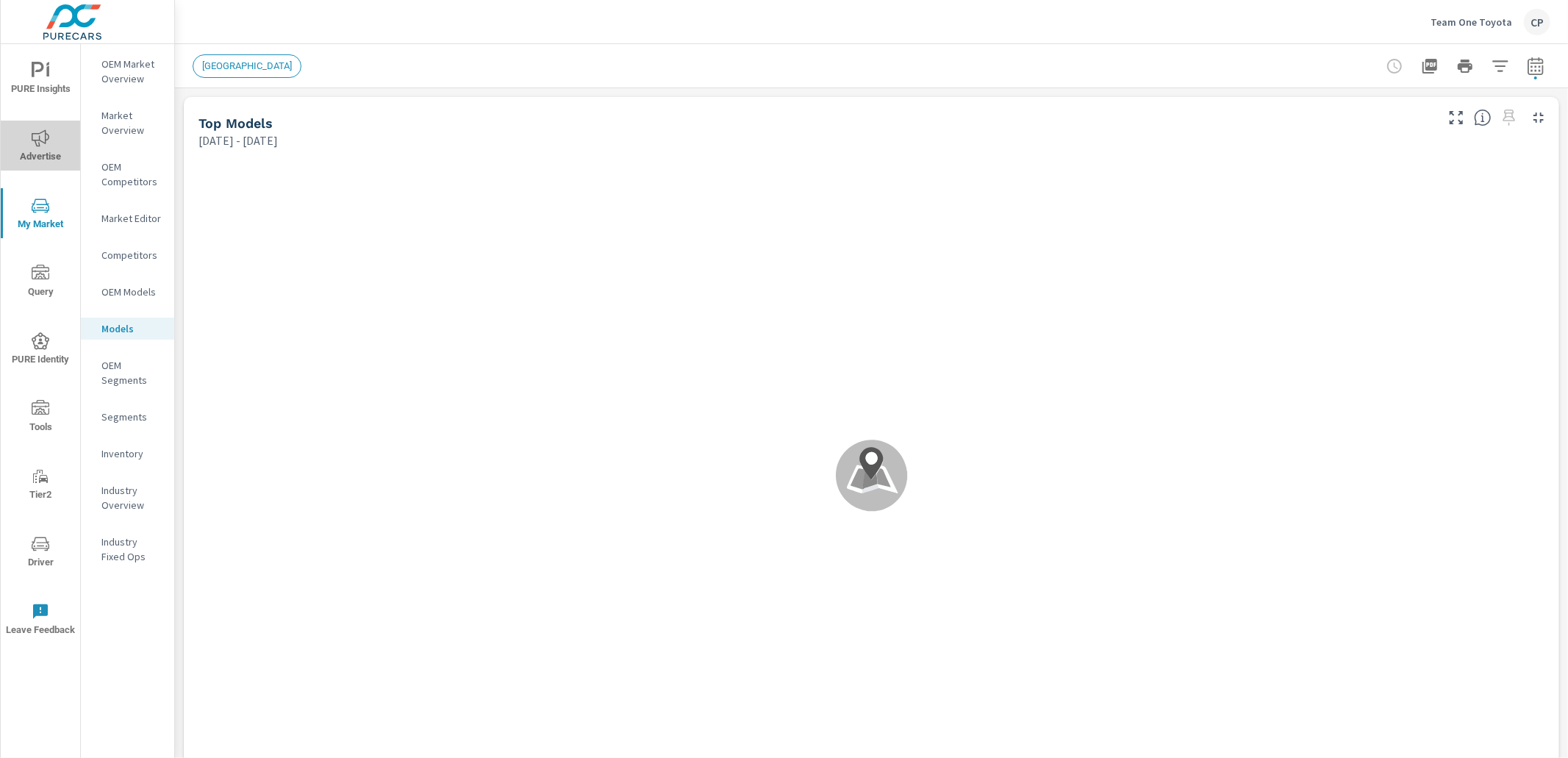
click at [17, 136] on span "Advertise" at bounding box center [40, 147] width 70 height 36
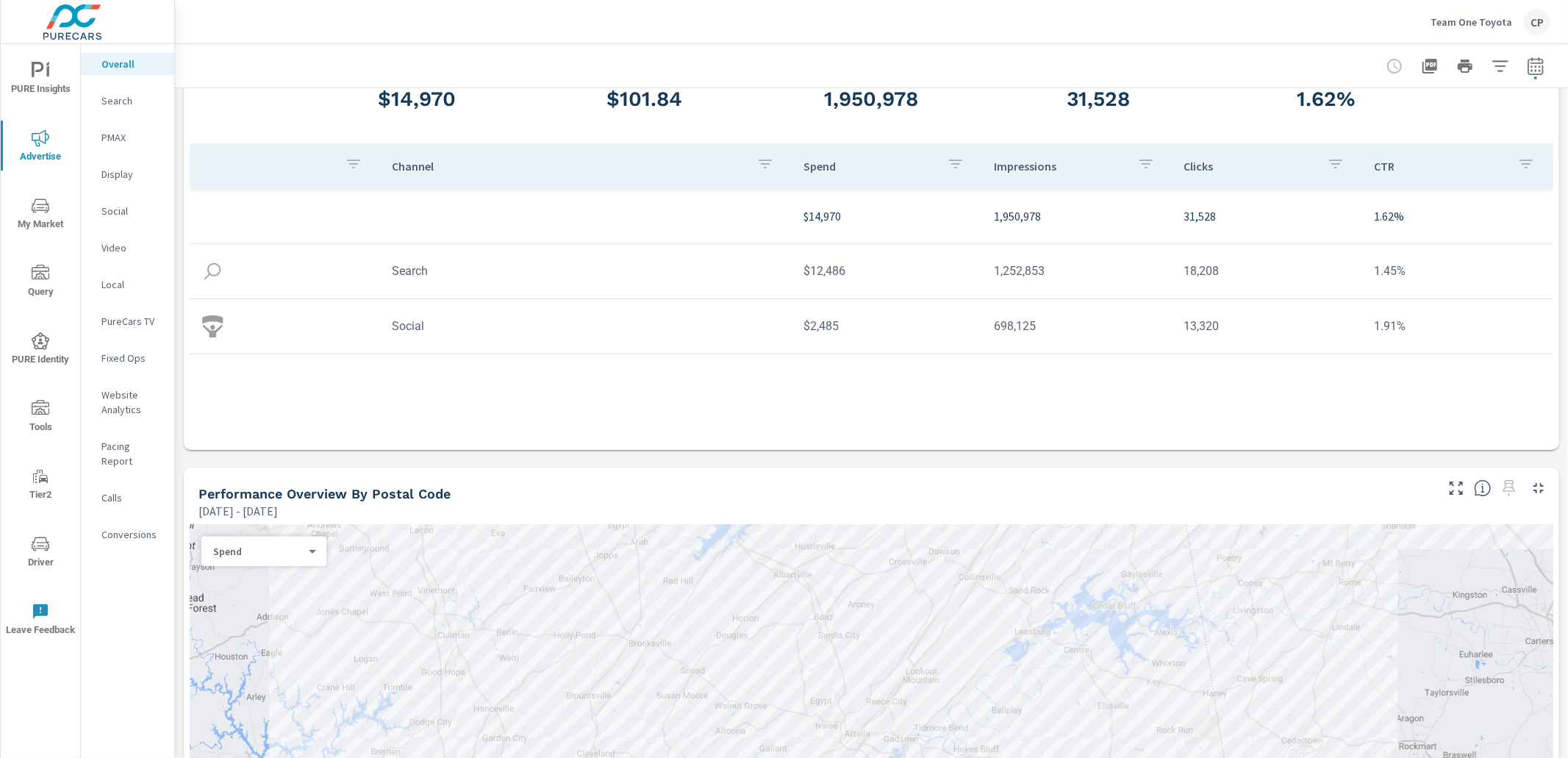
scroll to position [124, 0]
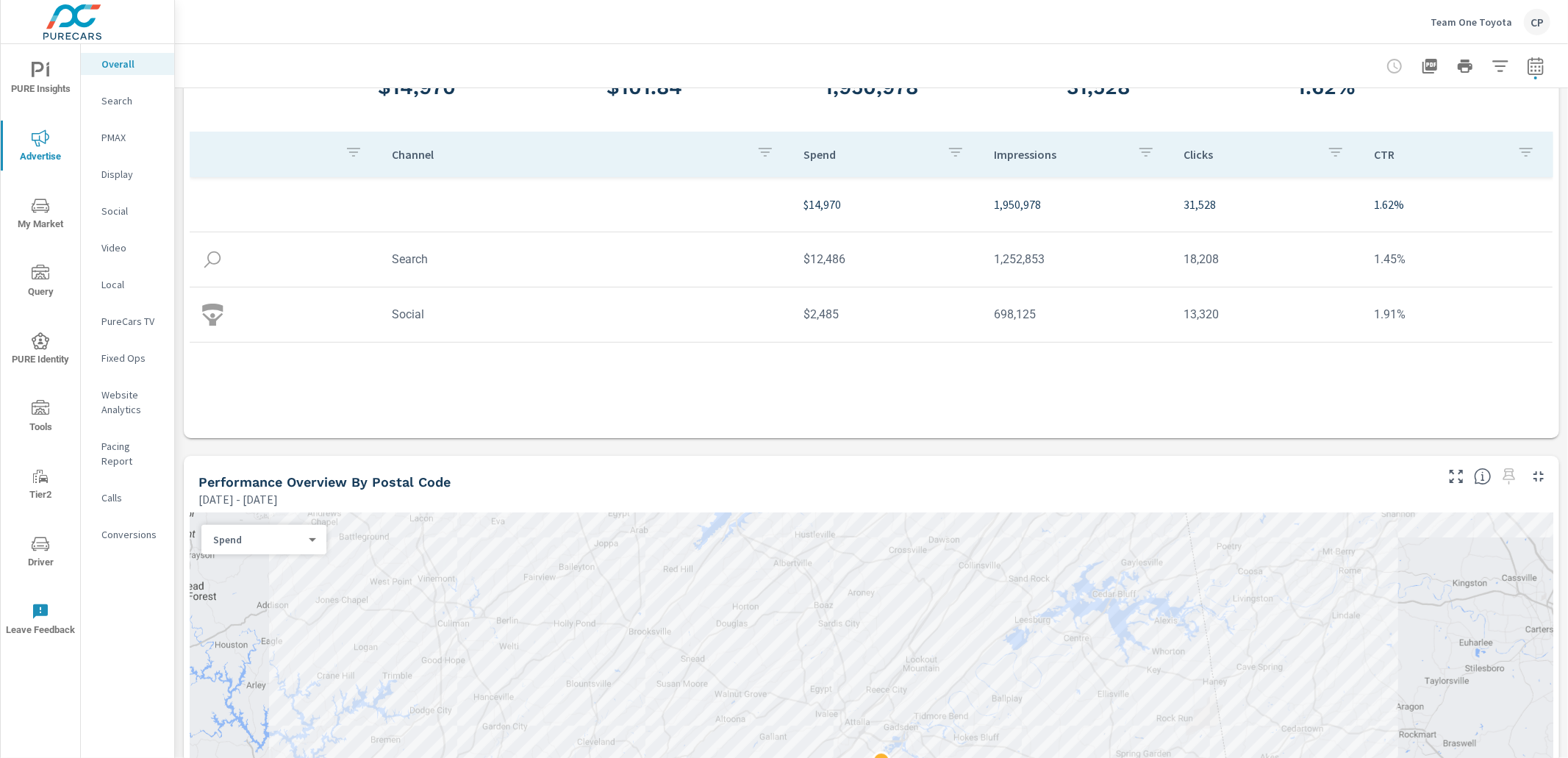
click at [45, 77] on icon "nav menu" at bounding box center [40, 70] width 18 height 18
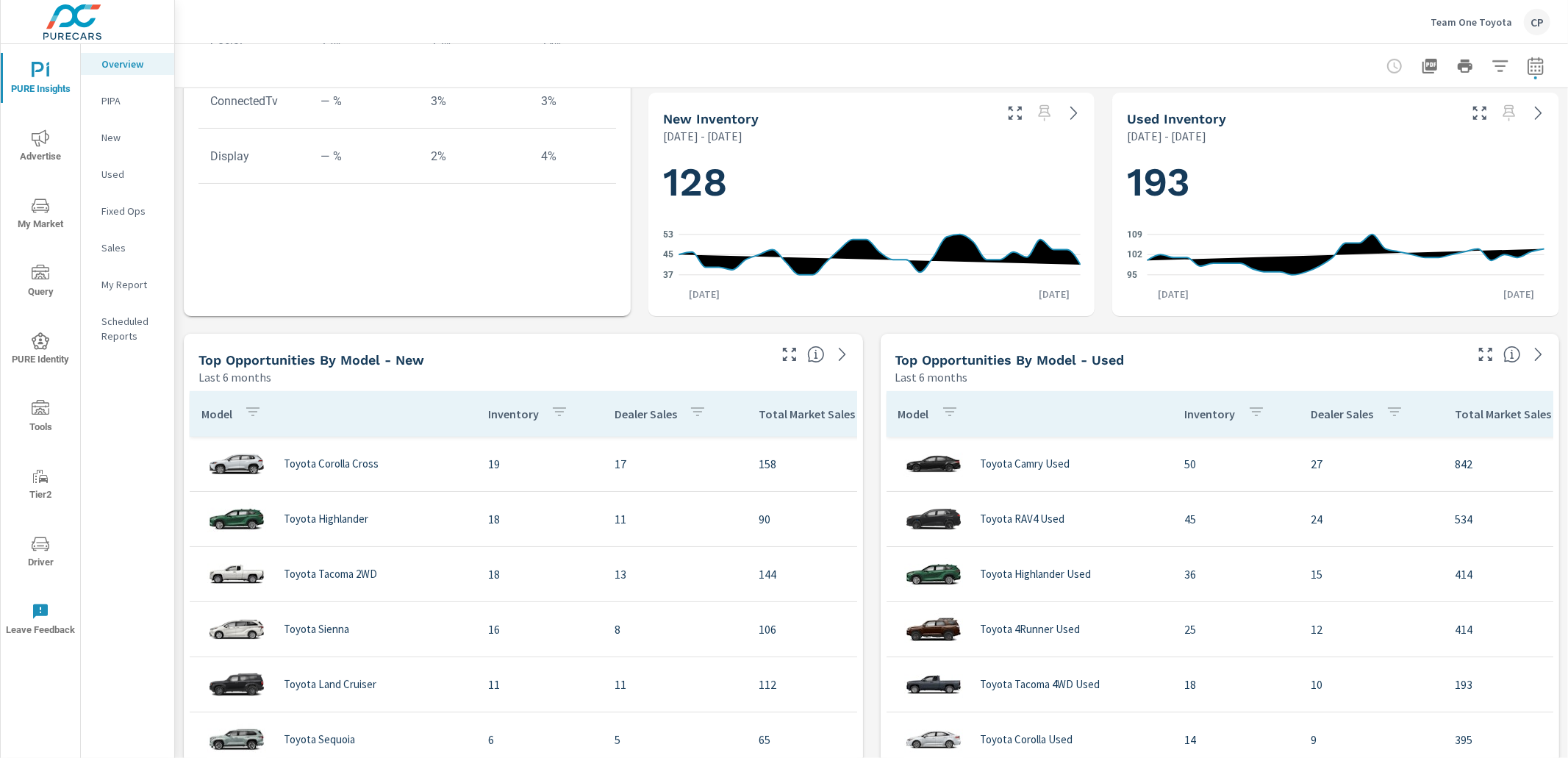
scroll to position [729, 0]
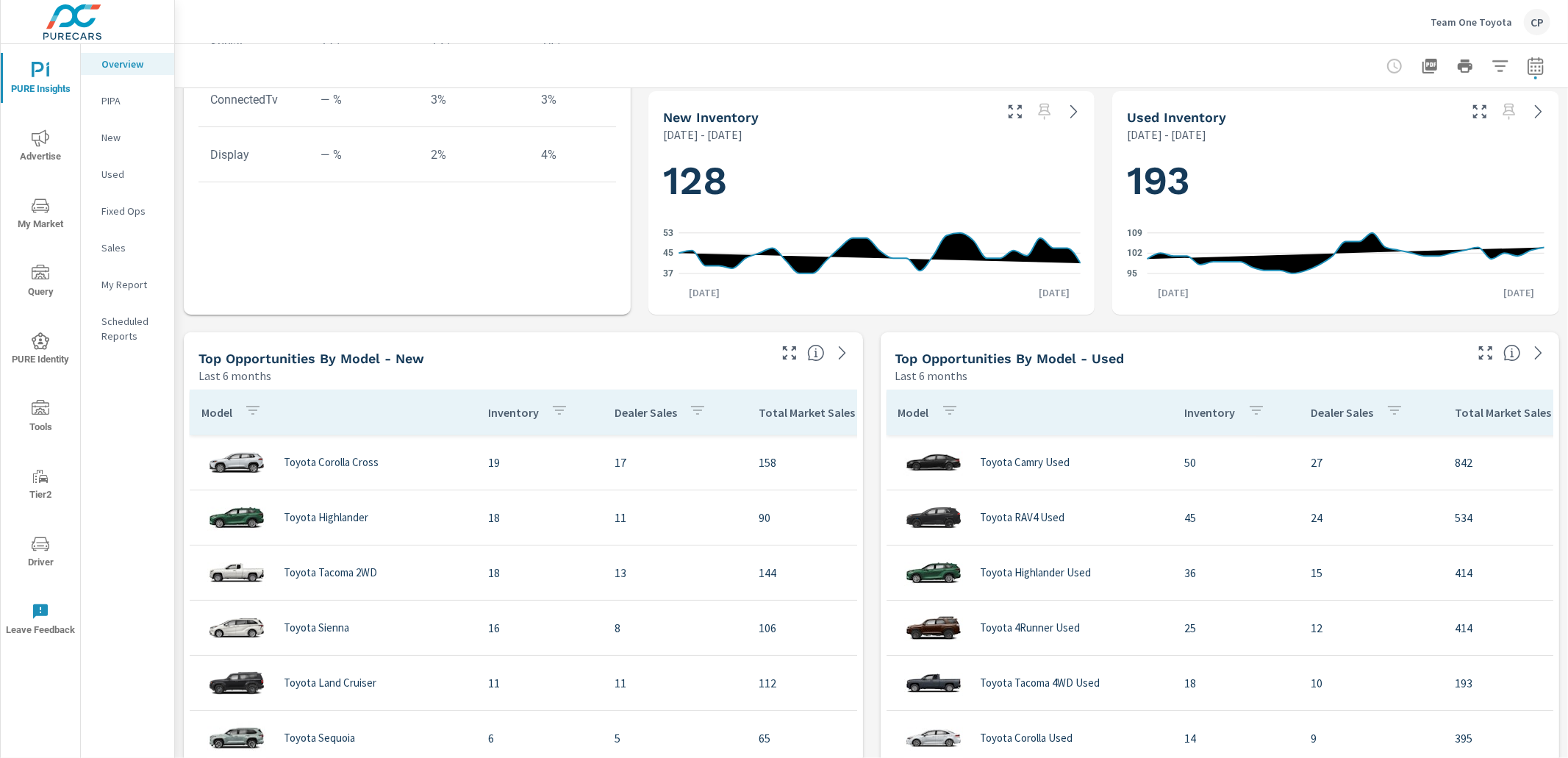
click at [135, 277] on p "My Report" at bounding box center [132, 284] width 61 height 15
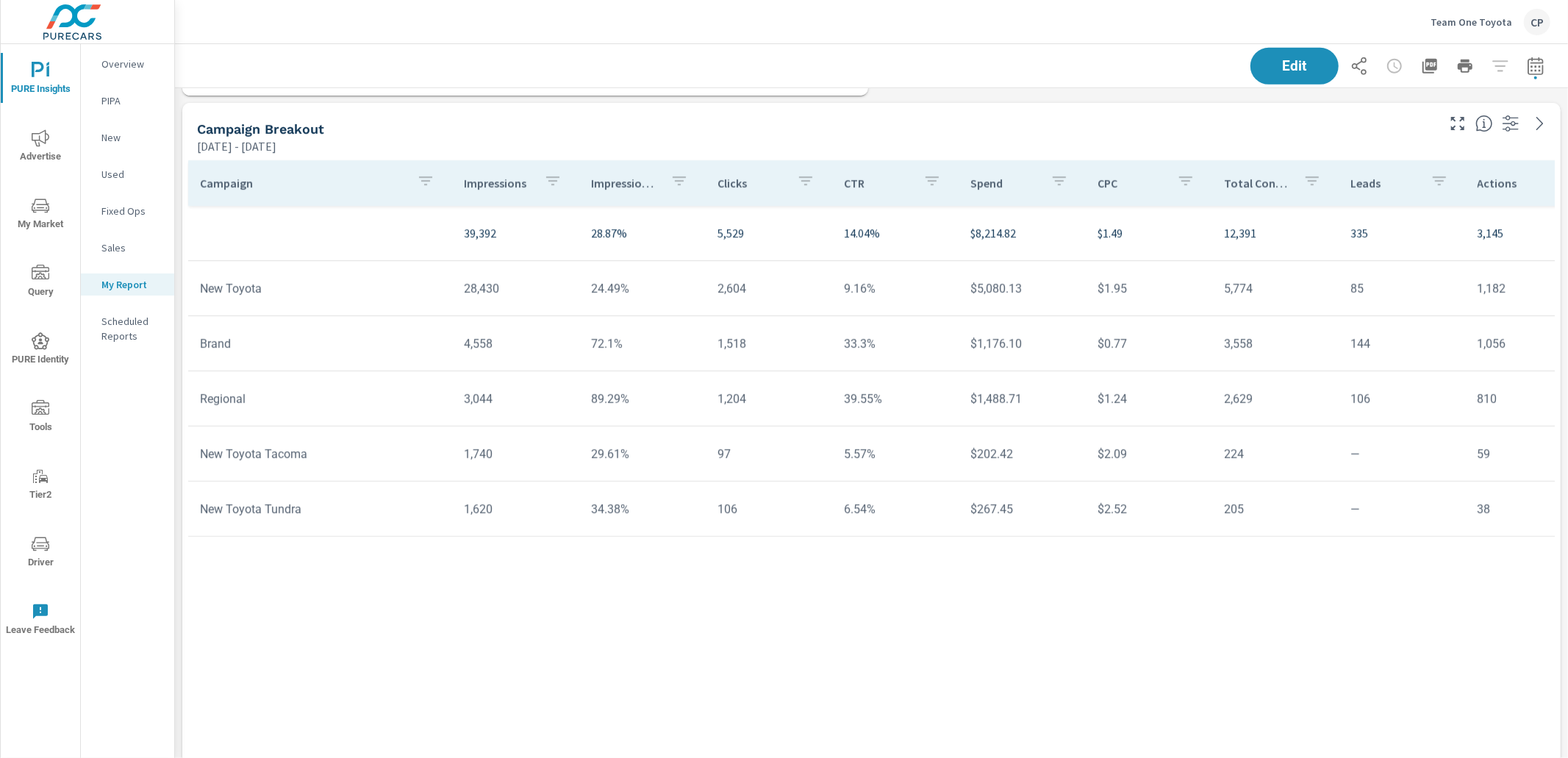
scroll to position [2713, 1393]
drag, startPoint x: 1541, startPoint y: 60, endPoint x: 1538, endPoint y: 67, distance: 7.6
click at [1540, 61] on icon "button" at bounding box center [1536, 66] width 18 height 18
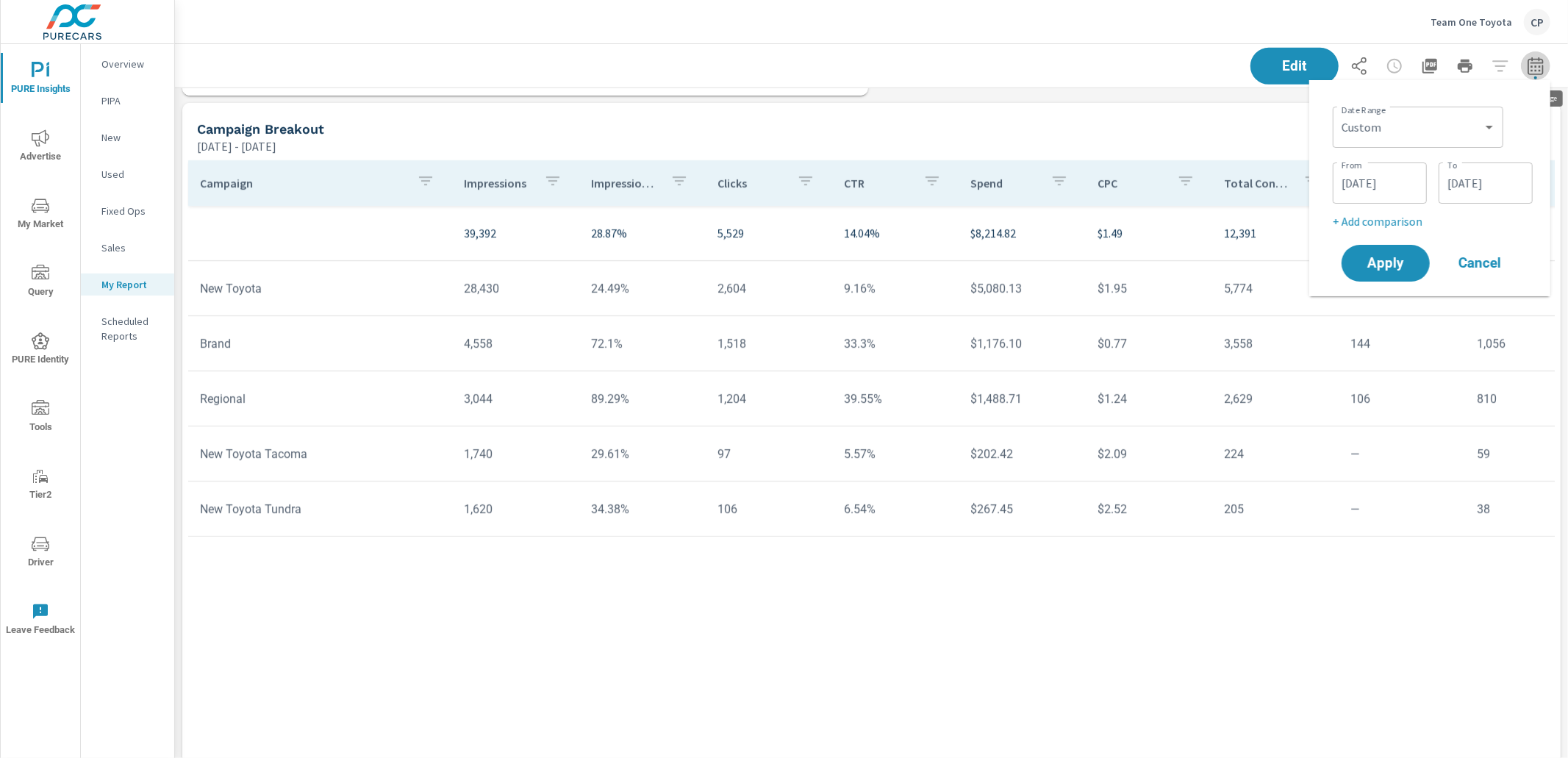
click at [1535, 71] on icon "button" at bounding box center [1536, 66] width 18 height 18
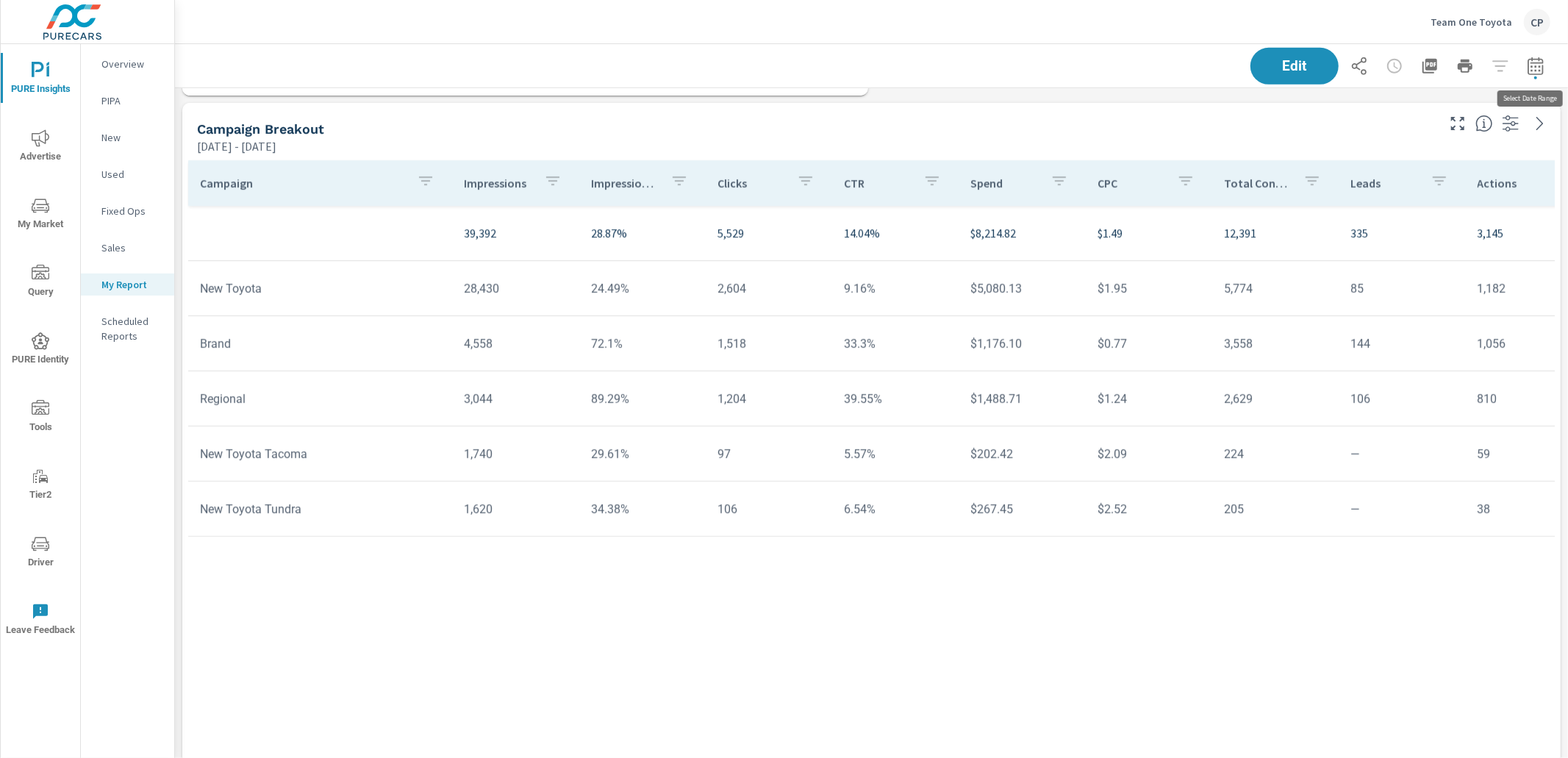
click at [1534, 67] on icon "button" at bounding box center [1536, 66] width 18 height 18
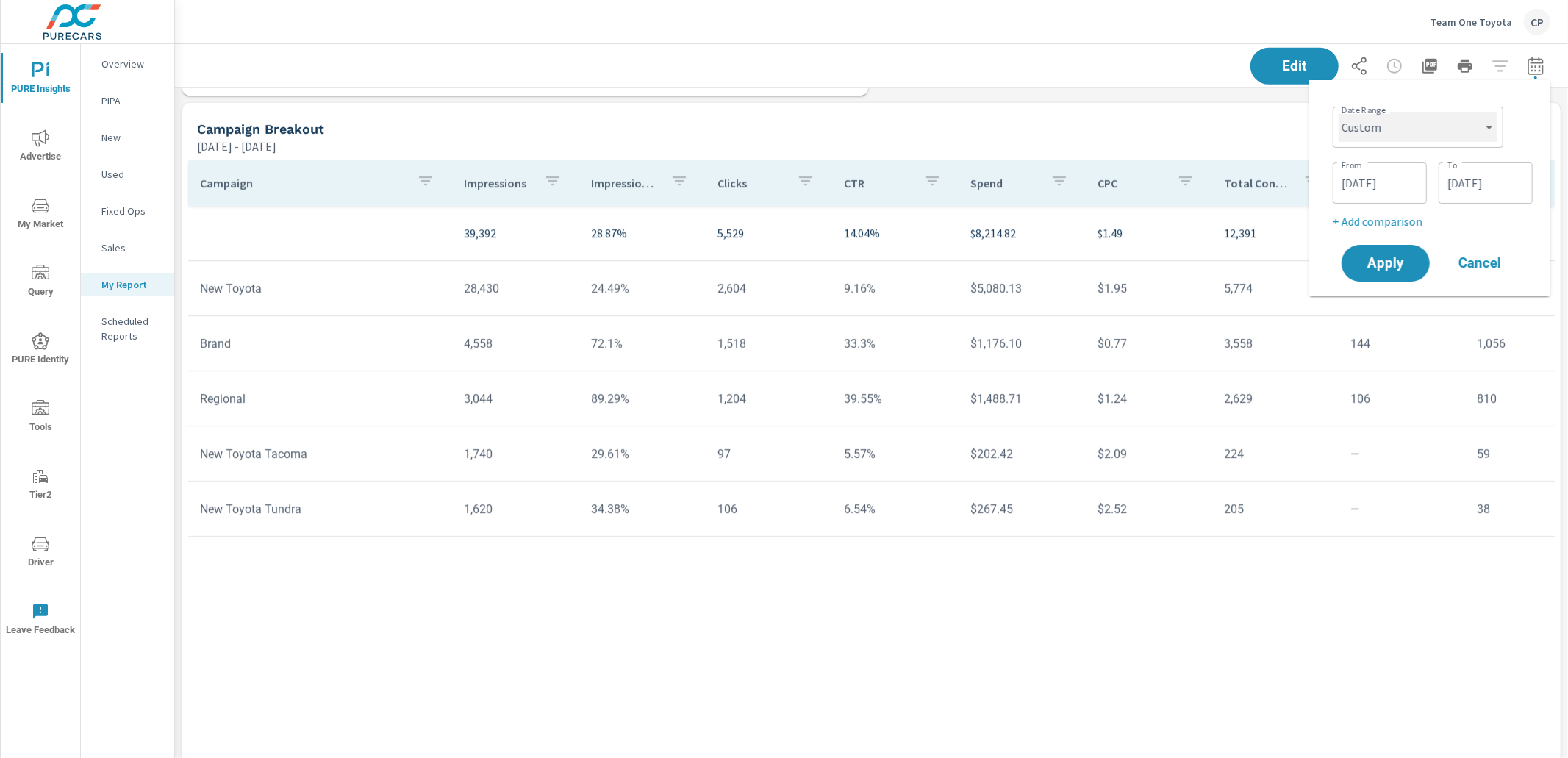
click at [1438, 141] on select "Custom [DATE] Last week Last 7 days Last 14 days Last 30 days Last 45 days Last…" at bounding box center [1418, 127] width 159 height 29
click at [1339, 112] on select "Custom [DATE] Last week Last 7 days Last 14 days Last 30 days Last 45 days Last…" at bounding box center [1418, 127] width 159 height 29
select select "Last month"
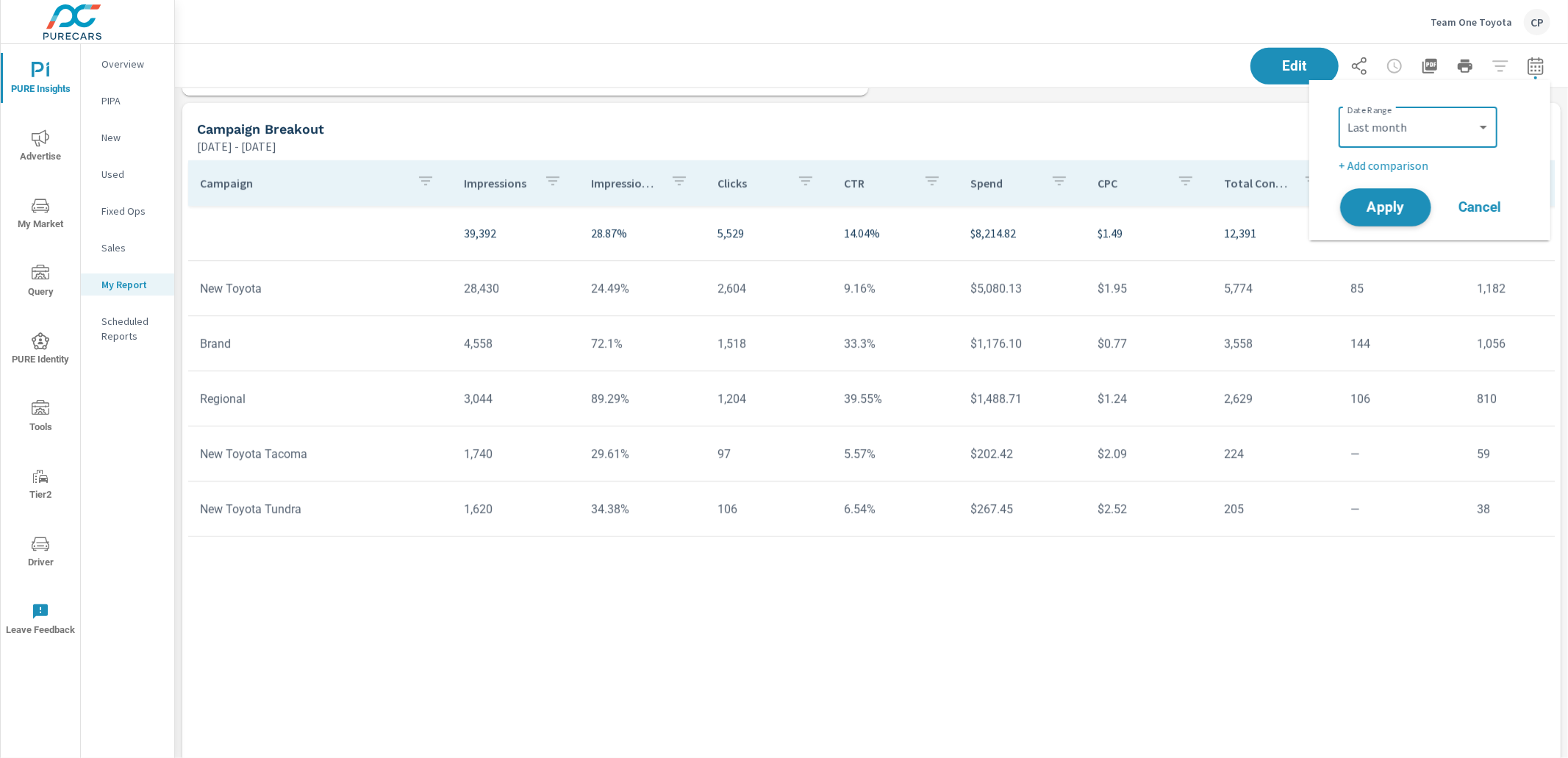
click at [1409, 209] on span "Apply" at bounding box center [1386, 208] width 60 height 14
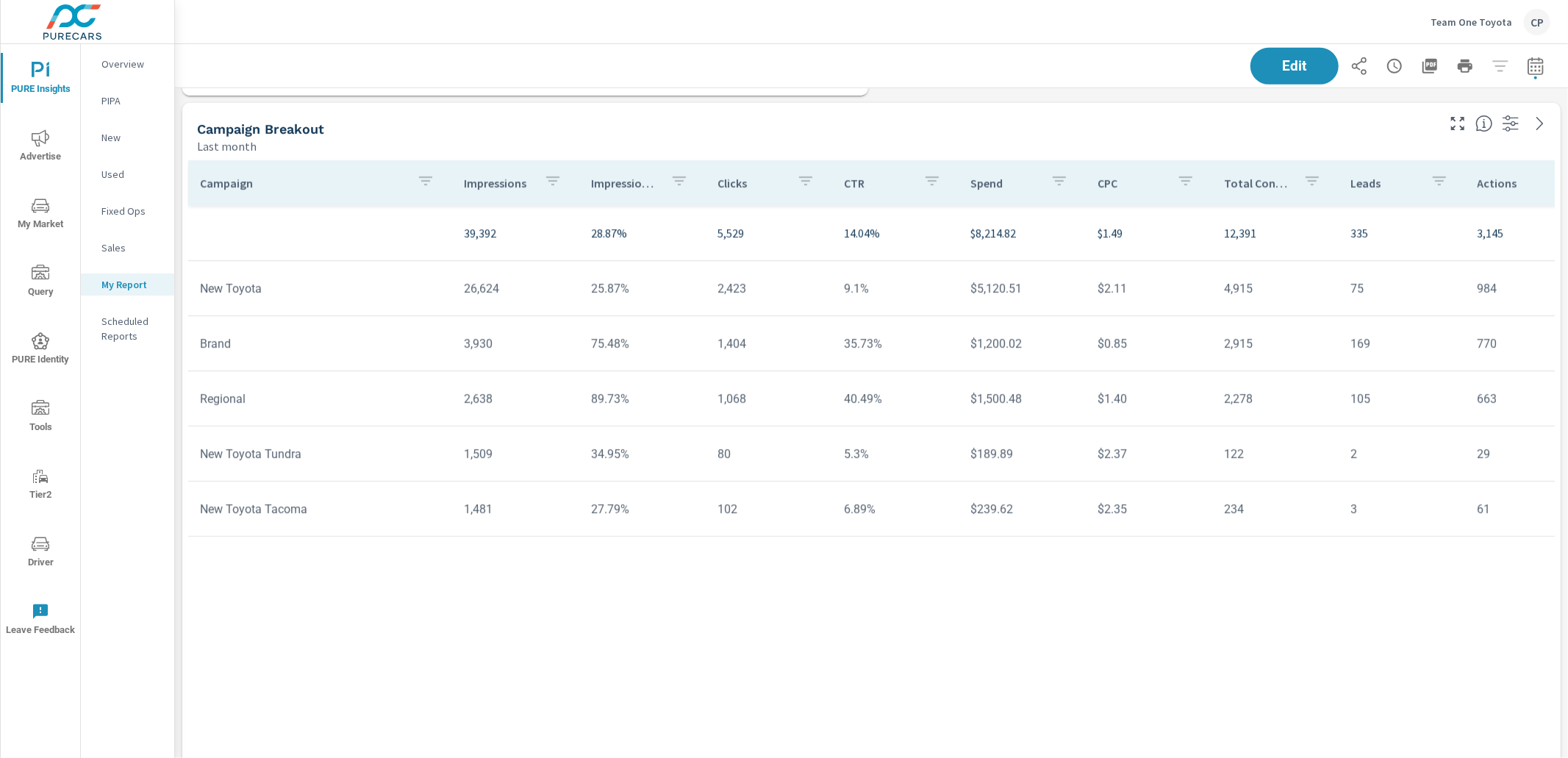
scroll to position [0, 1]
click at [1541, 63] on icon "button" at bounding box center [1536, 66] width 18 height 18
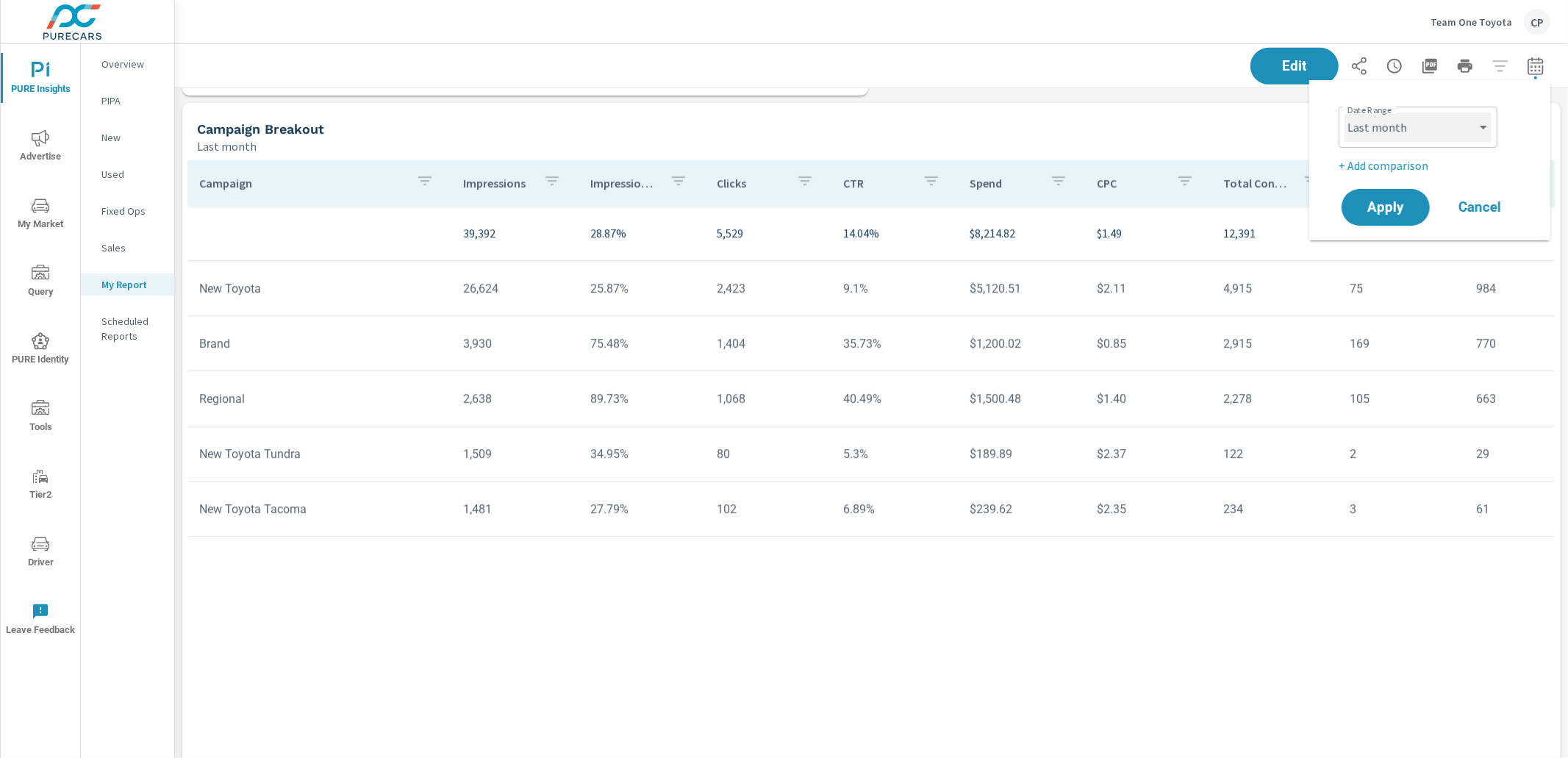
click at [1409, 130] on select "Custom [DATE] Last week Last 7 days Last 14 days Last 30 days Last 45 days Last…" at bounding box center [1418, 127] width 147 height 29
click at [1345, 112] on select "Custom [DATE] Last week Last 7 days Last 14 days Last 30 days Last 45 days Last…" at bounding box center [1418, 127] width 147 height 29
select select "custom"
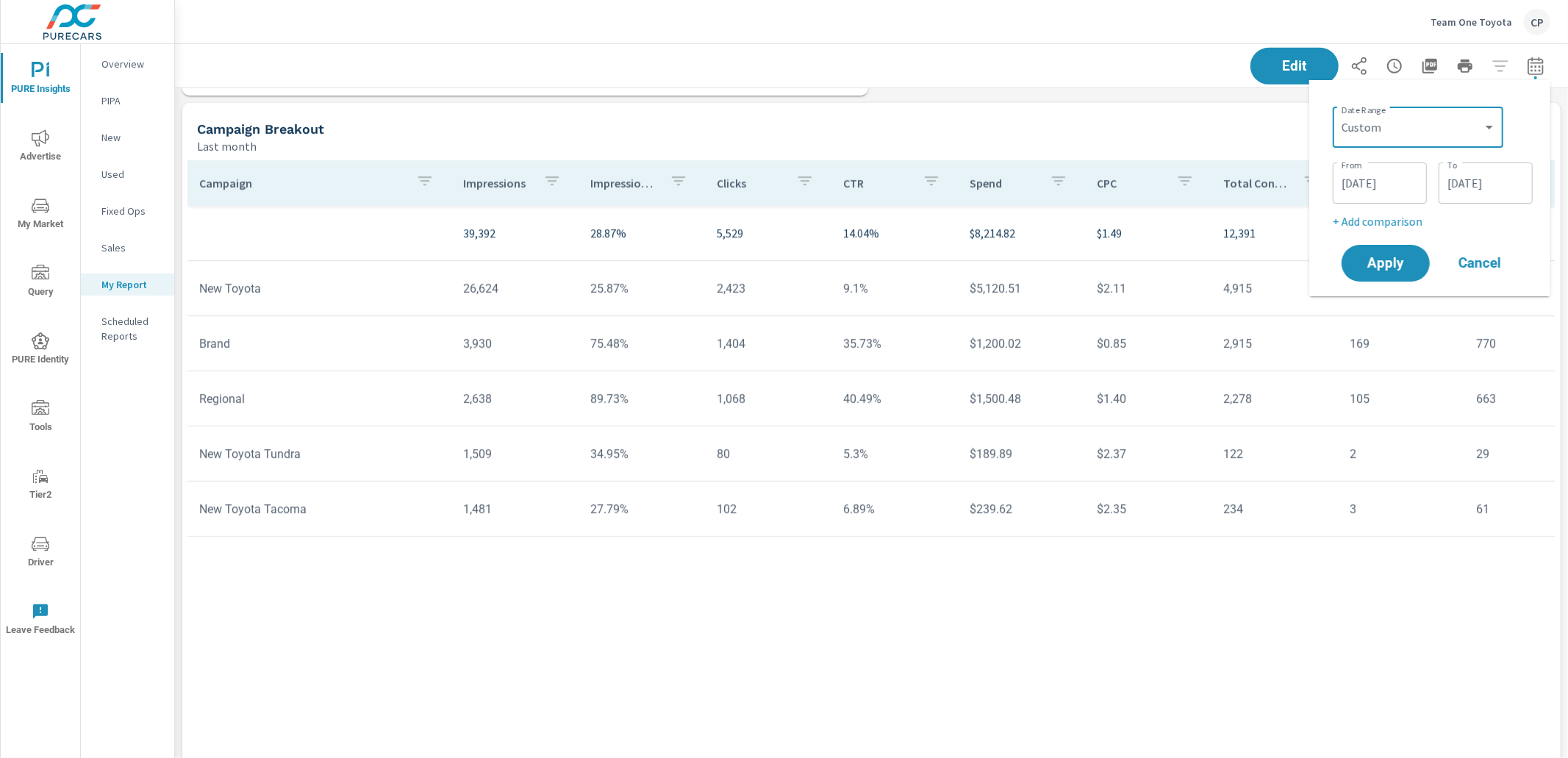
click at [1373, 183] on input "[DATE]" at bounding box center [1380, 183] width 82 height 29
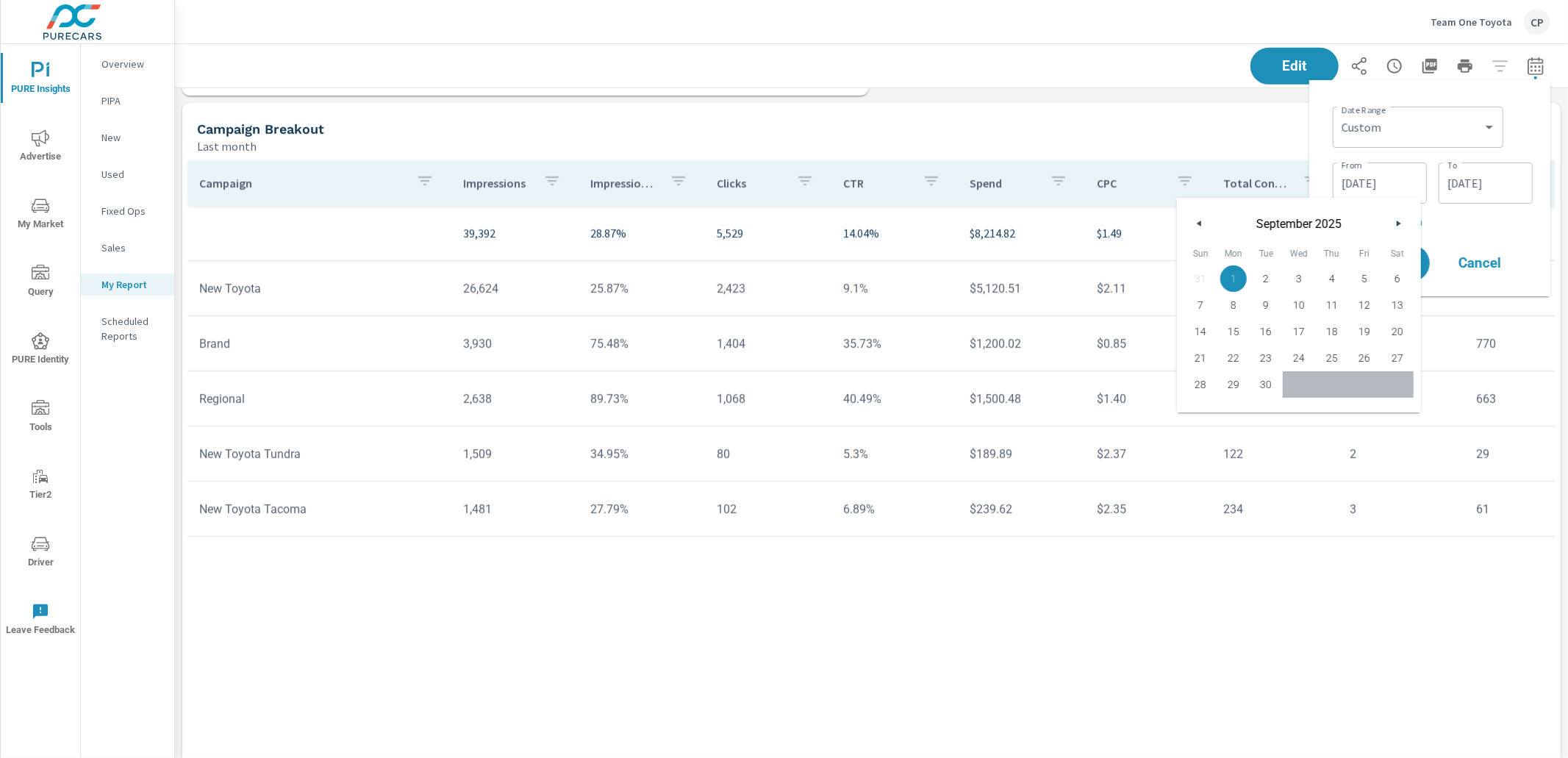
click at [1197, 222] on icon "button" at bounding box center [1198, 223] width 8 height 6
drag, startPoint x: 1357, startPoint y: 281, endPoint x: 1376, endPoint y: 270, distance: 22.0
click at [1358, 280] on span "1" at bounding box center [1365, 279] width 33 height 20
type input "[DATE]"
drag, startPoint x: 1468, startPoint y: 176, endPoint x: 1466, endPoint y: 185, distance: 9.2
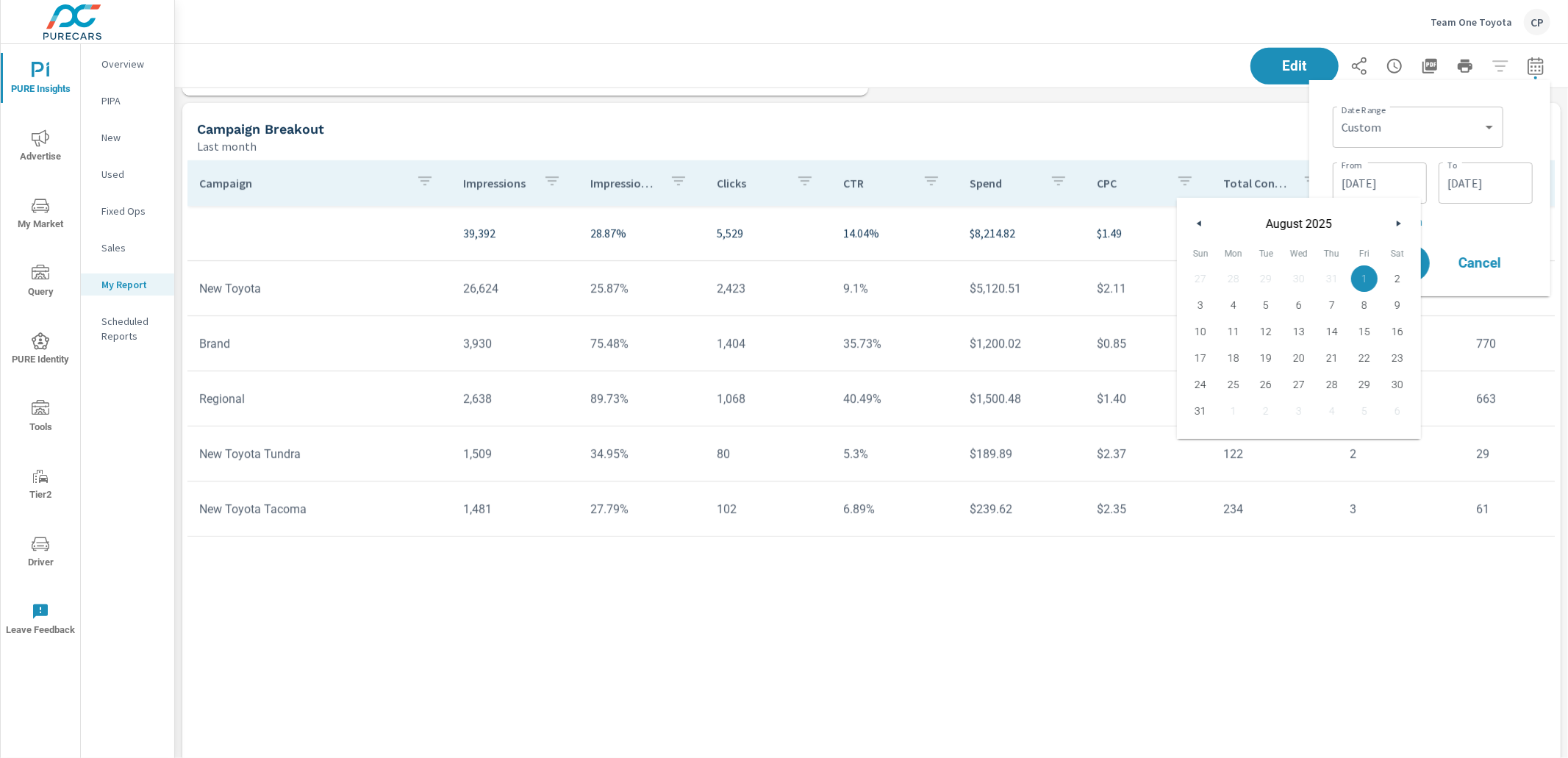
click at [1468, 176] on input "[DATE]" at bounding box center [1485, 183] width 82 height 29
drag, startPoint x: 1305, startPoint y: 223, endPoint x: 1307, endPoint y: 235, distance: 12.2
click at [1305, 225] on icon "button" at bounding box center [1304, 223] width 8 height 6
drag, startPoint x: 1315, startPoint y: 417, endPoint x: 1334, endPoint y: 416, distance: 19.0
click at [1316, 417] on span "31" at bounding box center [1307, 411] width 33 height 20
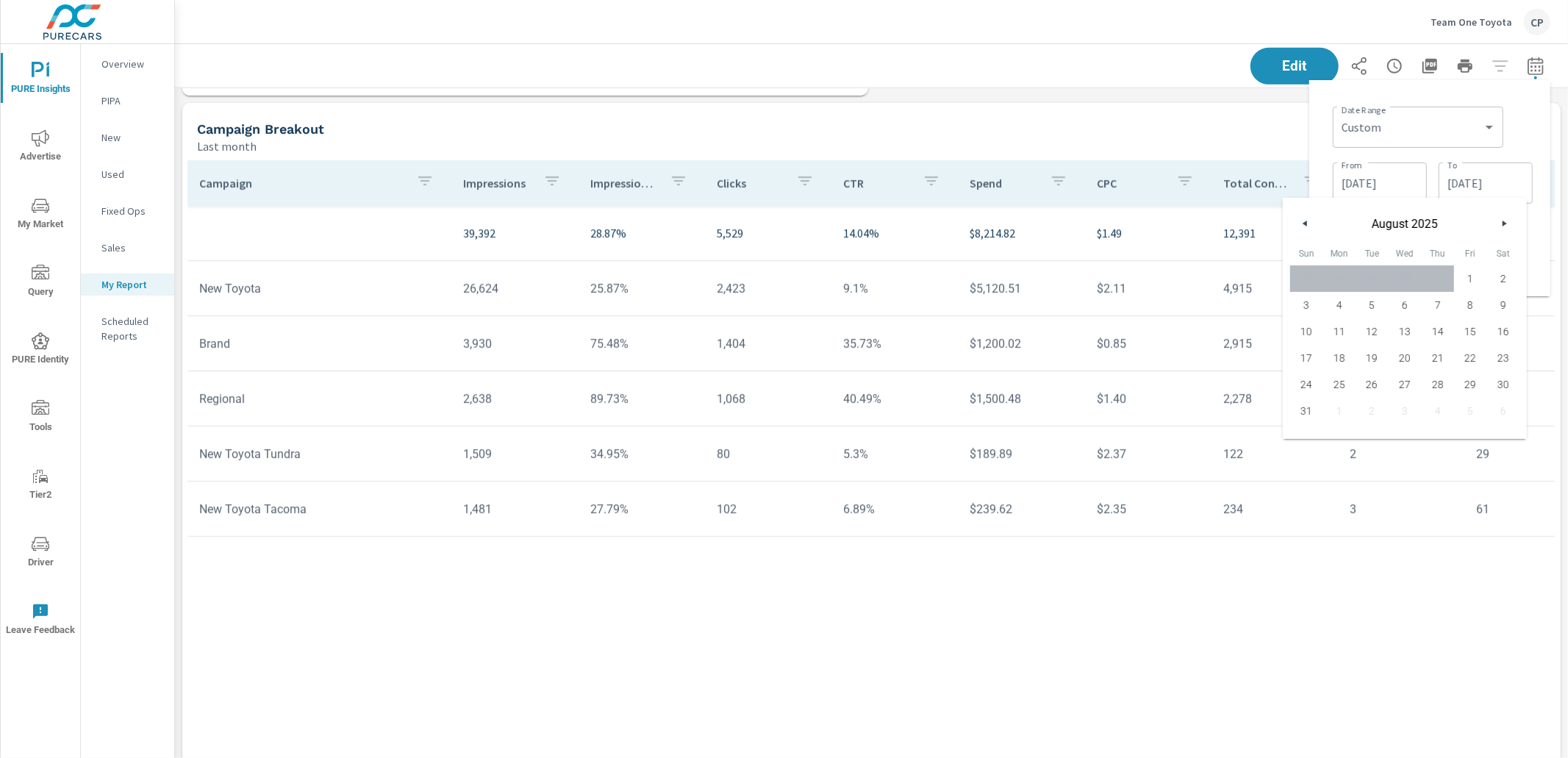
type input "[DATE]"
click at [1536, 273] on div "Date Range Custom [DATE] Last week Last 7 days Last 14 days Last 30 days Last 4…" at bounding box center [1429, 187] width 218 height 192
click at [1487, 269] on span "Cancel" at bounding box center [1479, 263] width 59 height 14
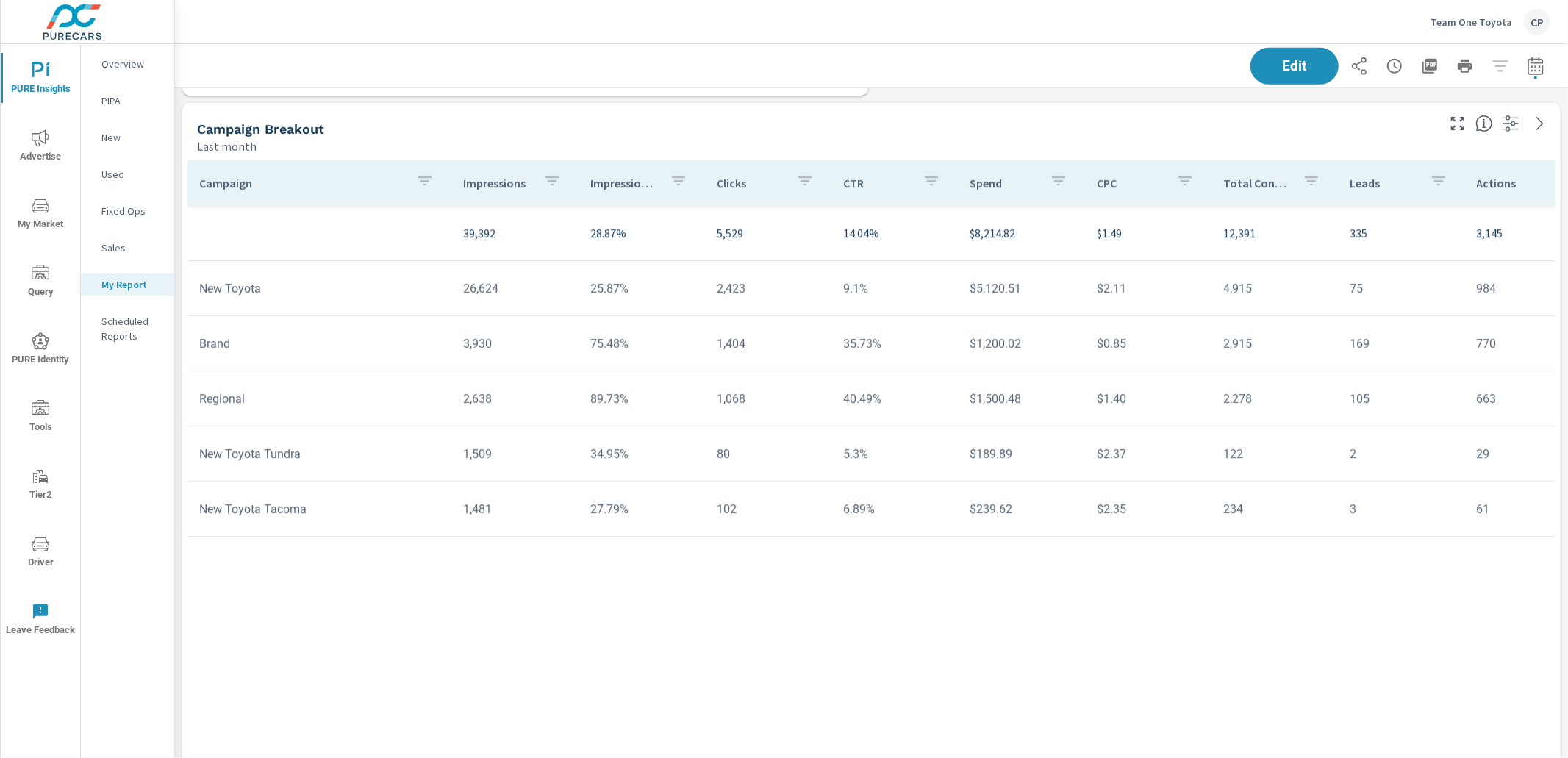
drag, startPoint x: 1540, startPoint y: 72, endPoint x: 1534, endPoint y: 79, distance: 9.2
click at [1540, 72] on icon "button" at bounding box center [1536, 66] width 18 height 18
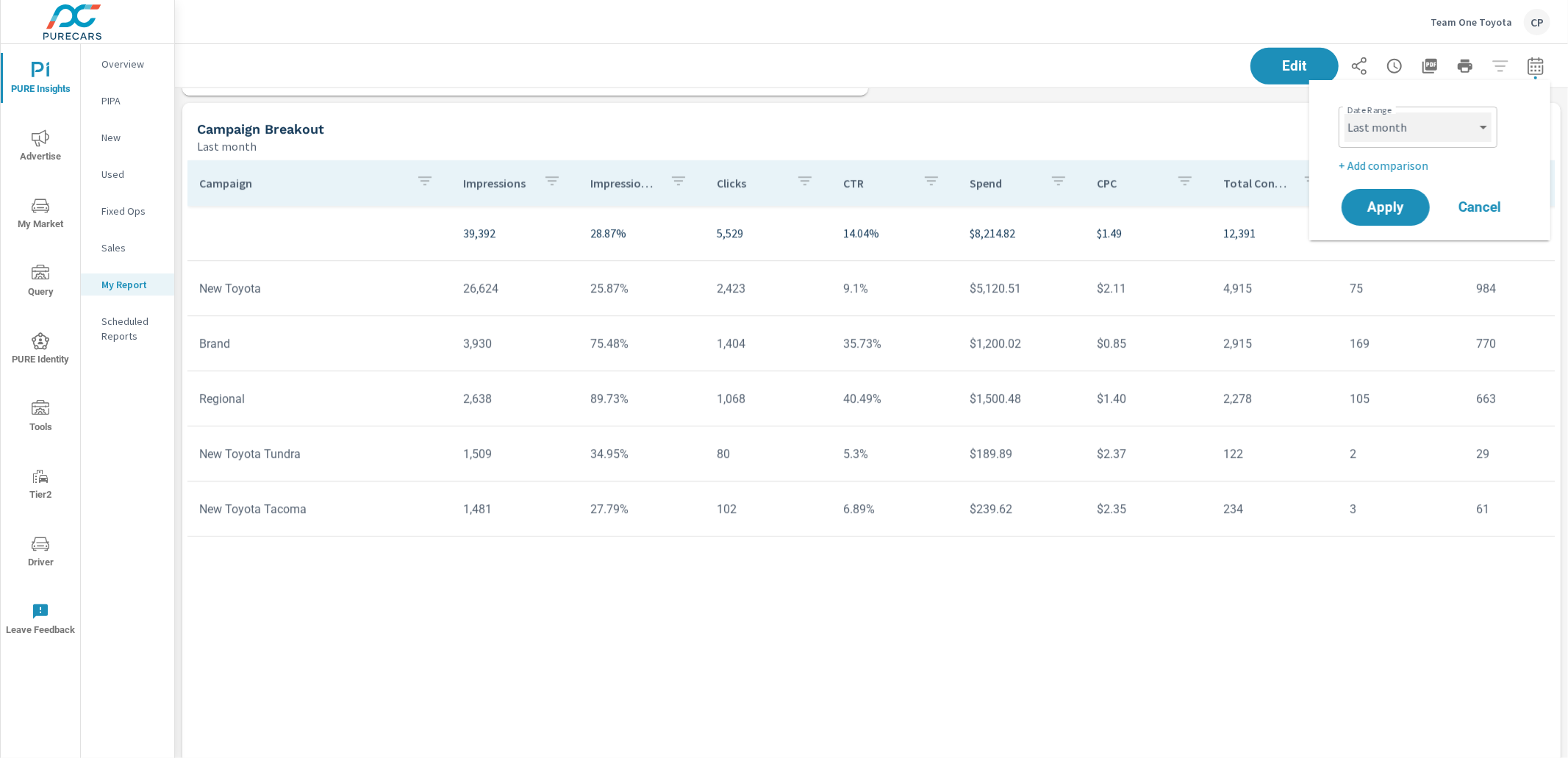
click at [1454, 137] on select "Custom [DATE] Last week Last 7 days Last 14 days Last 30 days Last 45 days Last…" at bounding box center [1418, 127] width 147 height 29
click at [1345, 112] on select "Custom [DATE] Last week Last 7 days Last 14 days Last 30 days Last 45 days Last…" at bounding box center [1418, 127] width 147 height 29
select select "custom"
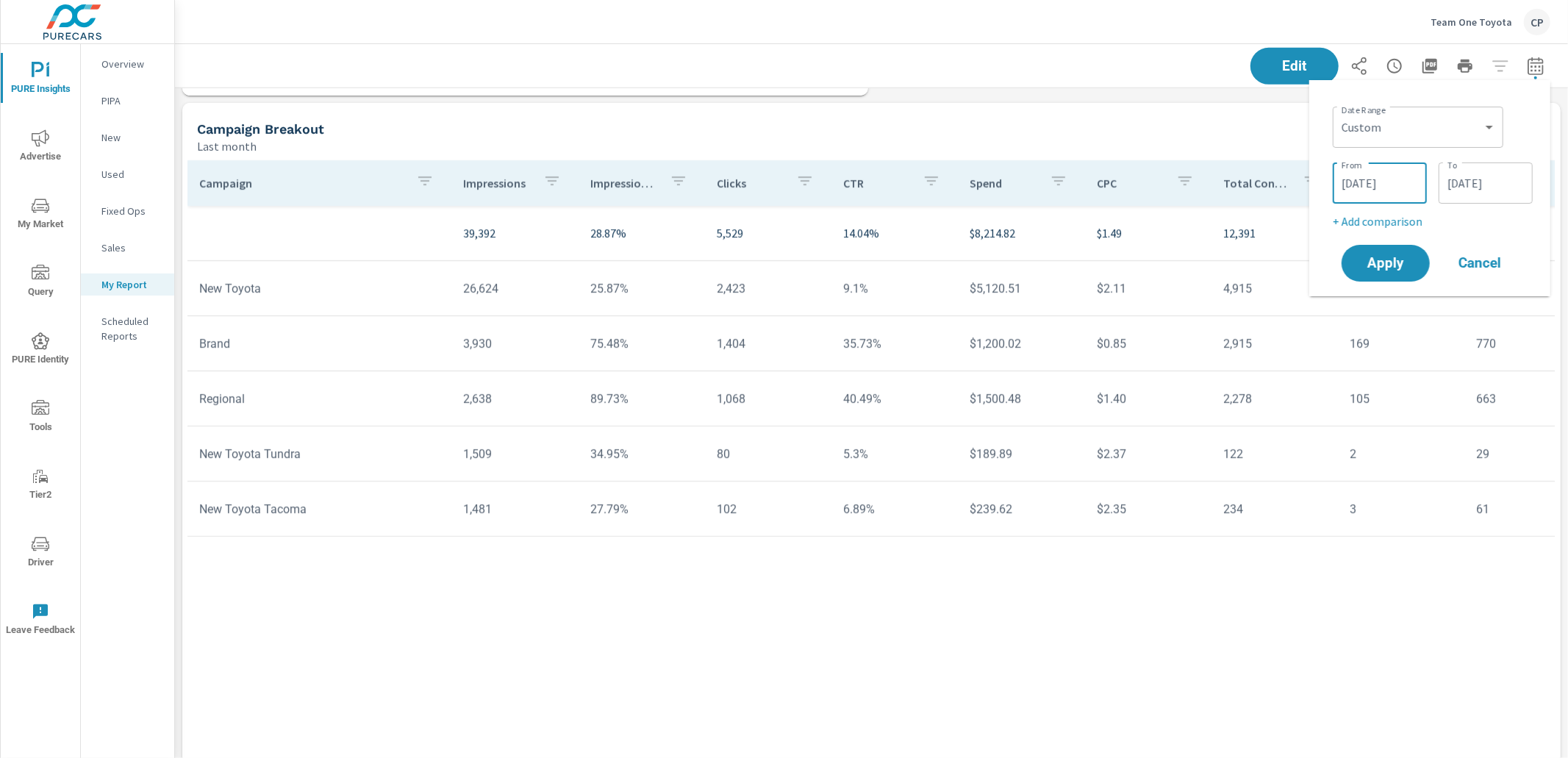
click at [1387, 183] on input "[DATE]" at bounding box center [1380, 183] width 82 height 29
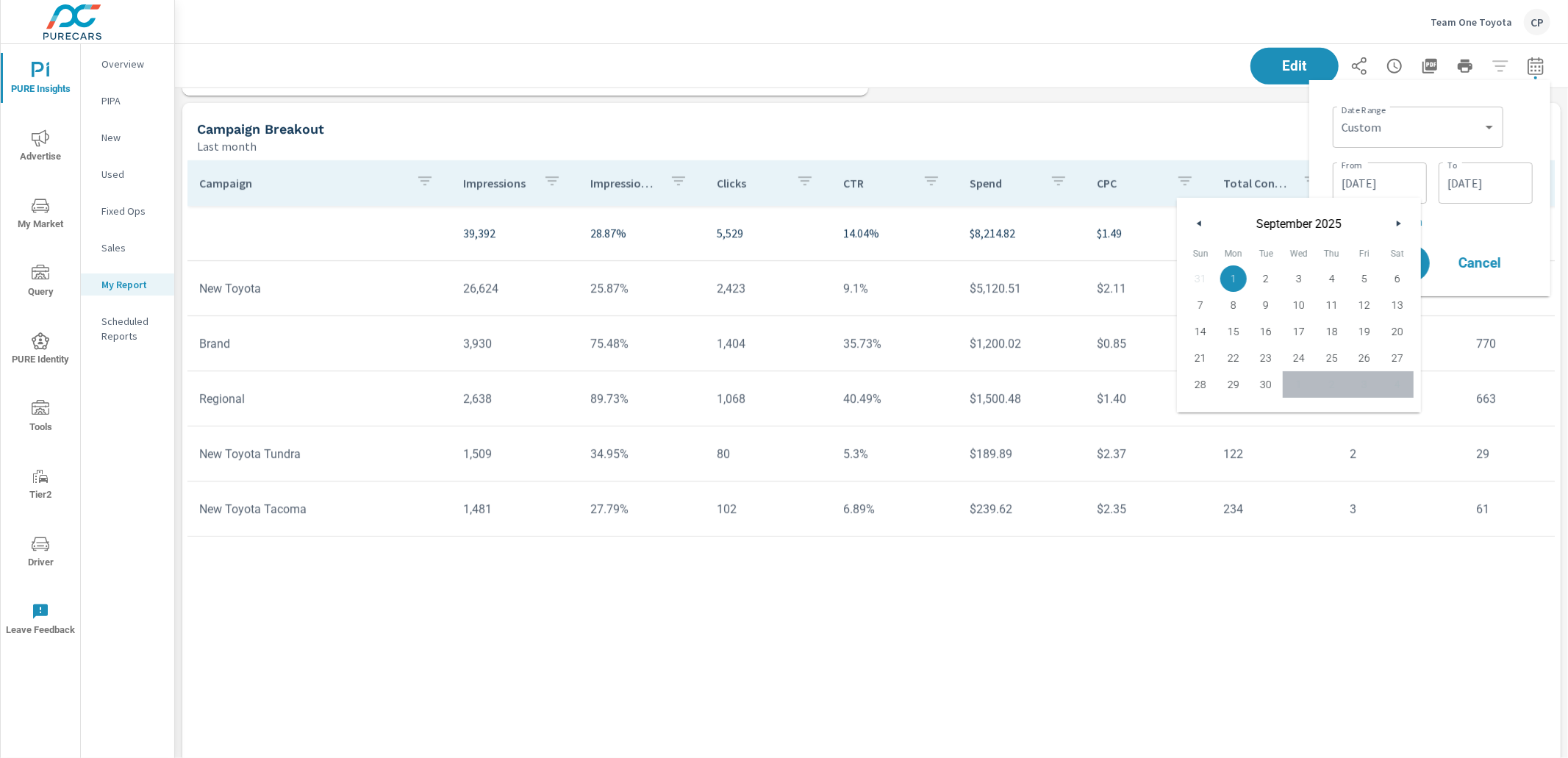
click at [1202, 223] on button "button" at bounding box center [1200, 223] width 18 height 18
click at [1365, 275] on span "1" at bounding box center [1365, 279] width 33 height 20
type input "[DATE]"
click at [1494, 183] on input "[DATE]" at bounding box center [1485, 183] width 82 height 29
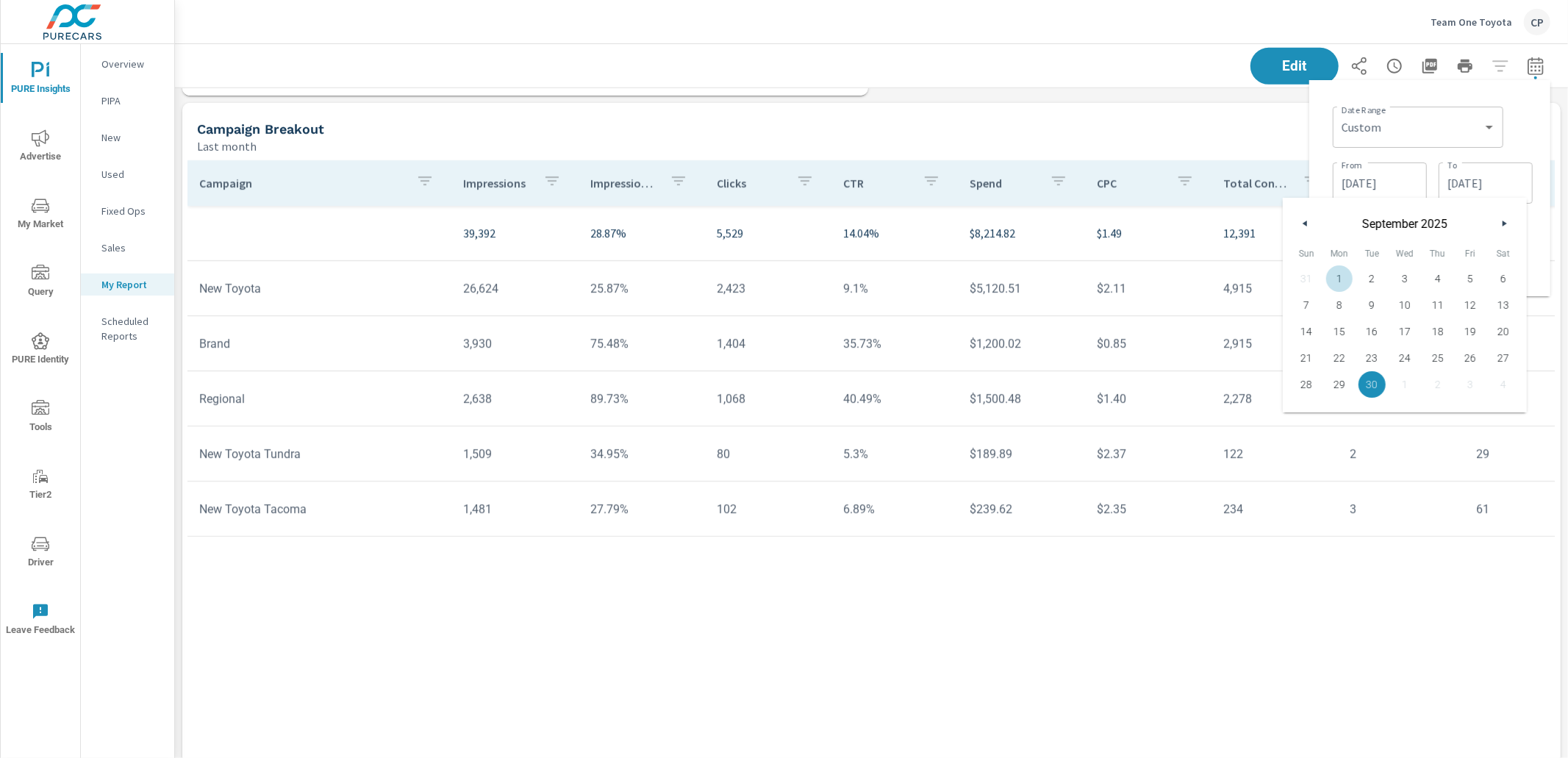
click at [1307, 224] on icon "button" at bounding box center [1304, 223] width 8 height 6
click at [1307, 413] on span "31" at bounding box center [1307, 411] width 33 height 20
type input "[DATE]"
drag, startPoint x: 1531, startPoint y: 243, endPoint x: 1523, endPoint y: 246, distance: 8.5
click at [1531, 243] on div "Date Range Custom [DATE] Last week Last 7 days Last 14 days Last 30 days Last 4…" at bounding box center [1429, 187] width 218 height 192
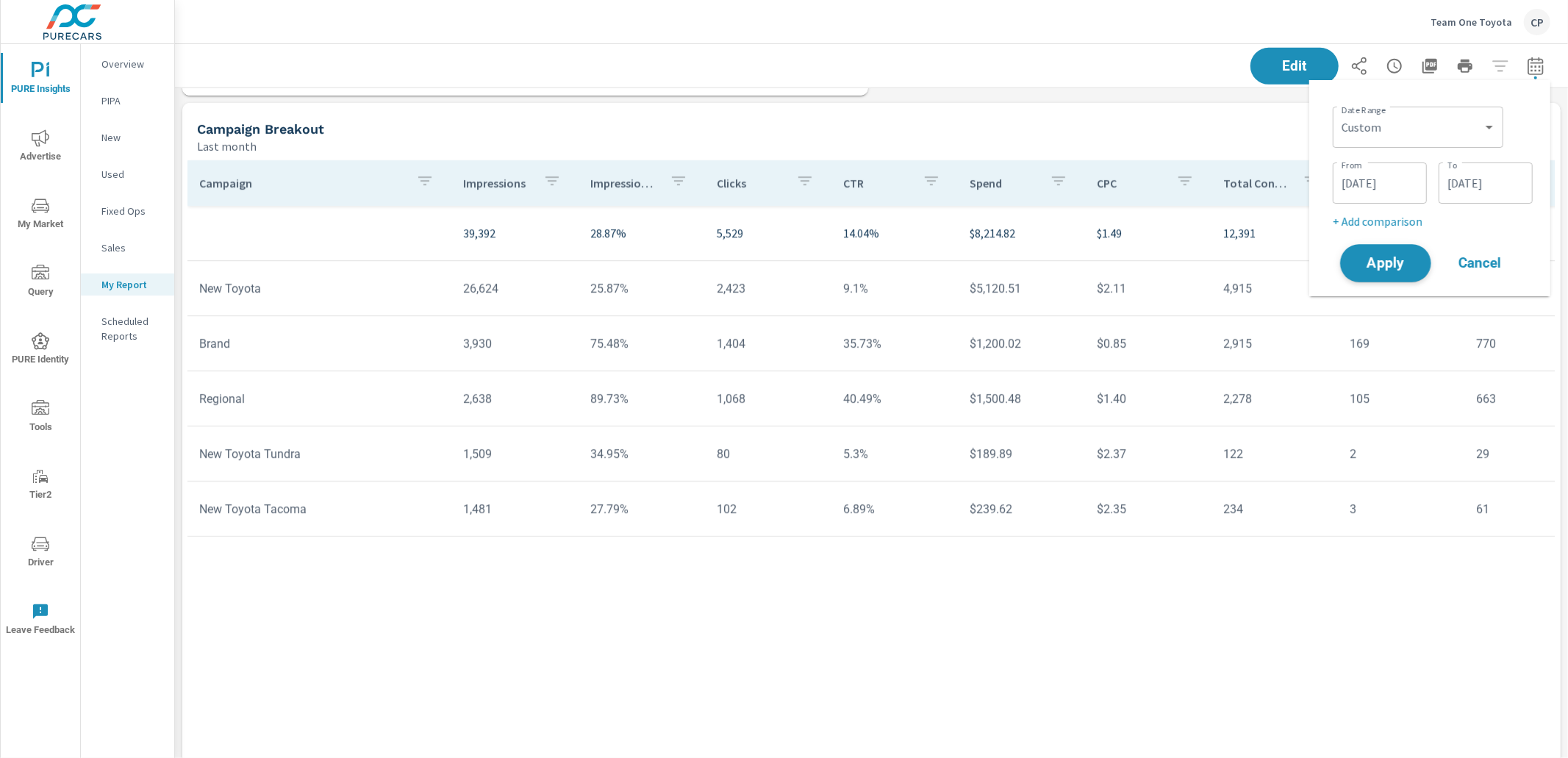
click at [1393, 266] on span "Apply" at bounding box center [1386, 263] width 60 height 14
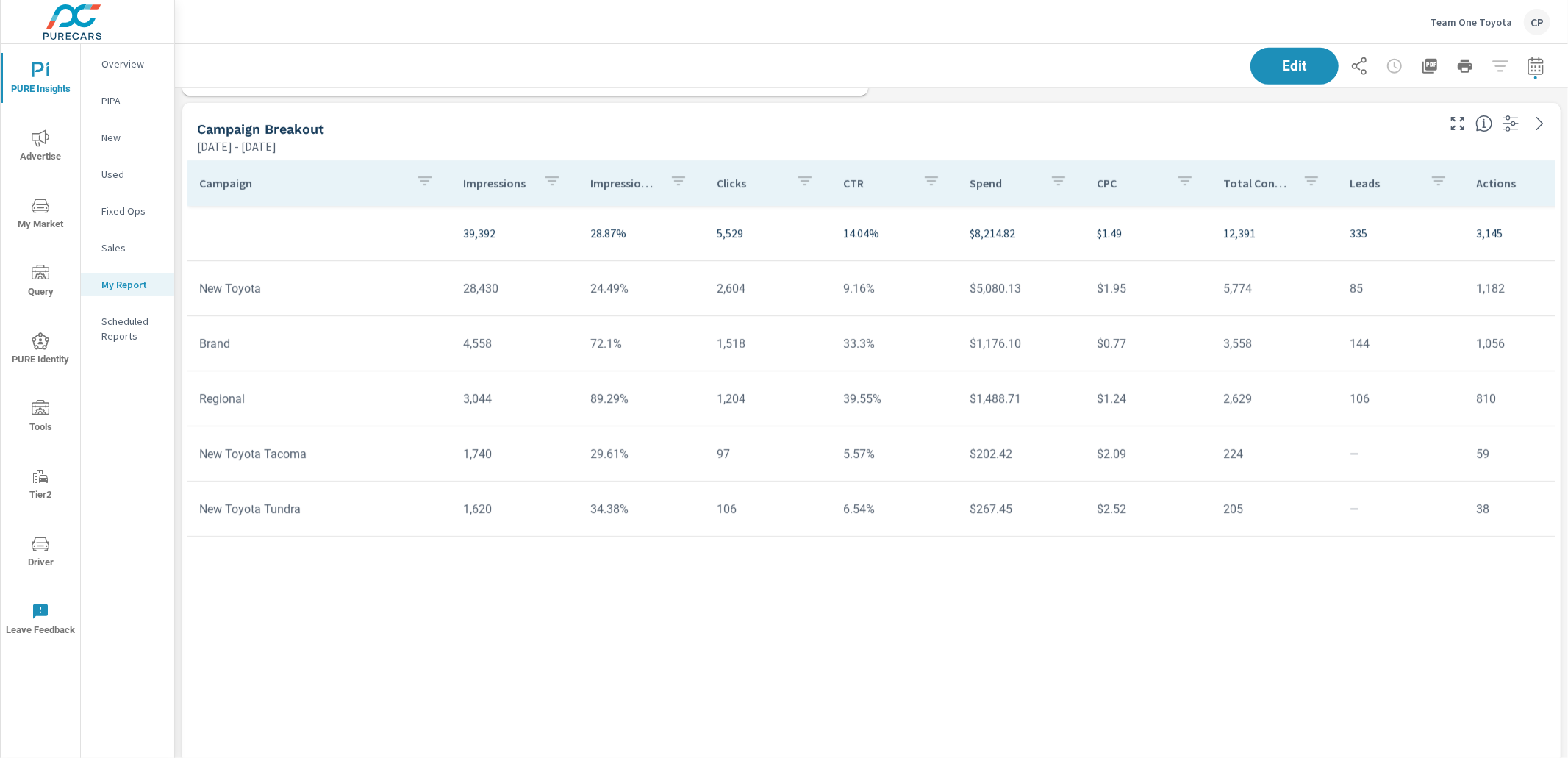
click at [52, 86] on span "PURE Insights" at bounding box center [40, 79] width 70 height 36
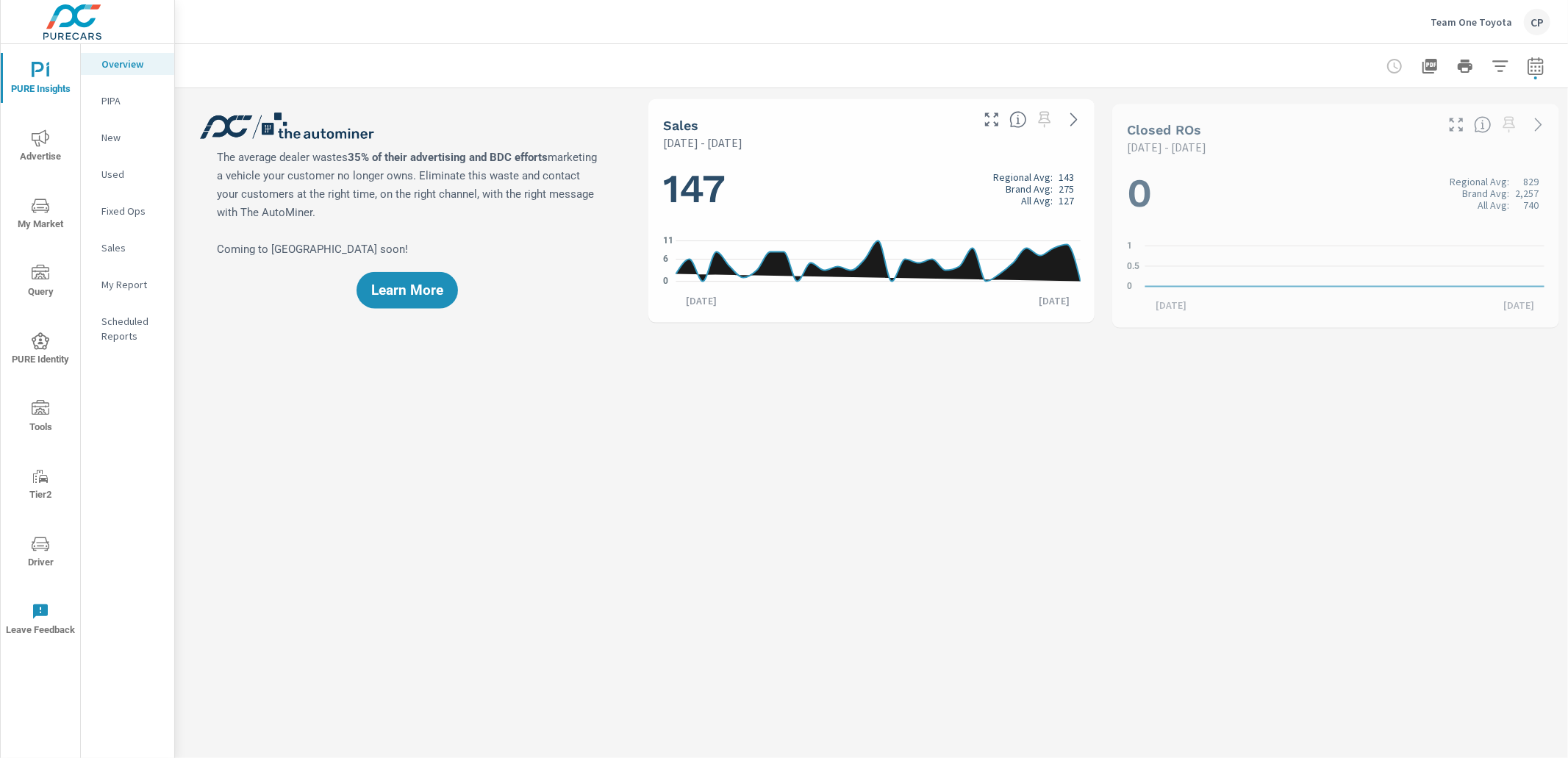
scroll to position [386, 0]
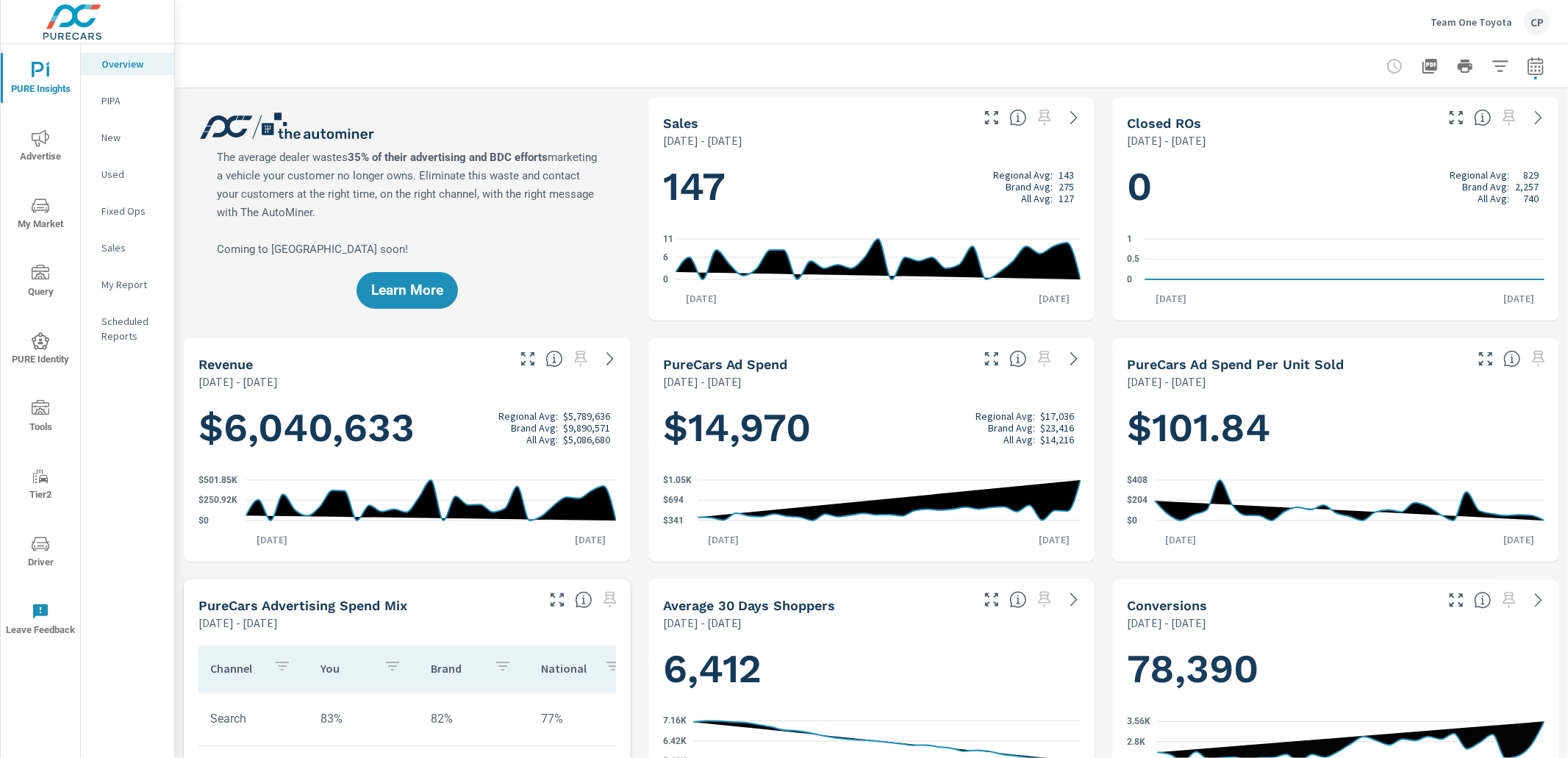
click at [48, 141] on icon "nav menu" at bounding box center [40, 139] width 18 height 18
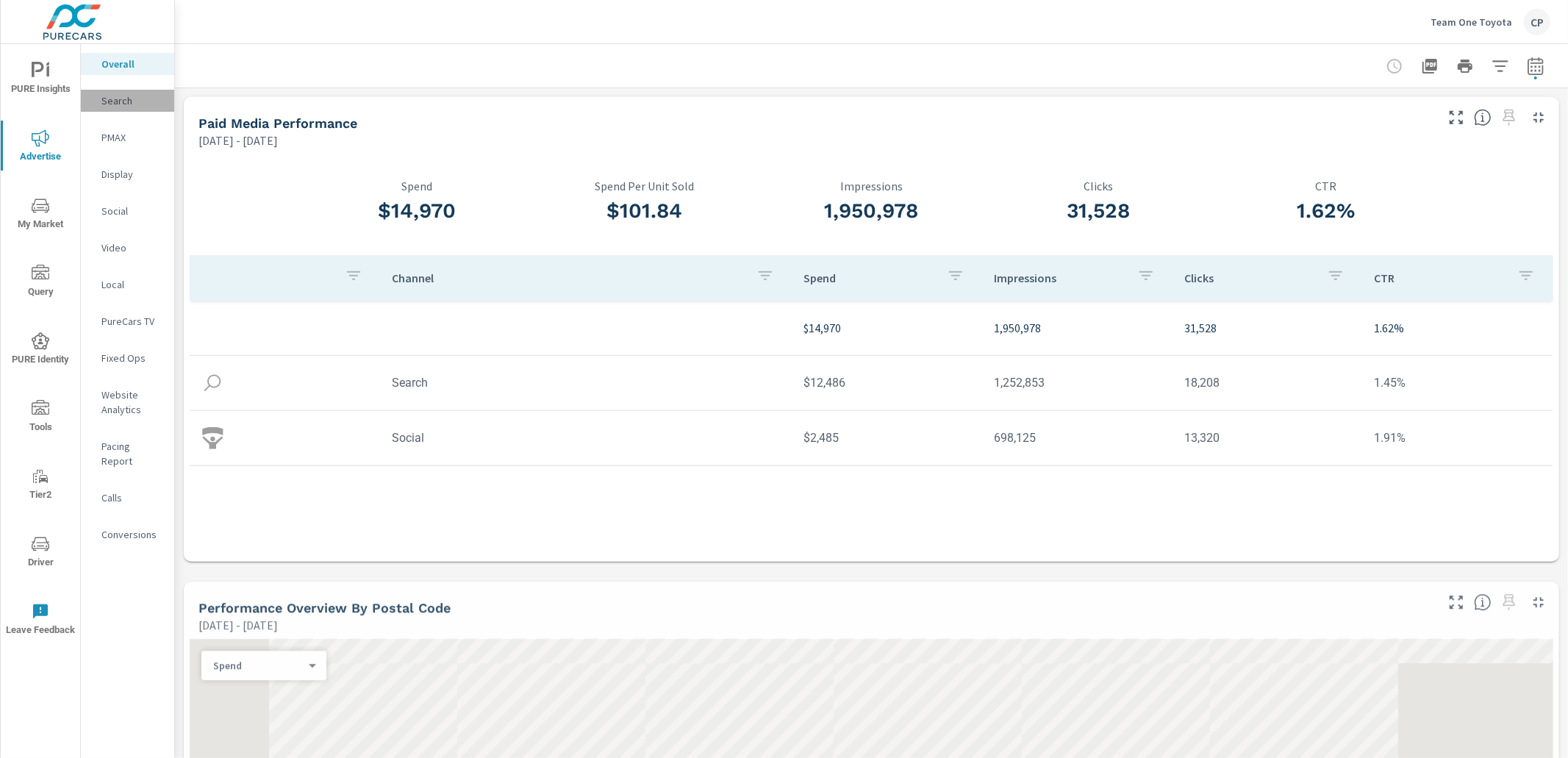
click at [123, 105] on p "Search" at bounding box center [132, 100] width 61 height 15
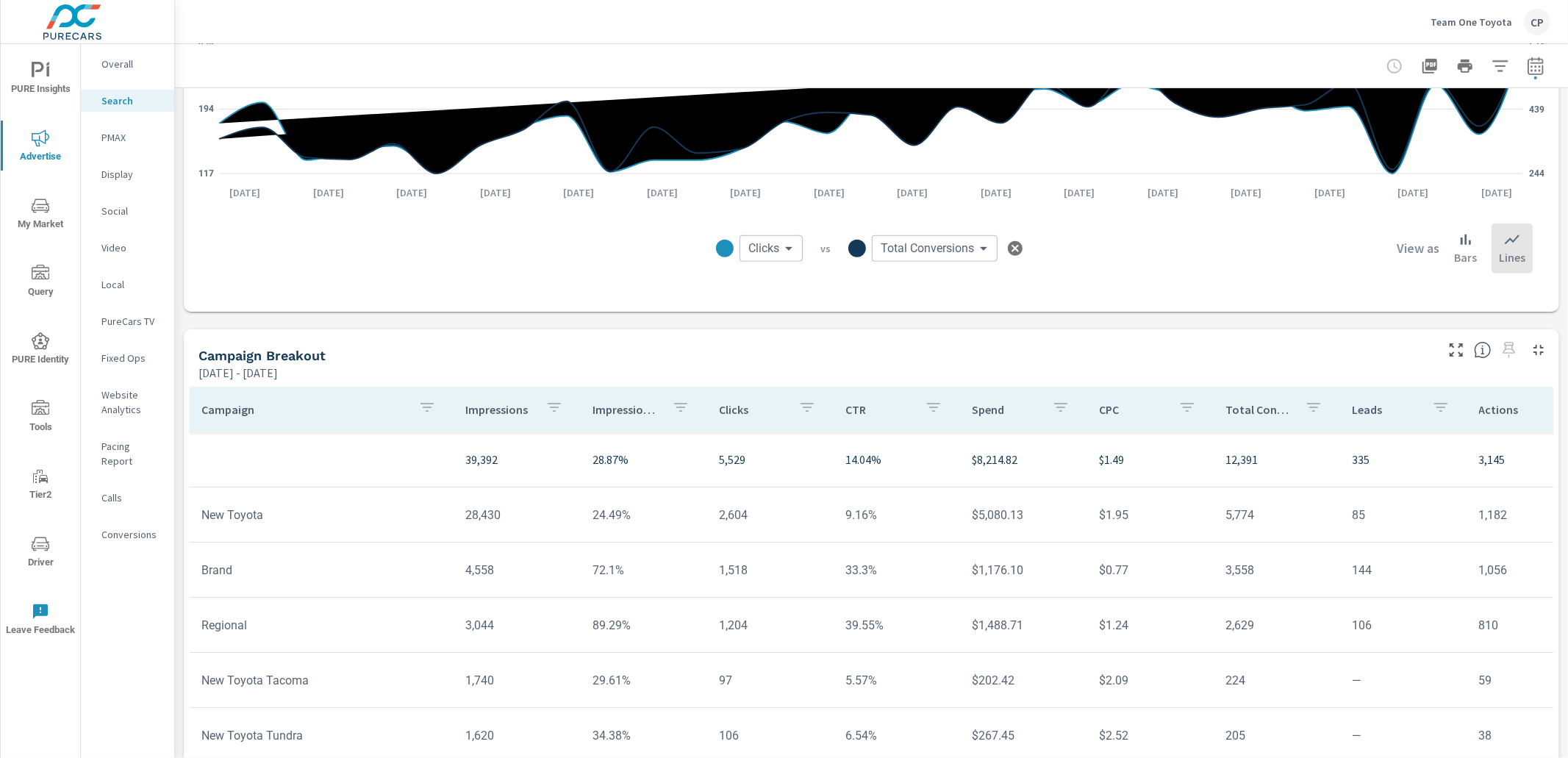
scroll to position [898, 0]
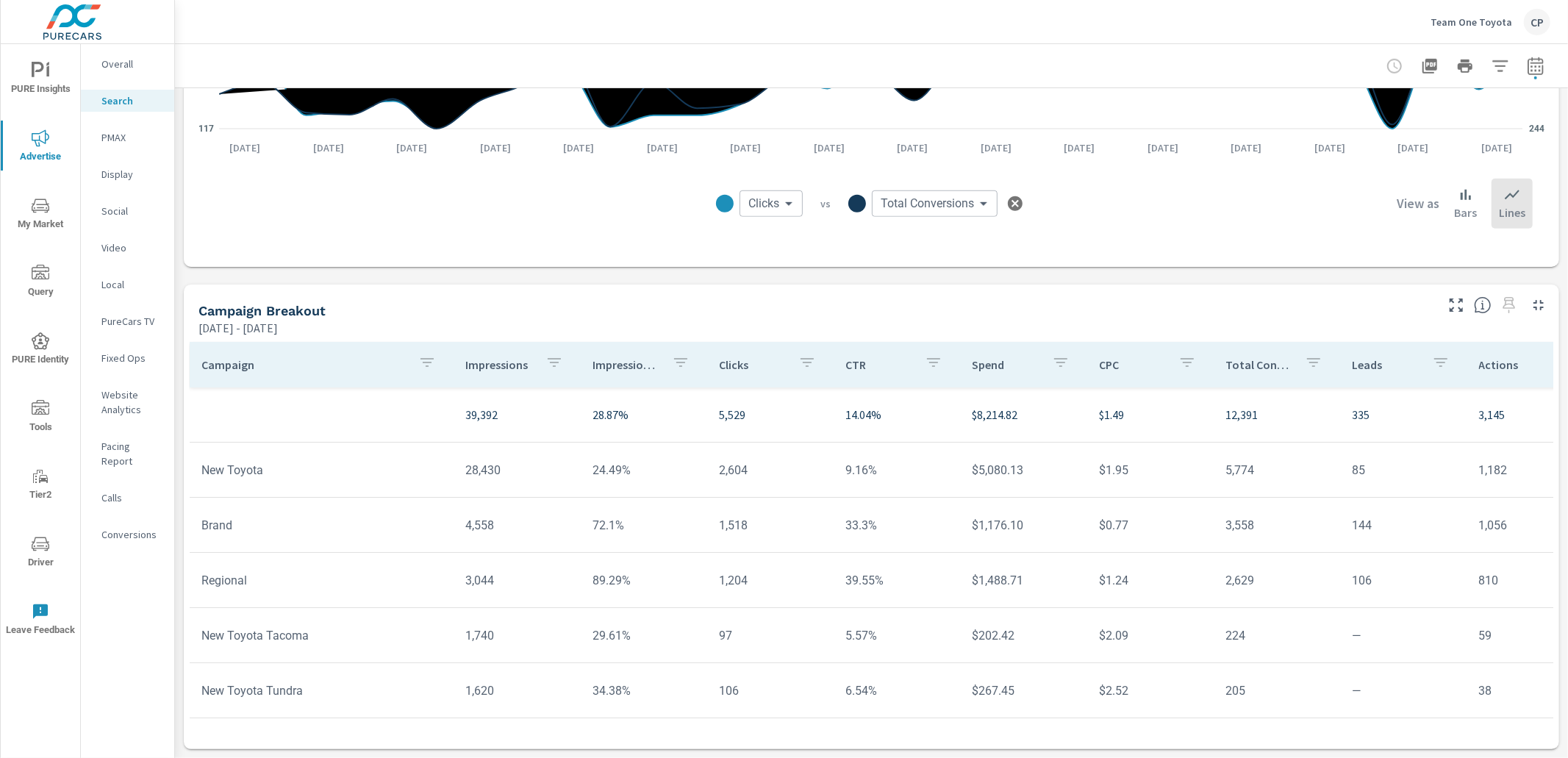
click at [1548, 67] on button "button" at bounding box center [1536, 66] width 29 height 29
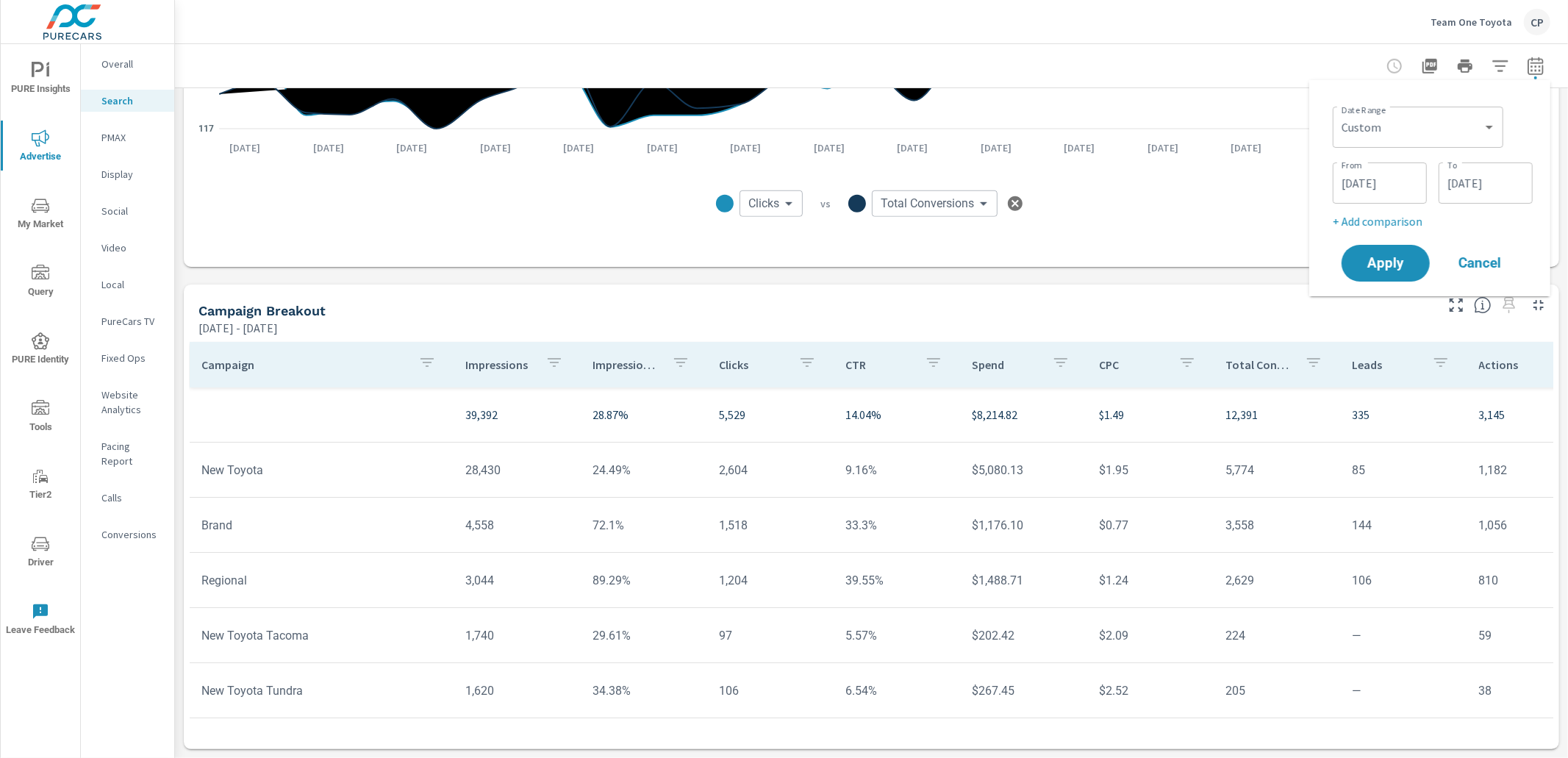
click at [1540, 68] on icon "button" at bounding box center [1536, 66] width 18 height 18
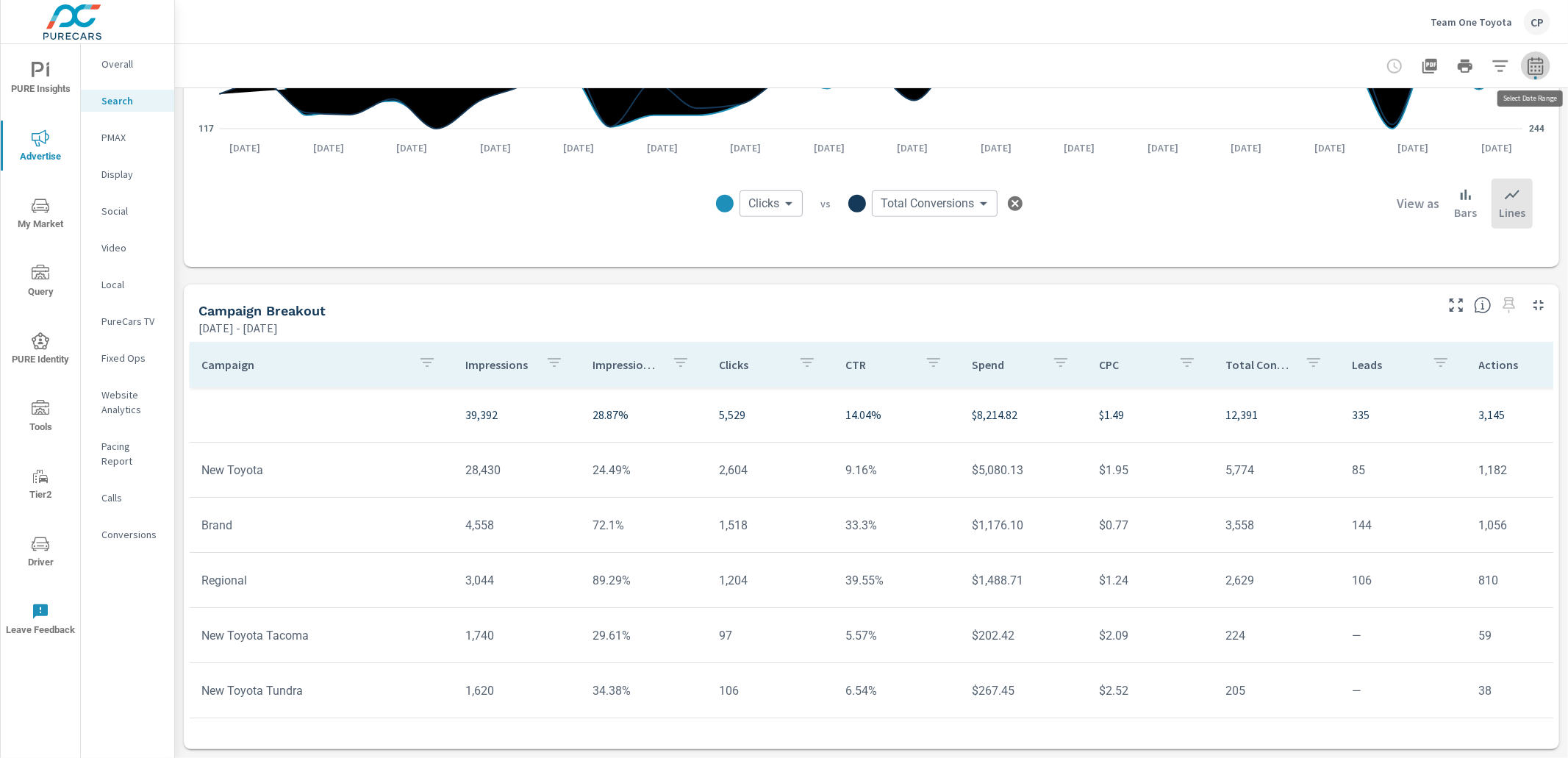
click at [1535, 70] on icon "button" at bounding box center [1536, 68] width 10 height 6
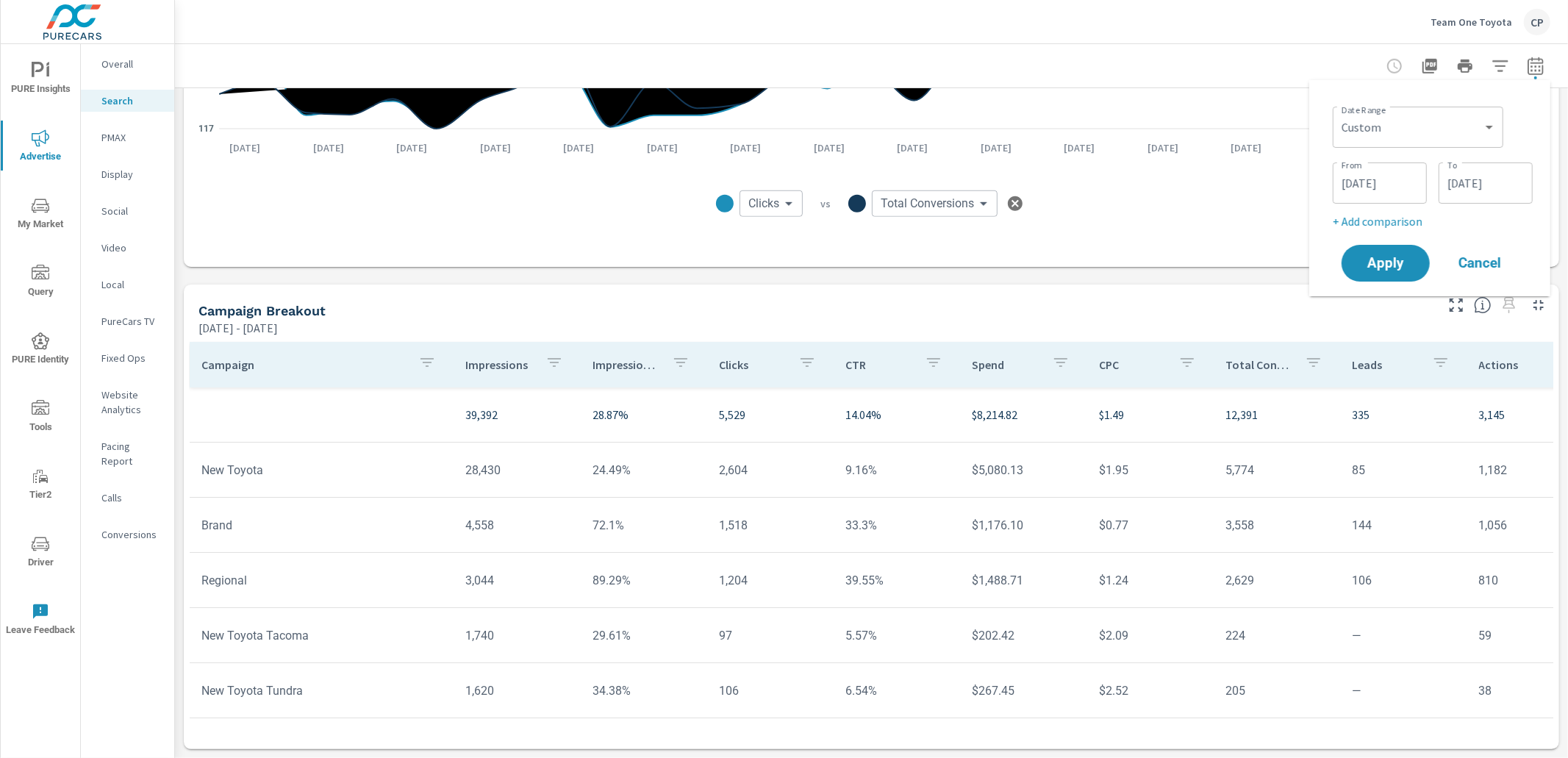
drag, startPoint x: 1425, startPoint y: 143, endPoint x: 1418, endPoint y: 147, distance: 8.1
click at [1425, 143] on div "Custom [DATE] Last week Last 7 days Last 14 days Last 30 days Last 45 days Last…" at bounding box center [1418, 127] width 171 height 41
click at [1400, 135] on select "Custom [DATE] Last week Last 7 days Last 14 days Last 30 days Last 45 days Last…" at bounding box center [1418, 127] width 159 height 29
click at [1339, 112] on select "Custom [DATE] Last week Last 7 days Last 14 days Last 30 days Last 45 days Last…" at bounding box center [1418, 127] width 159 height 29
select select "Last month"
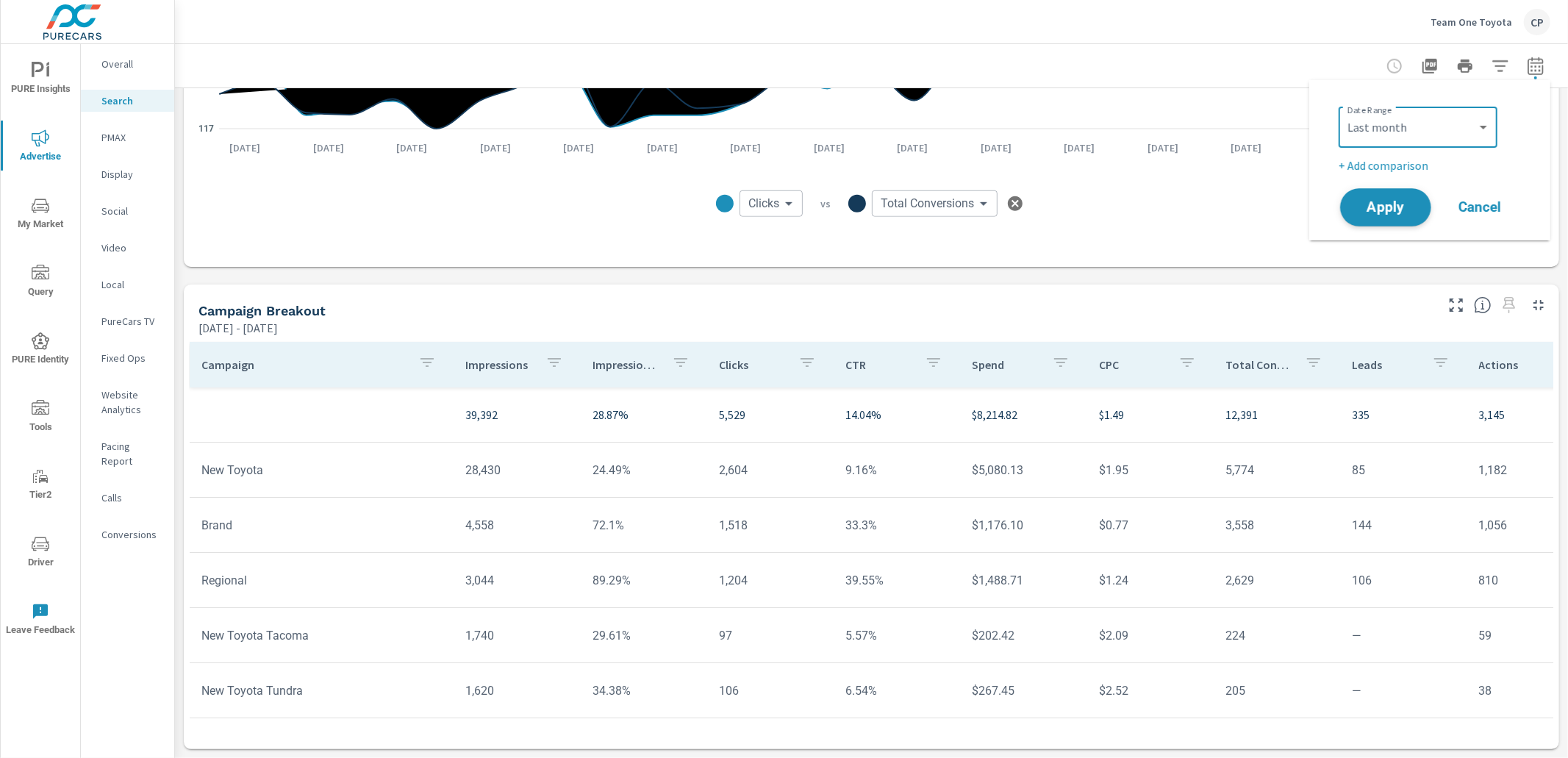
click at [1379, 202] on span "Apply" at bounding box center [1386, 208] width 60 height 14
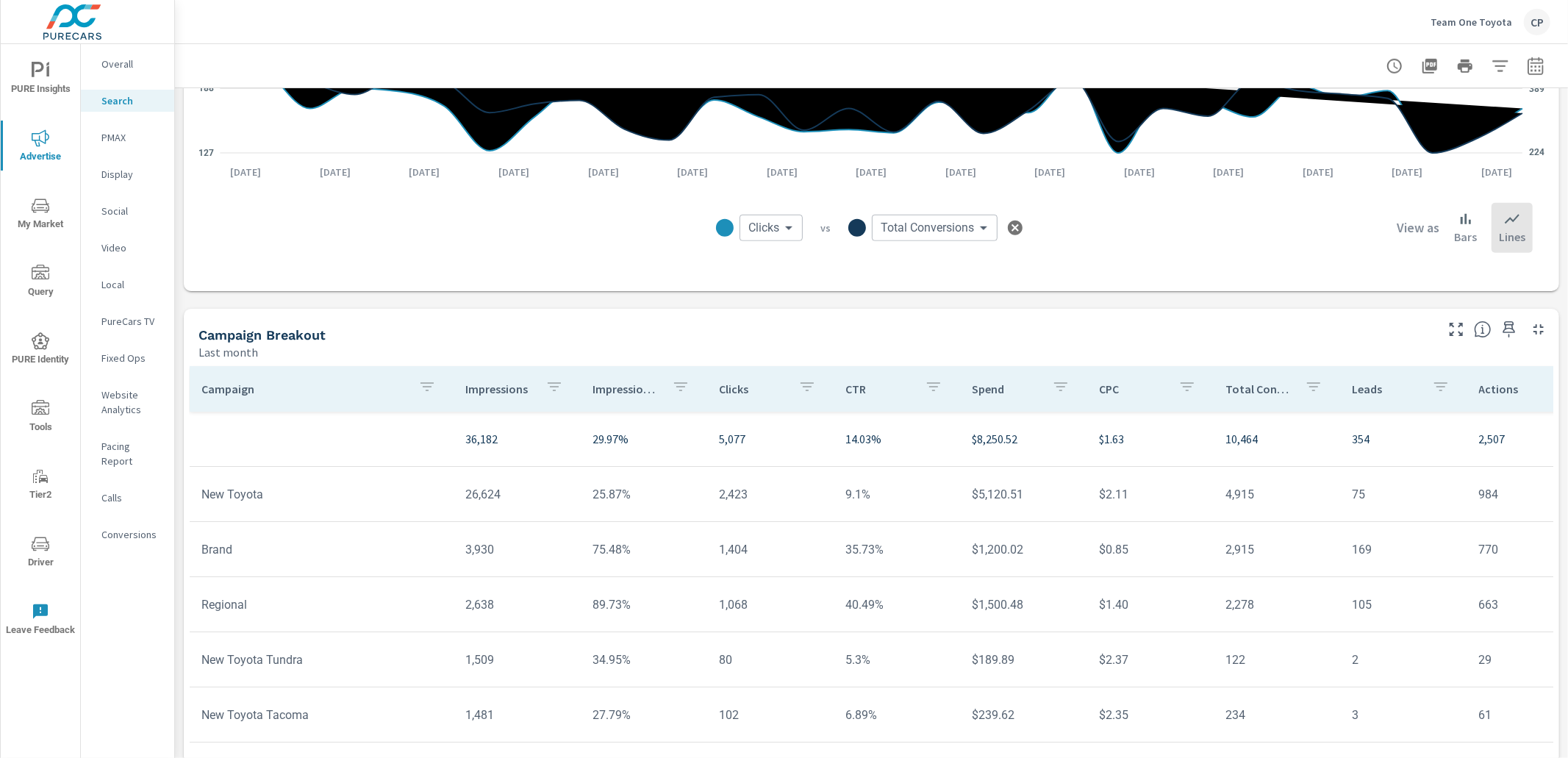
scroll to position [898, 0]
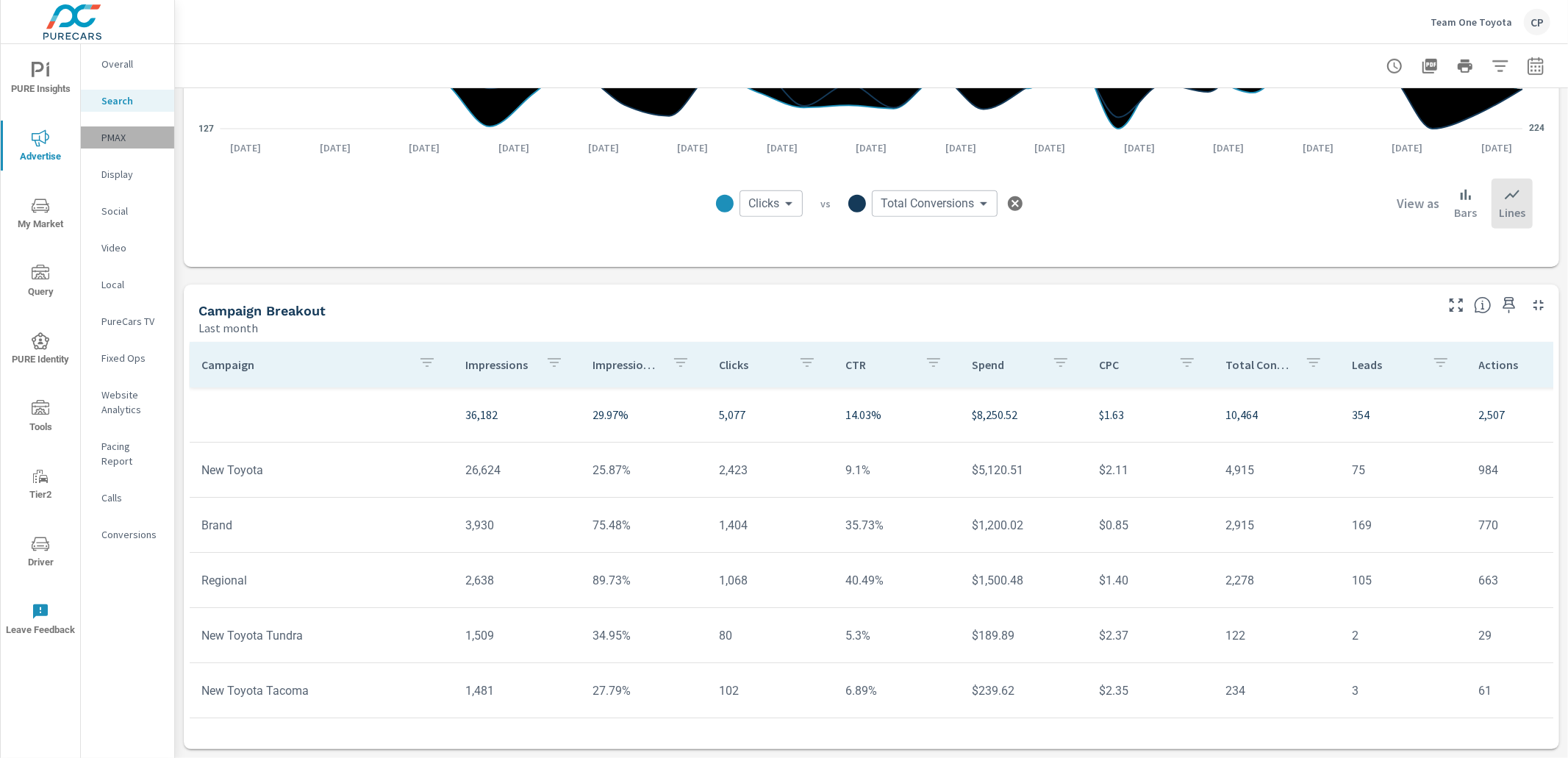
click at [126, 130] on p "PMAX" at bounding box center [132, 137] width 61 height 15
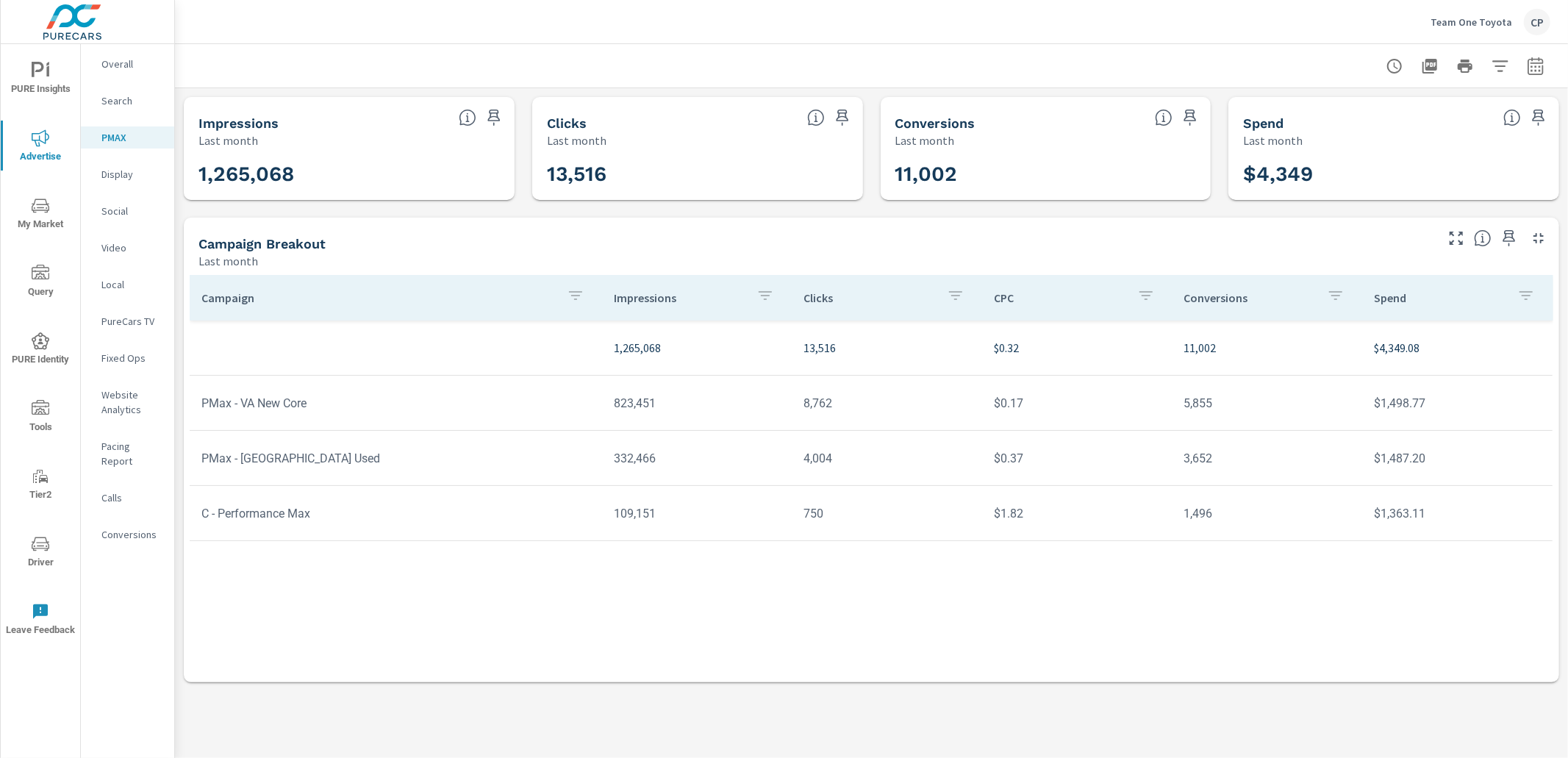
click at [1547, 59] on button "button" at bounding box center [1536, 66] width 29 height 29
select select "Last month"
click at [1537, 64] on icon "button" at bounding box center [1536, 66] width 18 height 18
click at [1530, 62] on icon "button" at bounding box center [1536, 66] width 18 height 18
click at [1419, 147] on div "Date Range Custom [DATE] Last week Last 7 days Last 14 days Last 30 days Last 4…" at bounding box center [1432, 125] width 188 height 50
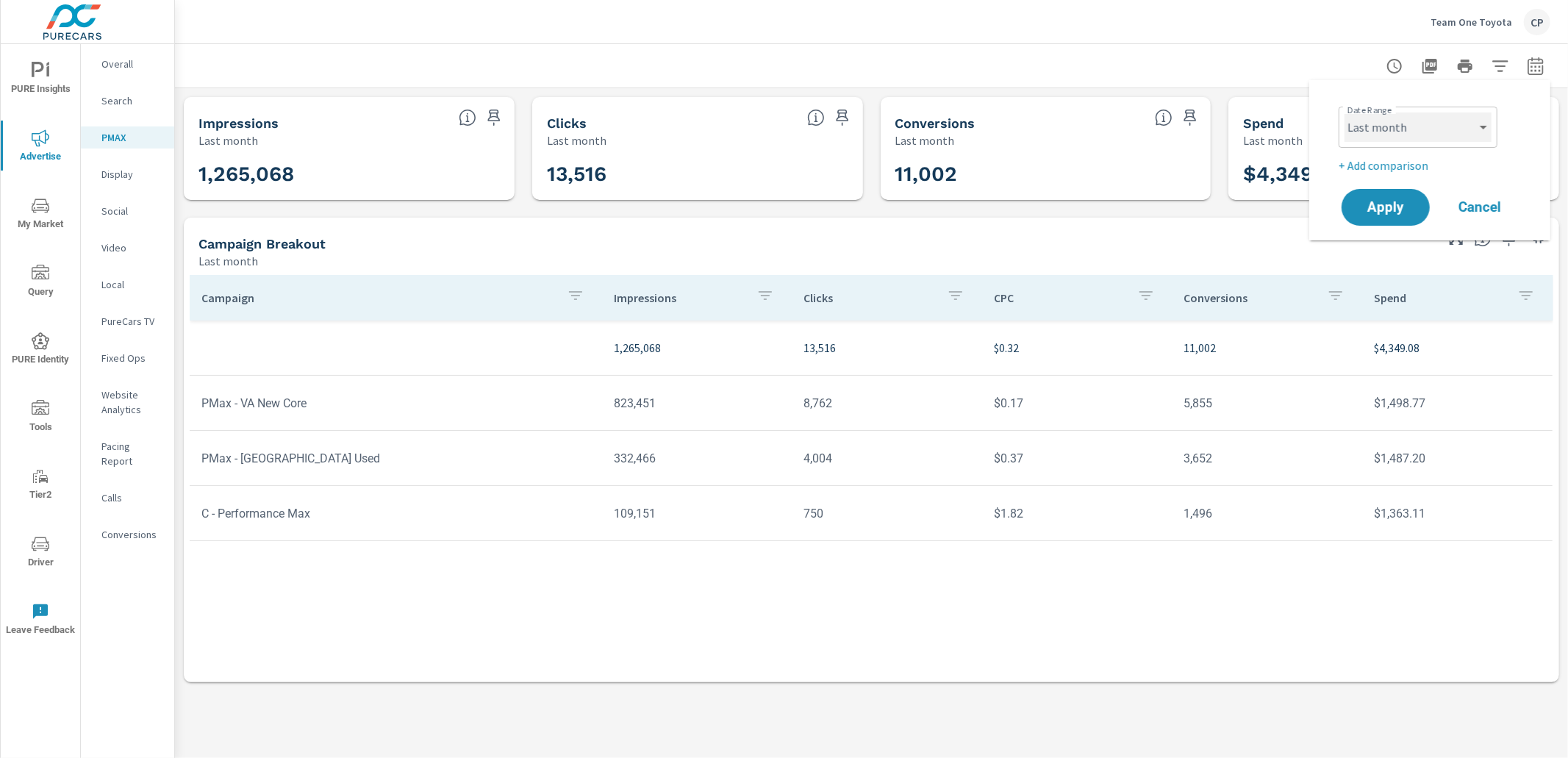
click at [1395, 139] on select "Custom [DATE] Last week Last 7 days Last 14 days Last 30 days Last 45 days Last…" at bounding box center [1418, 127] width 147 height 29
click at [1345, 112] on select "Custom [DATE] Last week Last 7 days Last 14 days Last 30 days Last 45 days Last…" at bounding box center [1418, 127] width 147 height 29
select select "custom"
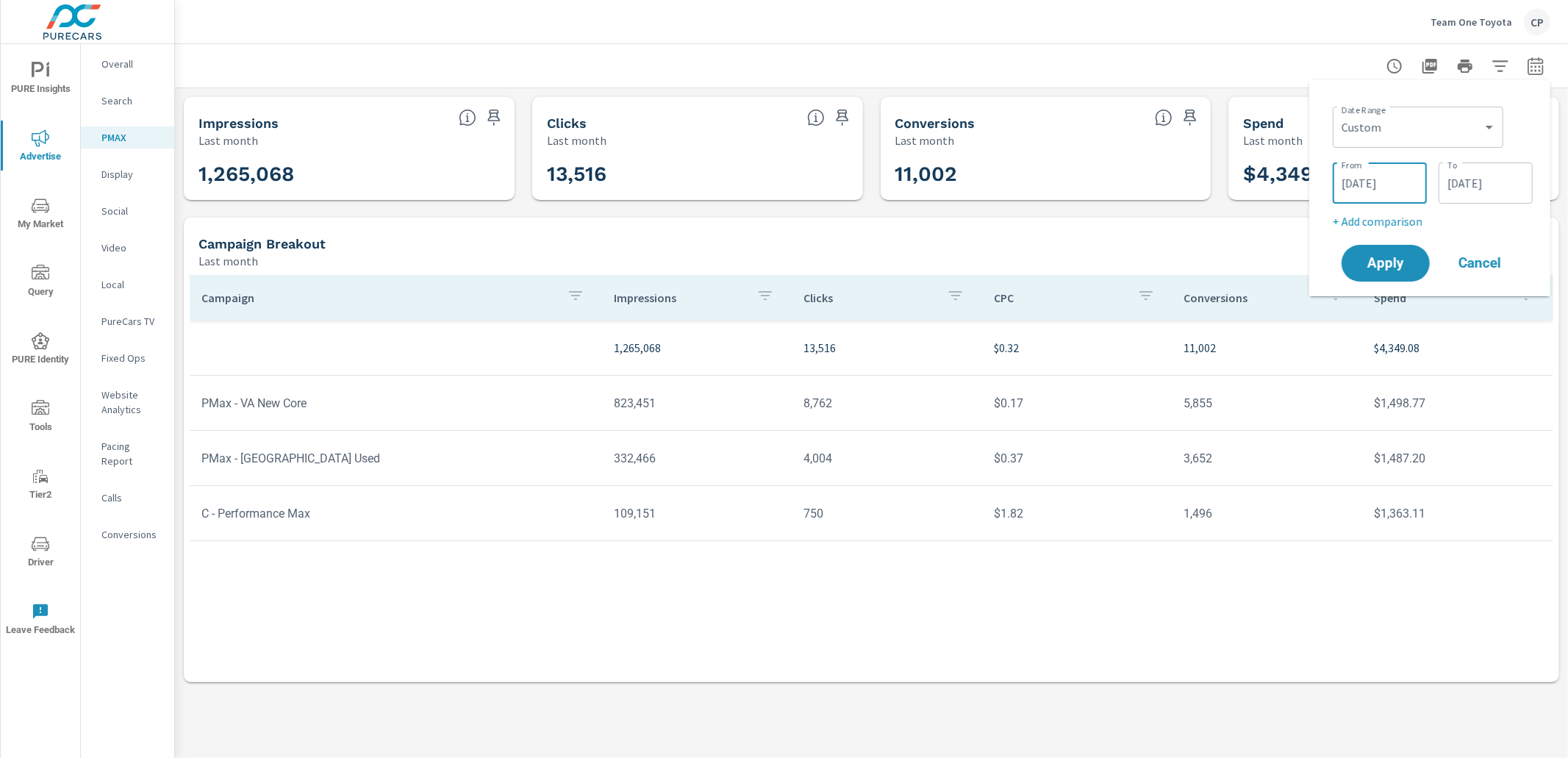
click at [1394, 187] on input "[DATE]" at bounding box center [1380, 183] width 82 height 29
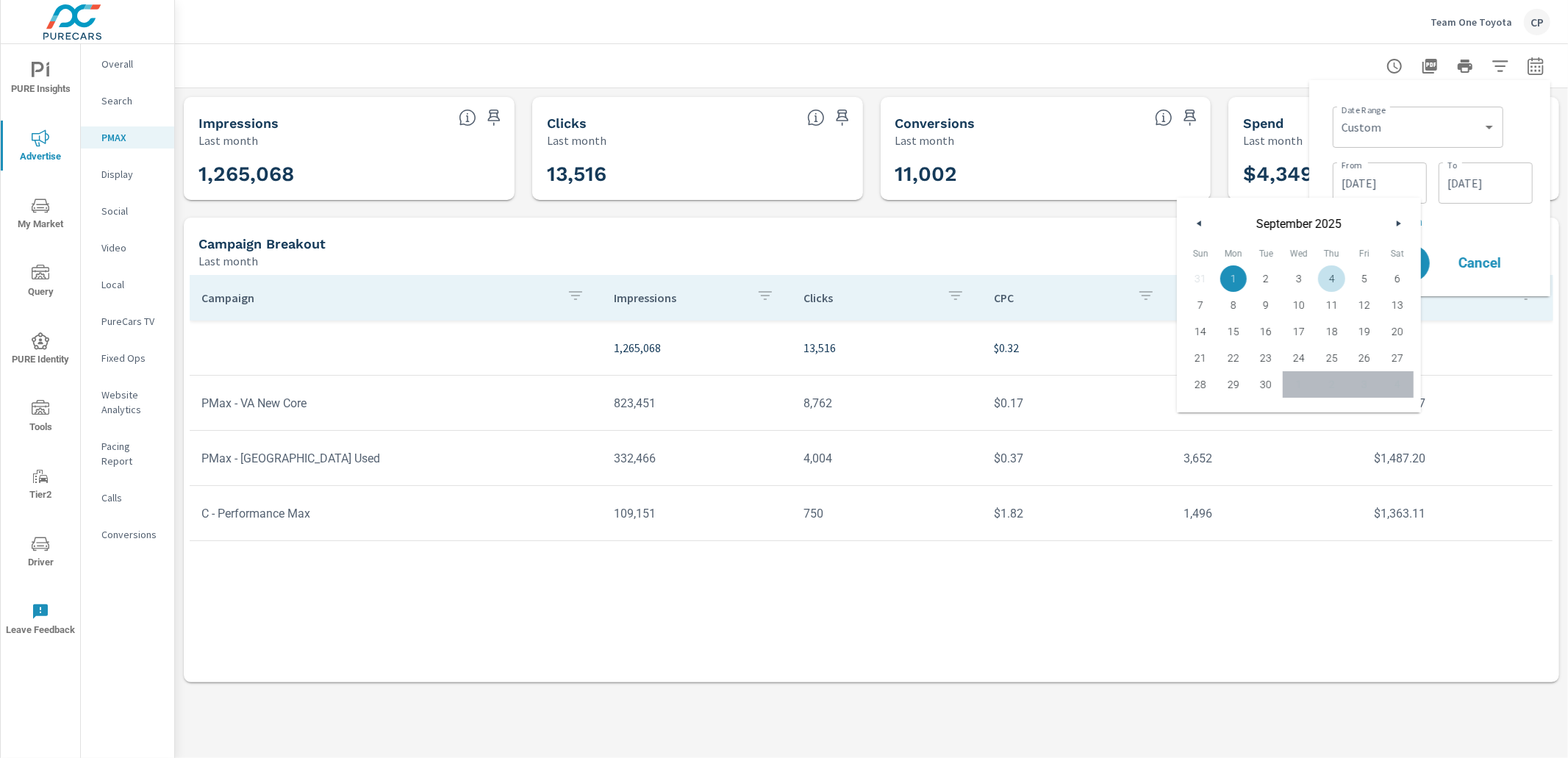
click at [1203, 223] on button "button" at bounding box center [1200, 223] width 18 height 18
click at [1367, 276] on span "1" at bounding box center [1365, 279] width 33 height 20
type input "[DATE]"
click at [1463, 178] on input "[DATE]" at bounding box center [1485, 183] width 82 height 29
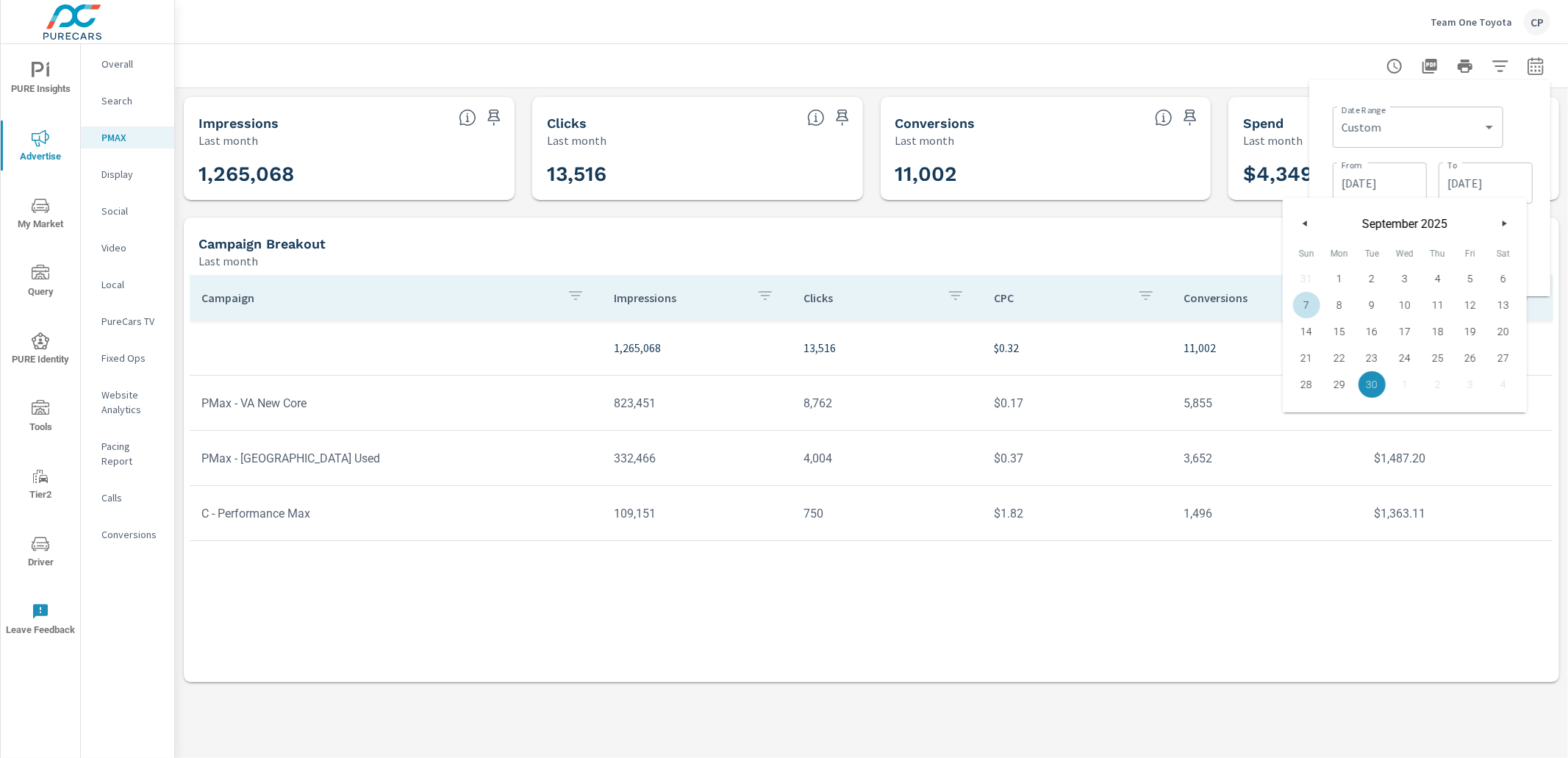
click at [1308, 219] on button "button" at bounding box center [1306, 223] width 18 height 18
click at [1317, 403] on span "31" at bounding box center [1307, 411] width 33 height 20
type input "[DATE]"
click at [1530, 232] on div "Date Range Custom [DATE] Last week Last 7 days Last 14 days Last 30 days Last 4…" at bounding box center [1429, 187] width 218 height 192
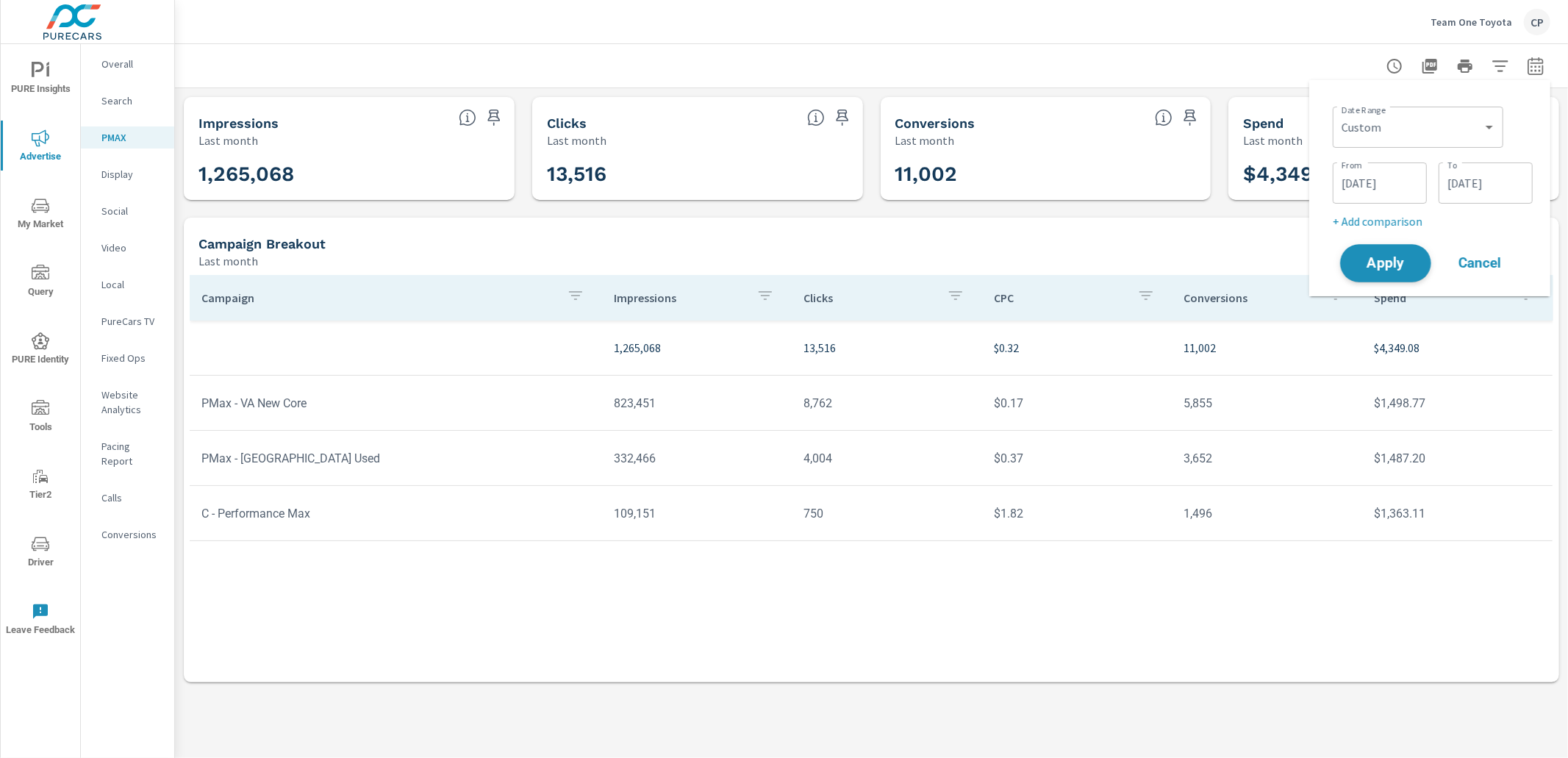
click at [1394, 264] on span "Apply" at bounding box center [1386, 263] width 60 height 14
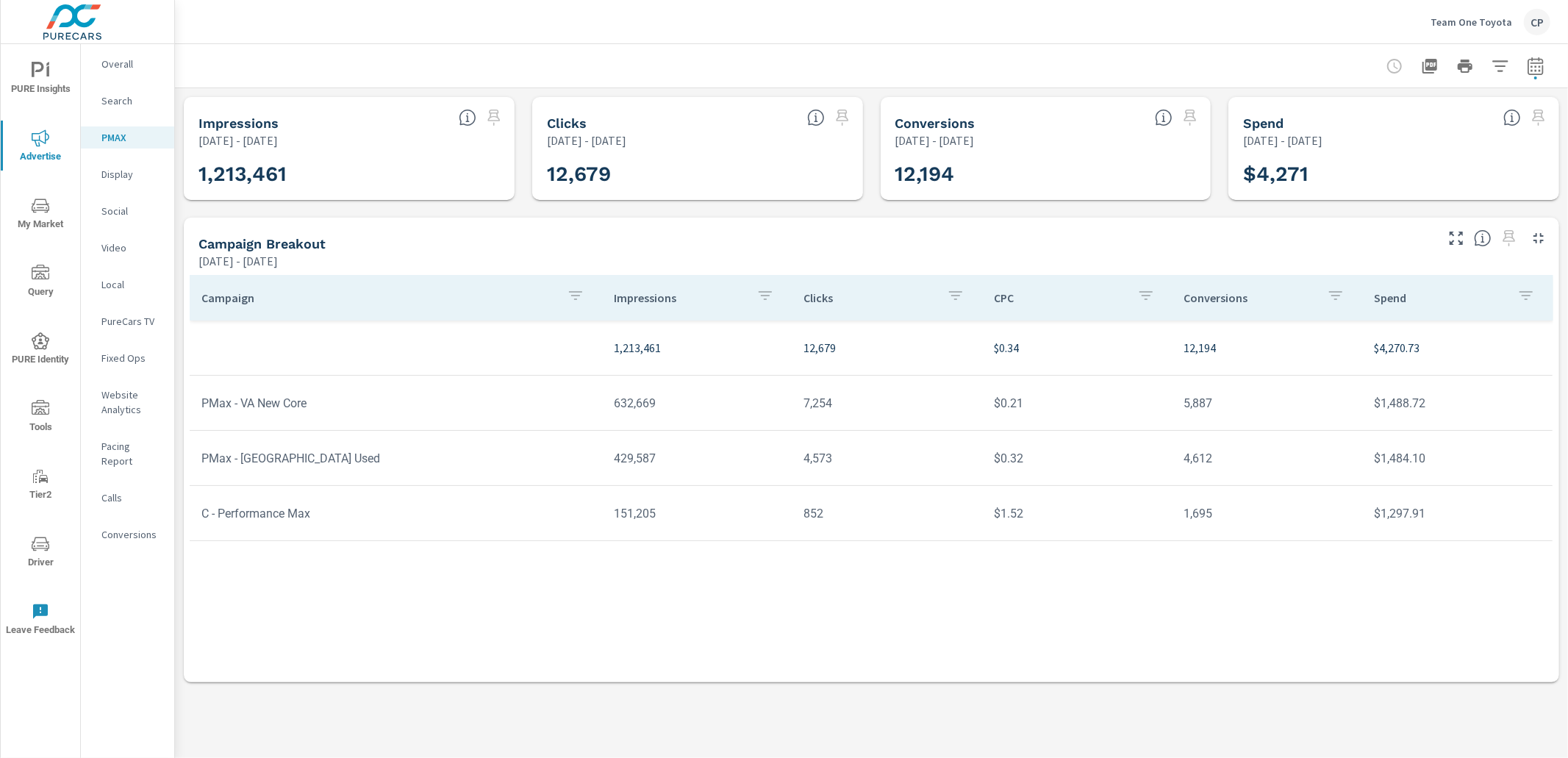
click at [105, 213] on p "Social" at bounding box center [132, 211] width 61 height 15
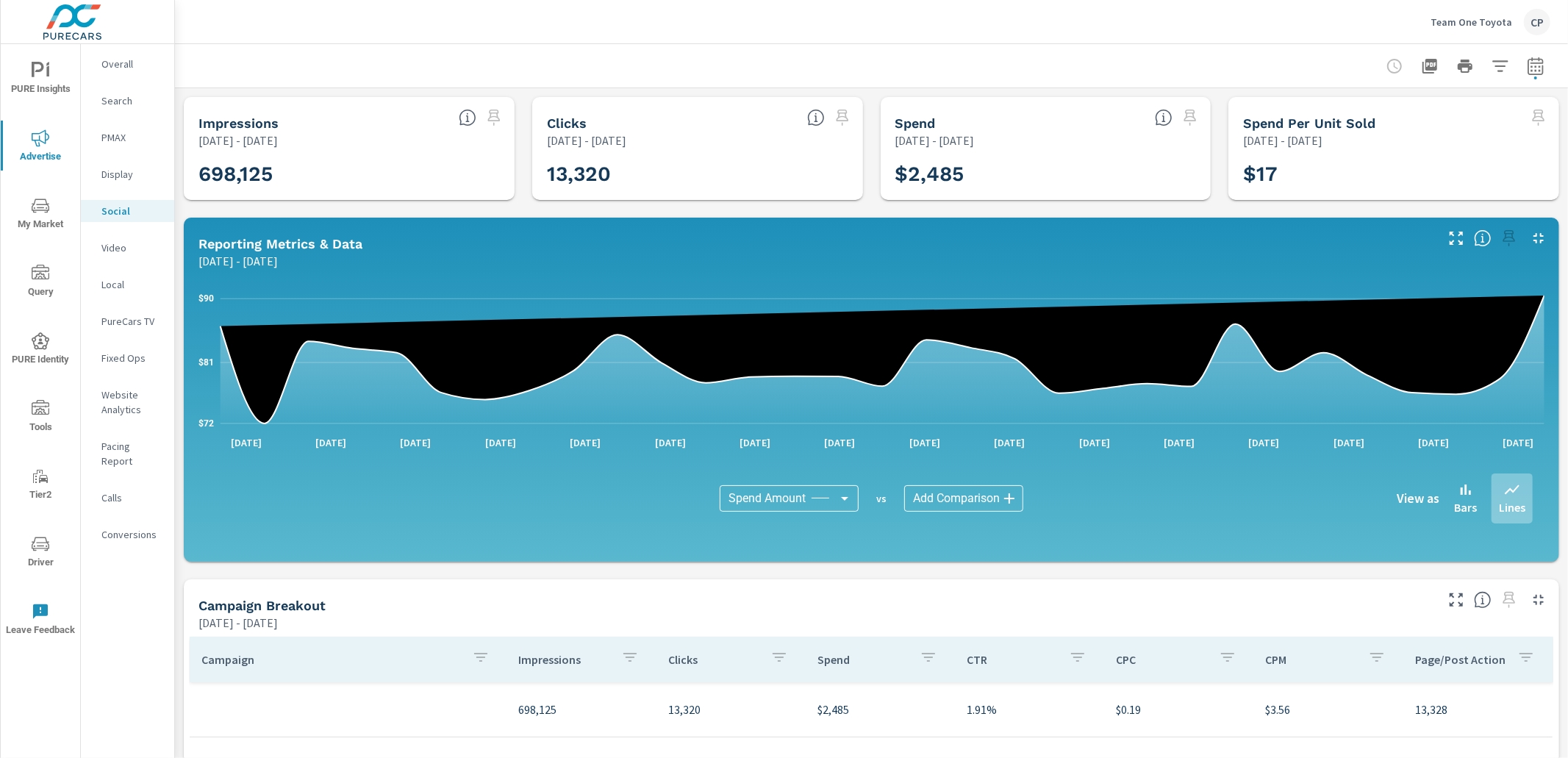
drag, startPoint x: 1538, startPoint y: 73, endPoint x: 1513, endPoint y: 75, distance: 25.1
click at [1536, 73] on icon "button" at bounding box center [1536, 65] width 16 height 18
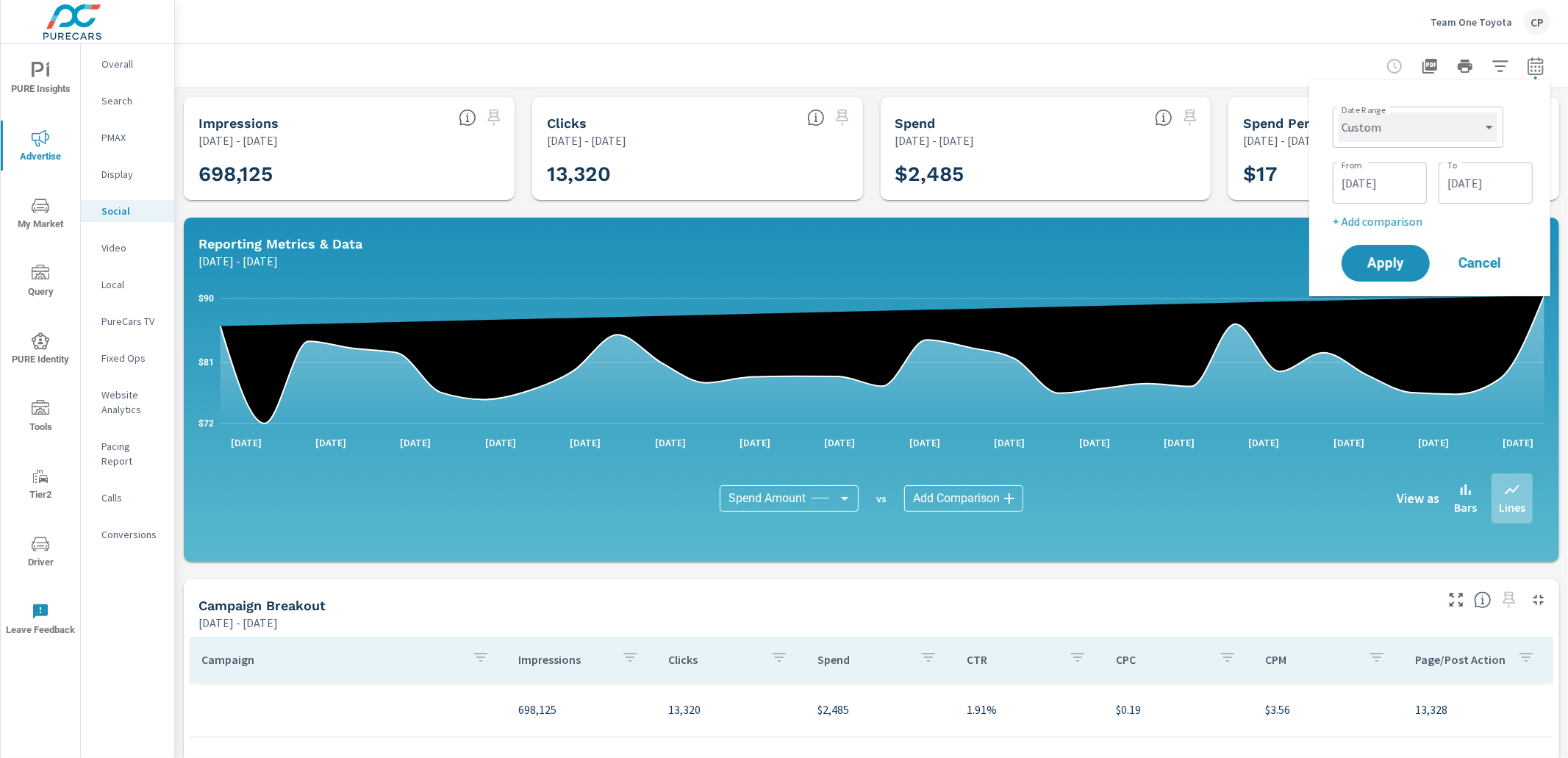
click at [1417, 121] on select "Custom [DATE] Last week Last 7 days Last 14 days Last 30 days Last 45 days Last…" at bounding box center [1418, 127] width 159 height 29
click at [1339, 112] on select "Custom [DATE] Last week Last 7 days Last 14 days Last 30 days Last 45 days Last…" at bounding box center [1418, 127] width 159 height 29
select select "Last month"
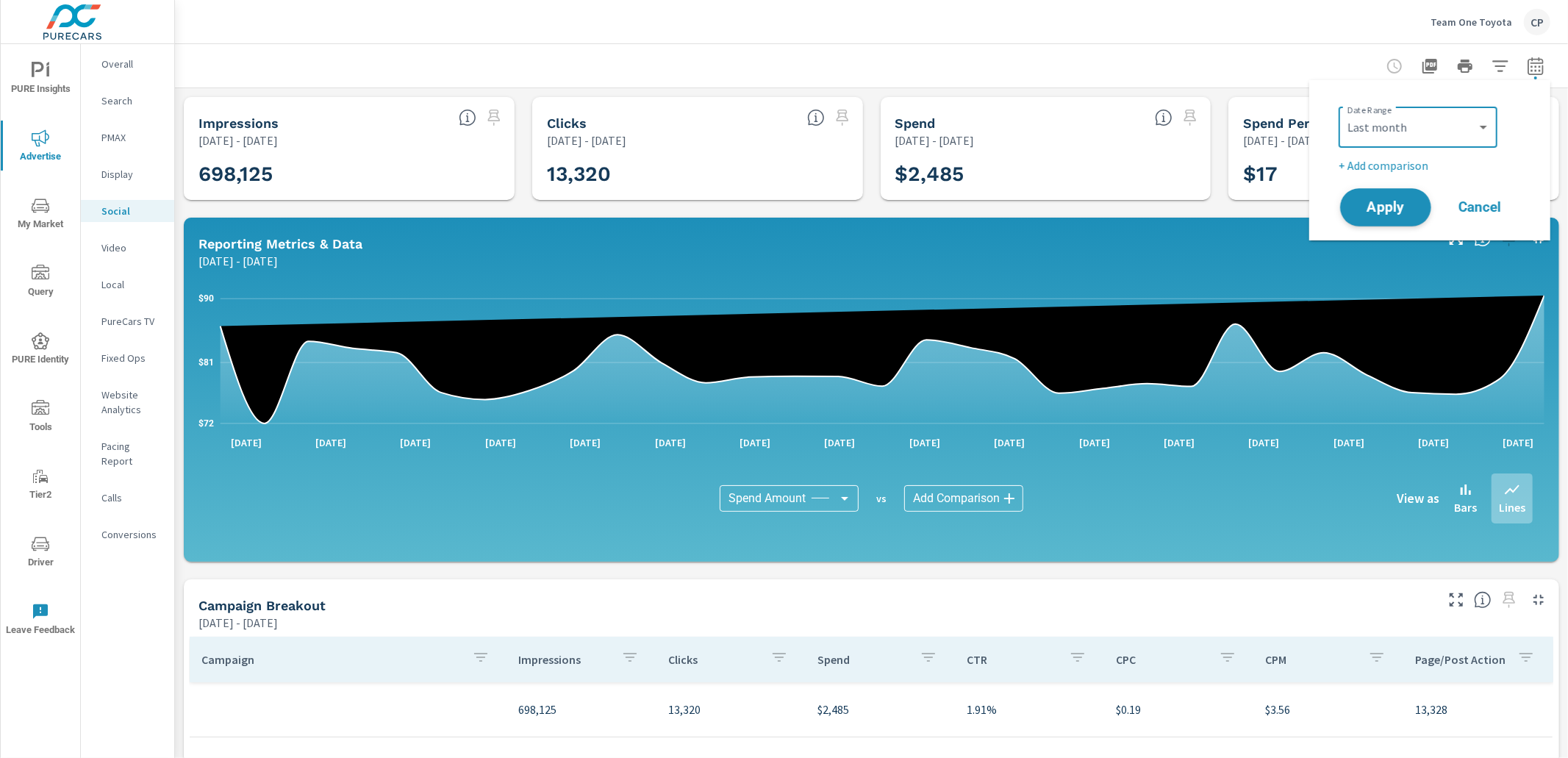
drag, startPoint x: 1400, startPoint y: 258, endPoint x: 1386, endPoint y: 219, distance: 41.4
click at [1398, 257] on div "[DATE] - [DATE]" at bounding box center [815, 260] width 1234 height 18
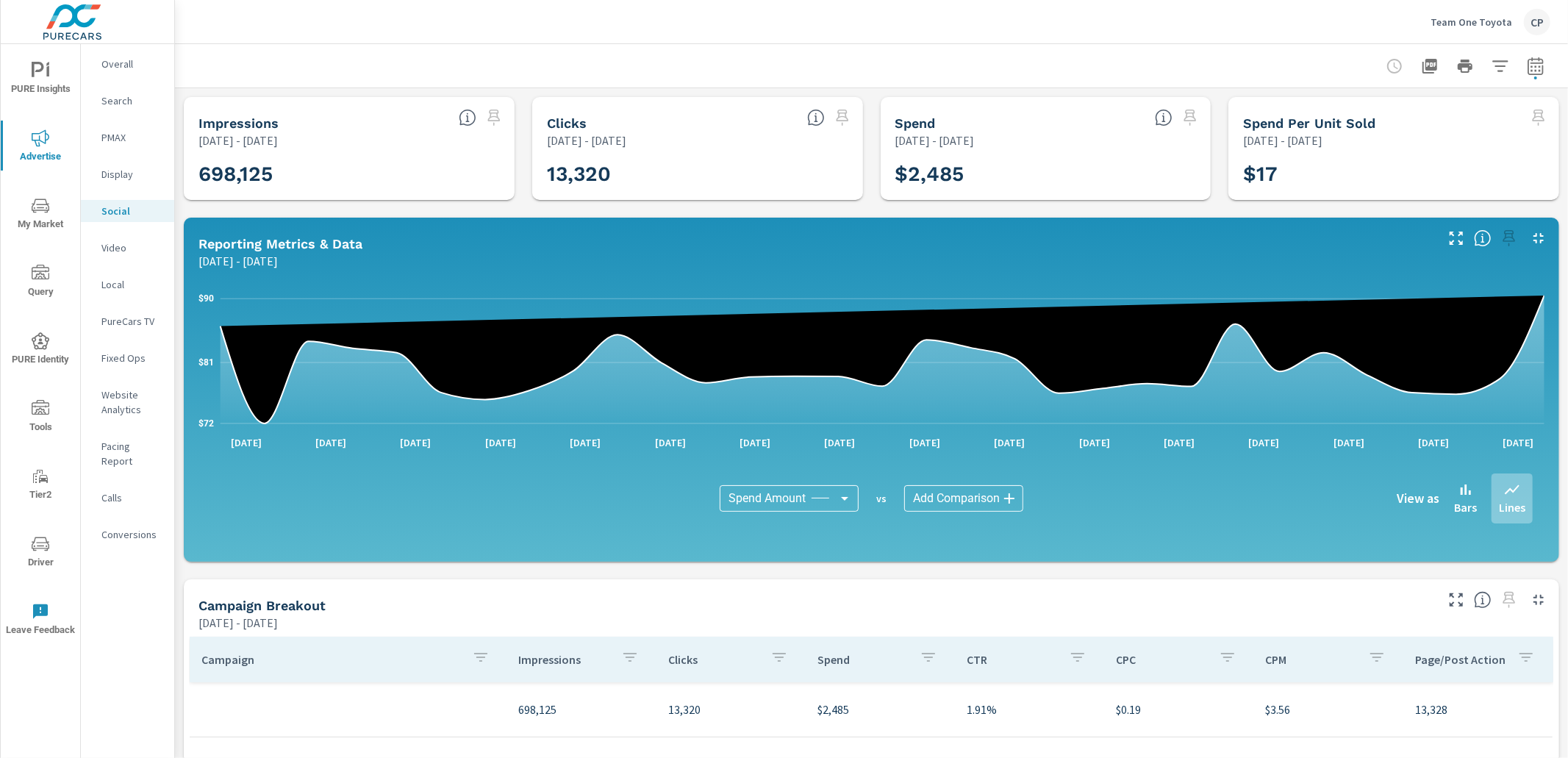
click at [1385, 217] on div "Date Range Custom [DATE] Last week Last 7 days Last 14 days Last 30 days Last 4…" at bounding box center [1429, 160] width 241 height 160
click at [1529, 66] on icon "button" at bounding box center [1536, 66] width 18 height 18
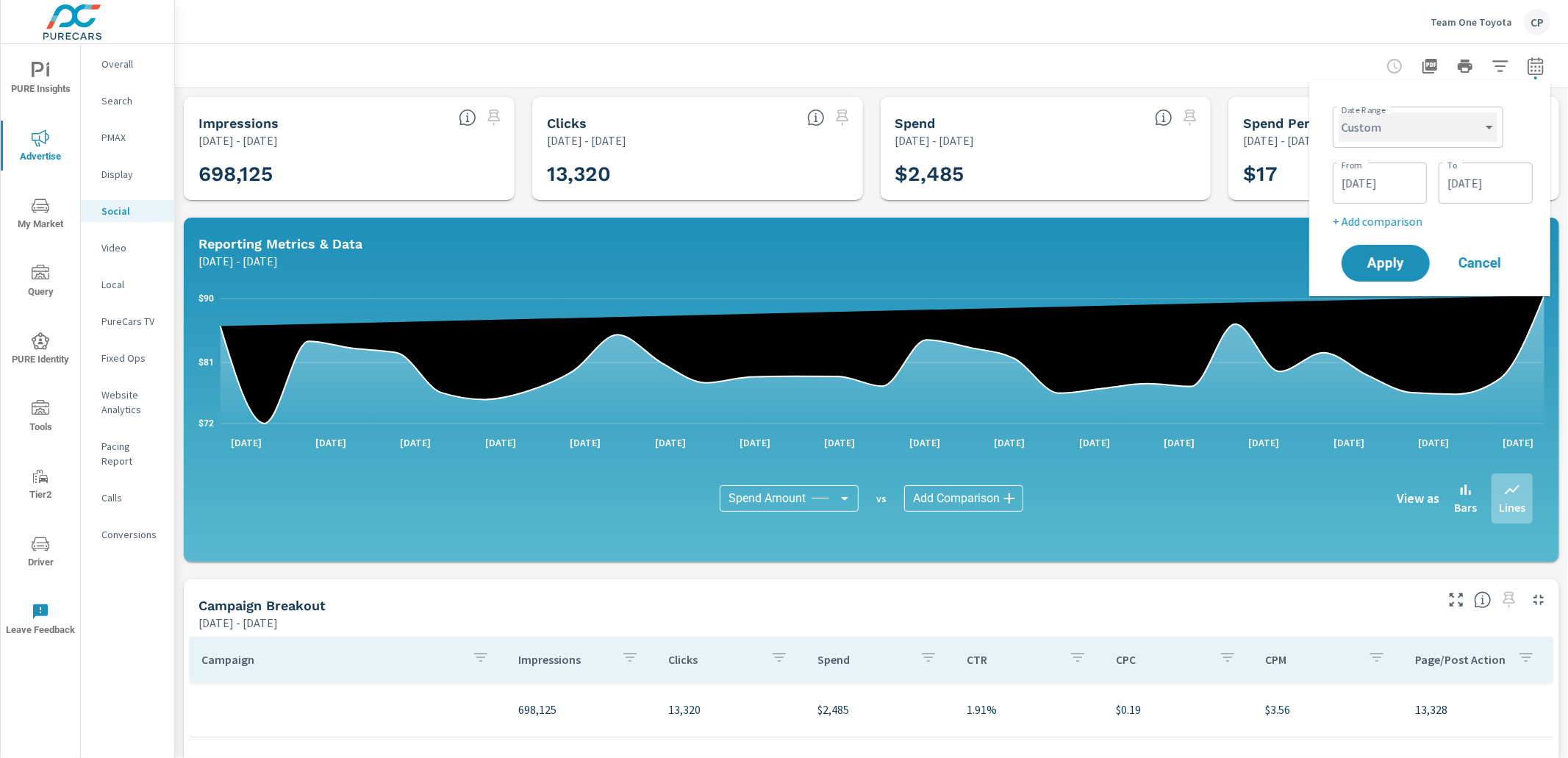
click at [1373, 127] on select "Custom [DATE] Last week Last 7 days Last 14 days Last 30 days Last 45 days Last…" at bounding box center [1418, 127] width 159 height 29
click at [1339, 112] on select "Custom [DATE] Last week Last 7 days Last 14 days Last 30 days Last 45 days Last…" at bounding box center [1418, 127] width 159 height 29
select select "Last month"
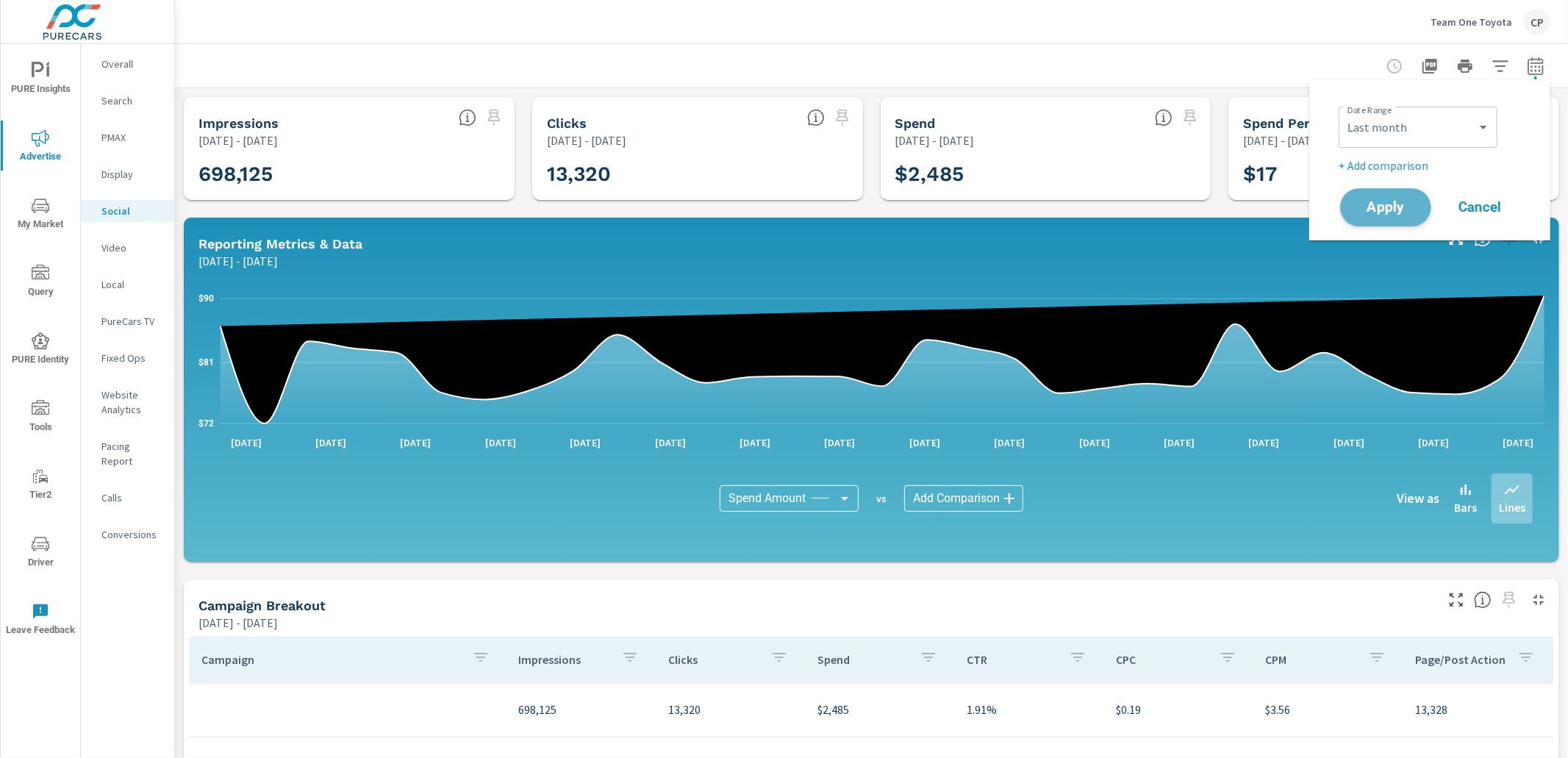
click at [1386, 201] on span "Apply" at bounding box center [1386, 208] width 60 height 14
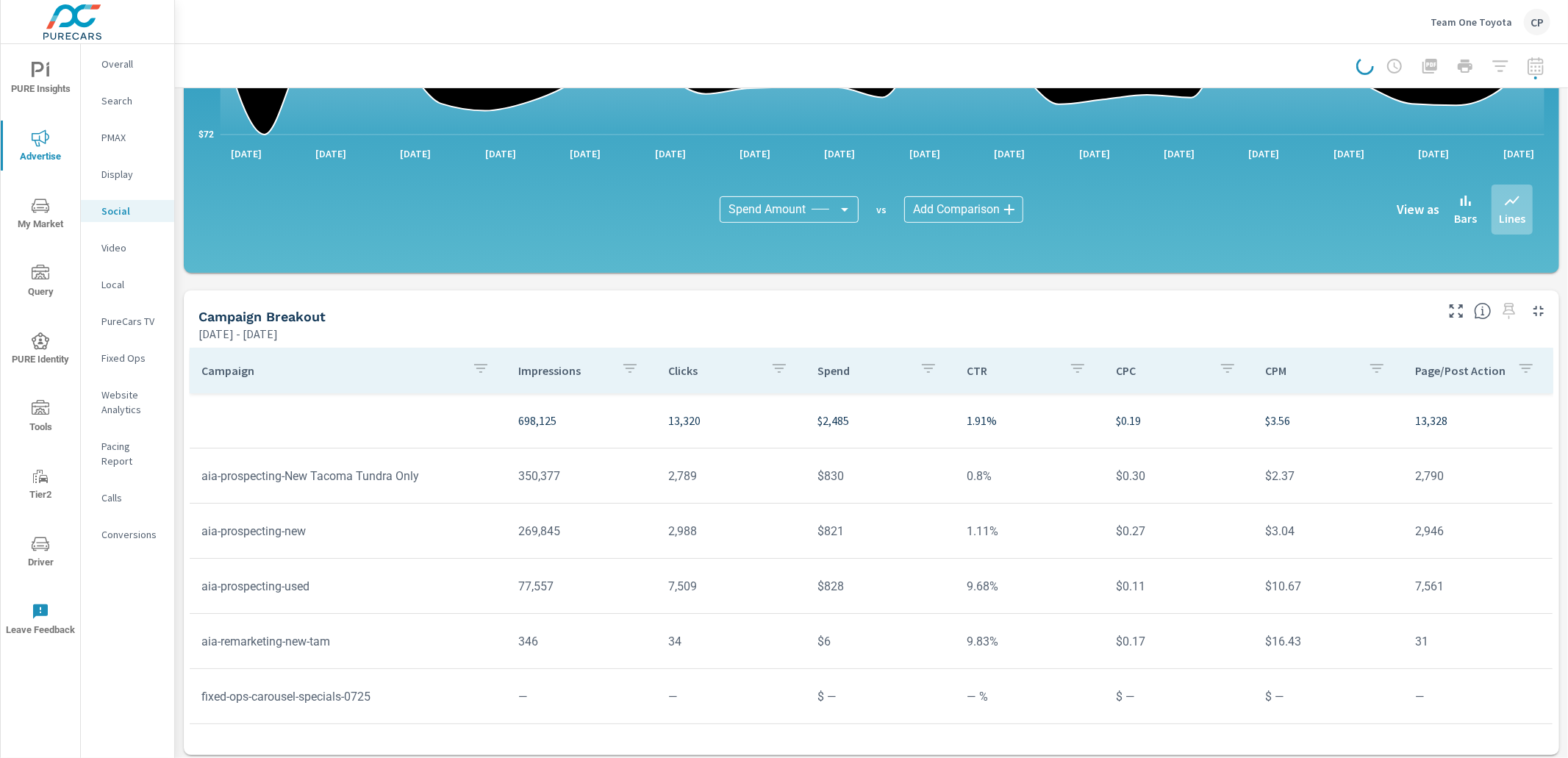
scroll to position [295, 0]
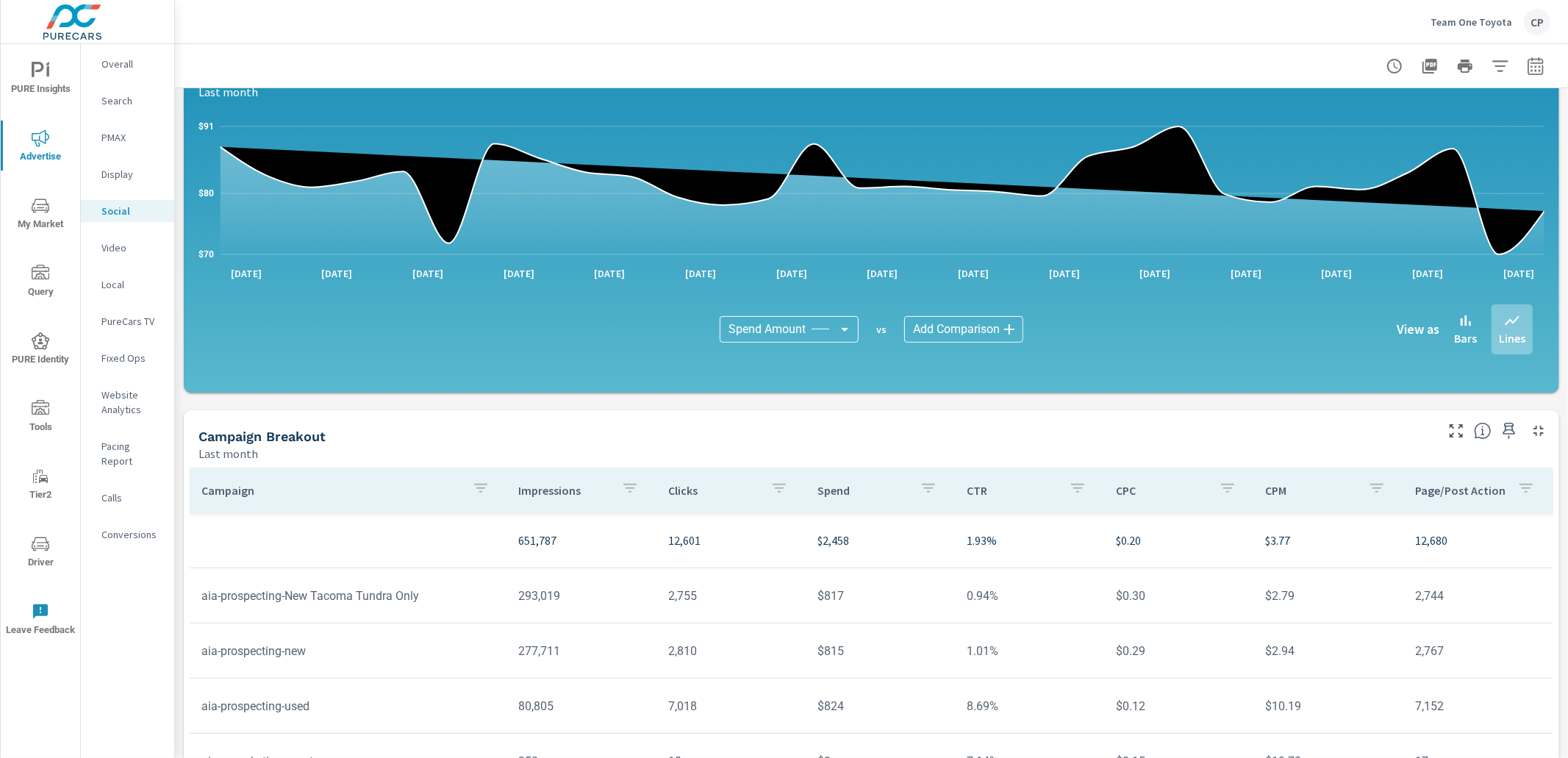
scroll to position [295, 0]
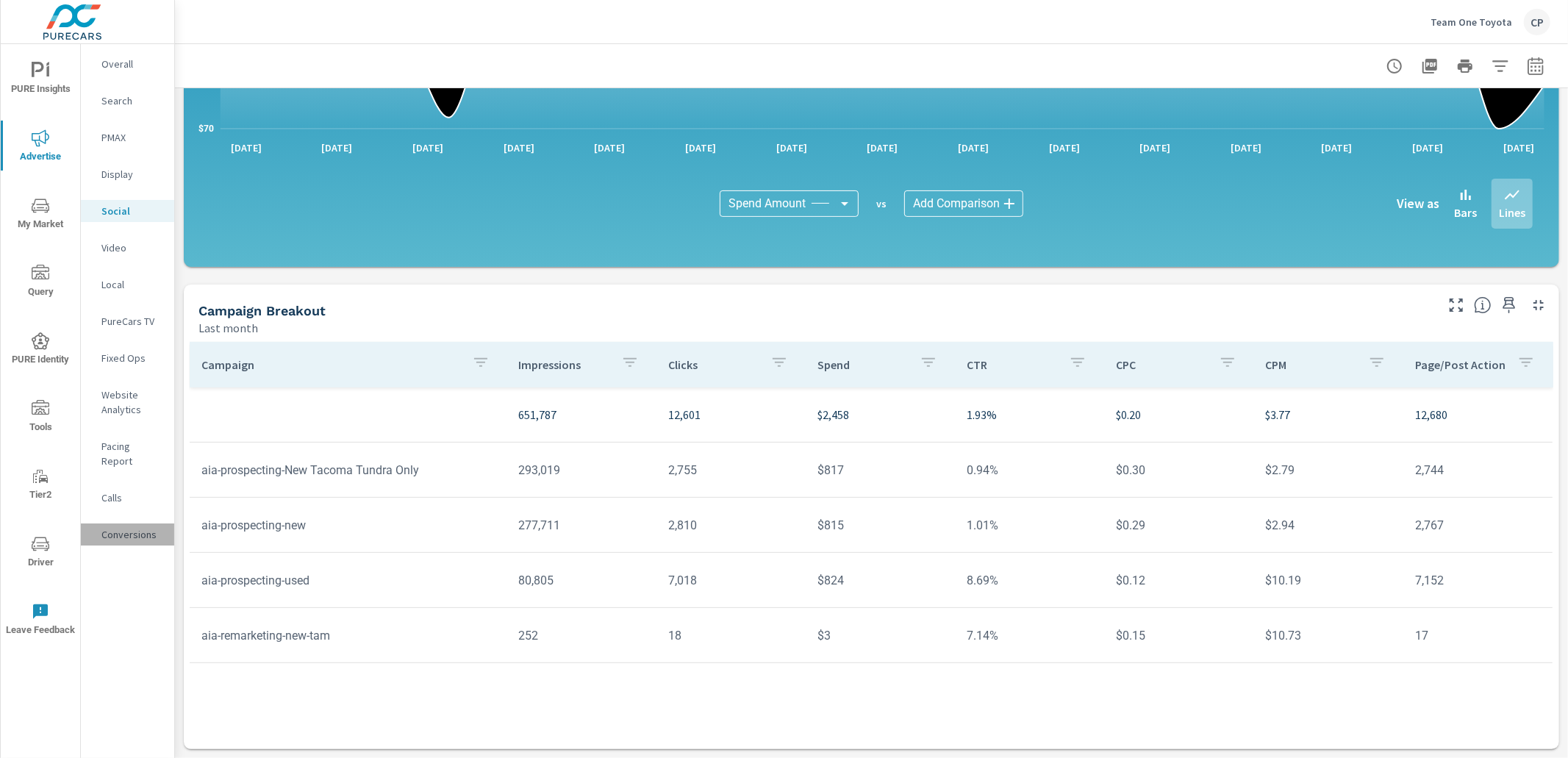
click at [136, 527] on p "Conversions" at bounding box center [132, 534] width 61 height 15
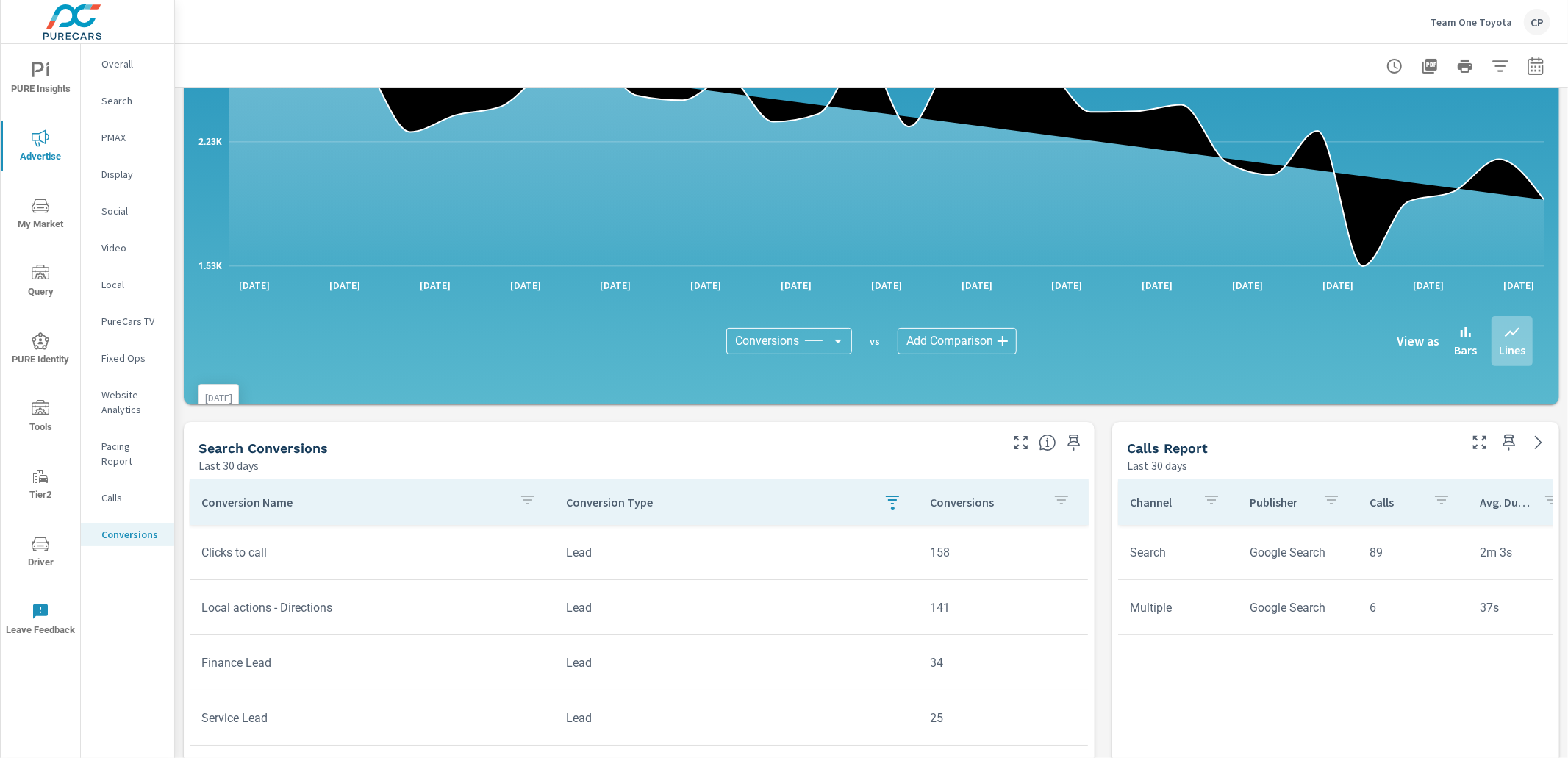
scroll to position [280, 0]
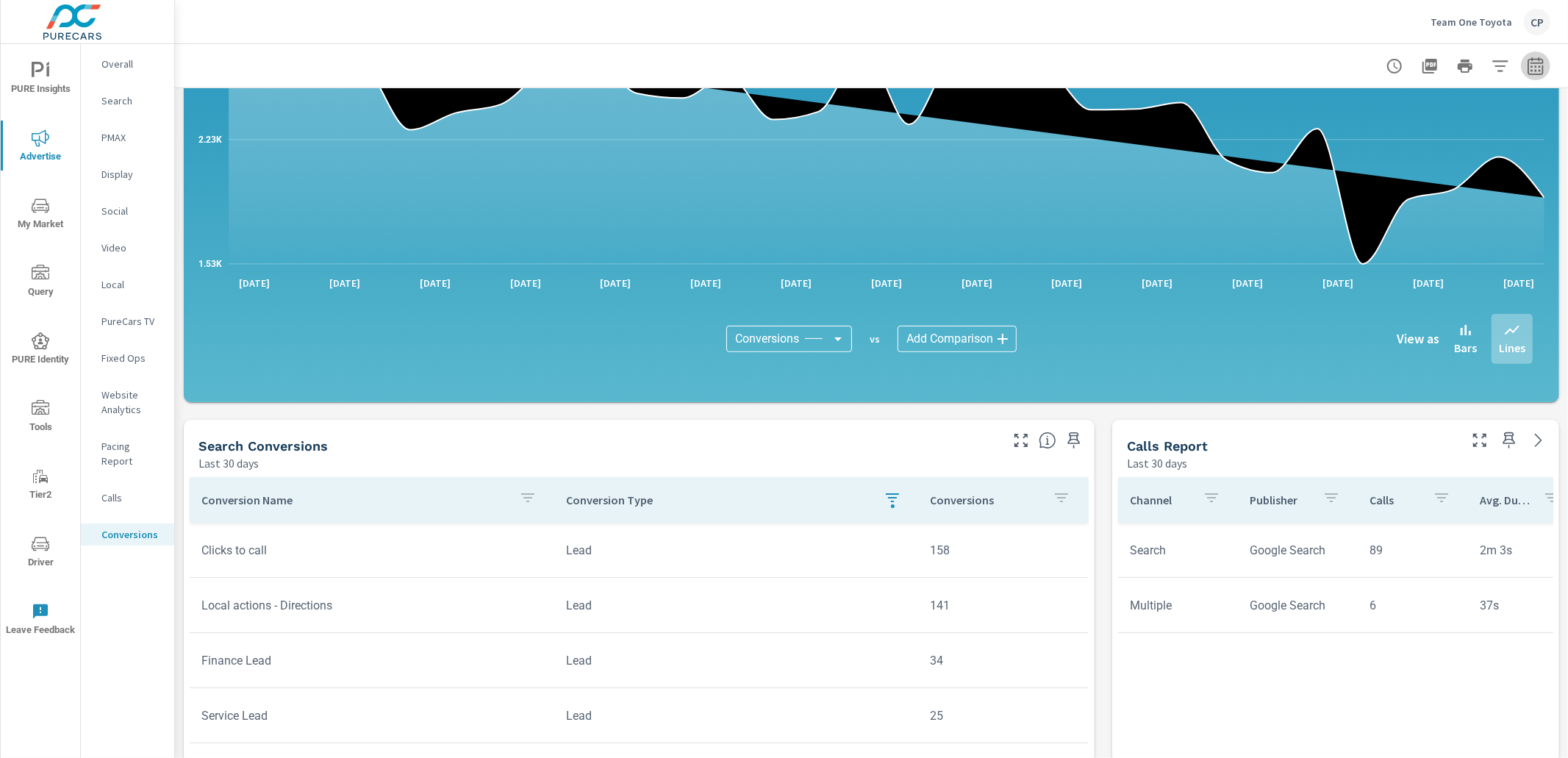
drag, startPoint x: 1548, startPoint y: 66, endPoint x: 1535, endPoint y: 70, distance: 13.6
click at [1545, 67] on button "button" at bounding box center [1536, 66] width 29 height 29
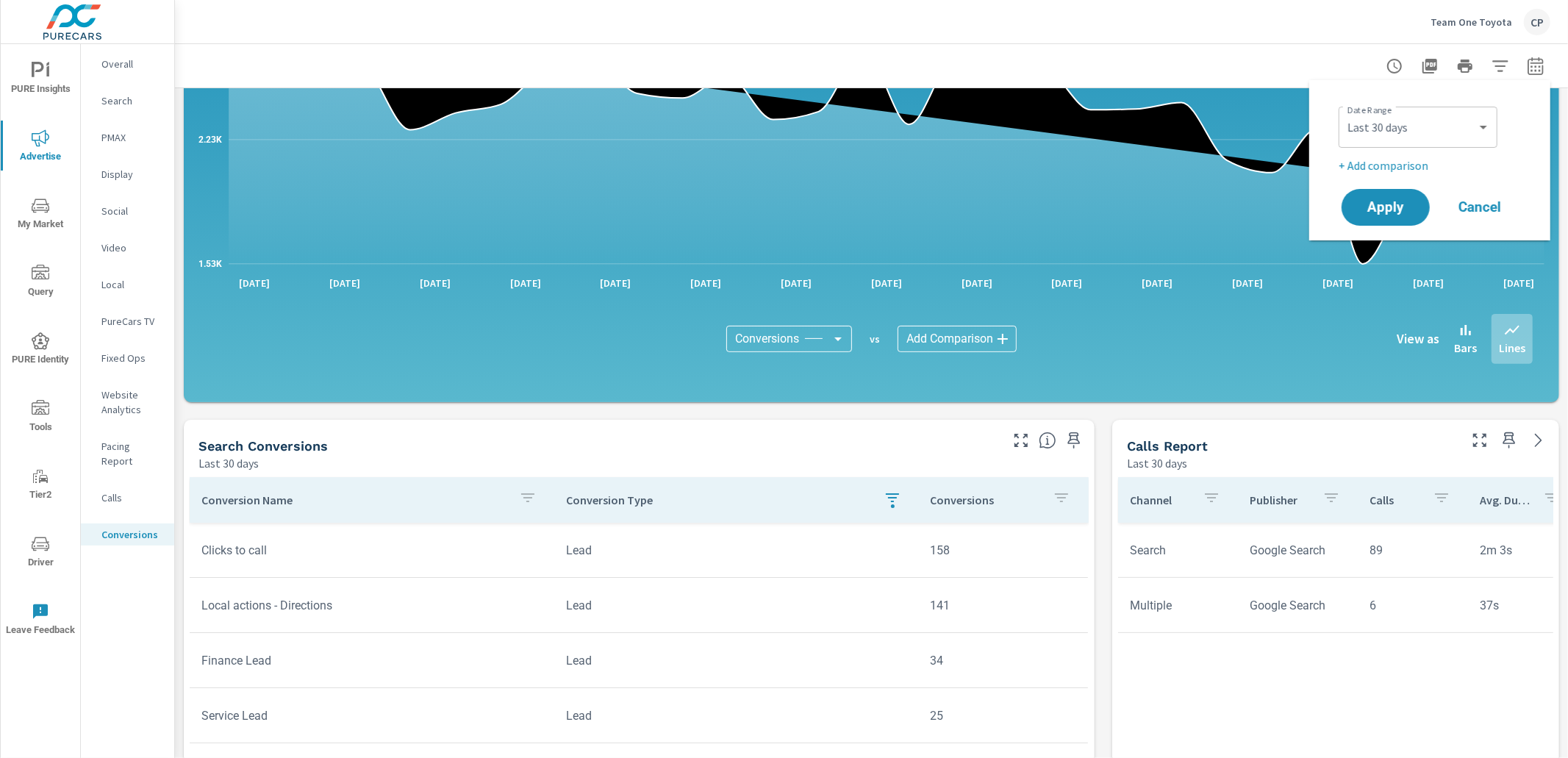
click at [1459, 115] on div "Custom [DATE] Last week Last 7 days Last 14 days Last 30 days Last 45 days Last…" at bounding box center [1418, 127] width 159 height 41
click at [1412, 135] on select "Custom [DATE] Last week Last 7 days Last 14 days Last 30 days Last 45 days Last…" at bounding box center [1418, 127] width 147 height 29
click at [1345, 112] on select "Custom [DATE] Last week Last 7 days Last 14 days Last 30 days Last 45 days Last…" at bounding box center [1418, 127] width 147 height 29
click at [1432, 106] on div "Date Range Custom [DATE] Last week Last 7 days Last 14 days Last 30 days Last 4…" at bounding box center [1432, 125] width 188 height 50
click at [1425, 135] on select "Custom [DATE] Last week Last 7 days Last 14 days Last 30 days Last 45 days Last…" at bounding box center [1418, 127] width 147 height 29
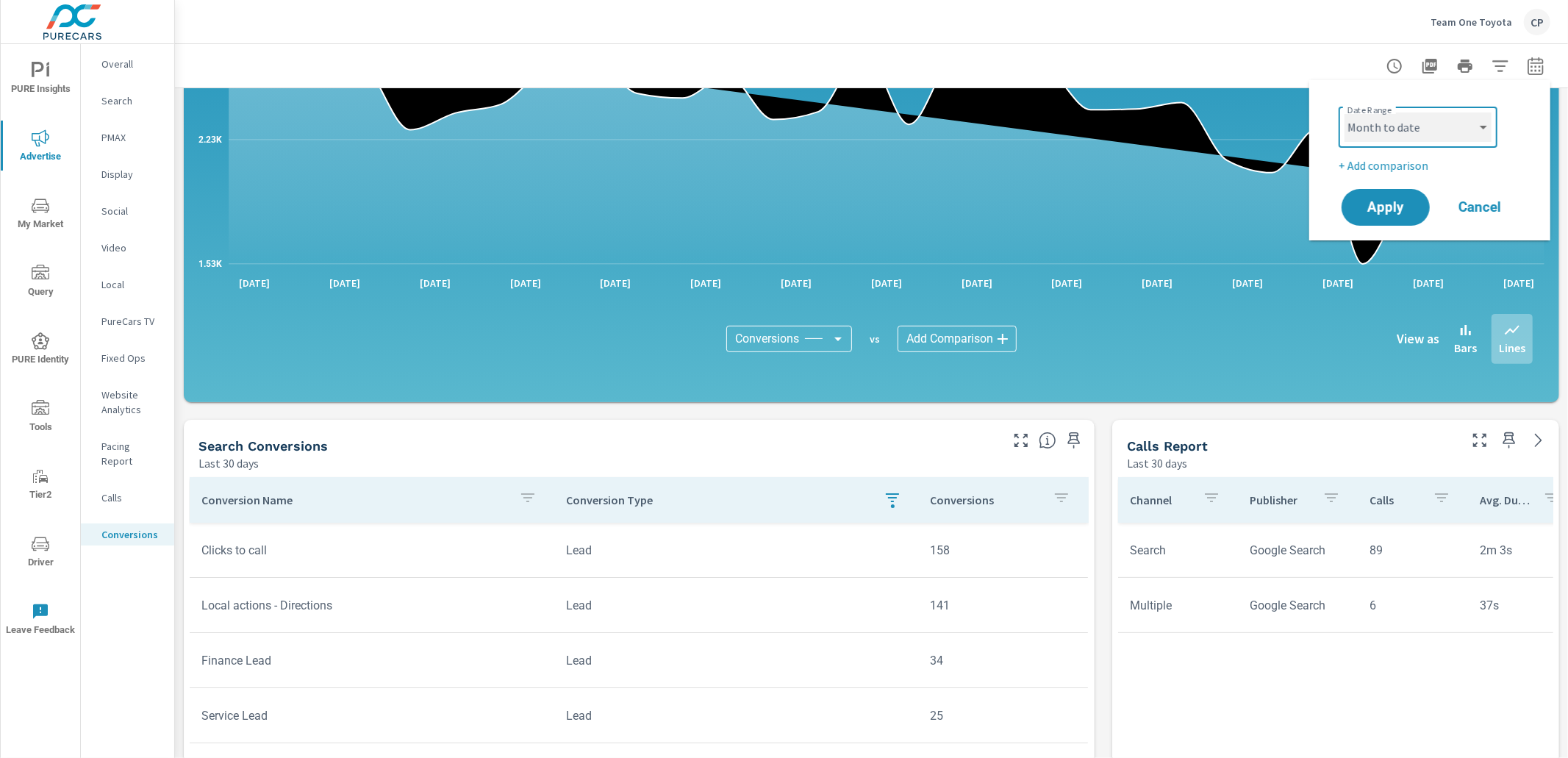
click at [1345, 112] on select "Custom [DATE] Last week Last 7 days Last 14 days Last 30 days Last 45 days Last…" at bounding box center [1418, 127] width 147 height 29
select select "Last month"
click at [1388, 189] on button "Apply" at bounding box center [1385, 207] width 91 height 38
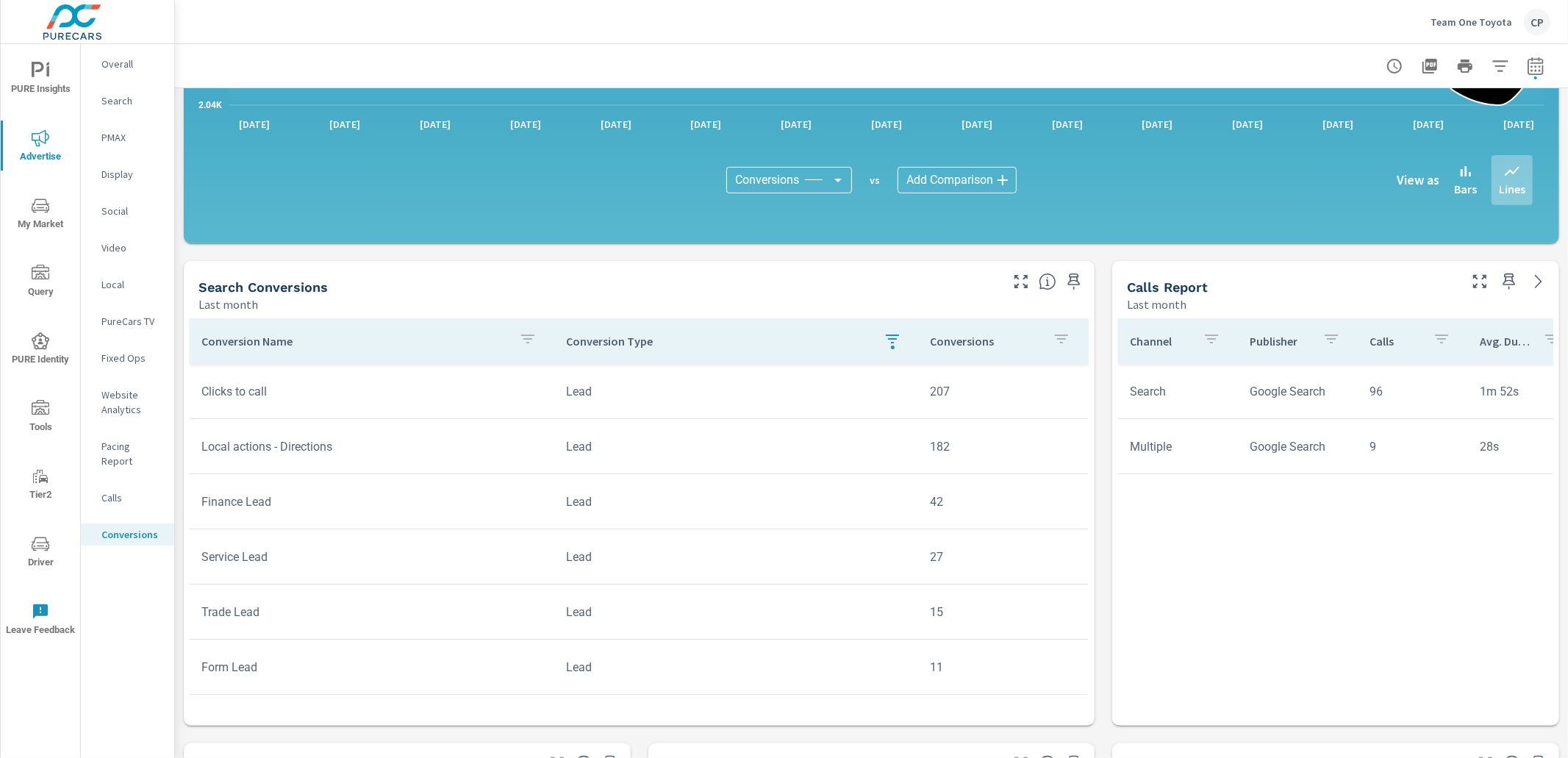
scroll to position [444, 0]
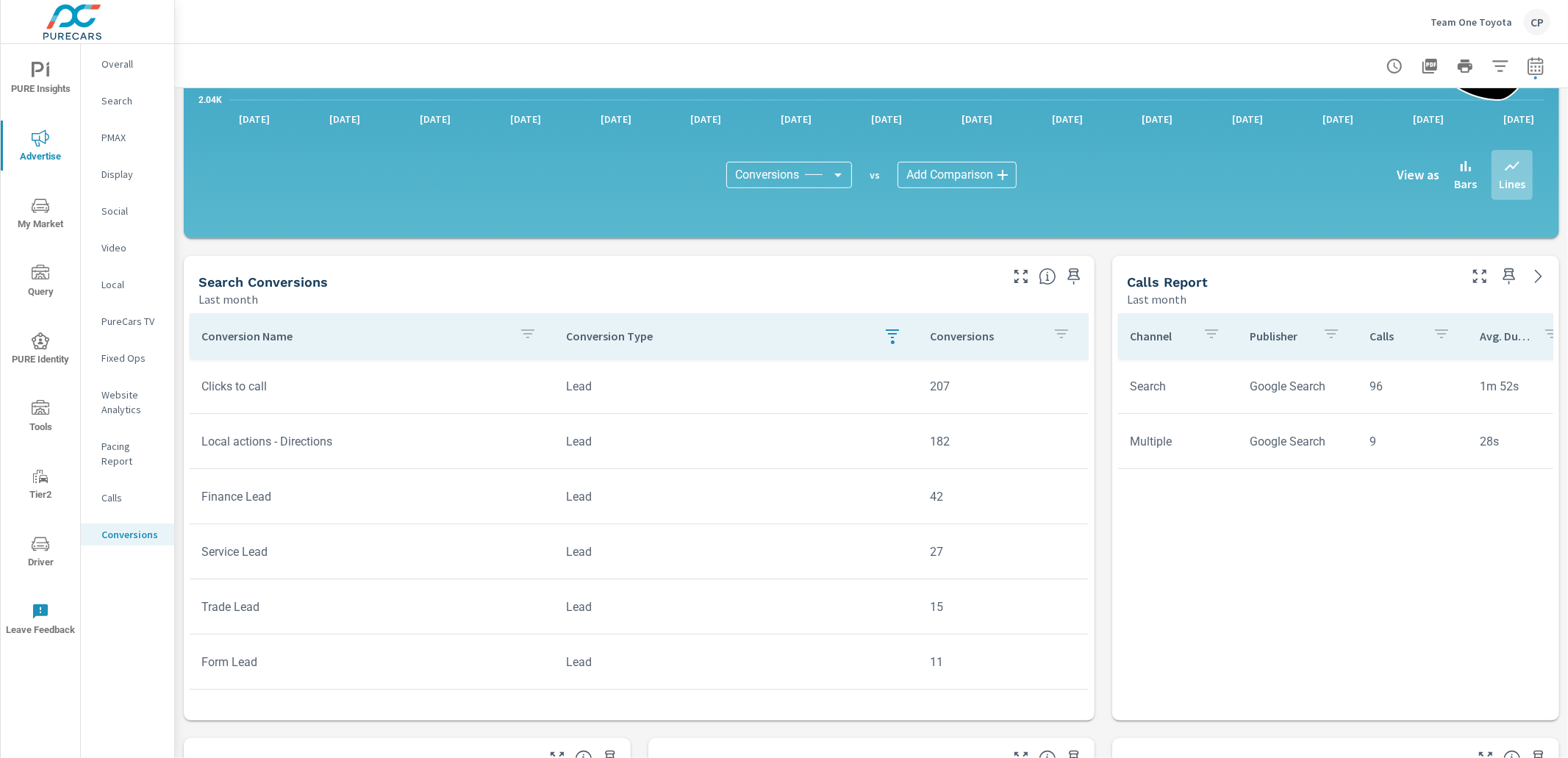
click at [1019, 275] on icon "button" at bounding box center [1021, 276] width 18 height 18
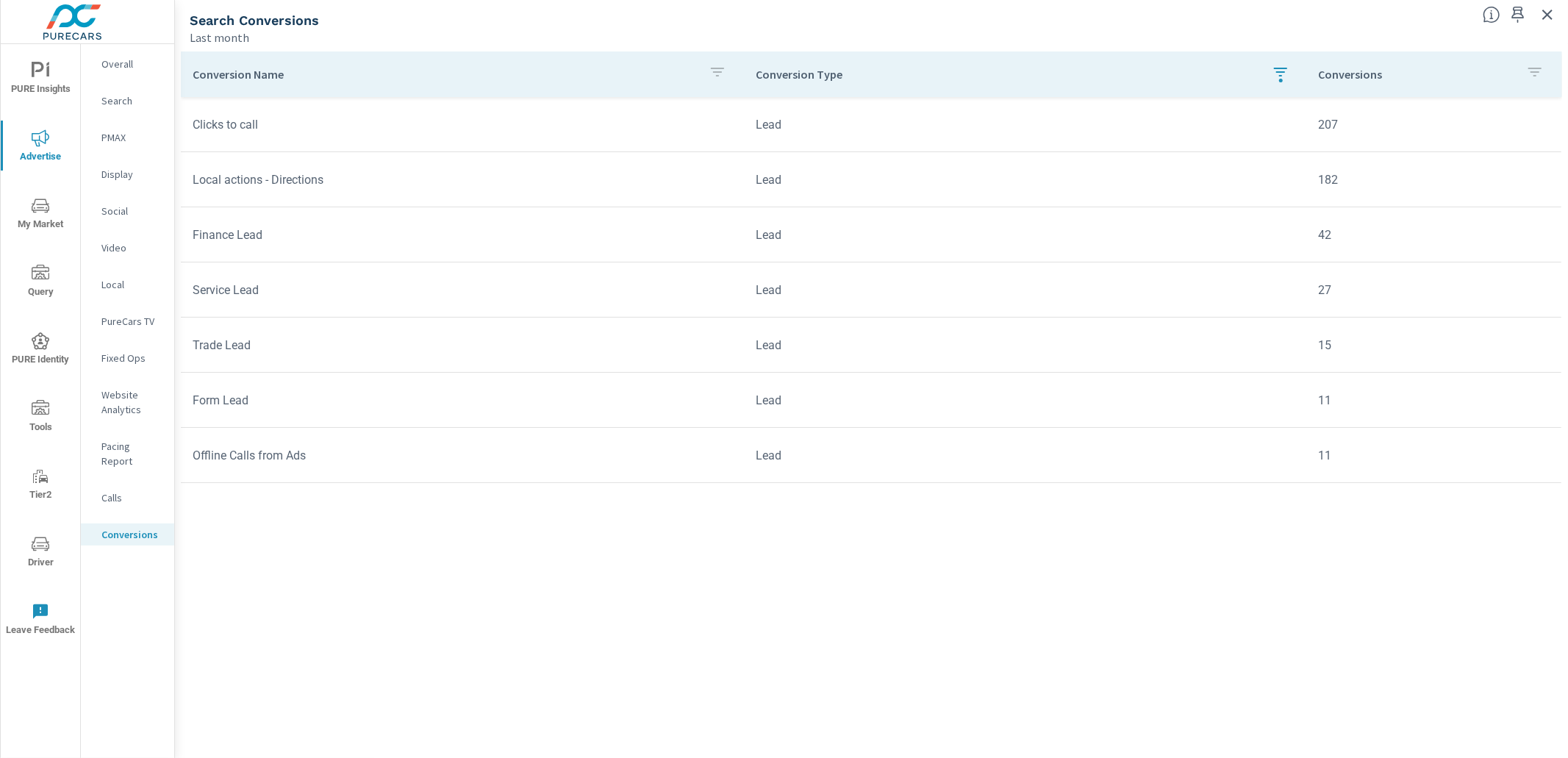
click at [364, 618] on div "Conversion Name Conversion Type Conversions Clicks to call Lead 207 Local actio…" at bounding box center [871, 390] width 1382 height 678
click at [97, 134] on div "PMAX" at bounding box center [128, 138] width 94 height 22
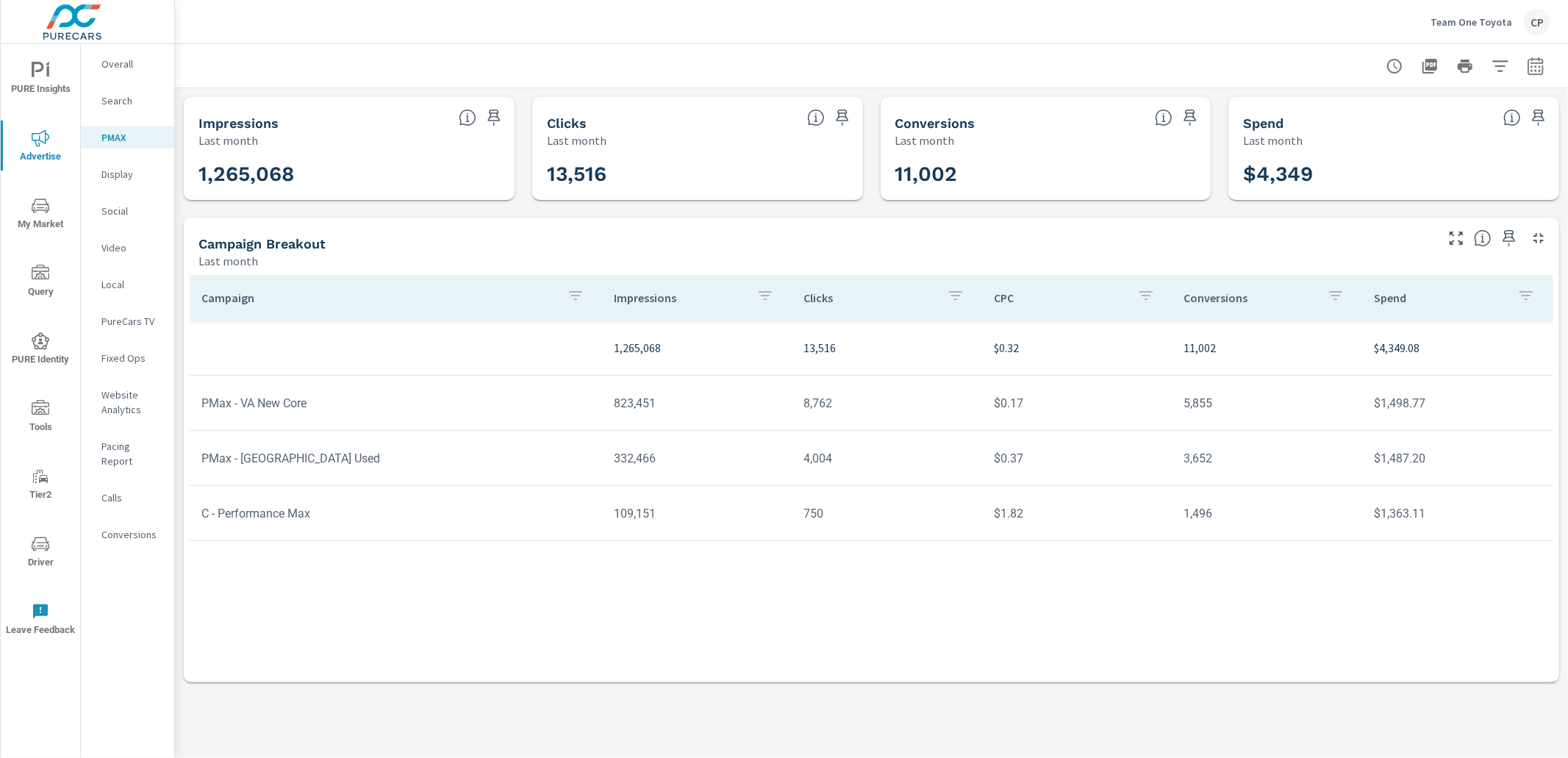
drag, startPoint x: 1559, startPoint y: 67, endPoint x: 1551, endPoint y: 70, distance: 8.5
click at [1559, 68] on div at bounding box center [871, 65] width 1393 height 43
click at [1541, 68] on icon "button" at bounding box center [1536, 66] width 18 height 18
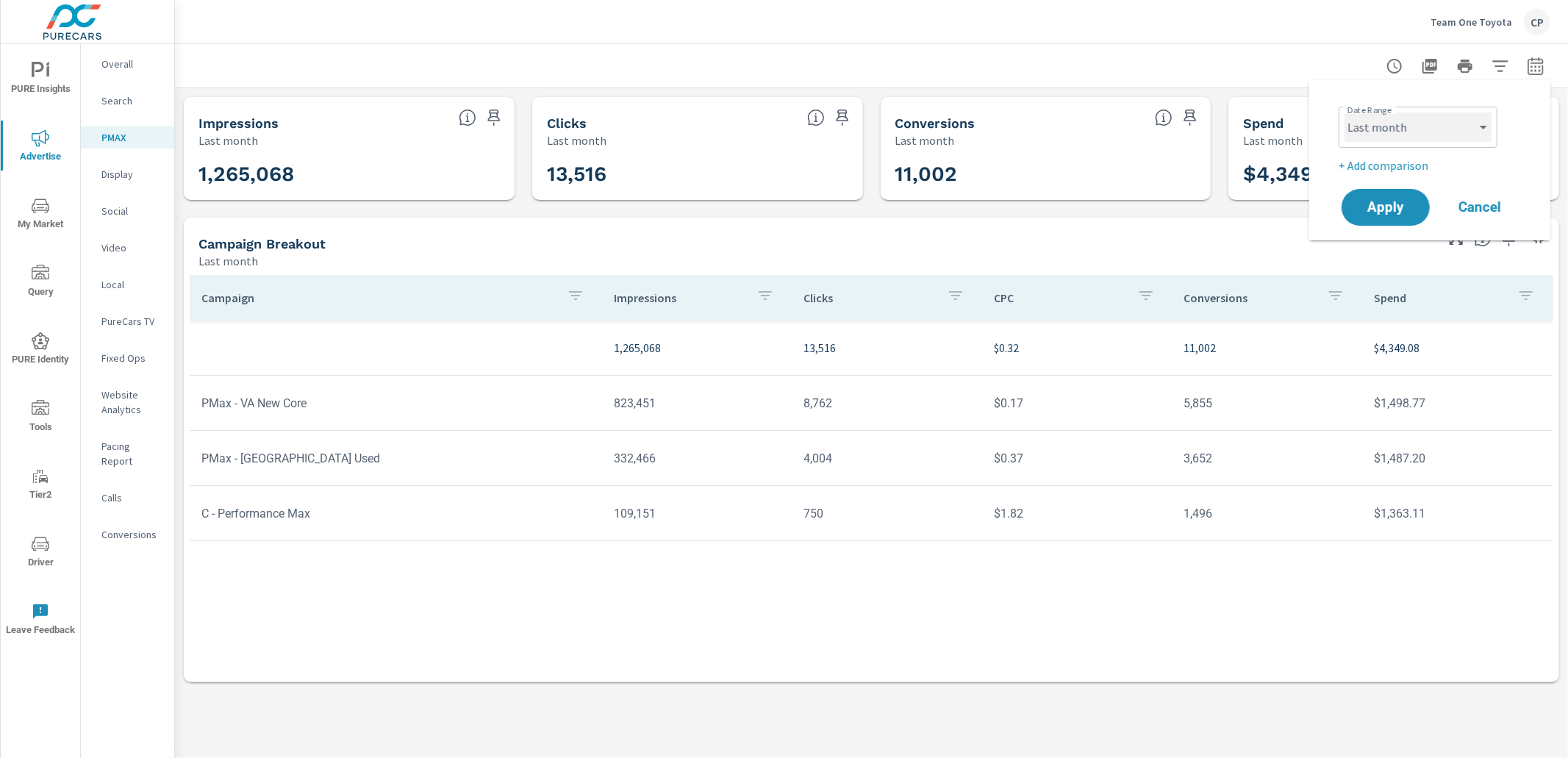
click at [1477, 119] on select "Custom [DATE] Last week Last 7 days Last 14 days Last 30 days Last 45 days Last…" at bounding box center [1418, 127] width 147 height 29
click at [1345, 112] on select "Custom [DATE] Last week Last 7 days Last 14 days Last 30 days Last 45 days Last…" at bounding box center [1418, 127] width 147 height 29
click at [1454, 112] on select "Custom [DATE] Last week Last 7 days Last 14 days Last 30 days Last 45 days Last…" at bounding box center [1418, 127] width 147 height 29
click at [1345, 112] on select "Custom [DATE] Last week Last 7 days Last 14 days Last 30 days Last 45 days Last…" at bounding box center [1418, 127] width 147 height 29
select select "custom"
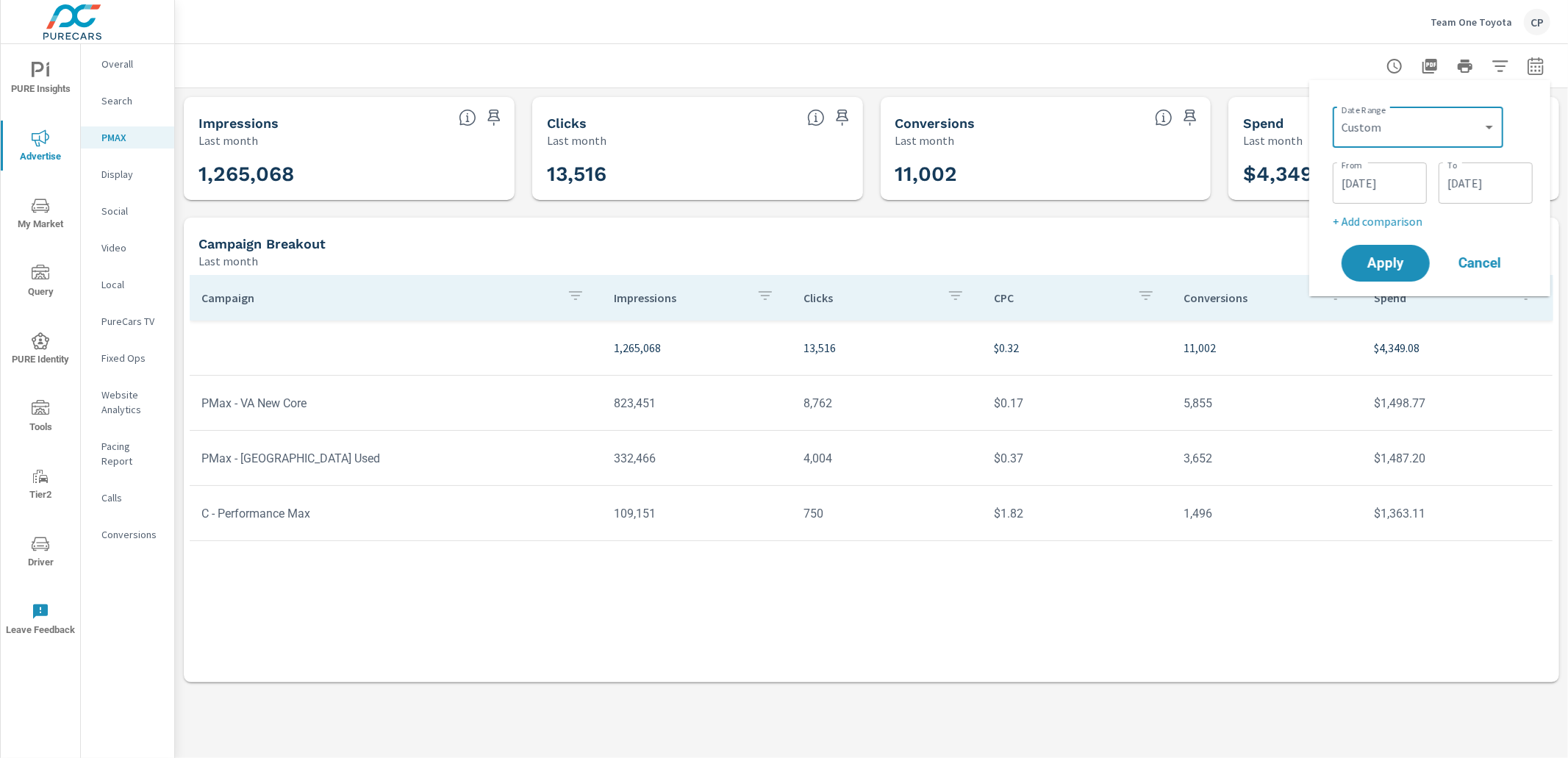
click at [1390, 219] on p "+ Add comparison" at bounding box center [1432, 221] width 200 height 18
select select "Previous period"
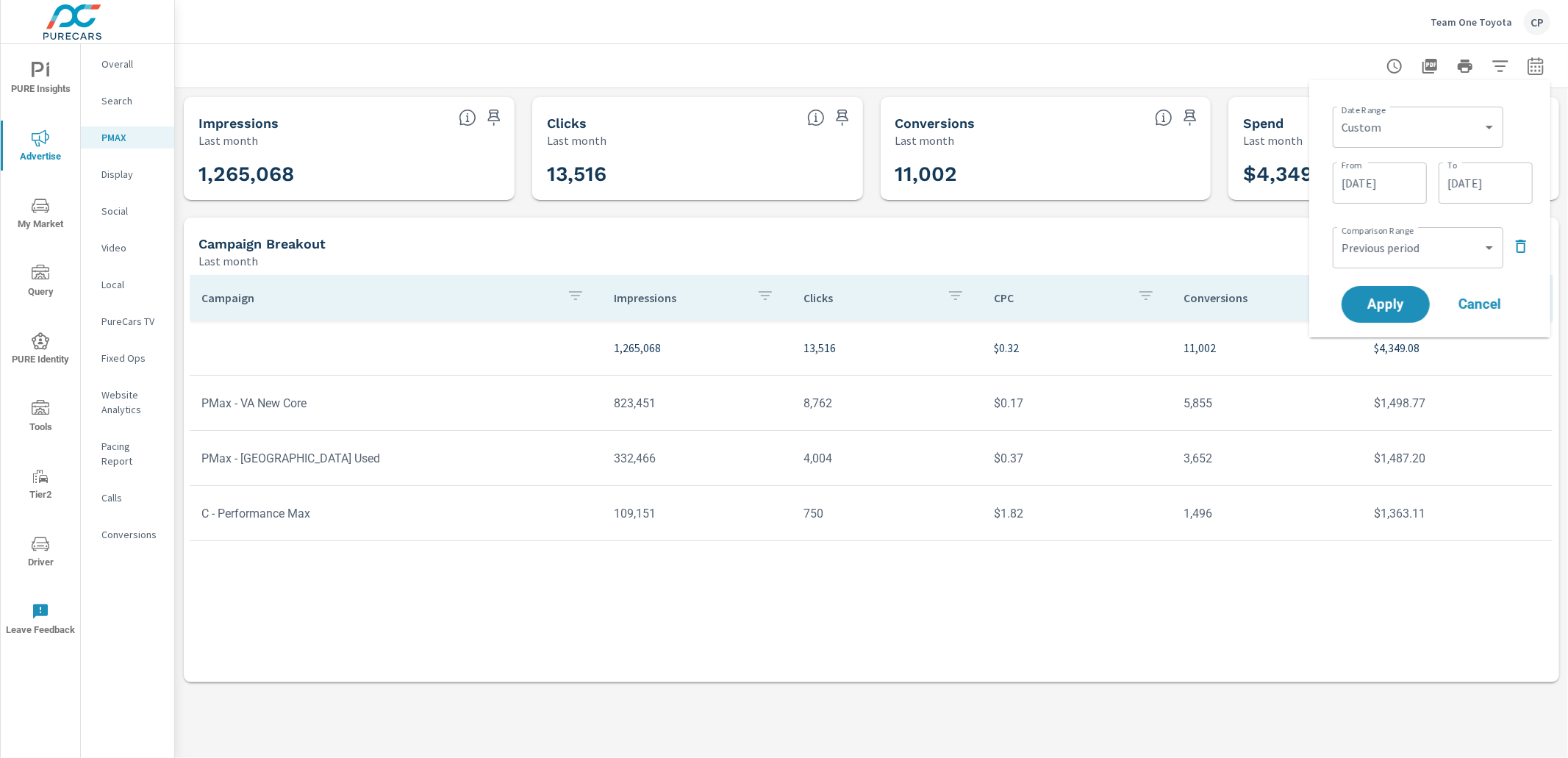
click at [1523, 243] on icon "button" at bounding box center [1521, 247] width 11 height 14
click at [1390, 180] on input "[DATE]" at bounding box center [1380, 183] width 82 height 29
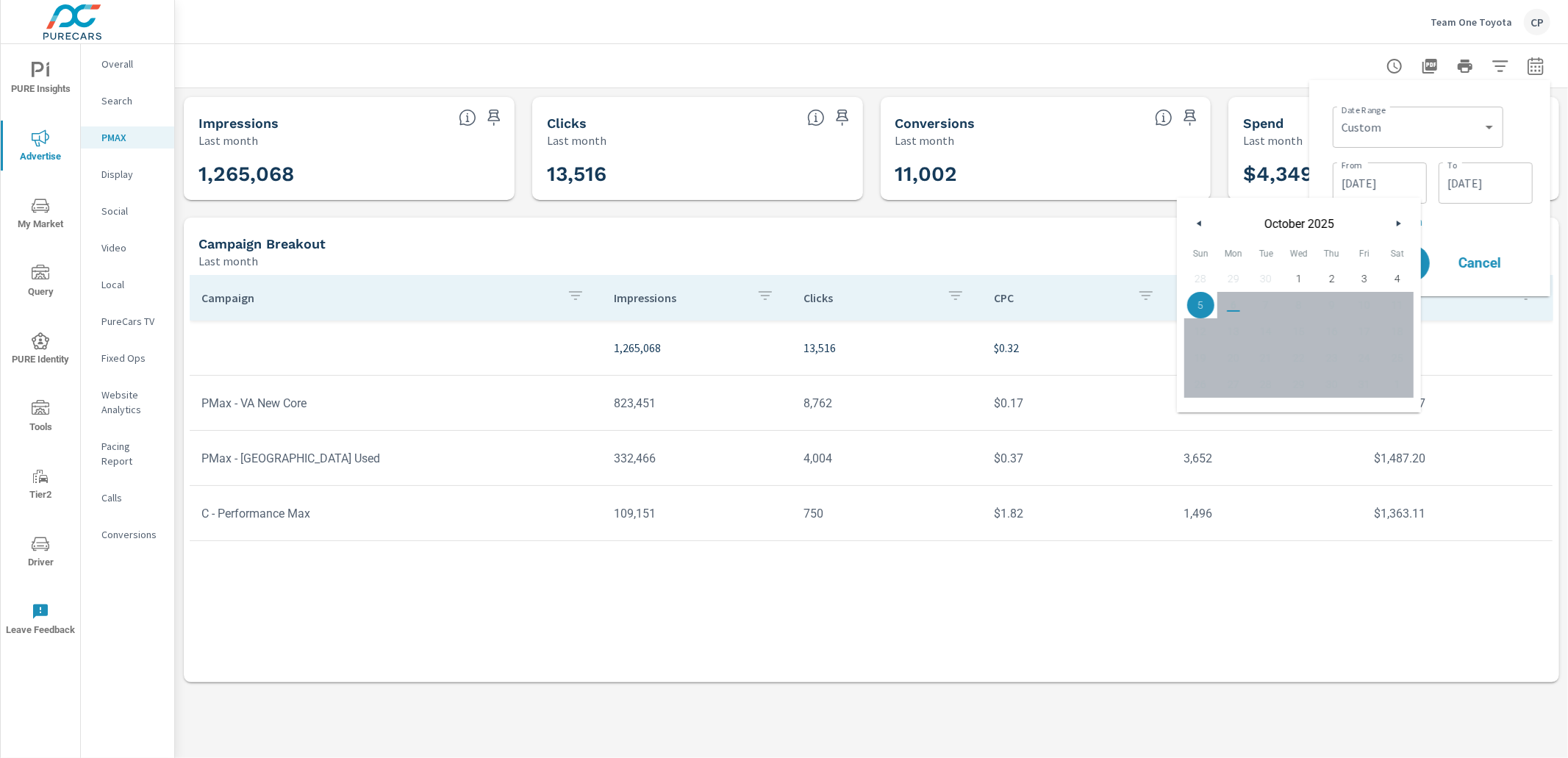
click at [1196, 228] on button "button" at bounding box center [1200, 223] width 18 height 18
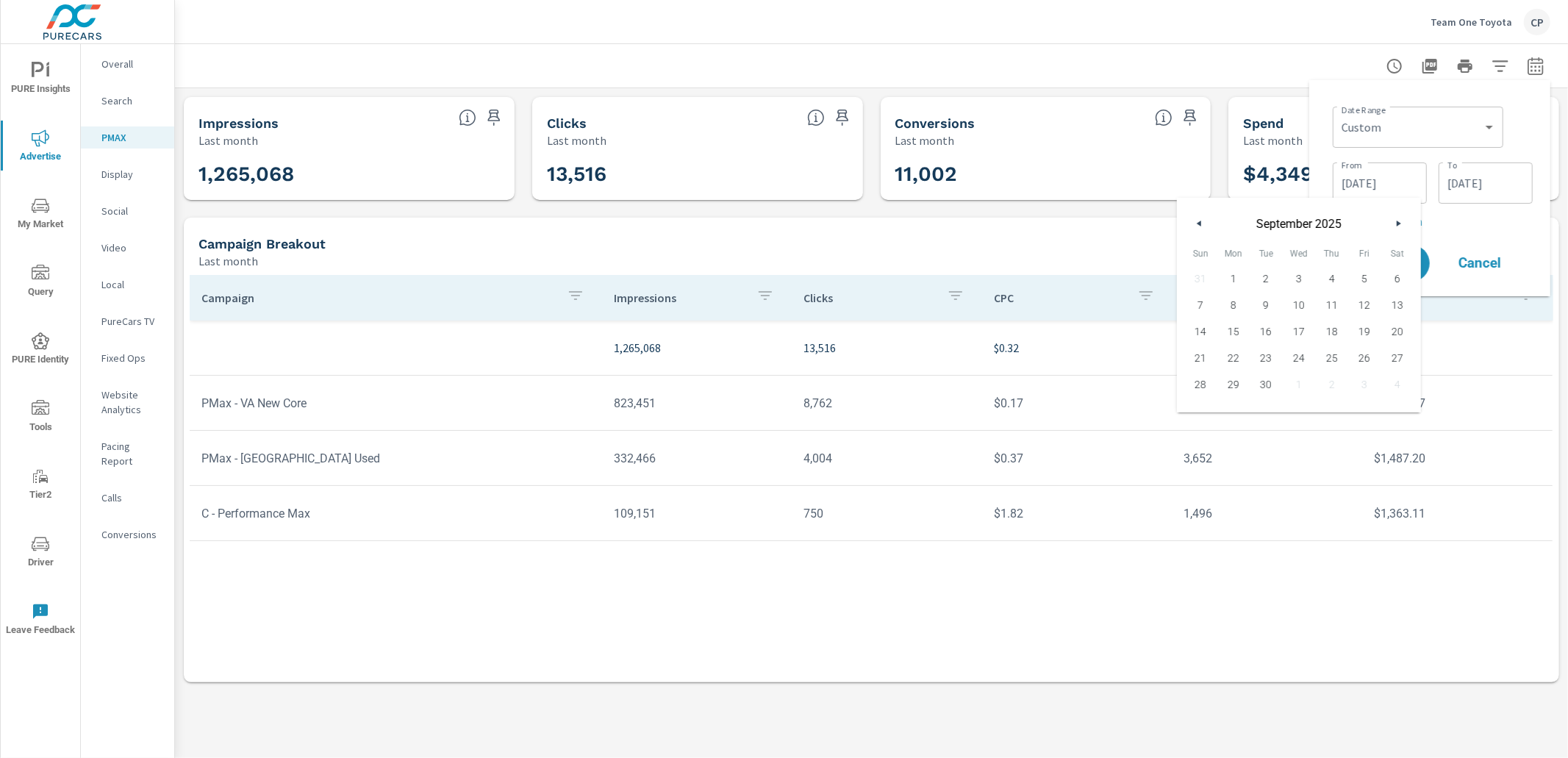
click at [1200, 223] on icon "button" at bounding box center [1198, 223] width 8 height 6
click at [1357, 276] on span "1" at bounding box center [1365, 279] width 33 height 20
type input "[DATE]"
click at [1483, 180] on input "[DATE]" at bounding box center [1485, 183] width 82 height 29
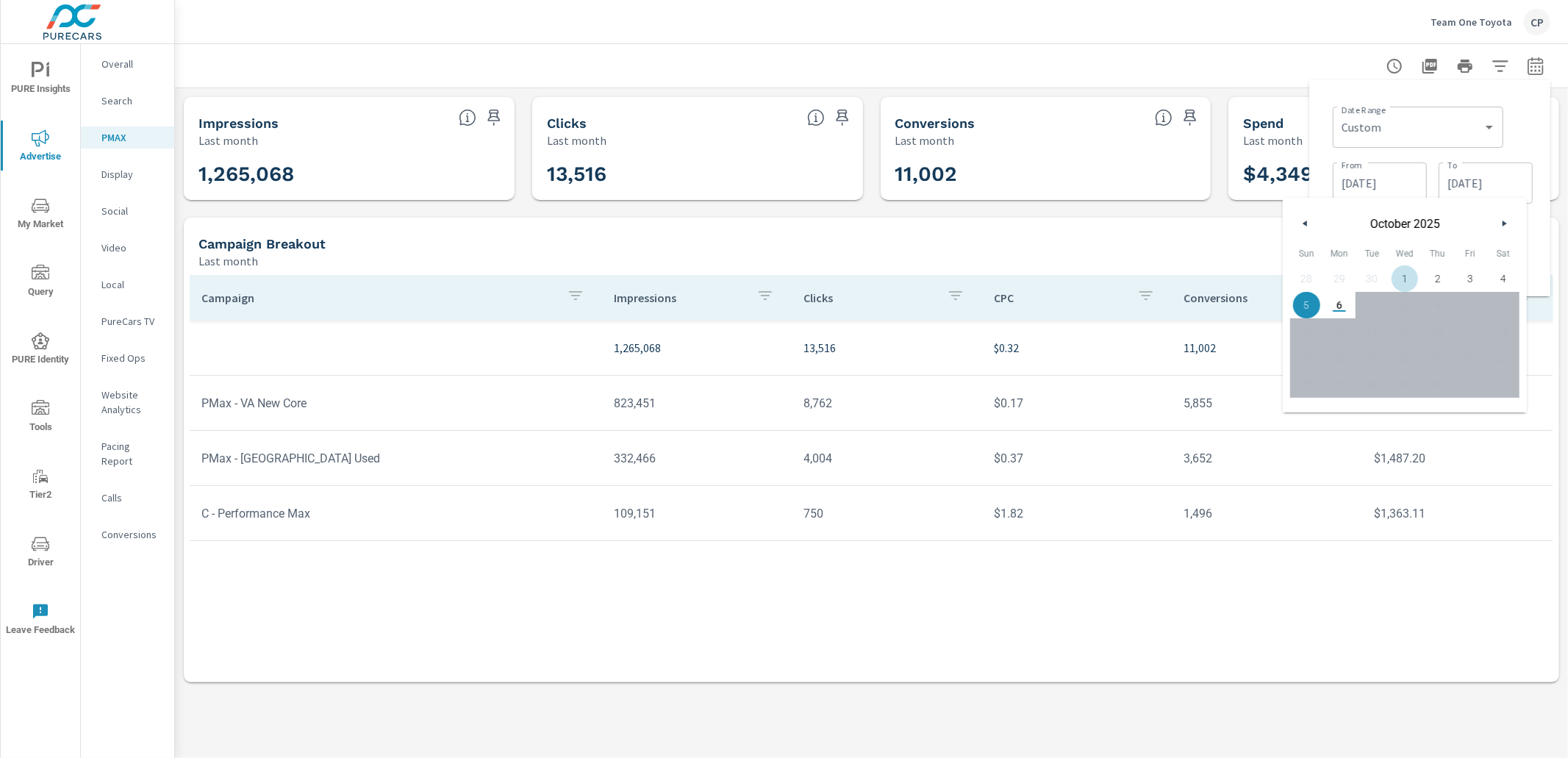
click at [1312, 224] on div "[DATE]" at bounding box center [1405, 219] width 244 height 44
click at [1305, 223] on icon "button" at bounding box center [1304, 223] width 8 height 6
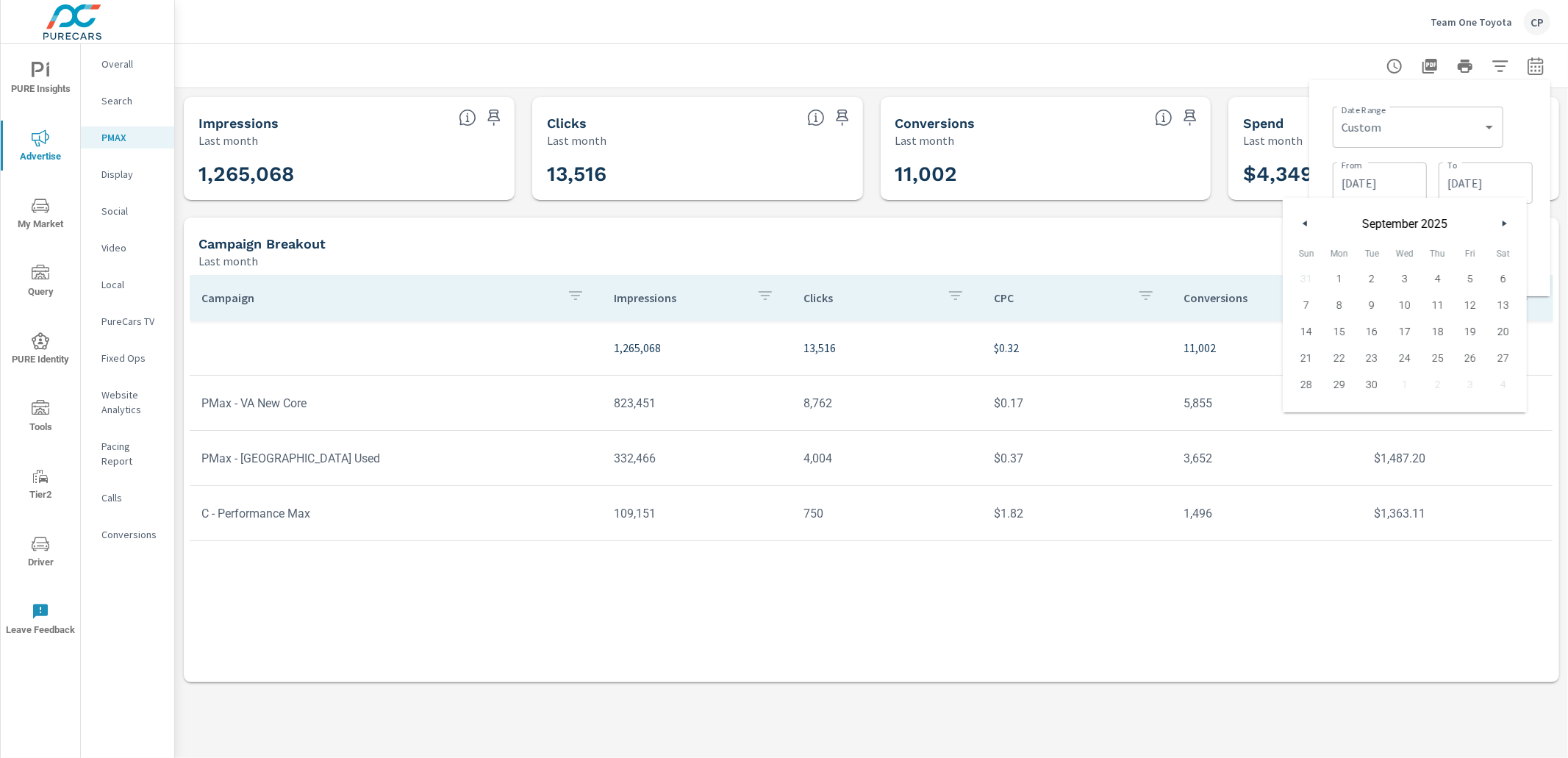
click at [1305, 223] on icon "button" at bounding box center [1304, 223] width 8 height 6
drag, startPoint x: 1308, startPoint y: 409, endPoint x: 1317, endPoint y: 405, distance: 9.8
click at [1311, 407] on span "31" at bounding box center [1307, 411] width 33 height 20
type input "[DATE]"
click at [1534, 201] on div "Date Range Custom [DATE] Last week Last 7 days Last 14 days Last 30 days Last 4…" at bounding box center [1429, 187] width 218 height 192
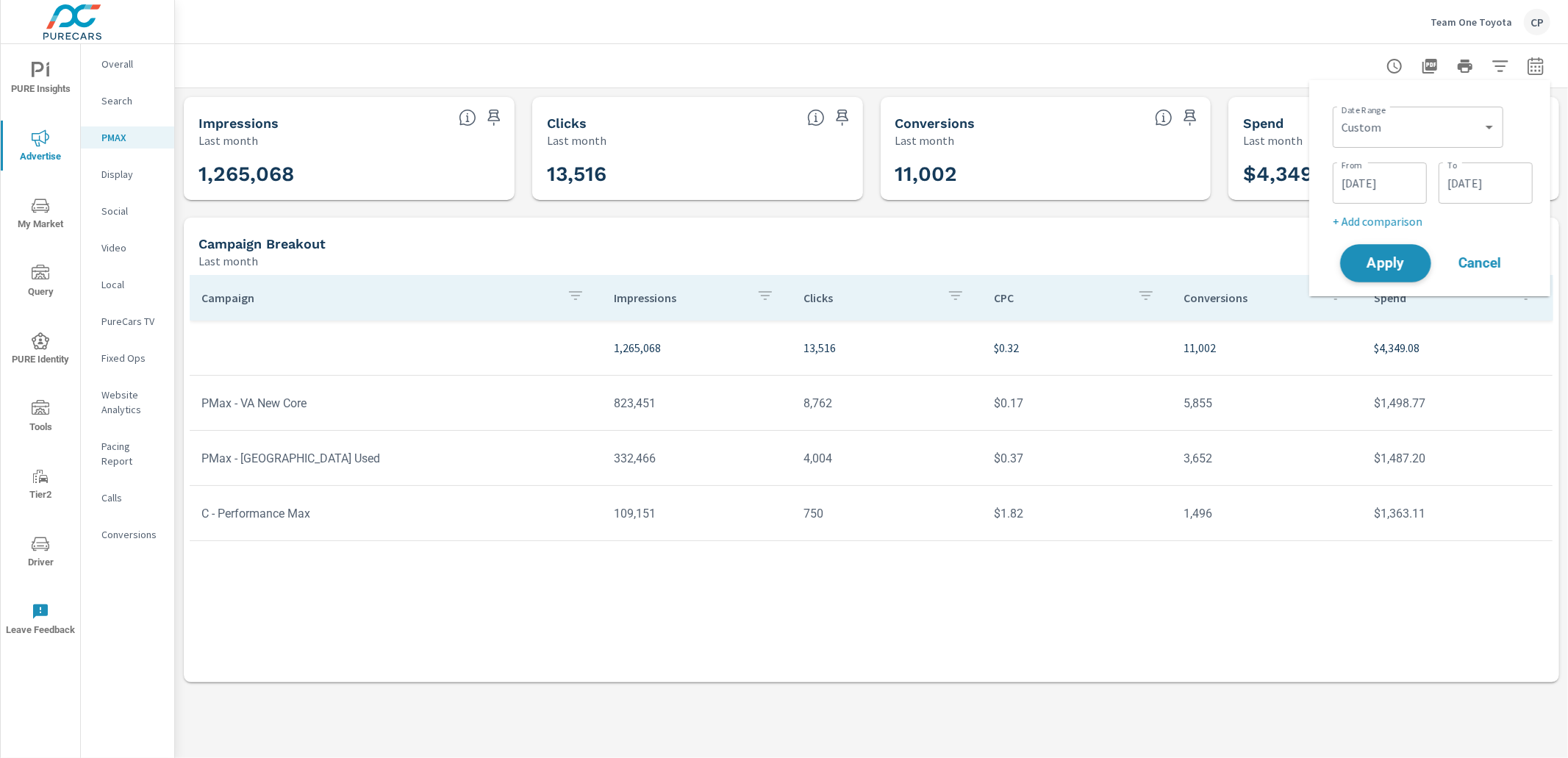
click at [1363, 262] on span "Apply" at bounding box center [1386, 263] width 60 height 14
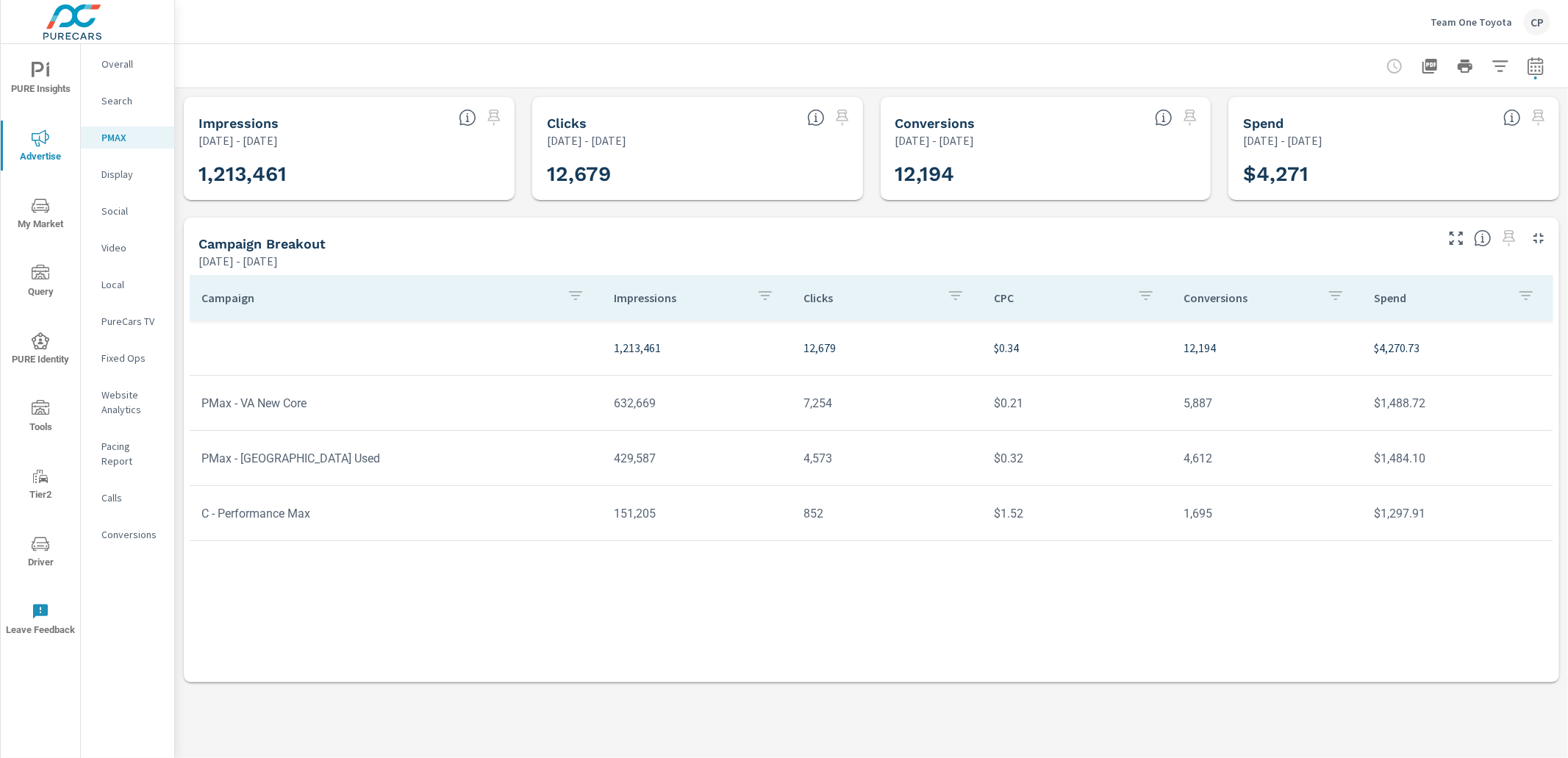
click at [176, 224] on div "Impressions [DATE] - [DATE] 1,213,461 Clicks [DATE] - [DATE] 12,679 Conversions…" at bounding box center [871, 389] width 1393 height 603
